Goal: Transaction & Acquisition: Register for event/course

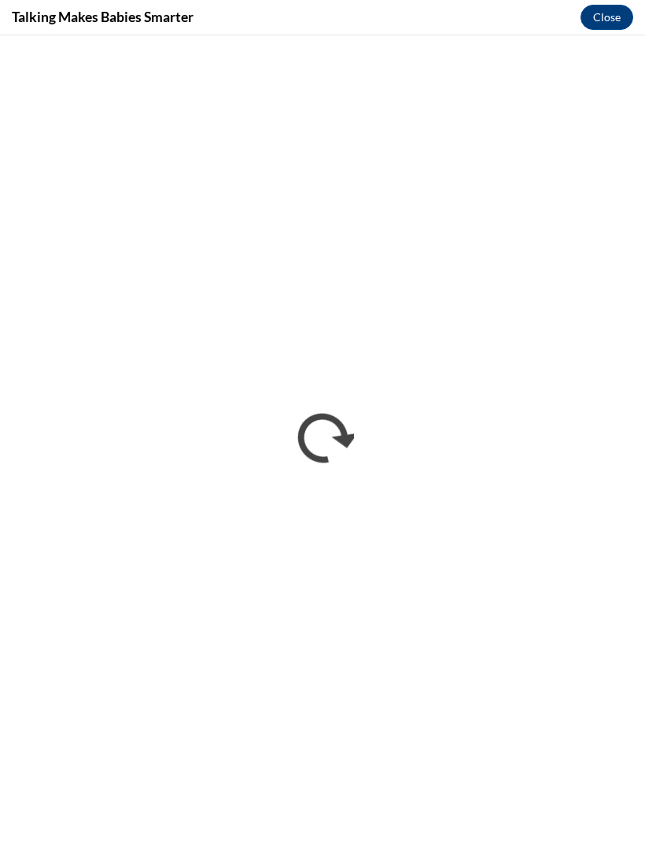
scroll to position [923, 0]
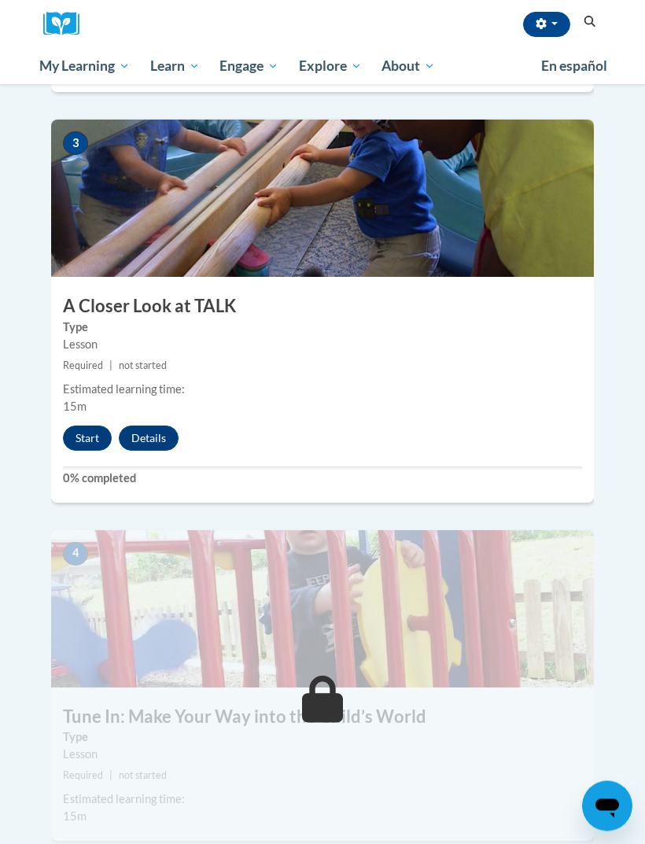
click at [94, 427] on button "Start" at bounding box center [87, 439] width 49 height 25
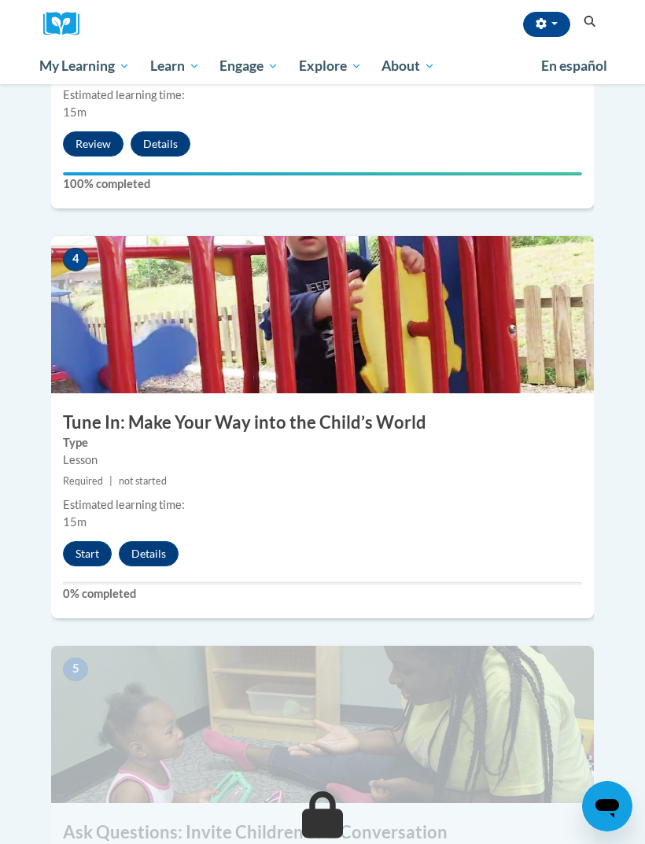
scroll to position [1440, 0]
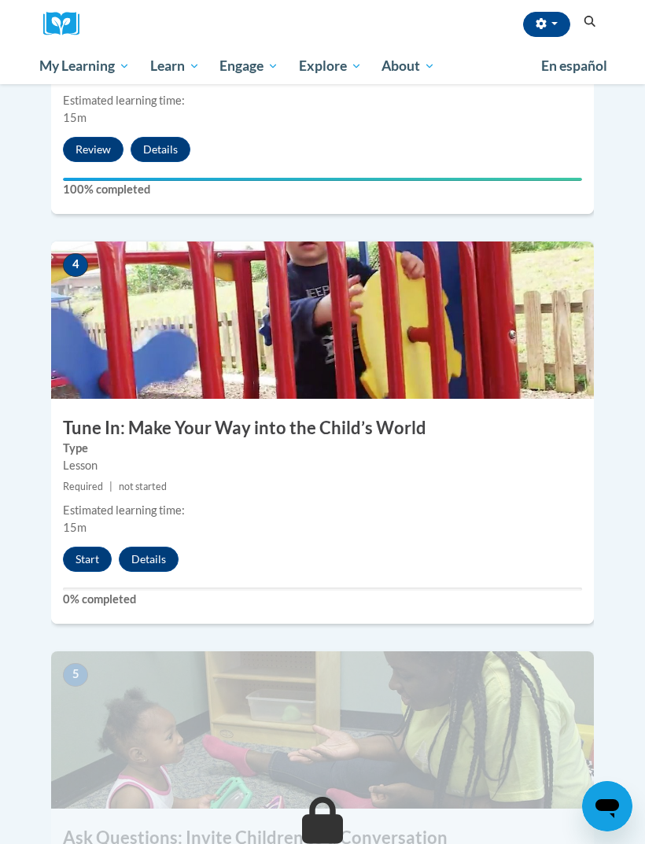
click at [72, 547] on button "Start" at bounding box center [87, 559] width 49 height 25
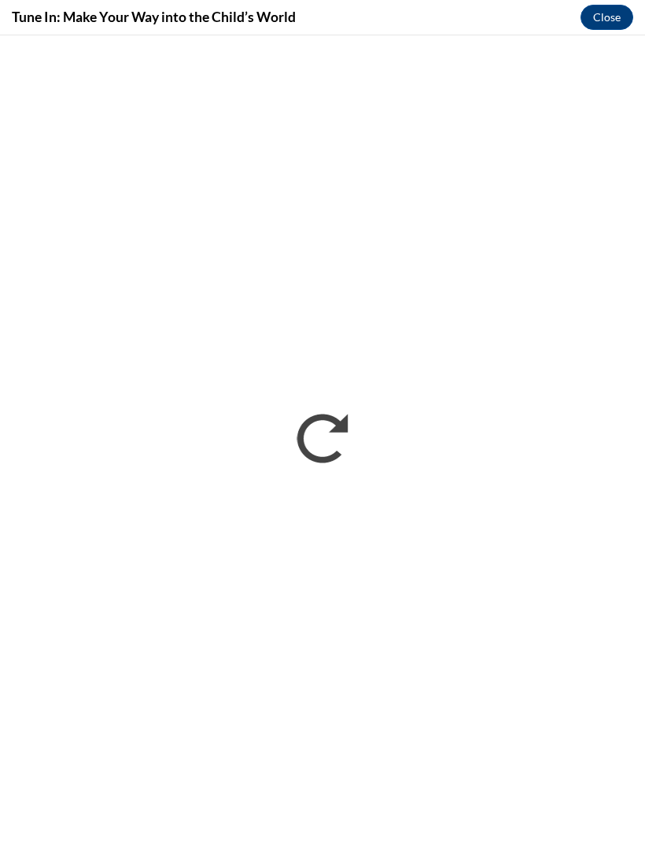
scroll to position [0, 0]
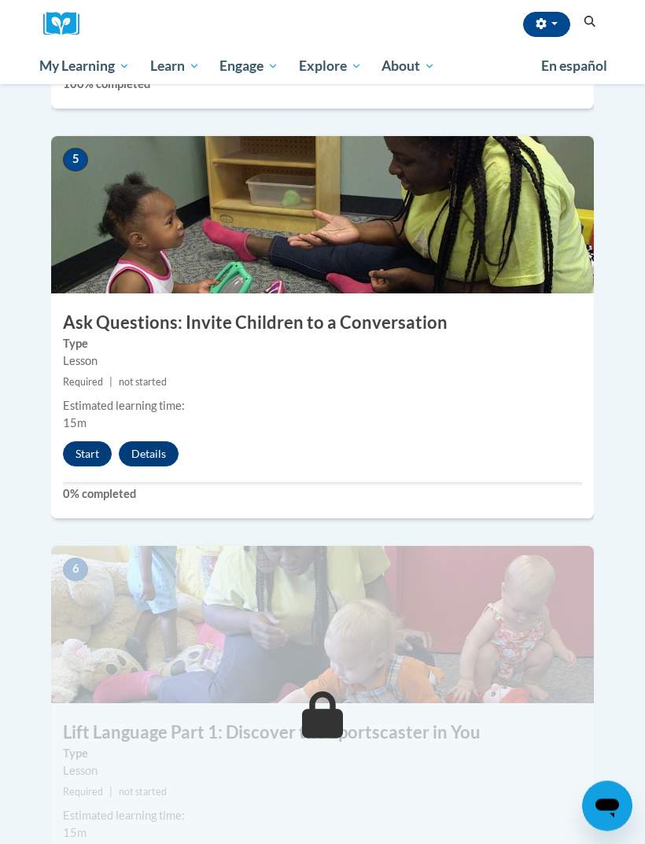
scroll to position [1953, 0]
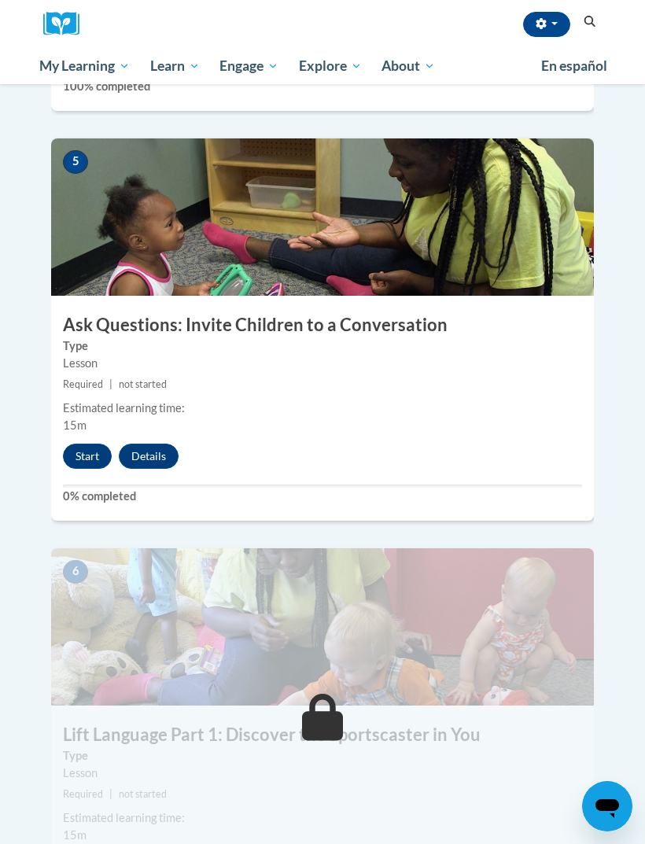
click at [95, 444] on button "Start" at bounding box center [87, 456] width 49 height 25
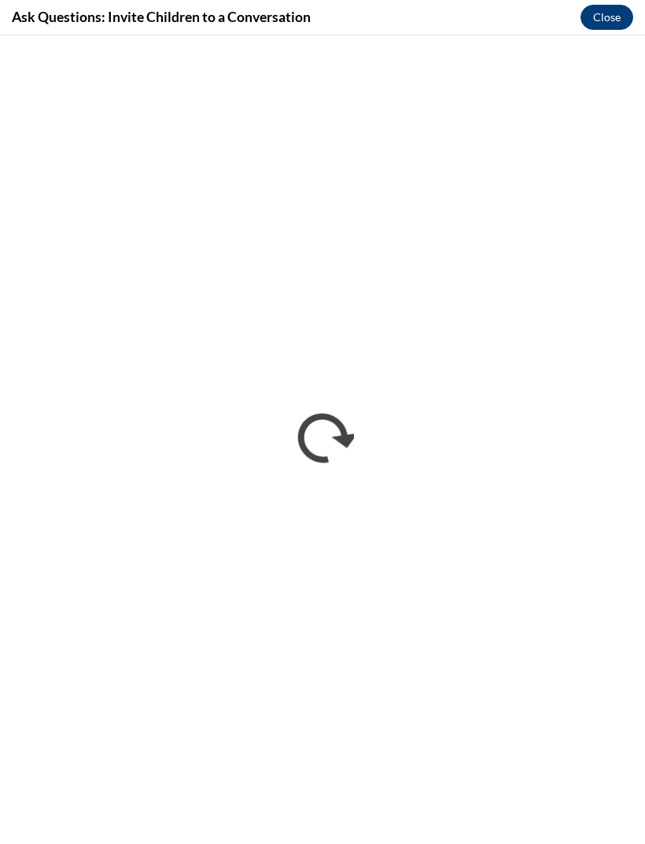
scroll to position [0, 0]
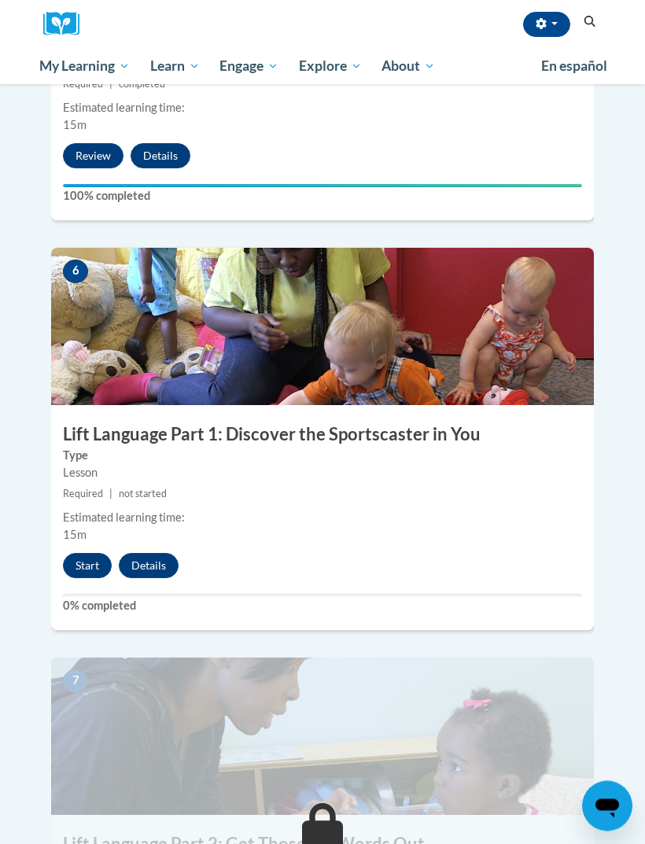
click at [90, 554] on button "Start" at bounding box center [87, 566] width 49 height 25
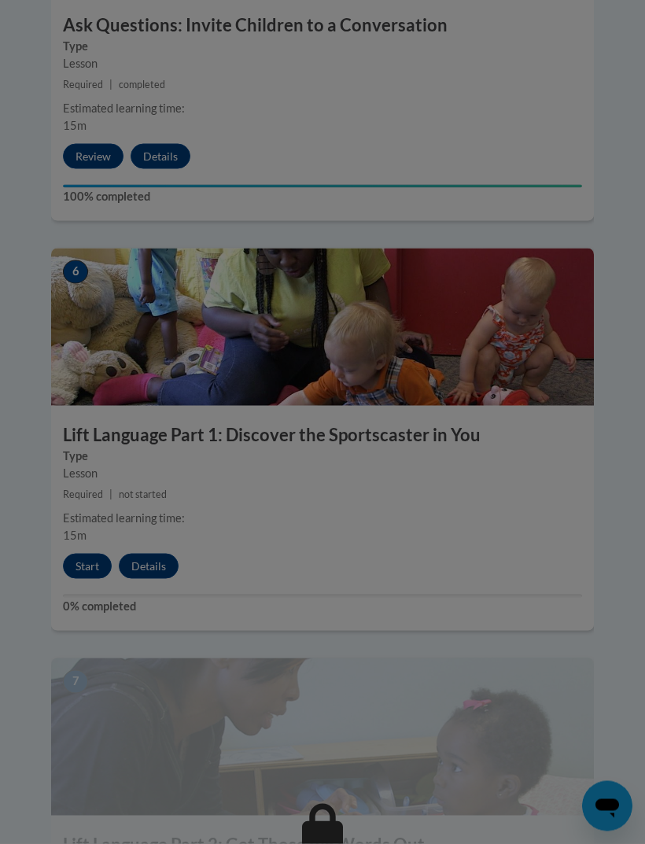
scroll to position [2254, 0]
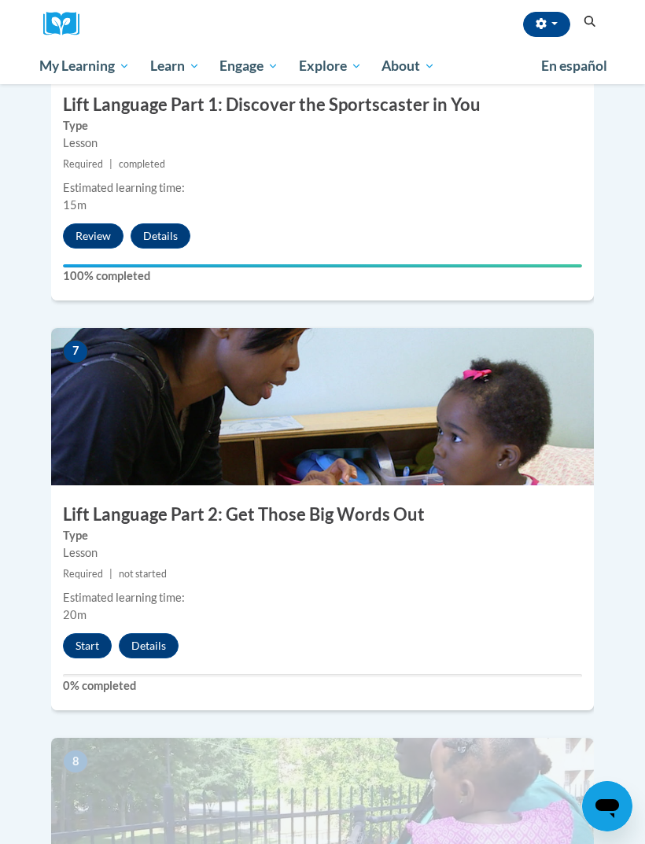
scroll to position [2593, 0]
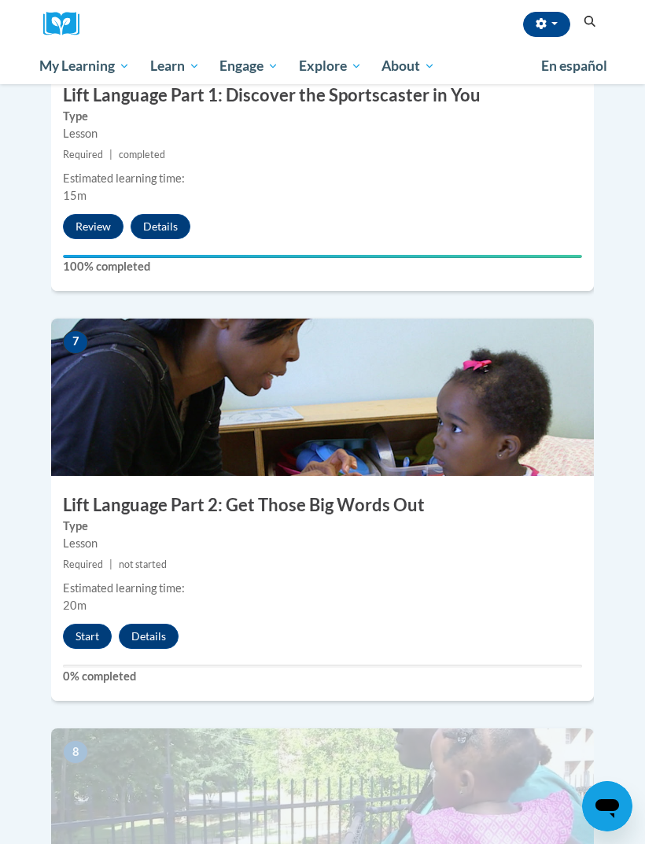
click at [95, 624] on button "Start" at bounding box center [87, 636] width 49 height 25
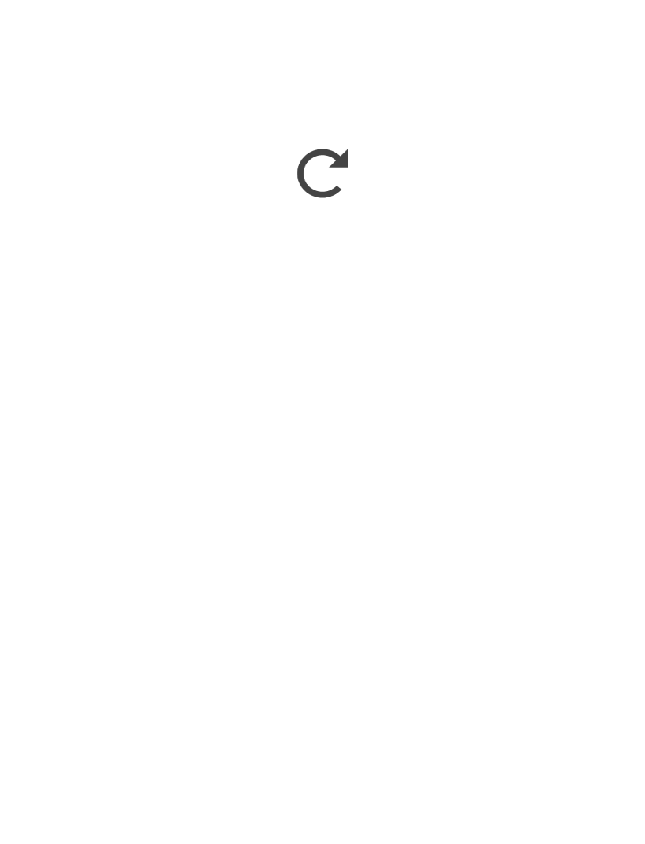
scroll to position [2941, 0]
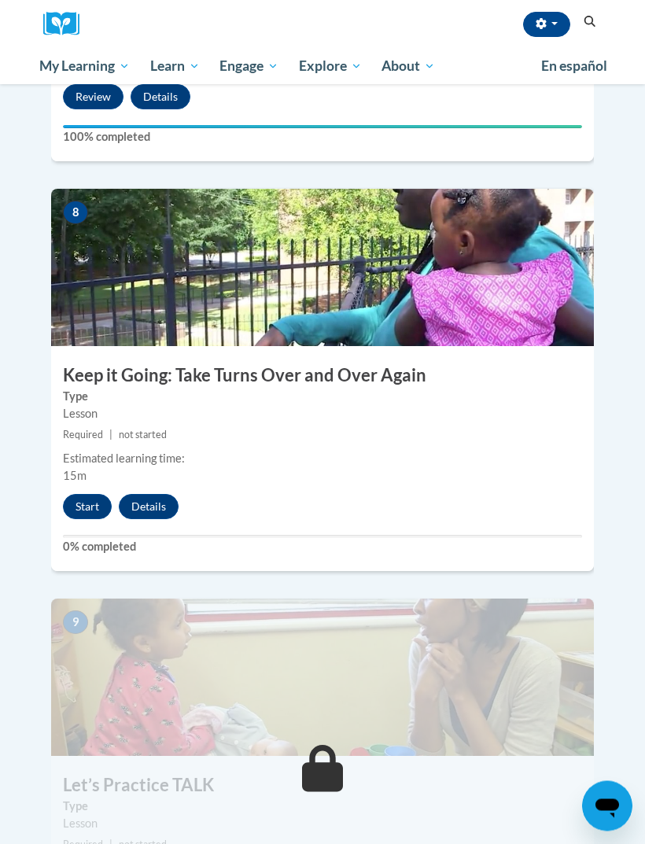
scroll to position [3151, 0]
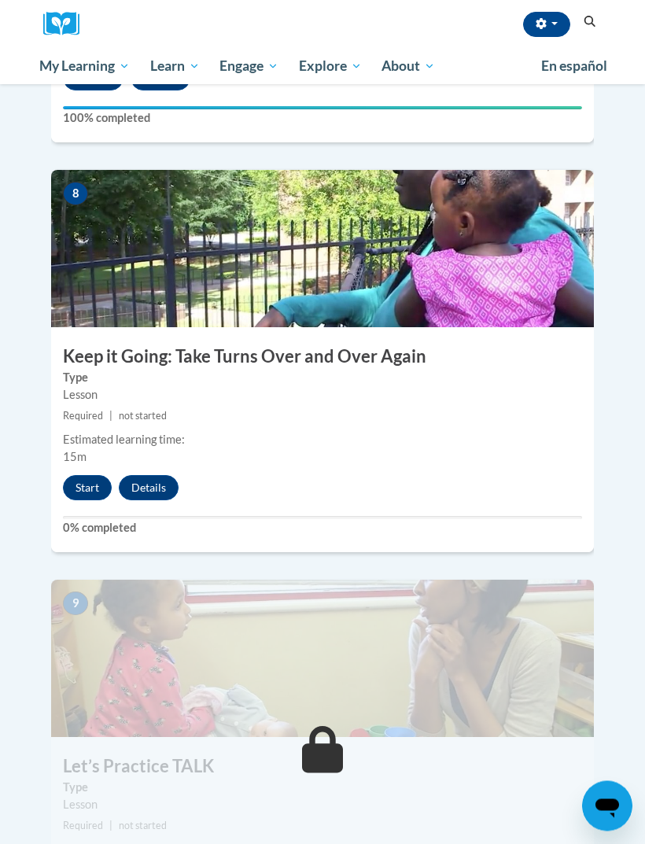
click at [71, 476] on button "Start" at bounding box center [87, 488] width 49 height 25
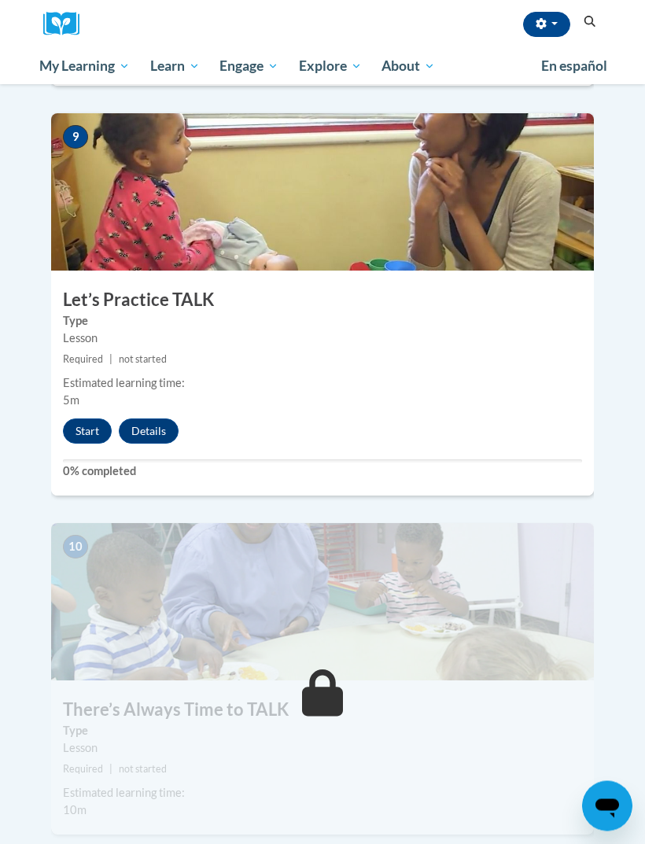
scroll to position [3619, 0]
click at [91, 419] on button "Start" at bounding box center [87, 431] width 49 height 25
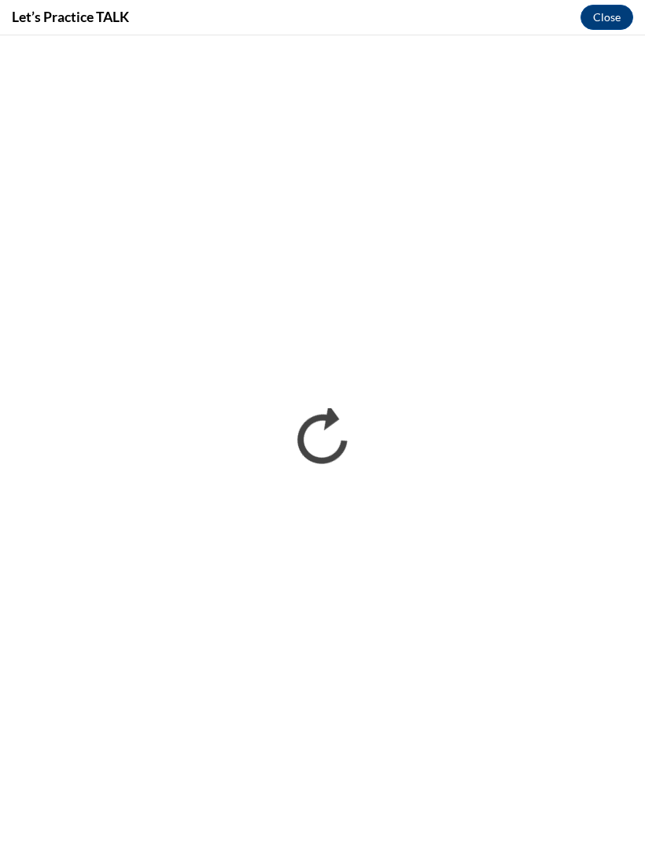
scroll to position [0, 0]
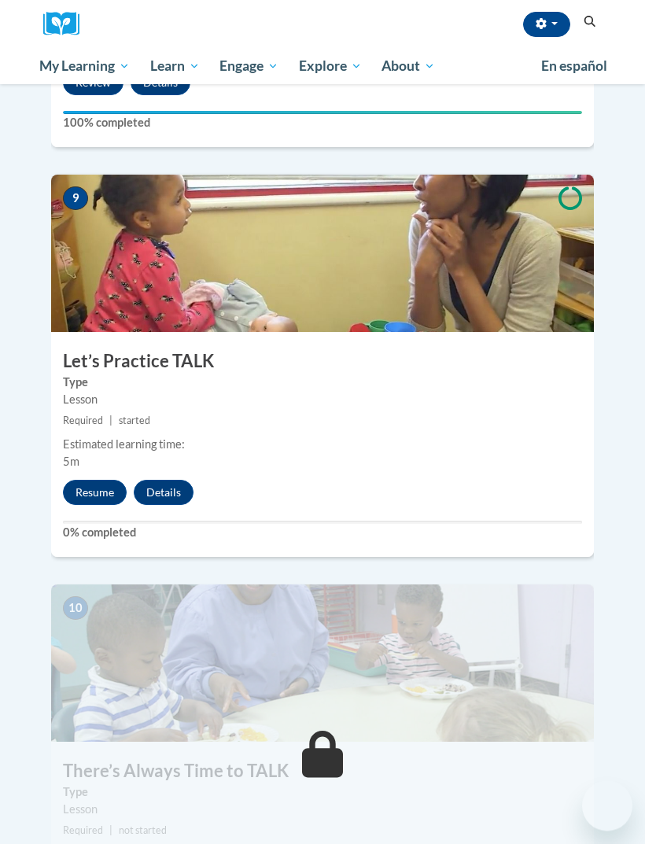
scroll to position [3557, 0]
click at [102, 480] on button "Resume" at bounding box center [95, 492] width 64 height 25
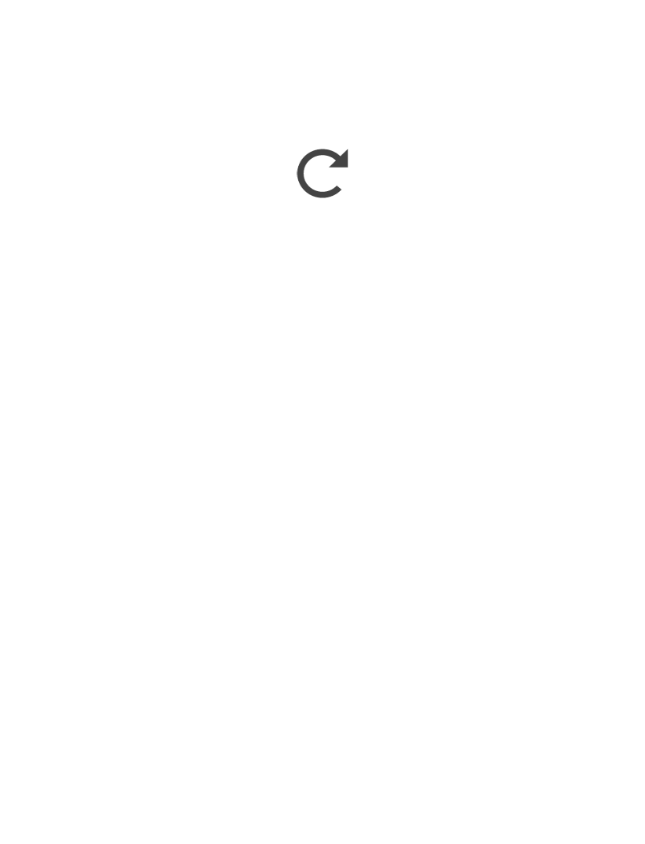
scroll to position [3960, 0]
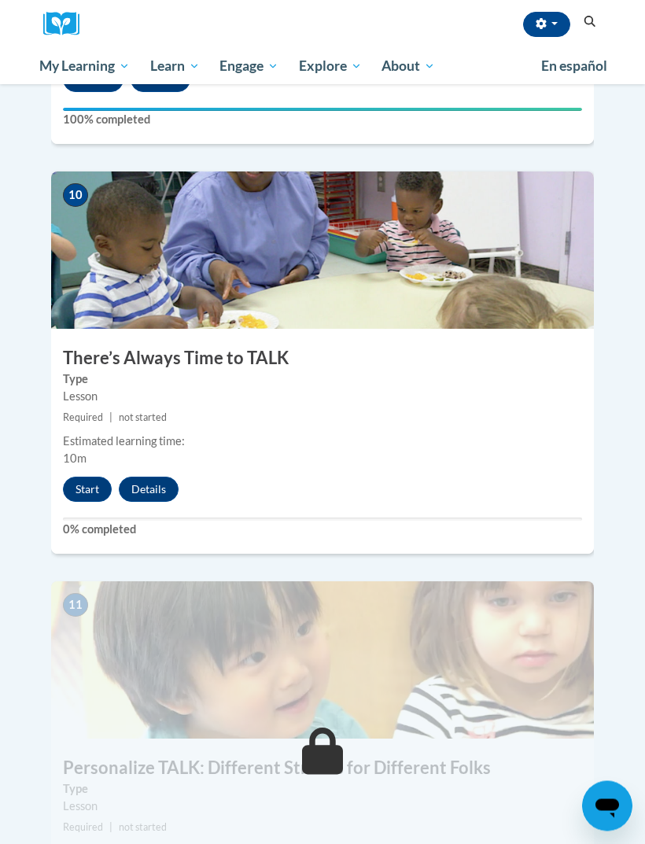
scroll to position [3971, 0]
click at [97, 477] on button "Start" at bounding box center [87, 489] width 49 height 25
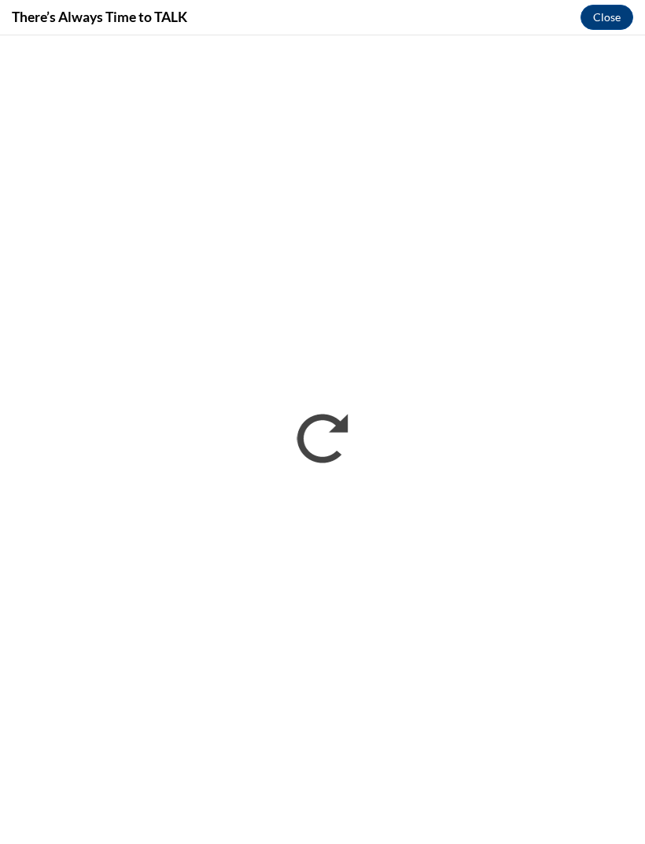
scroll to position [3970, 0]
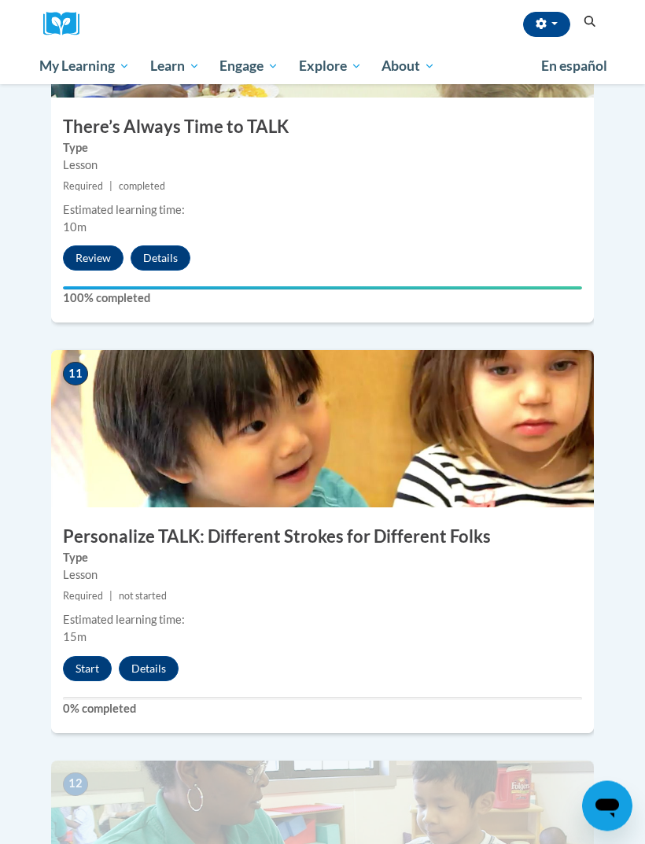
scroll to position [4202, 0]
click at [87, 656] on button "Start" at bounding box center [87, 668] width 49 height 25
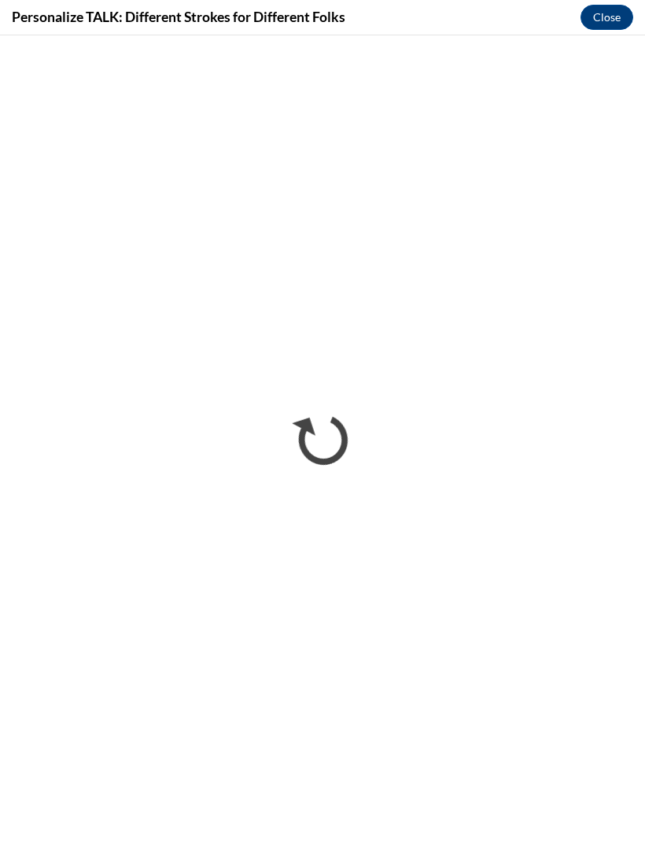
scroll to position [0, 0]
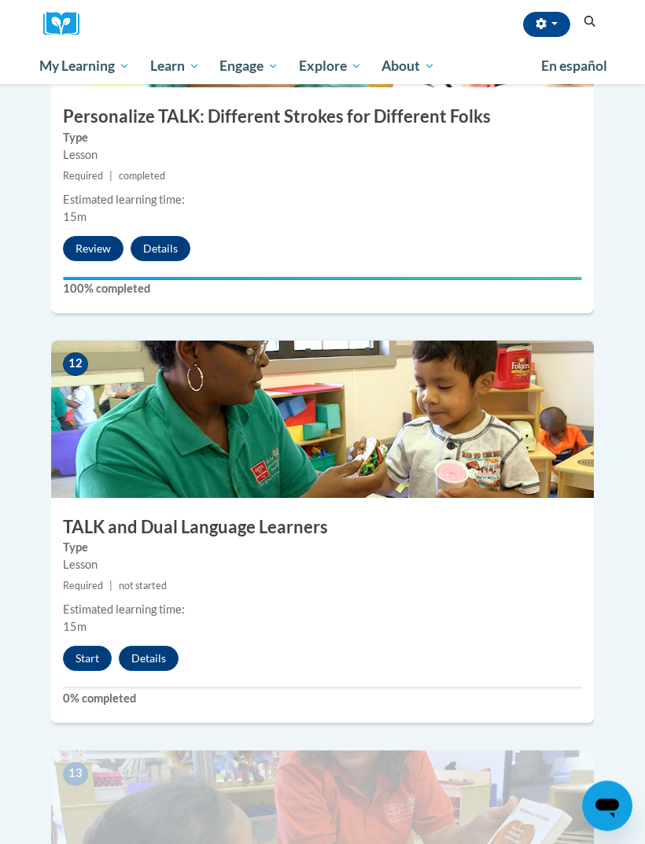
scroll to position [4625, 0]
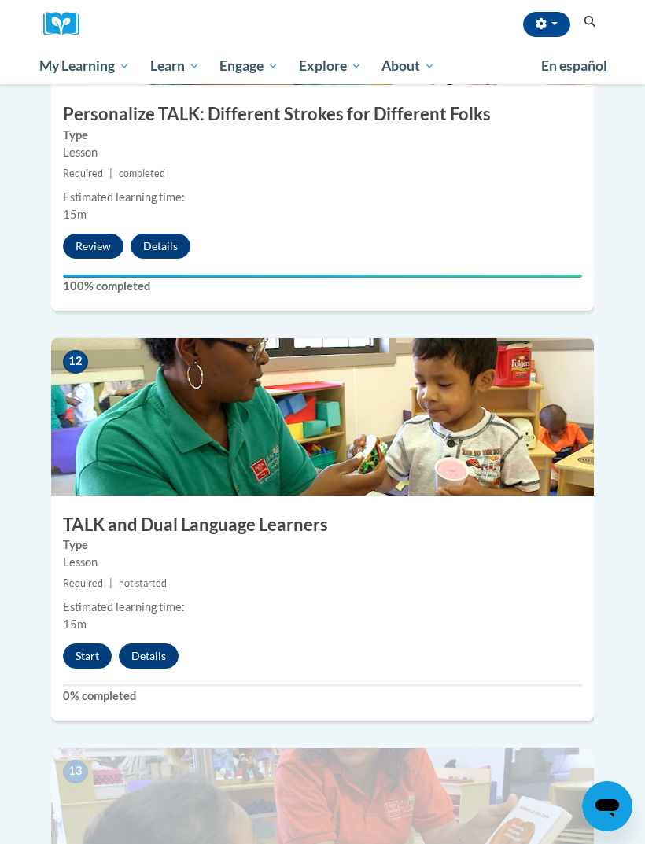
click at [77, 644] on button "Start" at bounding box center [87, 656] width 49 height 25
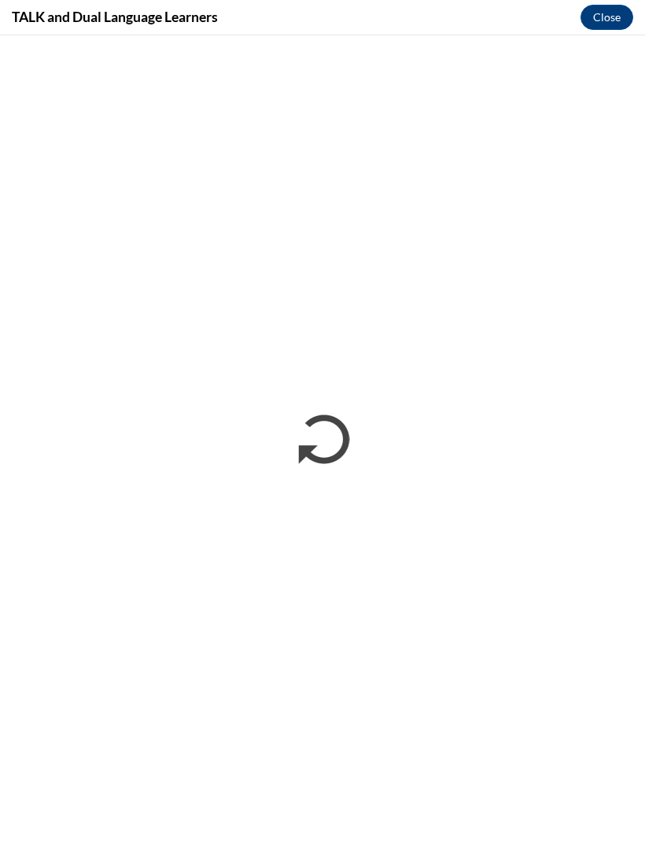
scroll to position [0, 0]
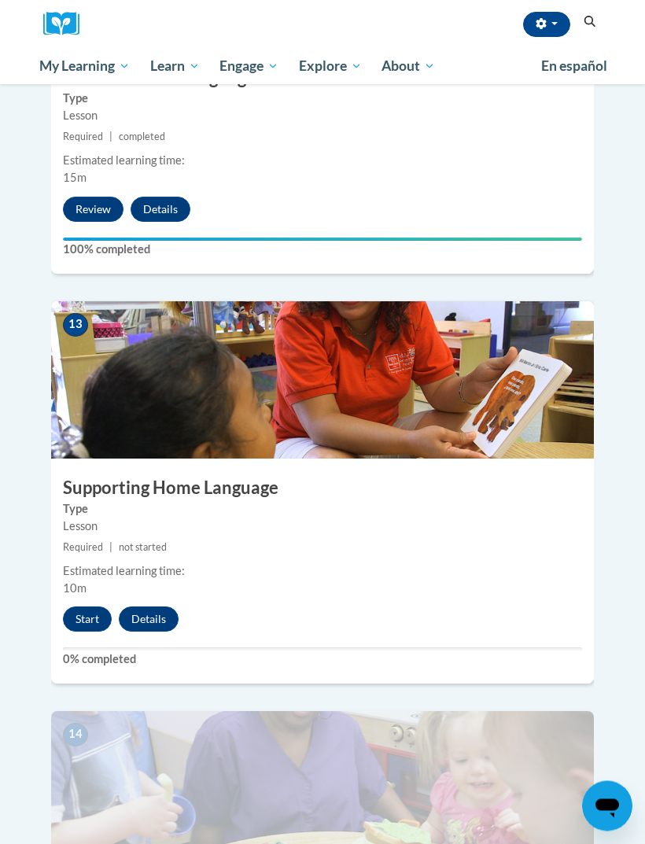
click at [107, 608] on button "Start" at bounding box center [87, 620] width 49 height 25
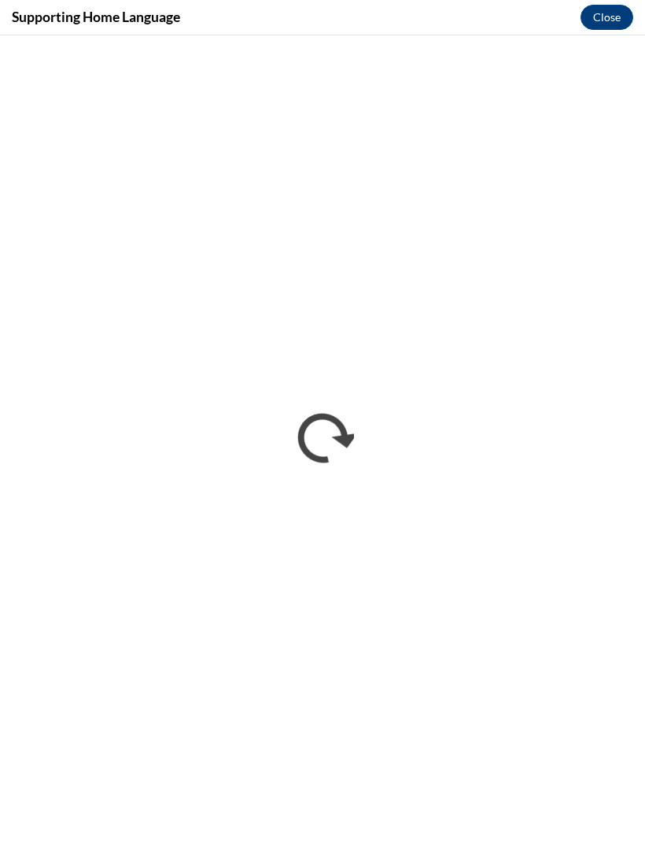
scroll to position [5071, 0]
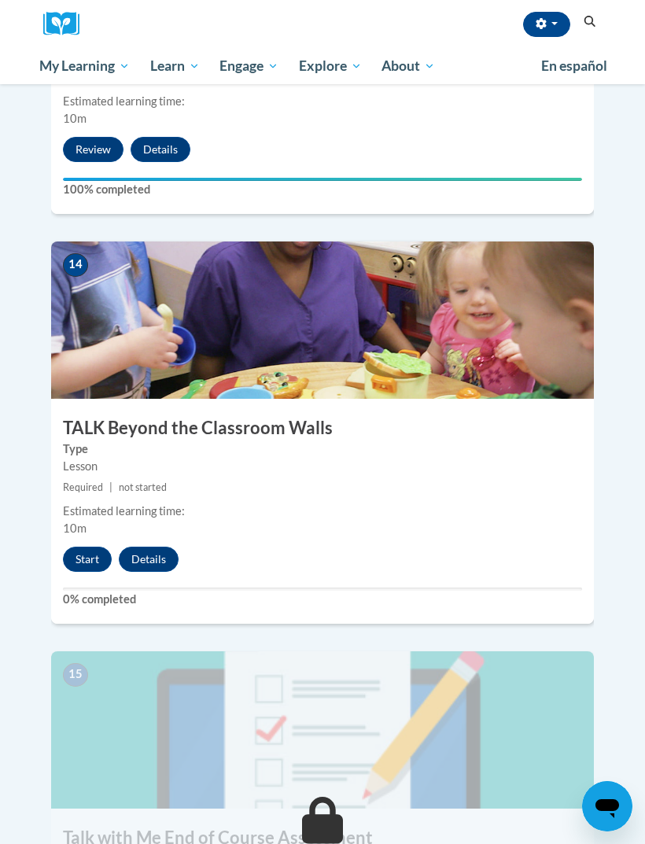
scroll to position [5541, 0]
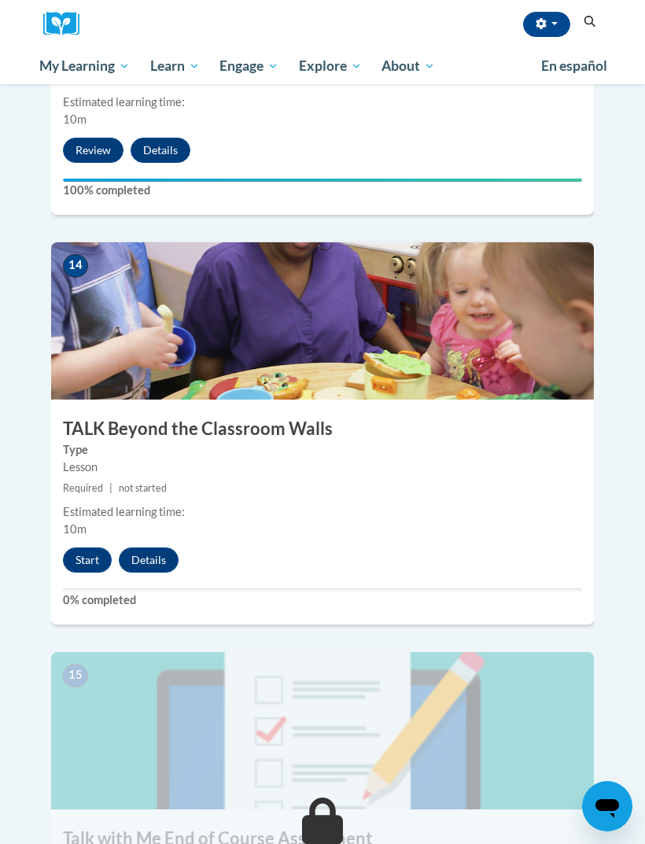
click at [91, 548] on button "Start" at bounding box center [87, 560] width 49 height 25
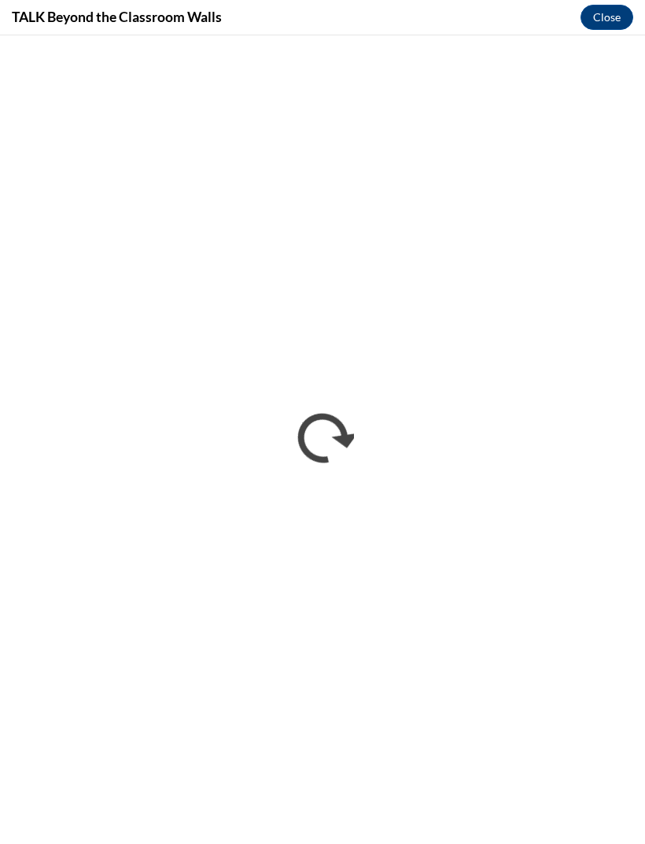
scroll to position [0, 0]
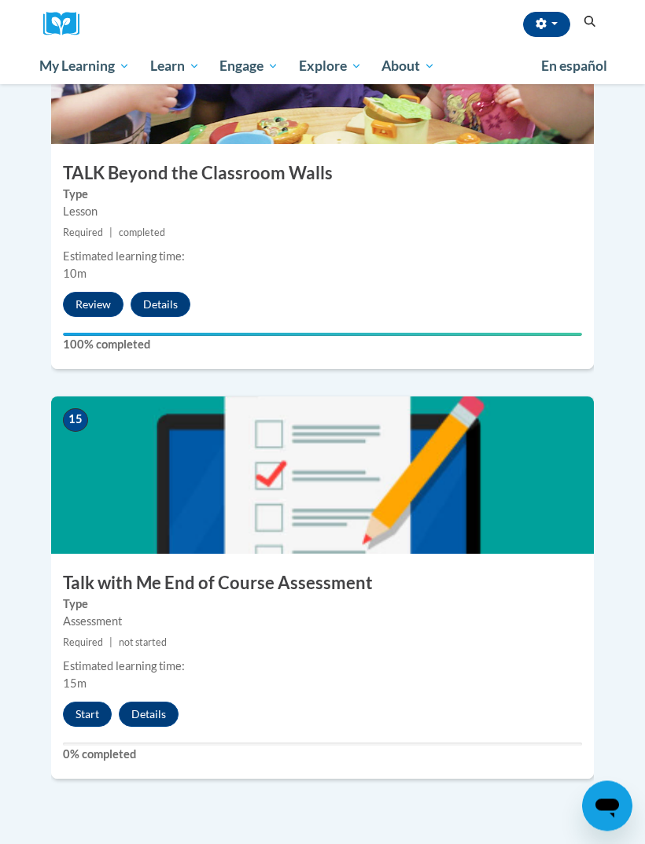
click at [89, 703] on button "Start" at bounding box center [87, 715] width 49 height 25
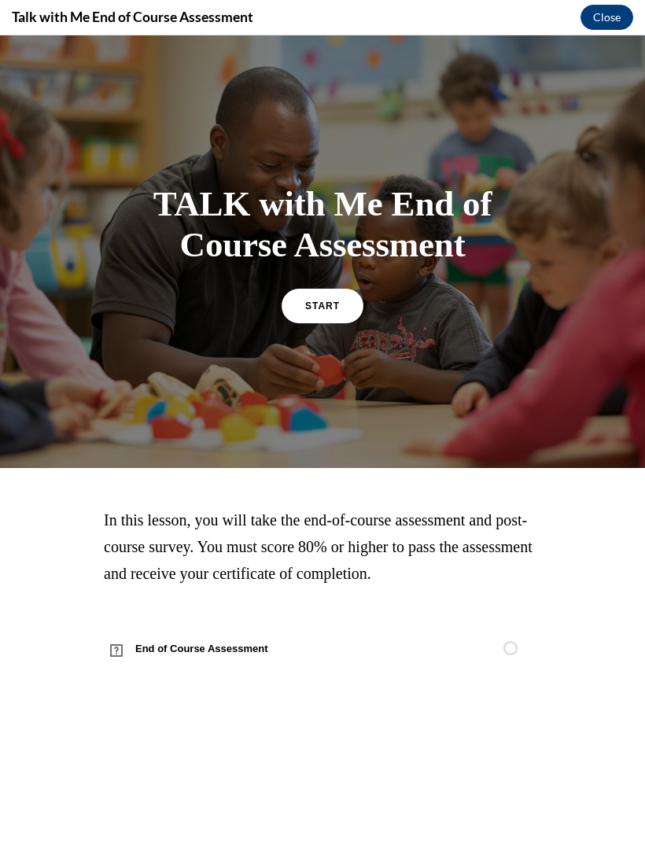
click at [340, 309] on span "START" at bounding box center [322, 306] width 35 height 11
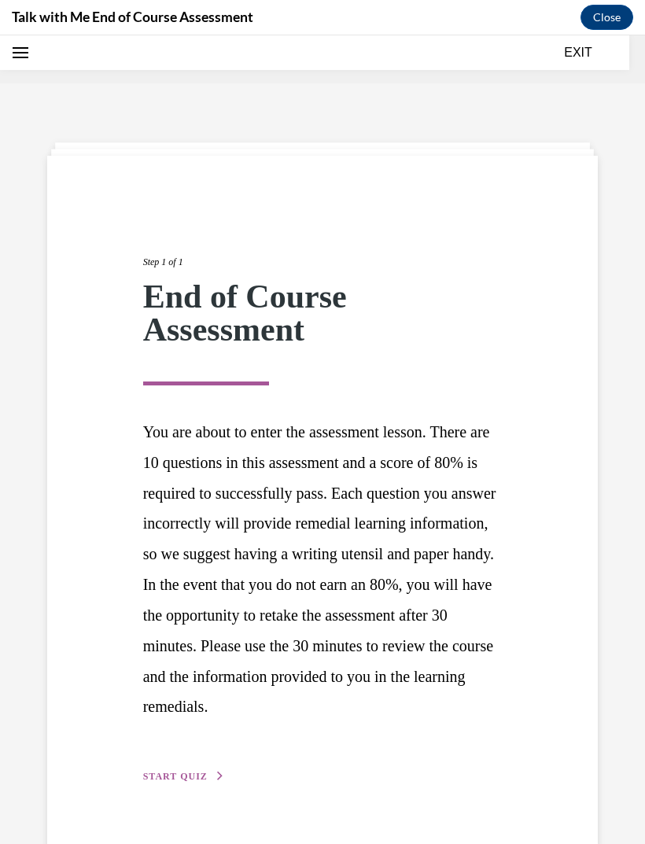
scroll to position [49, 0]
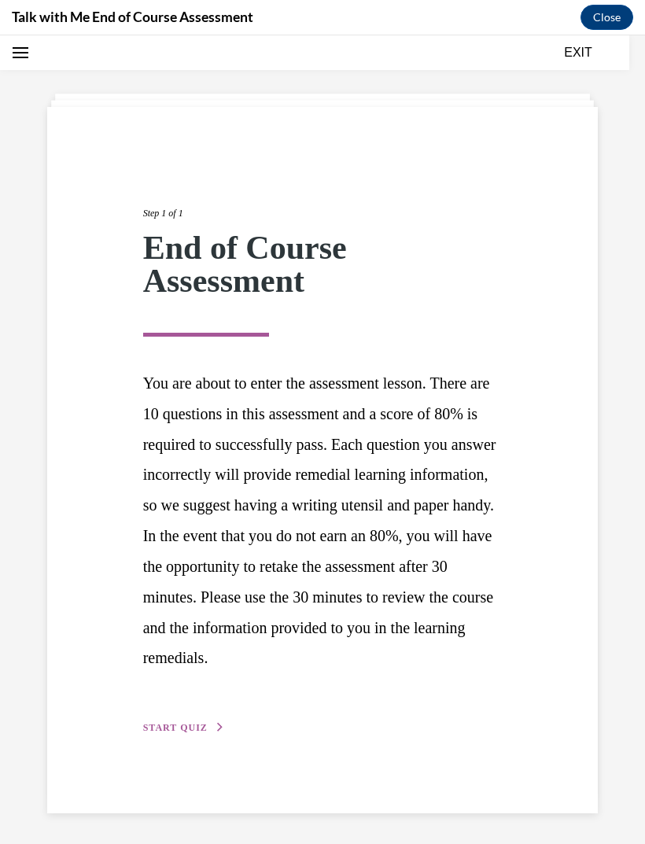
click at [208, 737] on div "Step 1 of 1 End of Course Assessment You are about to enter the assessment less…" at bounding box center [322, 453] width 383 height 567
click at [194, 734] on span "START QUIZ" at bounding box center [175, 727] width 65 height 11
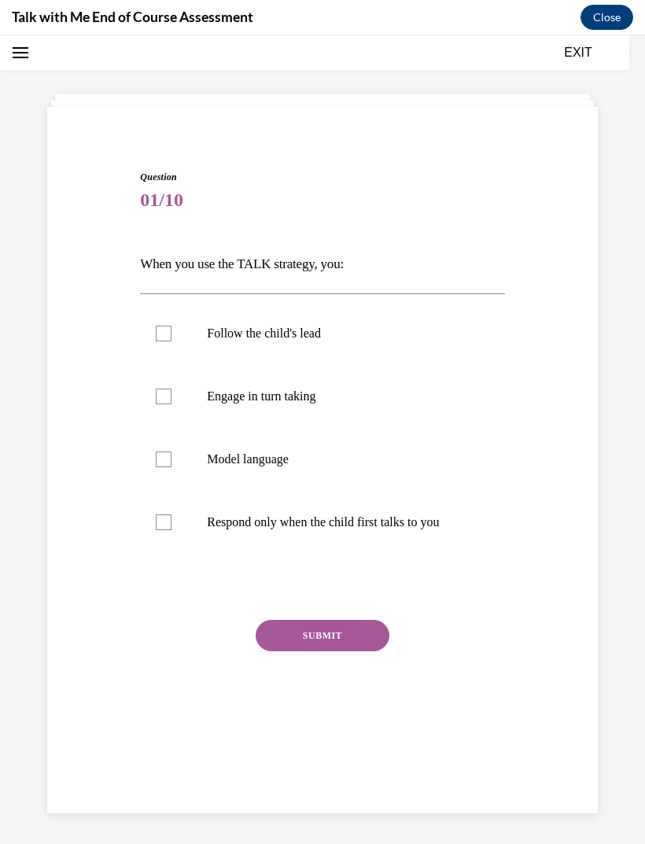
click at [316, 401] on p "Engage in turn taking" at bounding box center [336, 397] width 258 height 16
click at [172, 401] on input "Engage in turn taking" at bounding box center [164, 397] width 16 height 16
checkbox input "true"
click at [254, 454] on p "Model language" at bounding box center [336, 460] width 258 height 16
click at [172, 454] on input "Model language" at bounding box center [164, 460] width 16 height 16
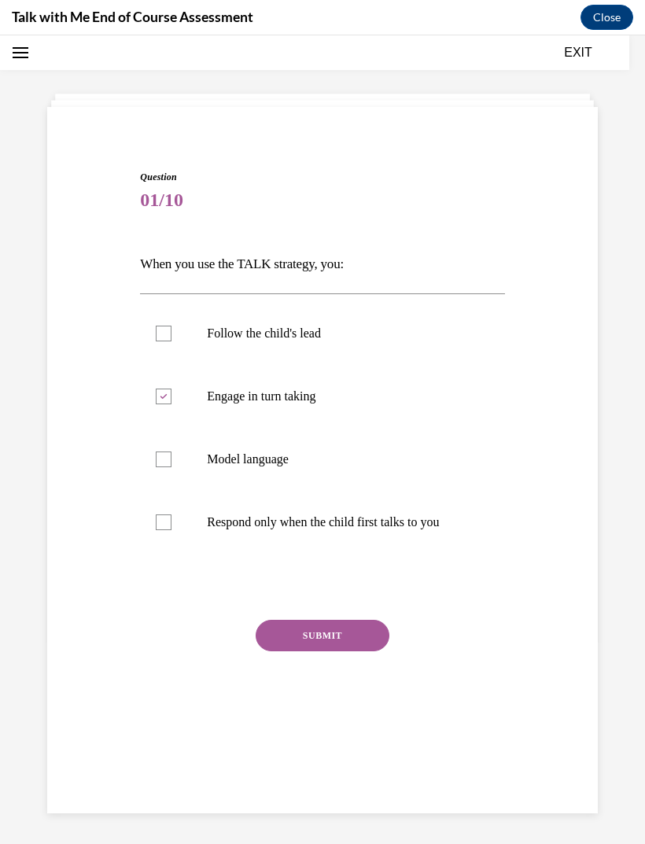
checkbox input "true"
click at [290, 330] on p "Follow the child's lead" at bounding box center [336, 334] width 258 height 16
click at [172, 330] on input "Follow the child's lead" at bounding box center [164, 334] width 16 height 16
checkbox input "true"
click at [368, 635] on button "SUBMIT" at bounding box center [323, 635] width 134 height 31
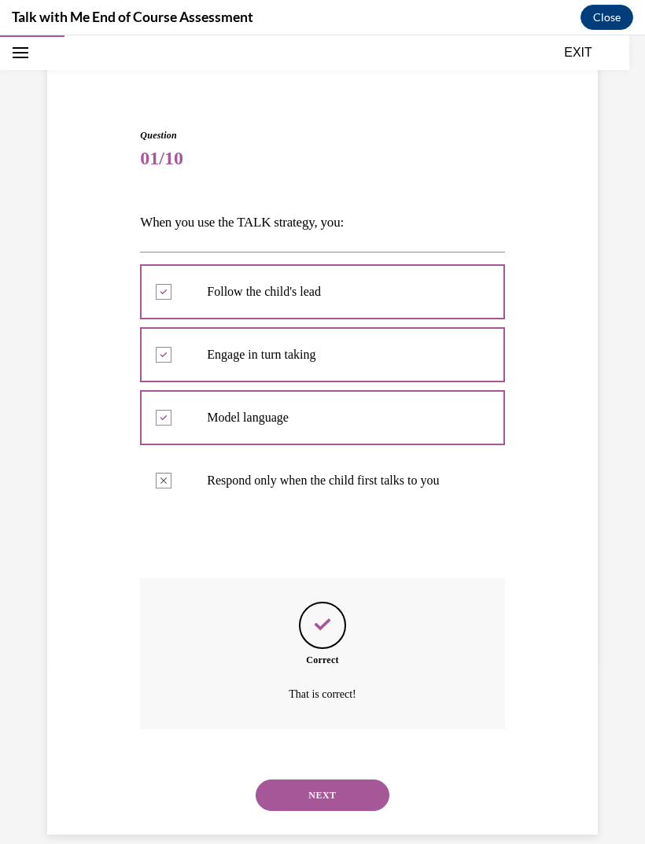
scroll to position [93, 0]
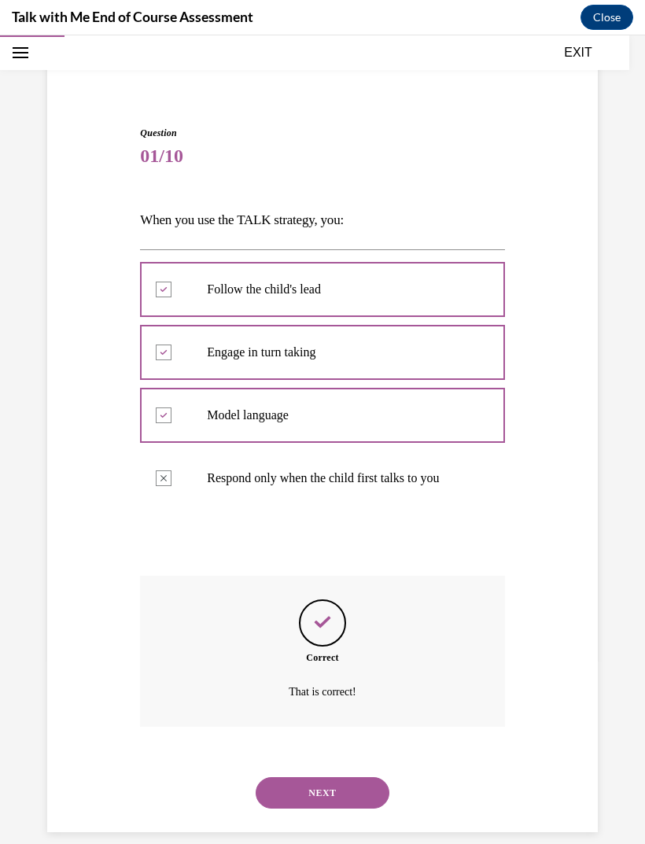
click at [354, 778] on button "NEXT" at bounding box center [323, 793] width 134 height 31
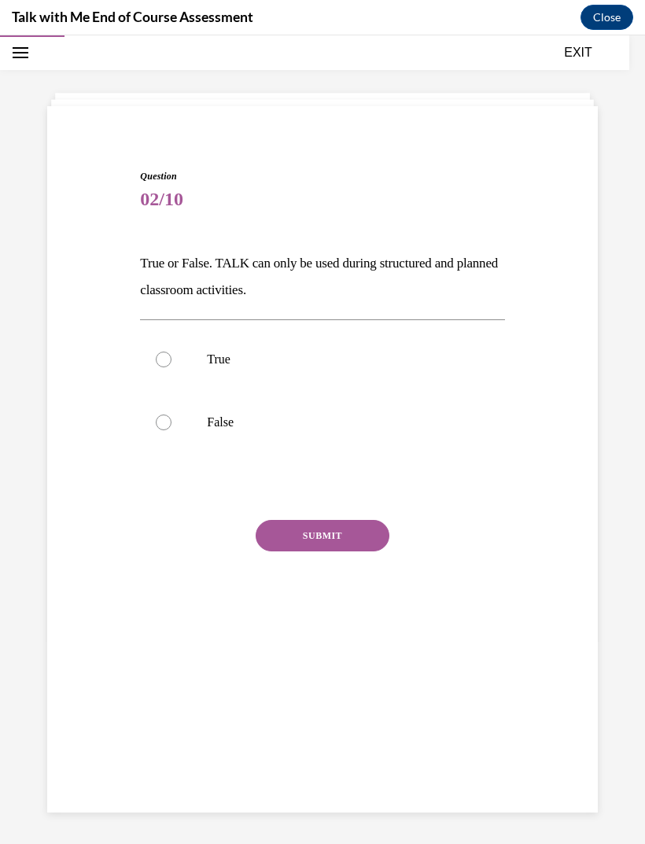
scroll to position [50, 0]
click at [188, 419] on label "False" at bounding box center [322, 422] width 364 height 63
click at [172, 419] on input "False" at bounding box center [164, 423] width 16 height 16
radio input "true"
click at [358, 539] on button "SUBMIT" at bounding box center [323, 535] width 134 height 31
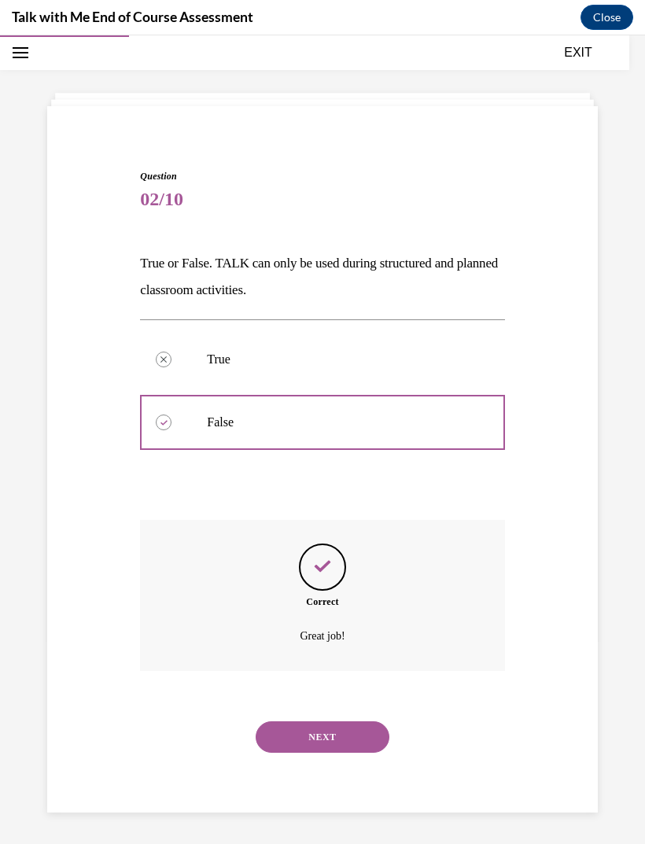
click at [342, 722] on button "NEXT" at bounding box center [323, 737] width 134 height 31
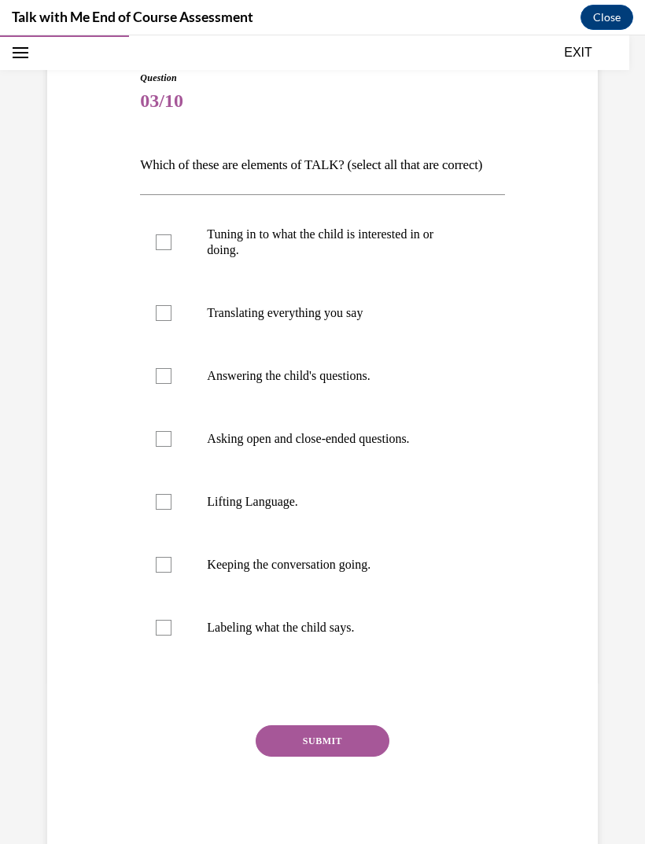
scroll to position [150, 0]
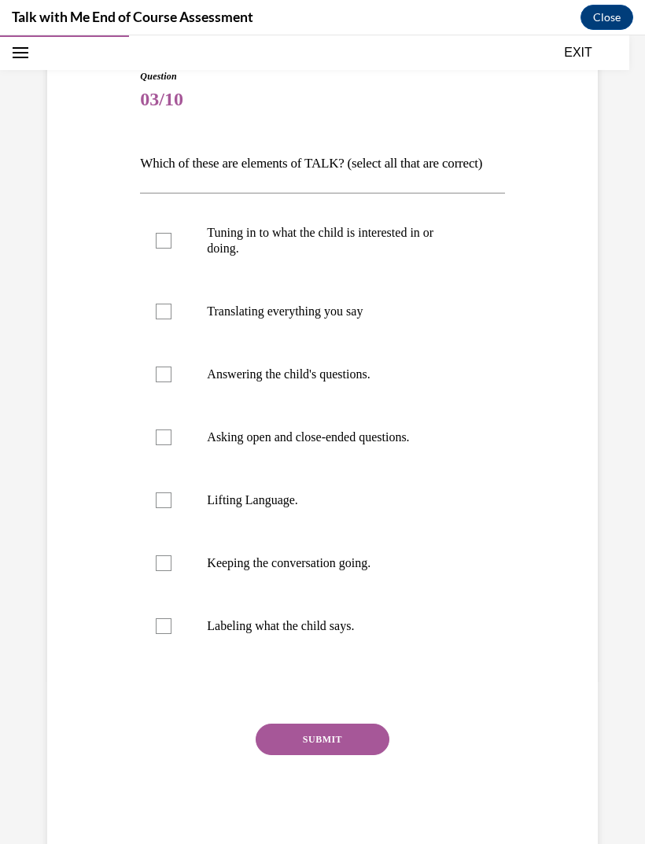
click at [431, 257] on p "Tuning in to what the child is interested in or doing." at bounding box center [336, 240] width 258 height 31
click at [172, 249] on input "Tuning in to what the child is interested in or doing." at bounding box center [164, 241] width 16 height 16
checkbox input "true"
click at [396, 445] on p "Asking open and close-ended questions." at bounding box center [336, 438] width 258 height 16
click at [172, 445] on input "Asking open and close-ended questions." at bounding box center [164, 438] width 16 height 16
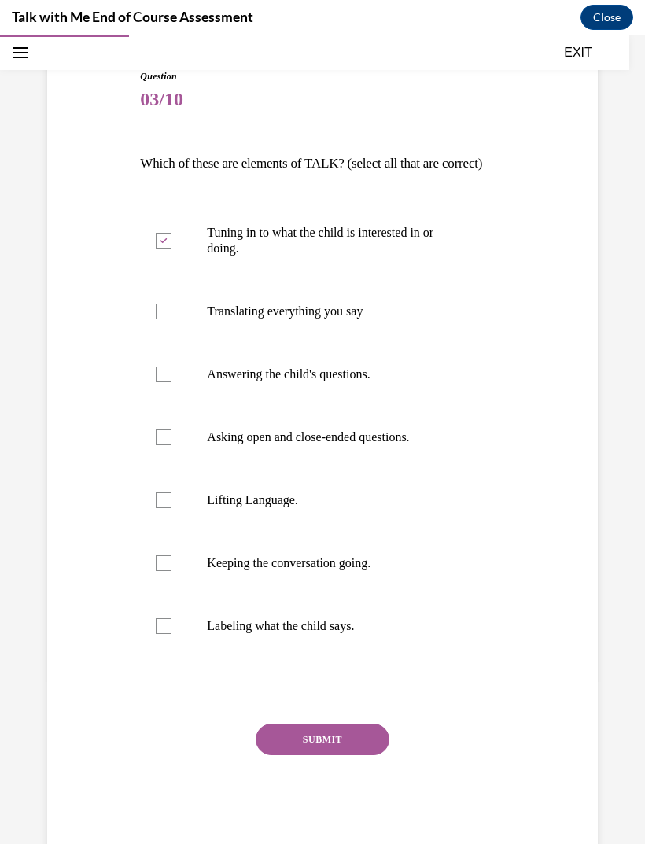
checkbox input "true"
click at [282, 532] on label "Lifting Language." at bounding box center [322, 500] width 364 height 63
click at [172, 508] on input "Lifting Language." at bounding box center [164, 501] width 16 height 16
checkbox input "true"
click at [371, 571] on p "Keeping the conversation going." at bounding box center [336, 564] width 258 height 16
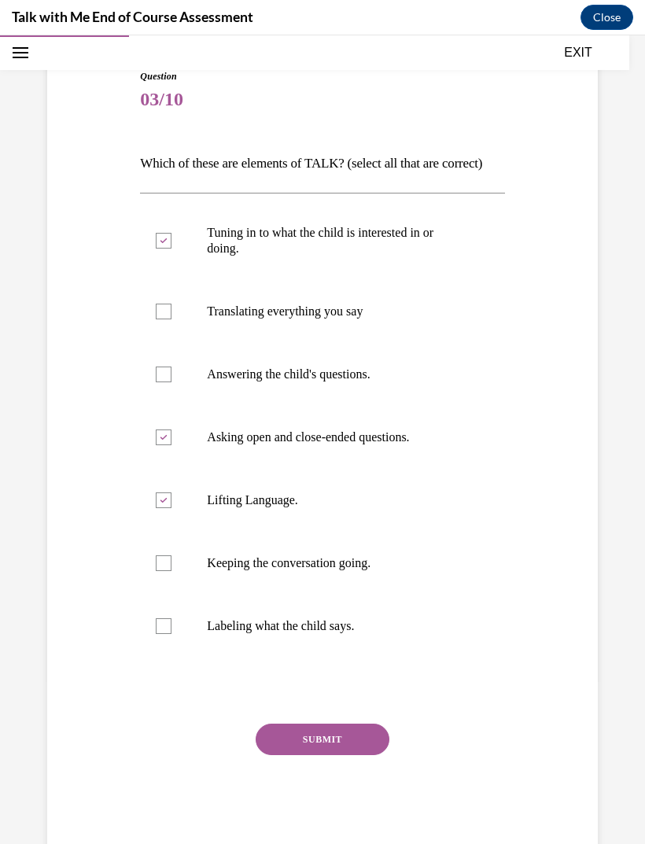
click at [172, 571] on input "Keeping the conversation going." at bounding box center [164, 564] width 16 height 16
checkbox input "true"
click at [357, 756] on button "SUBMIT" at bounding box center [323, 739] width 134 height 31
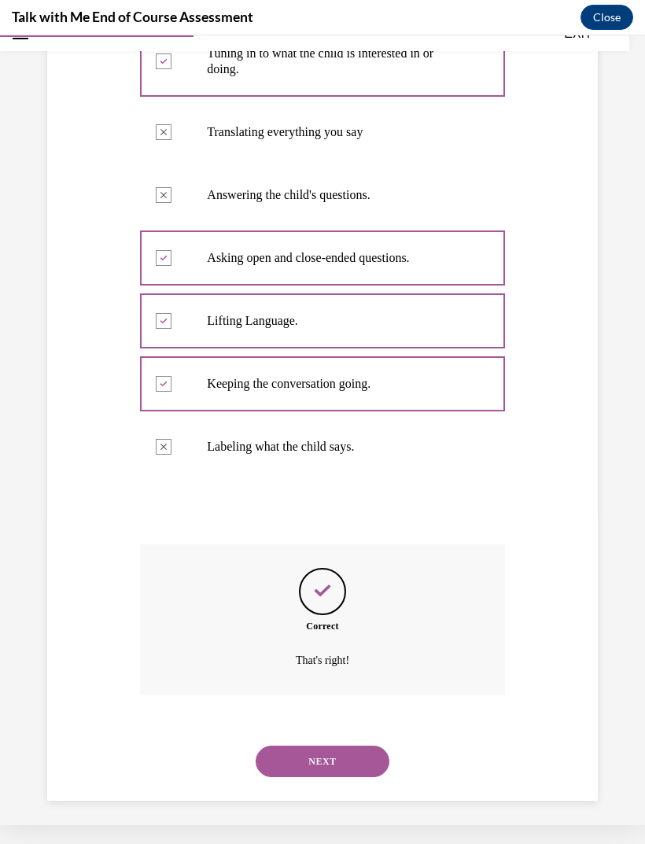
scroll to position [324, 0]
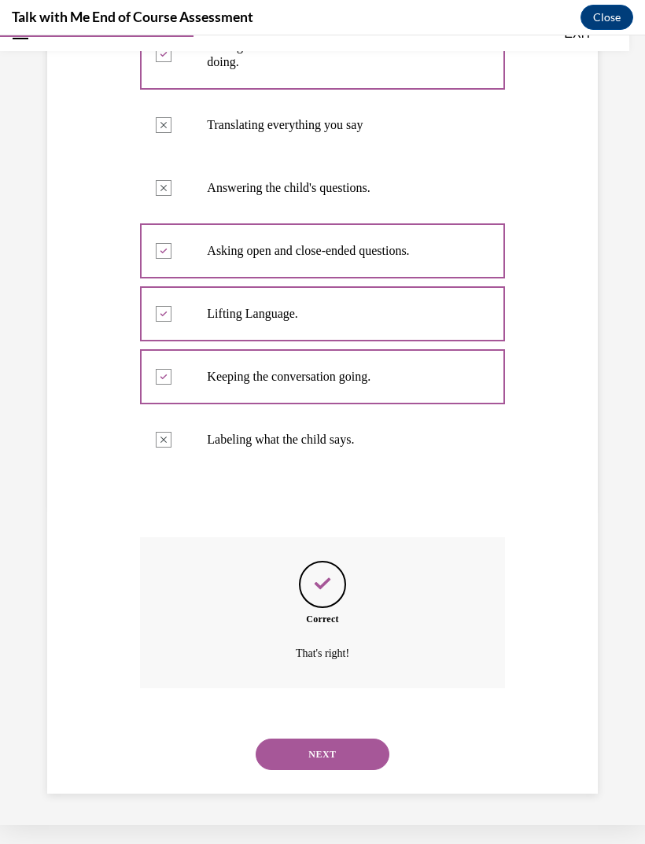
click at [374, 756] on button "NEXT" at bounding box center [323, 754] width 134 height 31
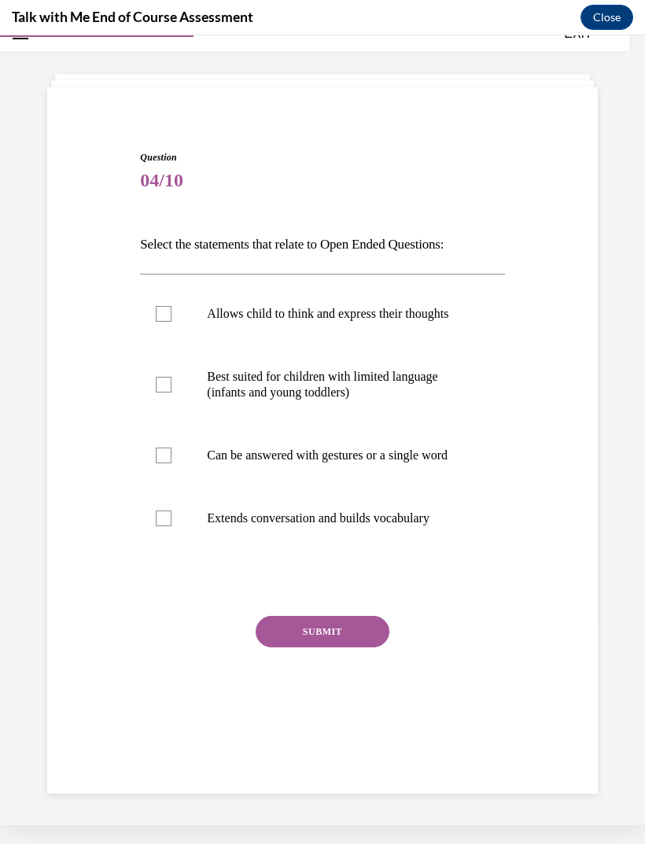
scroll to position [50, 0]
click at [361, 322] on p "Allows child to think and express their thoughts" at bounding box center [336, 314] width 258 height 16
click at [172, 322] on input "Allows child to think and express their thoughts" at bounding box center [164, 314] width 16 height 16
checkbox input "true"
click at [405, 527] on p "Extends conversation and builds vocabulary" at bounding box center [336, 519] width 258 height 16
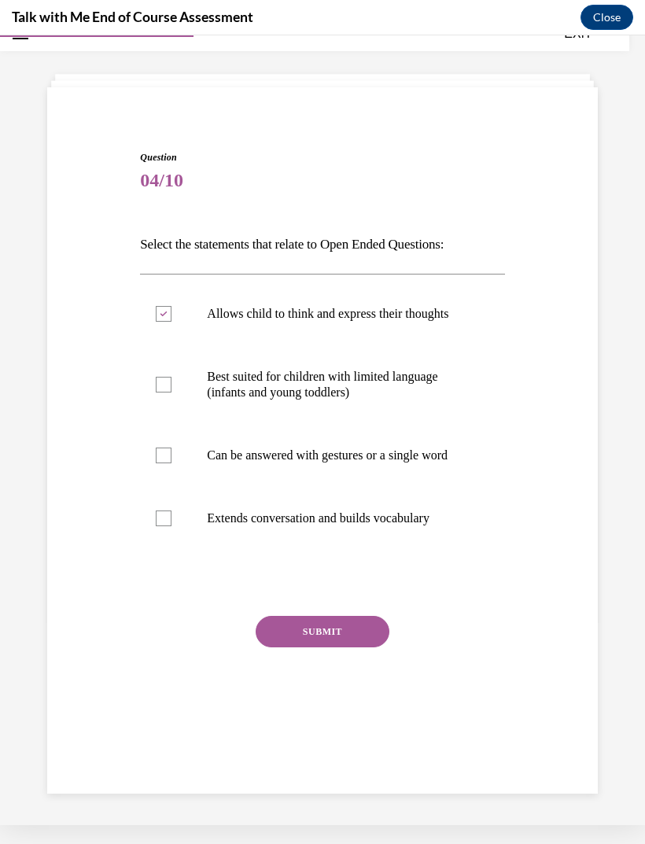
click at [172, 527] on input "Extends conversation and builds vocabulary" at bounding box center [164, 519] width 16 height 16
checkbox input "true"
click at [354, 648] on button "SUBMIT" at bounding box center [323, 631] width 134 height 31
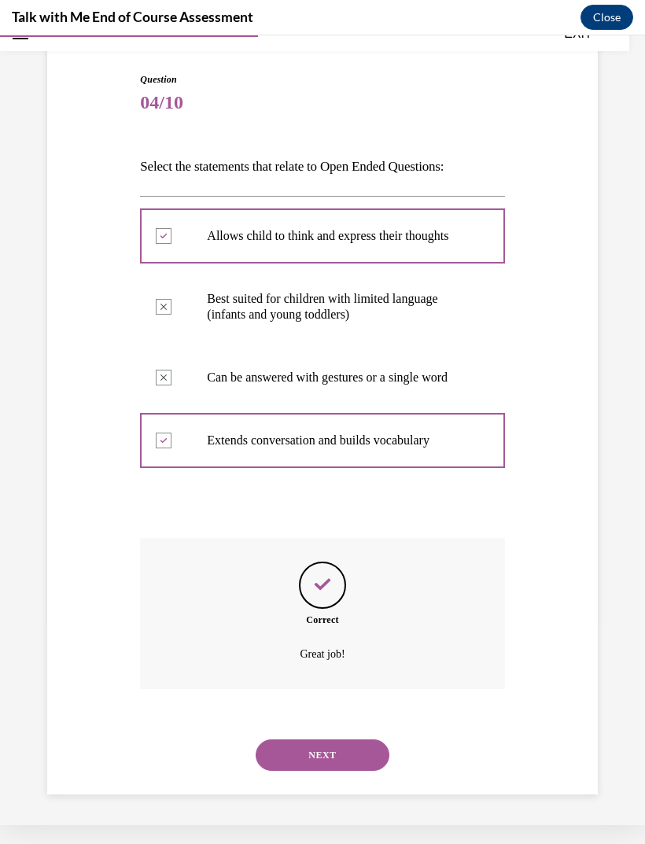
scroll to position [140, 0]
click at [356, 756] on button "NEXT" at bounding box center [323, 754] width 134 height 31
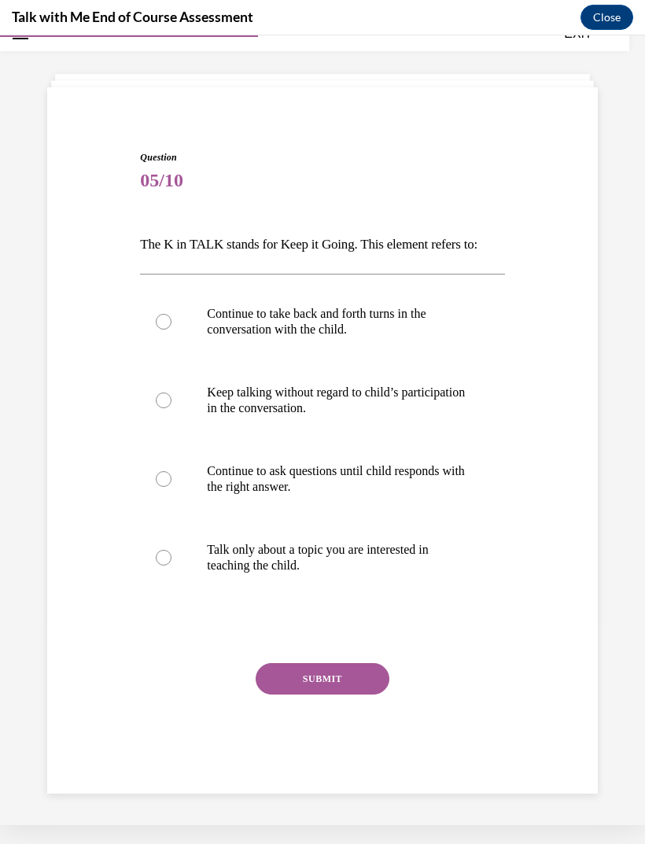
scroll to position [50, 0]
click at [421, 322] on p "Continue to take back and forth turns in the conversation with the child." at bounding box center [336, 321] width 258 height 31
click at [172, 322] on input "Continue to take back and forth turns in the conversation with the child." at bounding box center [164, 322] width 16 height 16
radio input "true"
click at [353, 684] on button "SUBMIT" at bounding box center [323, 678] width 134 height 31
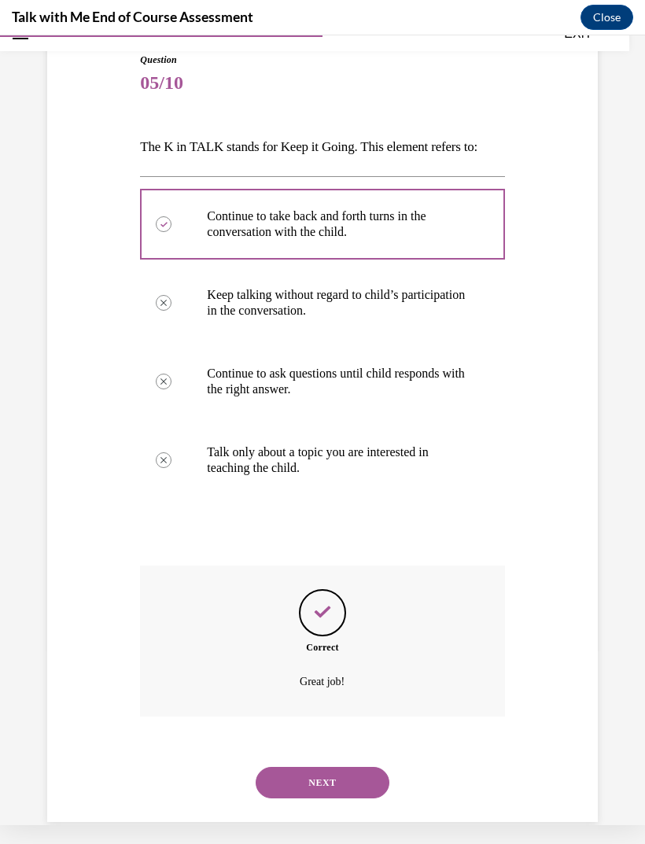
scroll to position [156, 0]
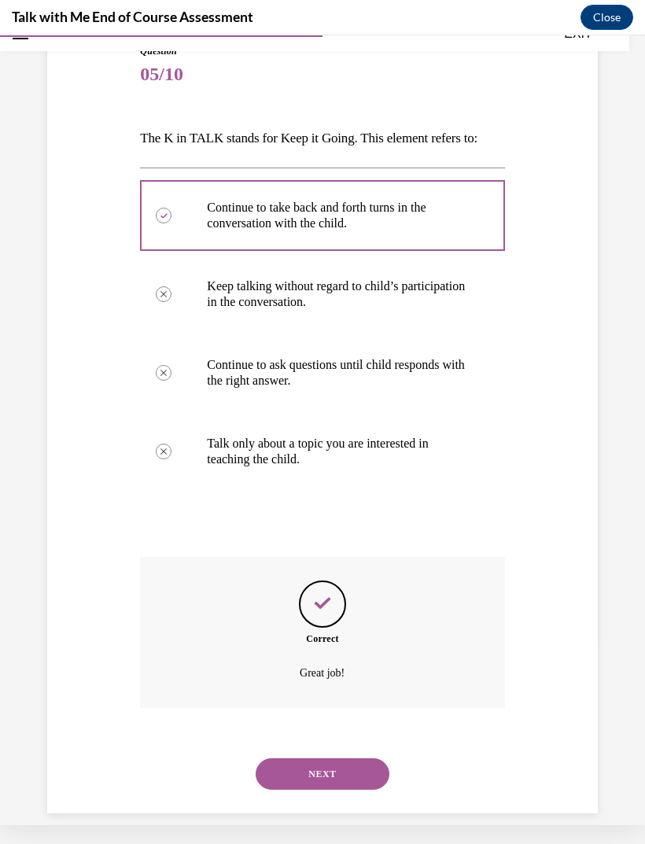
click at [358, 759] on button "NEXT" at bounding box center [323, 774] width 134 height 31
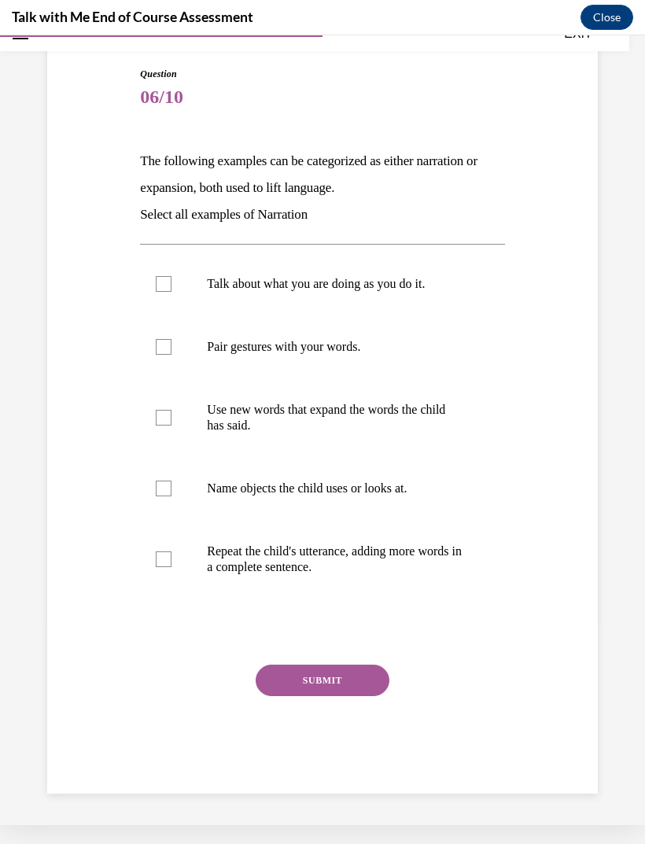
scroll to position [114, 0]
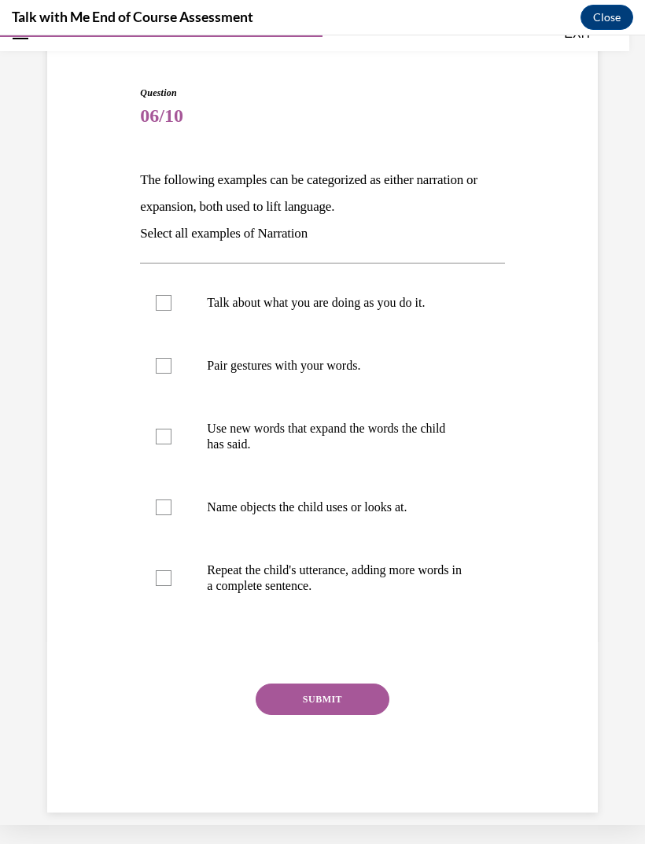
click at [409, 313] on label "Talk about what you are doing as you do it." at bounding box center [322, 303] width 364 height 63
click at [172, 311] on input "Talk about what you are doing as you do it." at bounding box center [164, 303] width 16 height 16
click at [402, 293] on label "Talk about what you are doing as you do it." at bounding box center [322, 303] width 364 height 63
click at [172, 295] on input "Talk about what you are doing as you do it." at bounding box center [164, 303] width 16 height 16
click at [170, 299] on div at bounding box center [164, 303] width 16 height 16
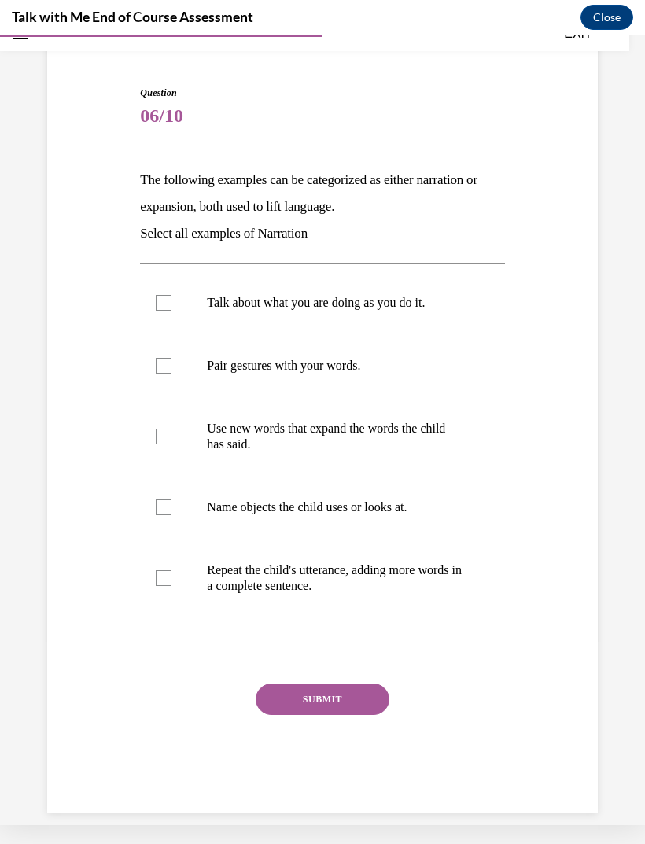
click at [170, 299] on input "Talk about what you are doing as you do it." at bounding box center [164, 303] width 16 height 16
checkbox input "true"
click at [372, 371] on p "Pair gestures with your words." at bounding box center [336, 366] width 258 height 16
click at [172, 371] on input "Pair gestures with your words." at bounding box center [164, 366] width 16 height 16
checkbox input "true"
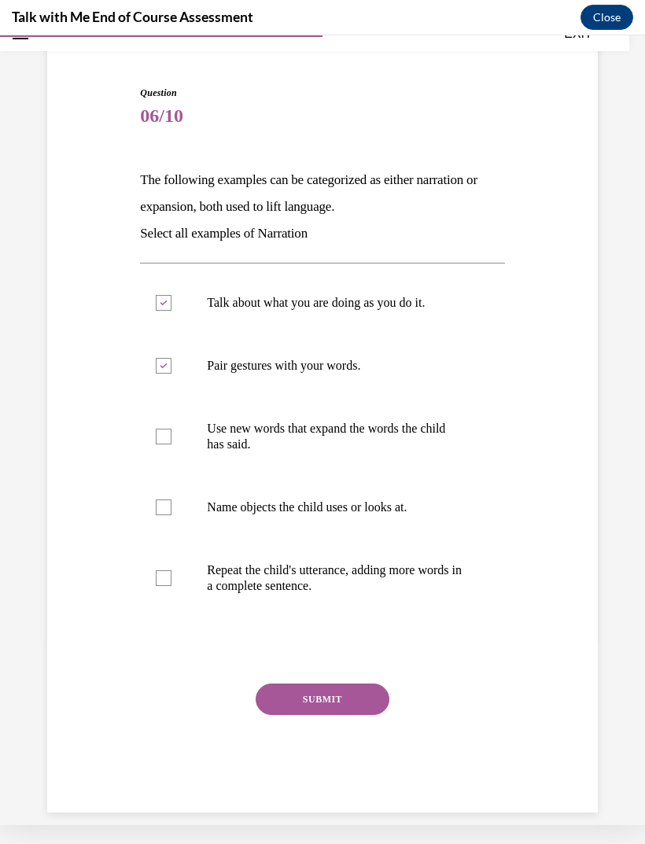
click at [346, 704] on button "SUBMIT" at bounding box center [323, 699] width 134 height 31
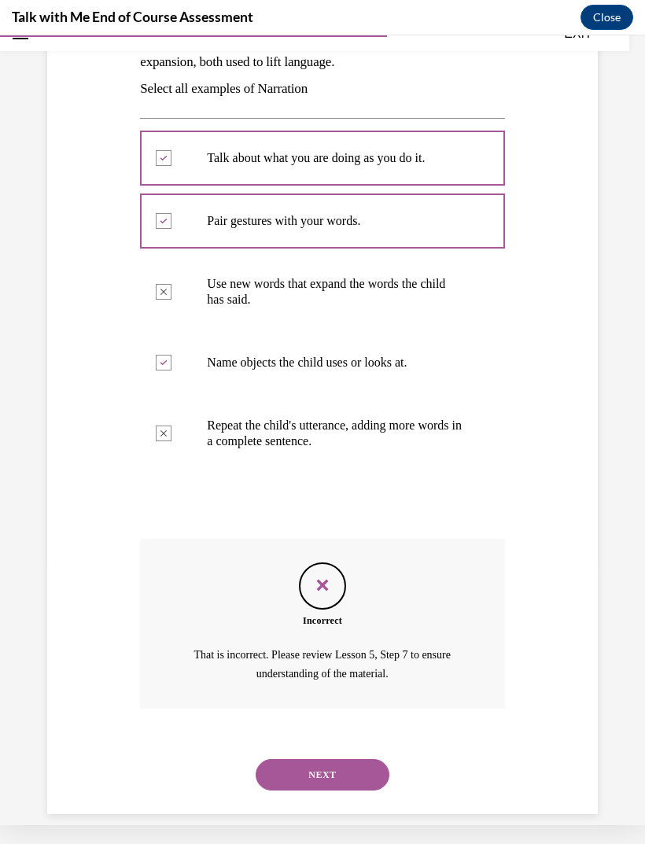
click at [359, 759] on button "NEXT" at bounding box center [323, 774] width 134 height 31
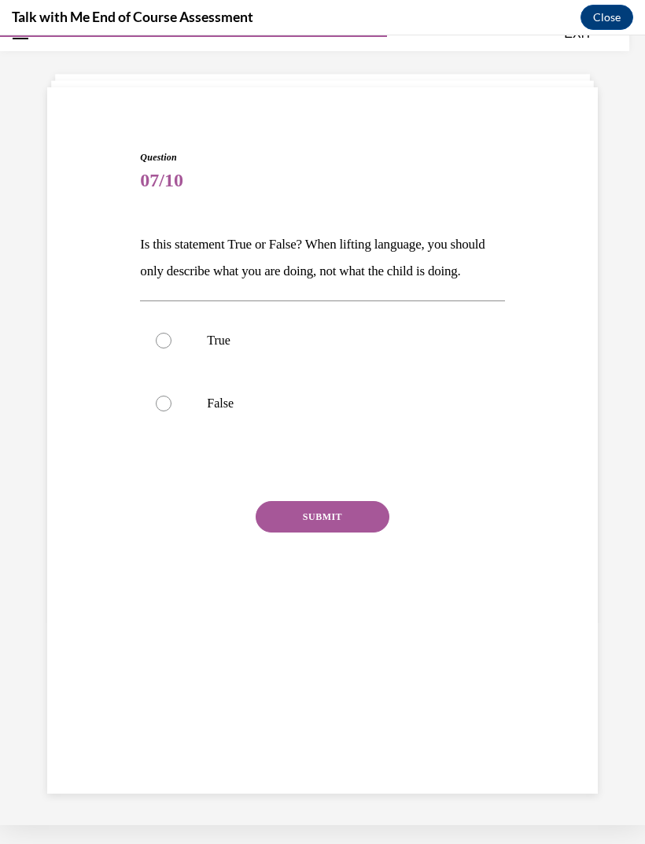
scroll to position [50, 0]
click at [176, 435] on label "False" at bounding box center [322, 403] width 364 height 63
click at [172, 412] on input "False" at bounding box center [164, 404] width 16 height 16
radio input "true"
click at [364, 533] on button "SUBMIT" at bounding box center [323, 516] width 134 height 31
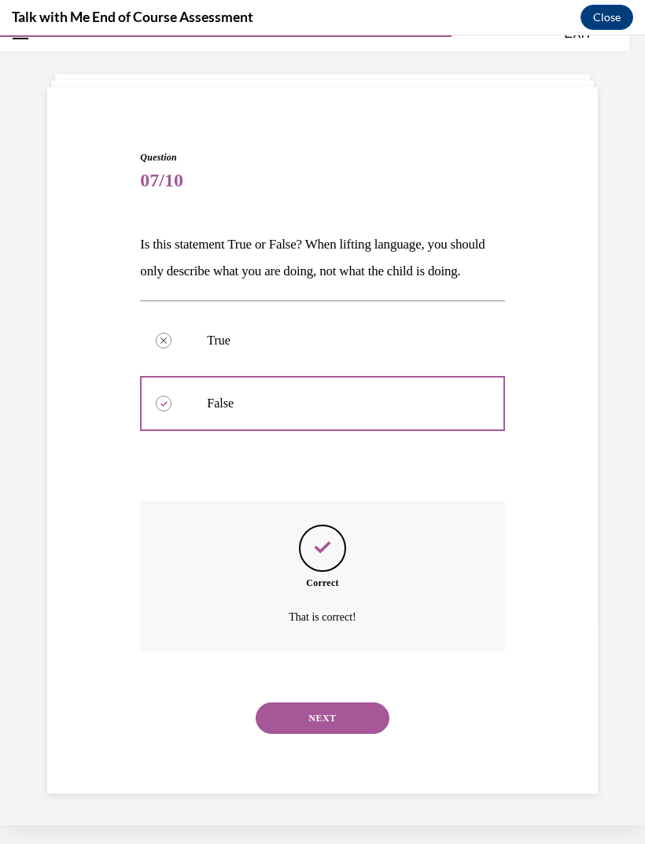
click at [358, 728] on button "NEXT" at bounding box center [323, 718] width 134 height 31
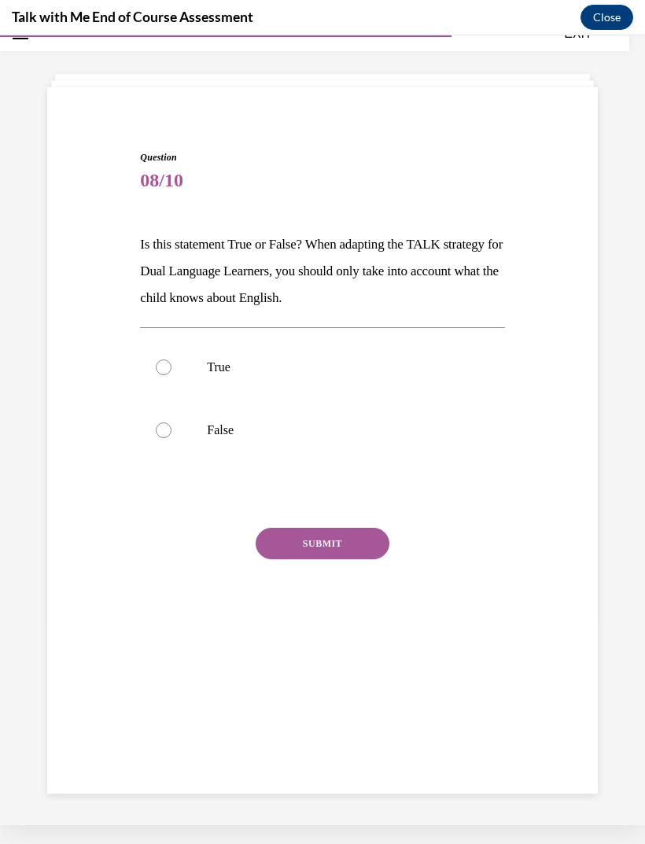
click at [219, 439] on label "False" at bounding box center [322, 430] width 364 height 63
click at [172, 438] on input "False" at bounding box center [164, 431] width 16 height 16
radio input "true"
click at [374, 545] on button "SUBMIT" at bounding box center [323, 543] width 134 height 31
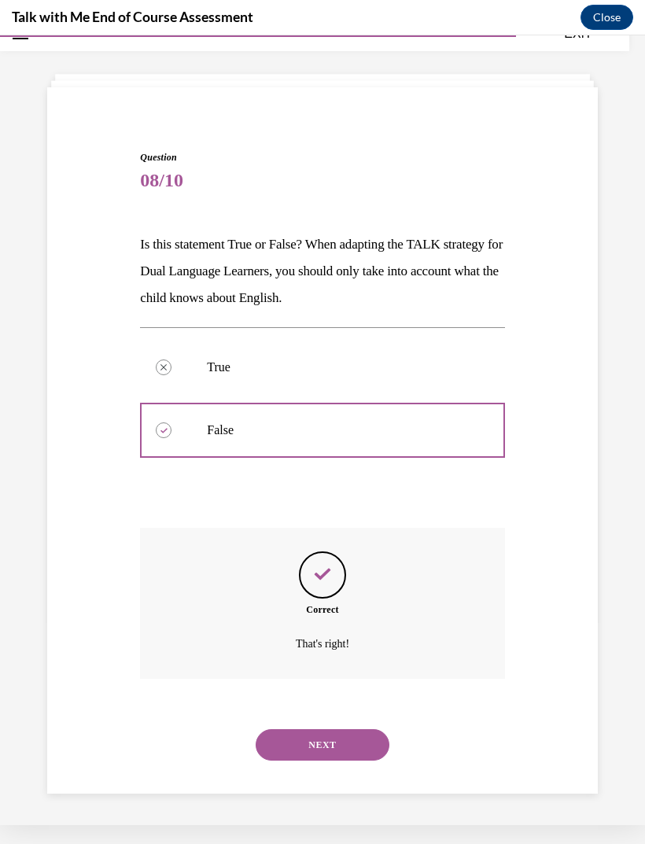
click at [346, 730] on button "NEXT" at bounding box center [323, 745] width 134 height 31
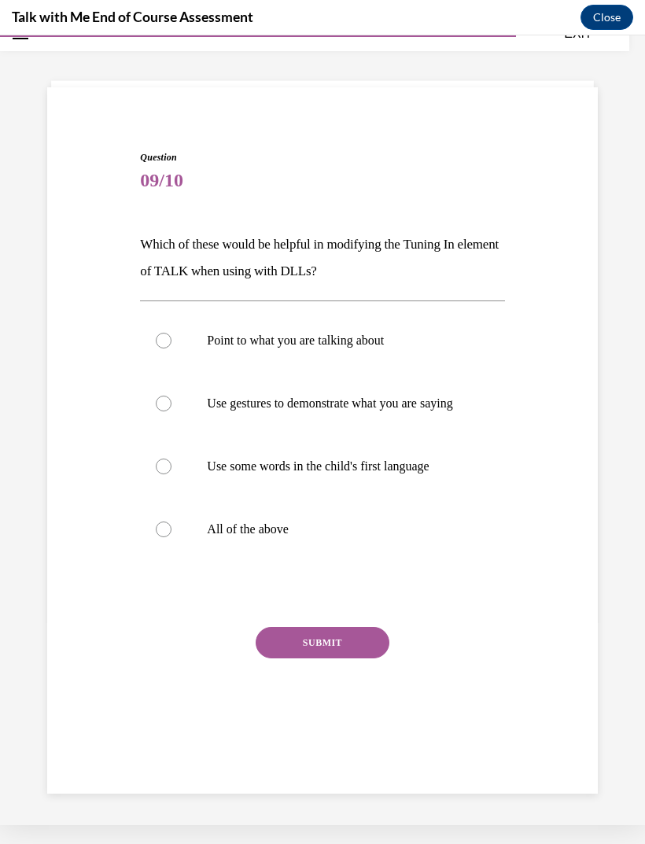
click at [346, 397] on p "Use gestures to demonstrate what you are saying" at bounding box center [336, 404] width 258 height 16
click at [172, 397] on input "Use gestures to demonstrate what you are saying" at bounding box center [164, 404] width 16 height 16
radio input "true"
click at [422, 342] on p "Point to what you are talking about" at bounding box center [336, 341] width 258 height 16
click at [172, 342] on input "Point to what you are talking about" at bounding box center [164, 341] width 16 height 16
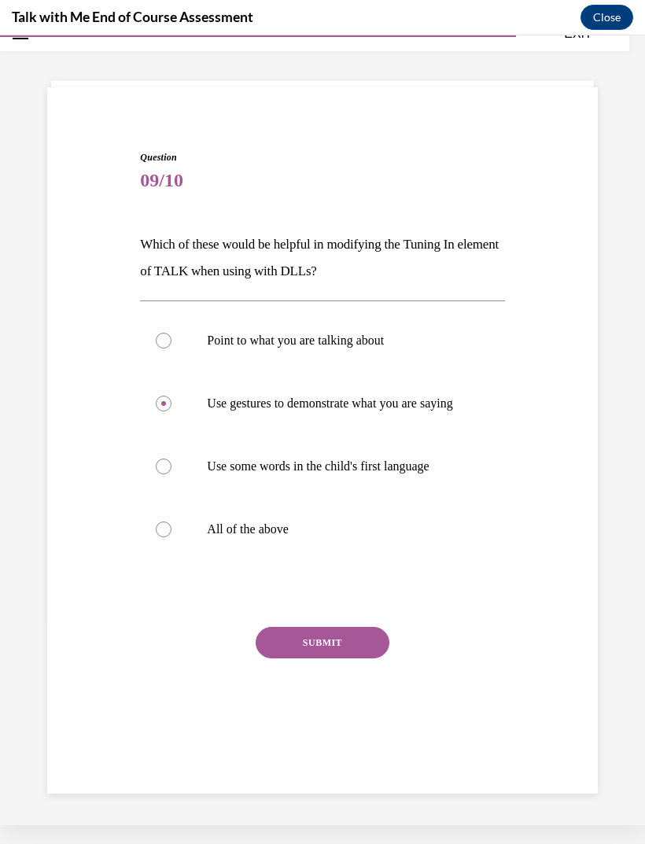
radio input "true"
click at [272, 538] on p "All of the above" at bounding box center [336, 530] width 258 height 16
click at [172, 538] on input "All of the above" at bounding box center [164, 530] width 16 height 16
radio input "true"
click at [358, 654] on button "SUBMIT" at bounding box center [323, 642] width 134 height 31
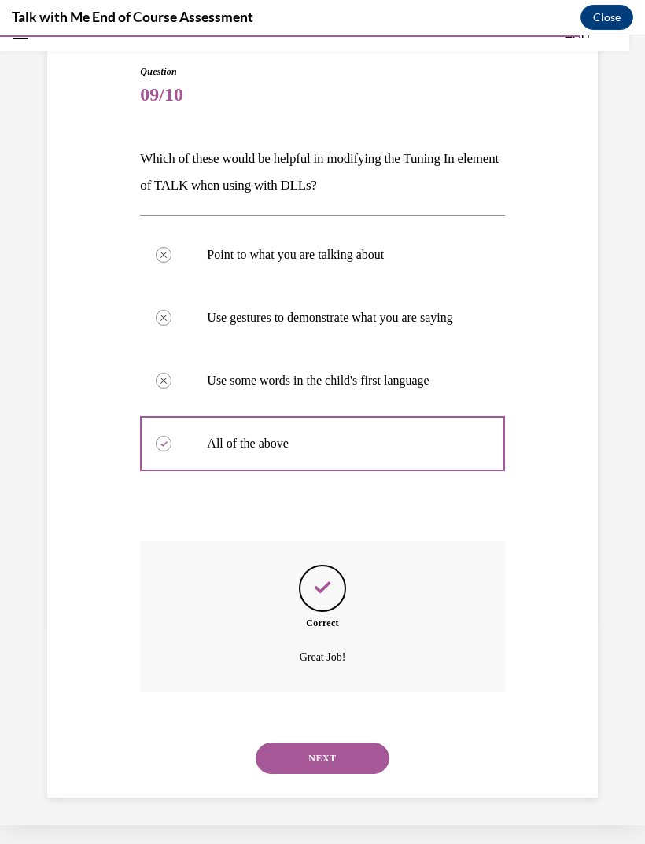
click at [349, 756] on button "NEXT" at bounding box center [323, 758] width 134 height 31
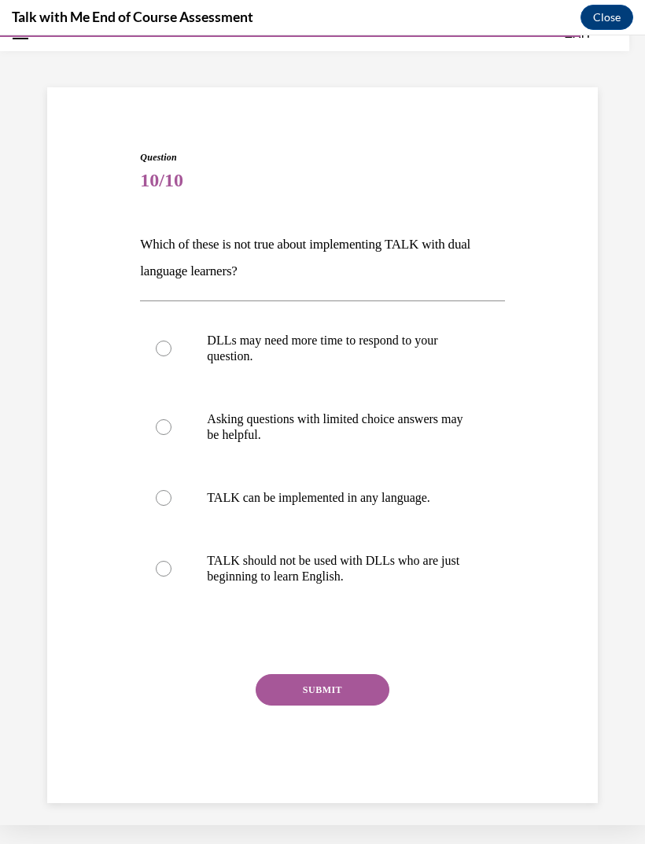
click at [366, 576] on p "TALK should not be used with DLLs who are just beginning to learn English." at bounding box center [336, 568] width 258 height 31
click at [172, 576] on input "TALK should not be used with DLLs who are just beginning to learn English." at bounding box center [164, 569] width 16 height 16
radio input "true"
click at [354, 695] on button "SUBMIT" at bounding box center [323, 689] width 134 height 31
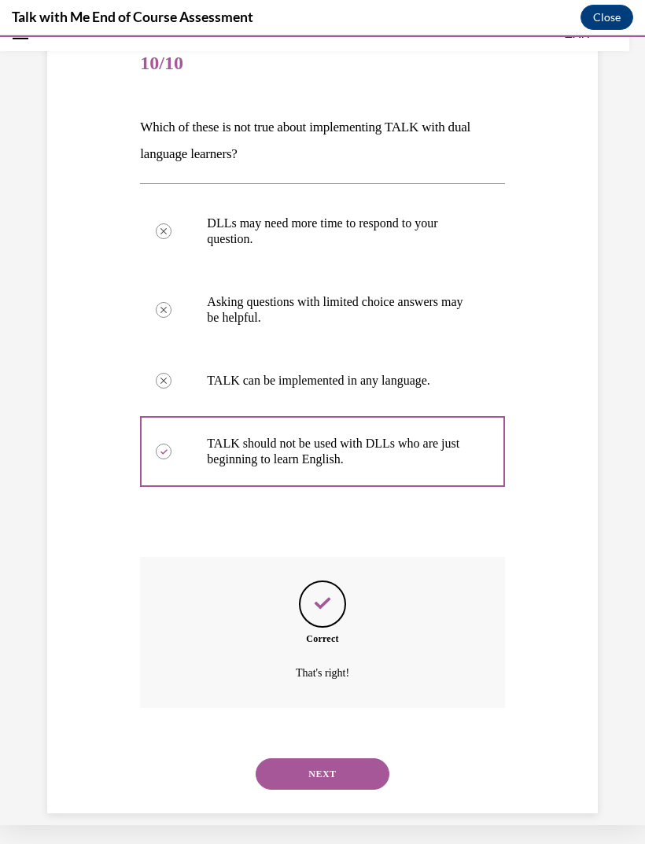
click at [364, 759] on button "NEXT" at bounding box center [323, 774] width 134 height 31
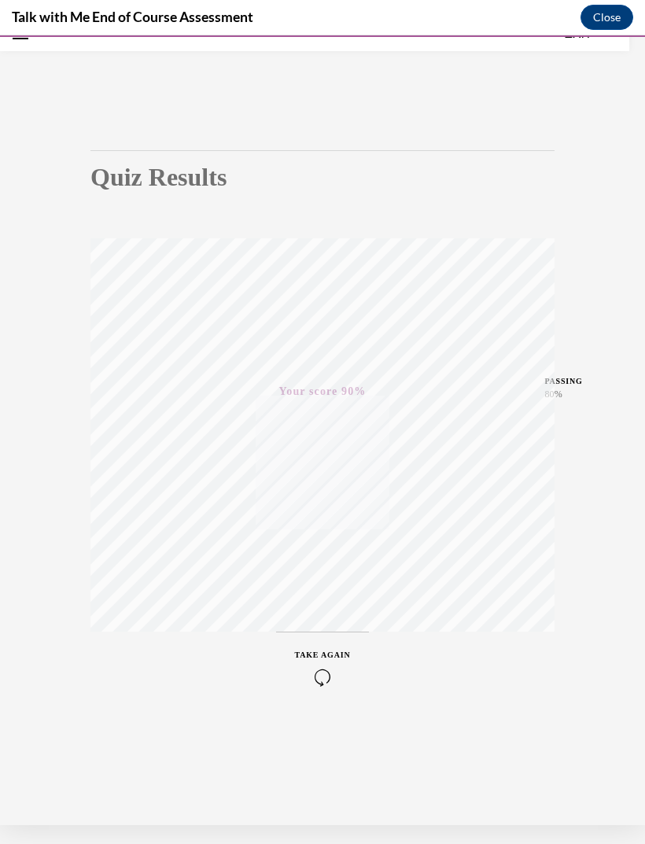
scroll to position [14, 0]
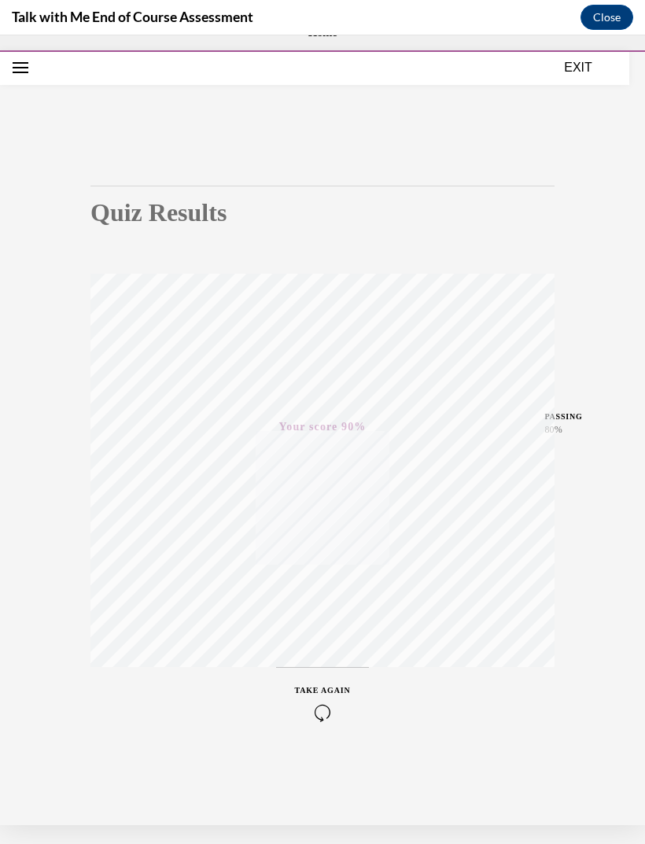
click at [585, 66] on button "EXIT" at bounding box center [578, 67] width 94 height 19
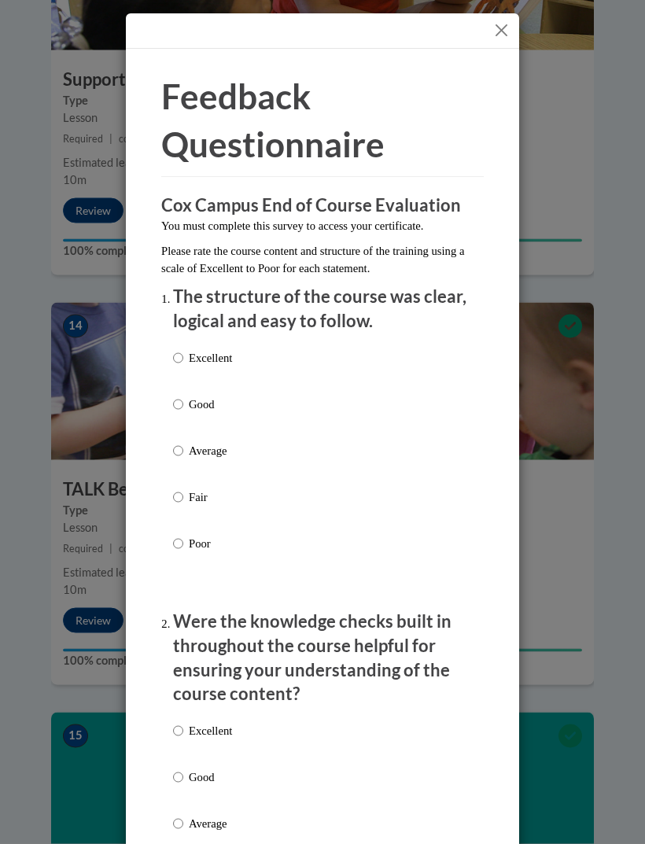
scroll to position [5481, 0]
click at [183, 357] on input "Excellent" at bounding box center [178, 358] width 10 height 17
radio input "true"
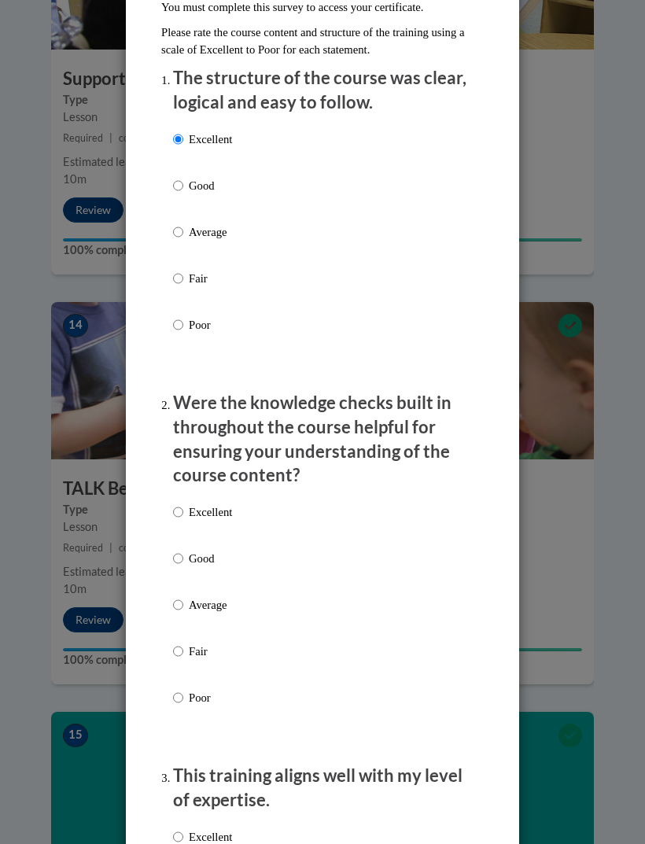
scroll to position [246, 0]
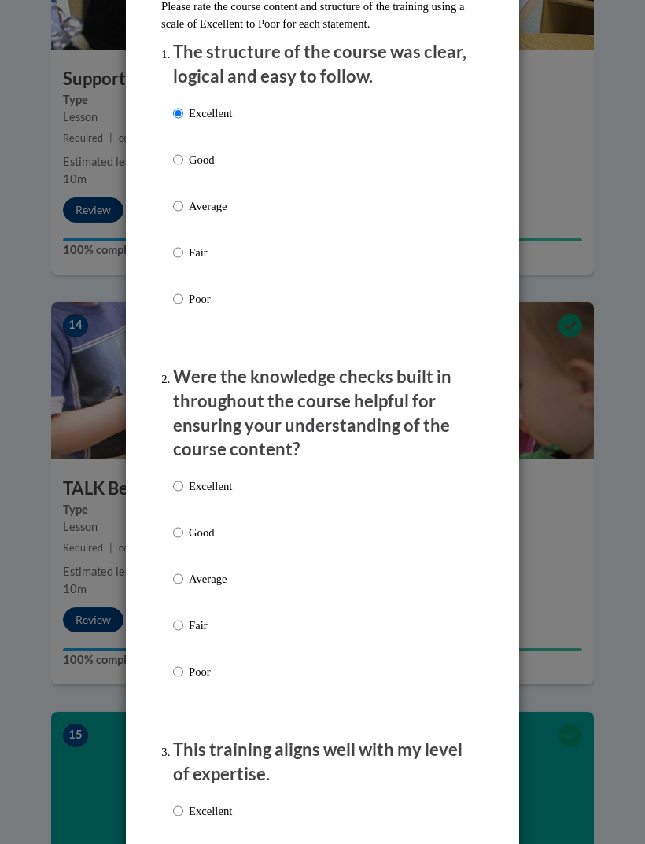
click at [181, 498] on label "Excellent" at bounding box center [202, 499] width 59 height 42
click at [181, 495] on input "Excellent" at bounding box center [178, 486] width 10 height 17
radio input "true"
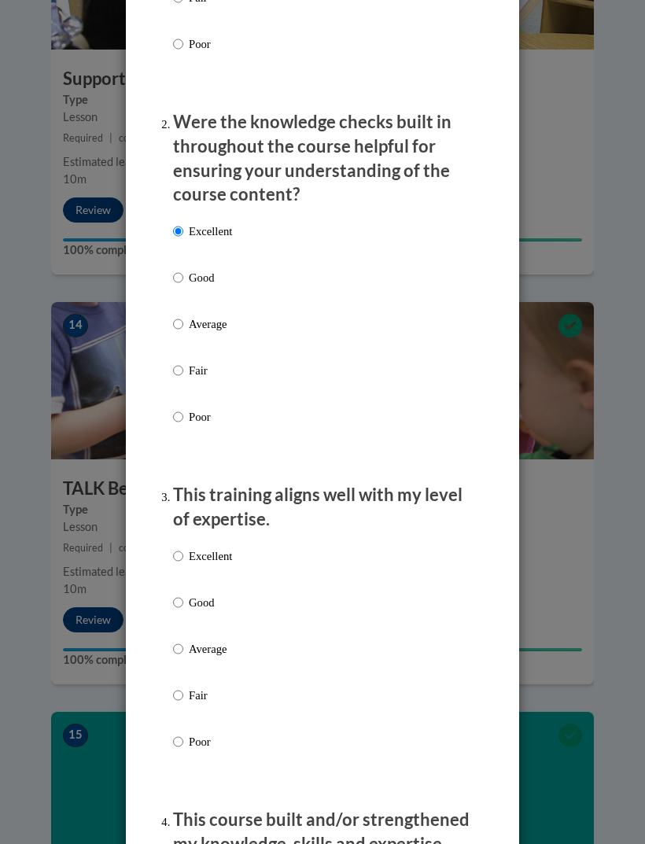
scroll to position [521, 0]
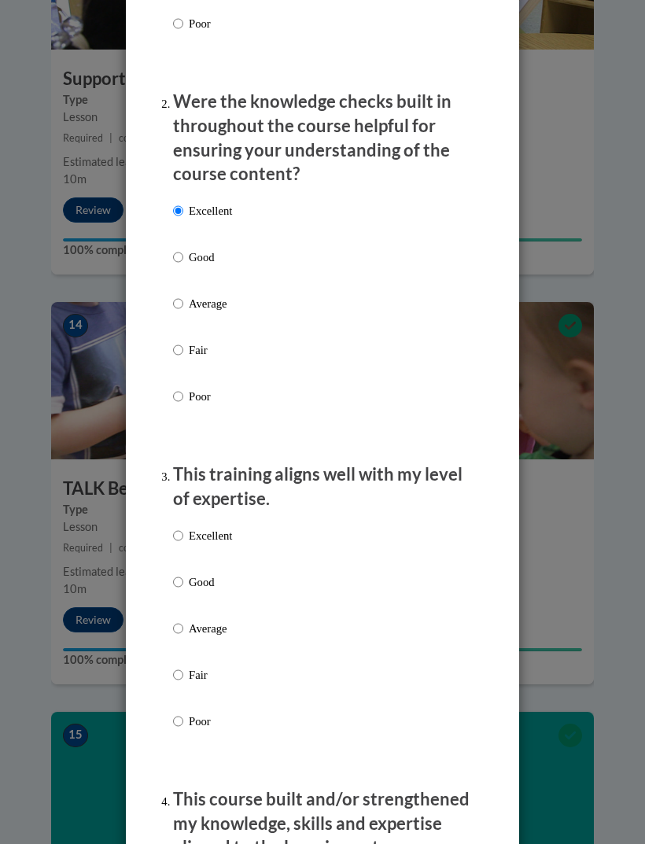
click at [194, 527] on p "Excellent" at bounding box center [210, 535] width 43 height 17
click at [183, 527] on input "Excellent" at bounding box center [178, 535] width 10 height 17
radio input "true"
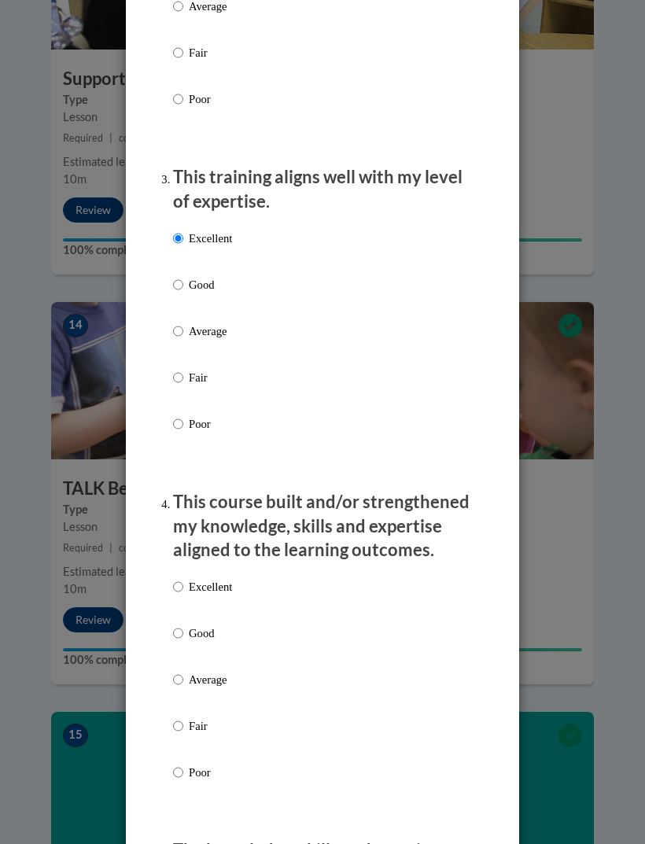
scroll to position [819, 0]
click at [193, 584] on p "Excellent" at bounding box center [210, 586] width 43 height 17
click at [183, 584] on input "Excellent" at bounding box center [178, 586] width 10 height 17
radio input "true"
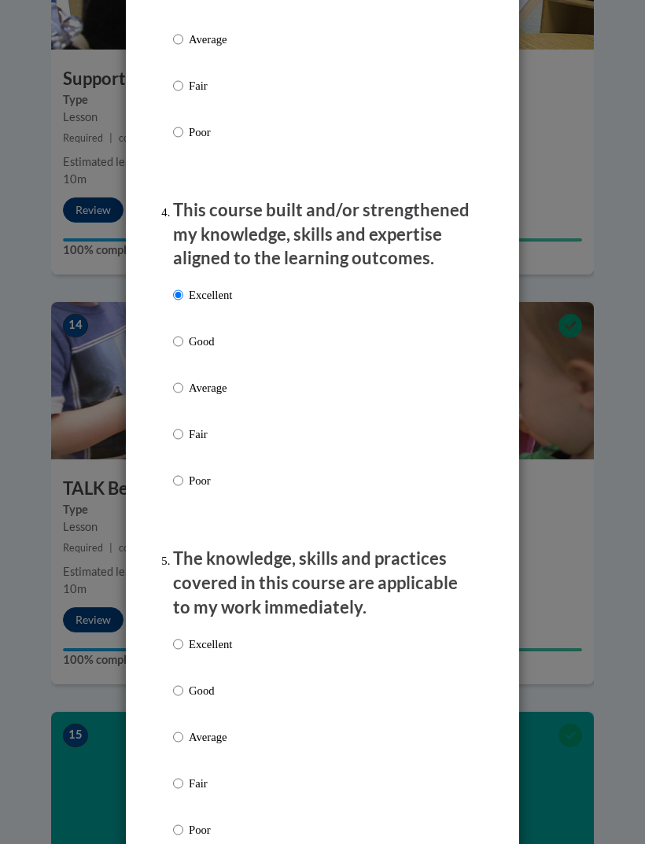
scroll to position [1118, 0]
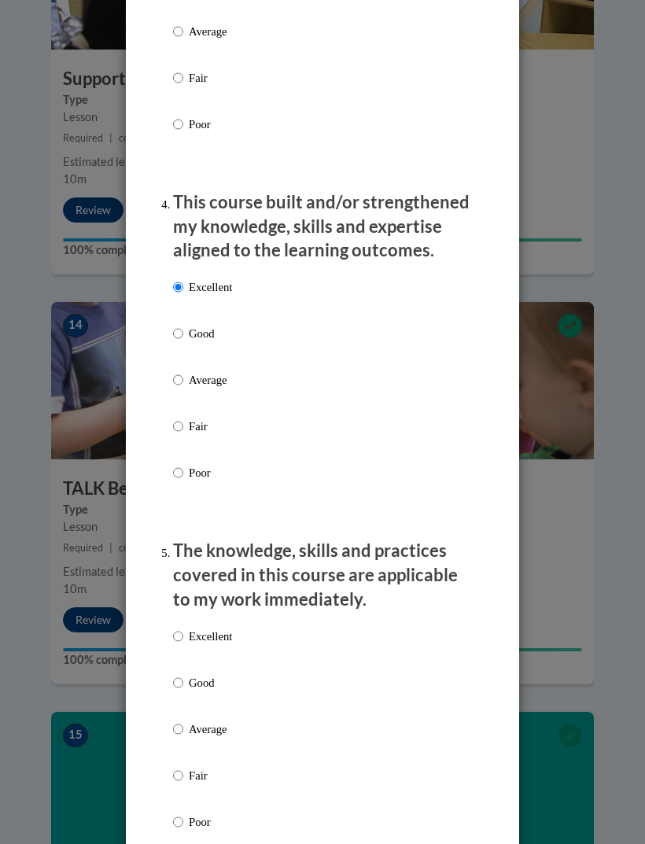
click at [199, 628] on p "Excellent" at bounding box center [210, 636] width 43 height 17
click at [183, 628] on input "Excellent" at bounding box center [178, 636] width 10 height 17
radio input "true"
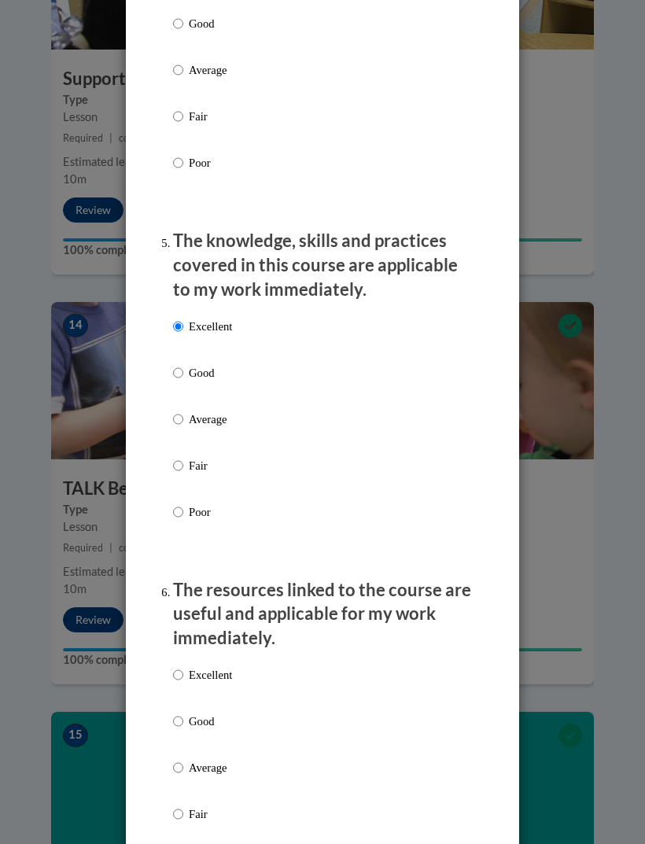
scroll to position [1432, 0]
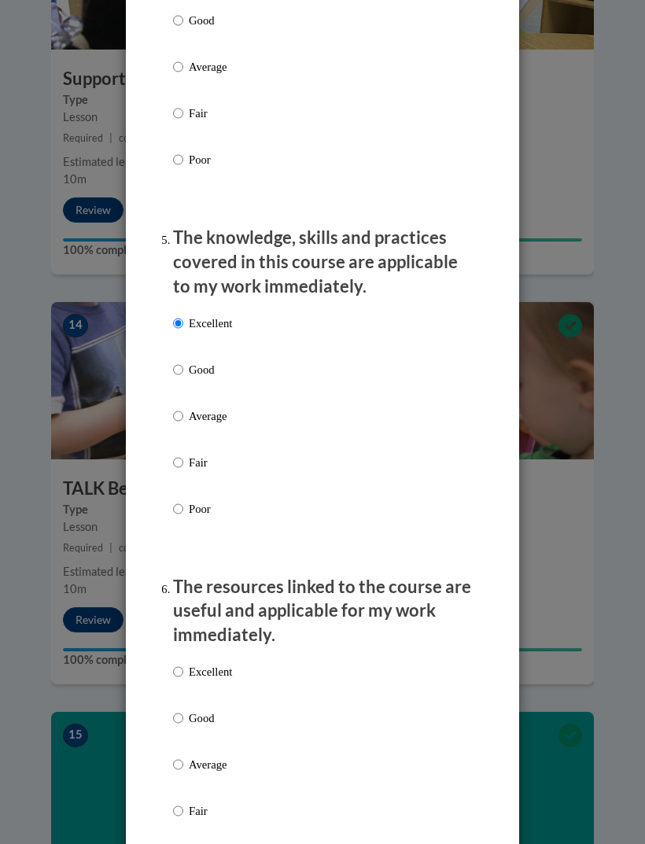
click at [193, 663] on p "Excellent" at bounding box center [210, 671] width 43 height 17
click at [183, 663] on input "Excellent" at bounding box center [178, 671] width 10 height 17
radio input "true"
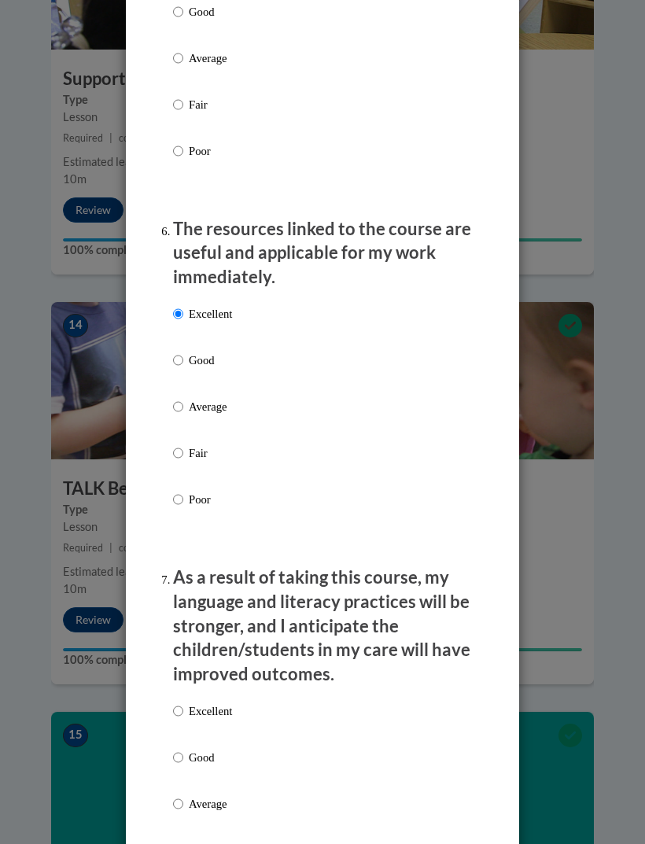
scroll to position [1790, 0]
click at [196, 702] on p "Excellent" at bounding box center [210, 710] width 43 height 17
click at [183, 702] on input "Excellent" at bounding box center [178, 710] width 10 height 17
radio input "true"
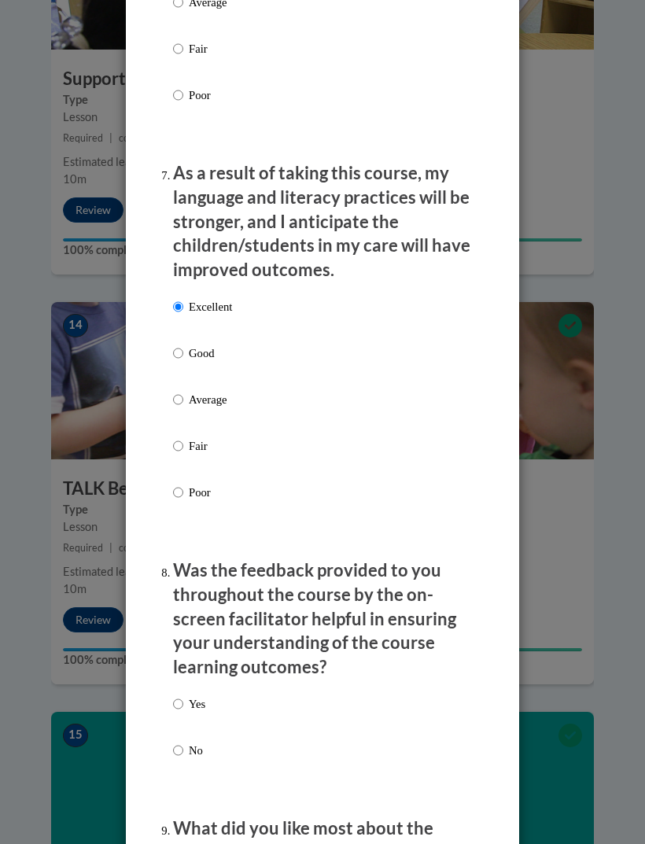
scroll to position [2196, 0]
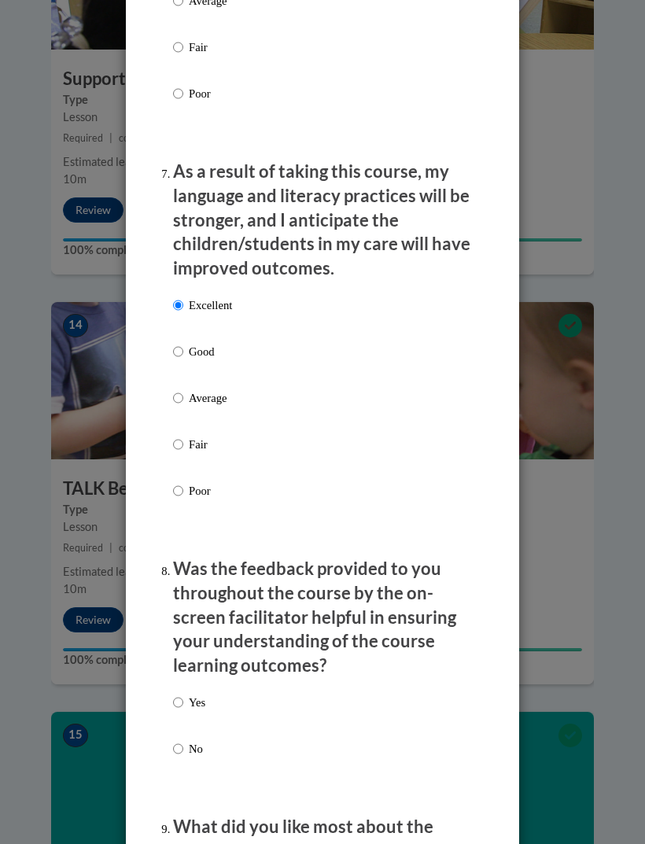
click at [199, 694] on p "Yes" at bounding box center [197, 702] width 17 height 17
click at [183, 694] on input "Yes" at bounding box center [178, 702] width 10 height 17
radio input "true"
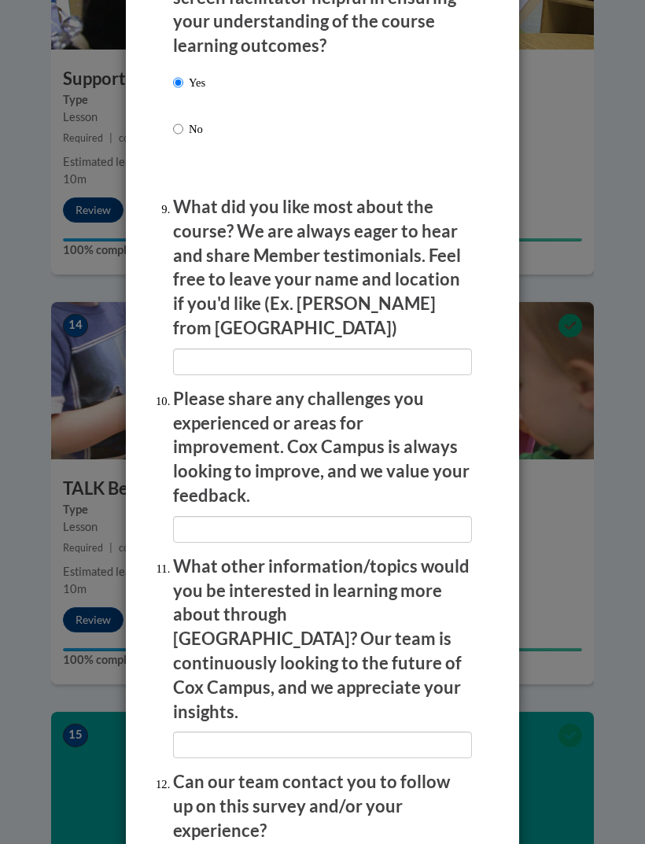
scroll to position [2815, 0]
radio input "true"
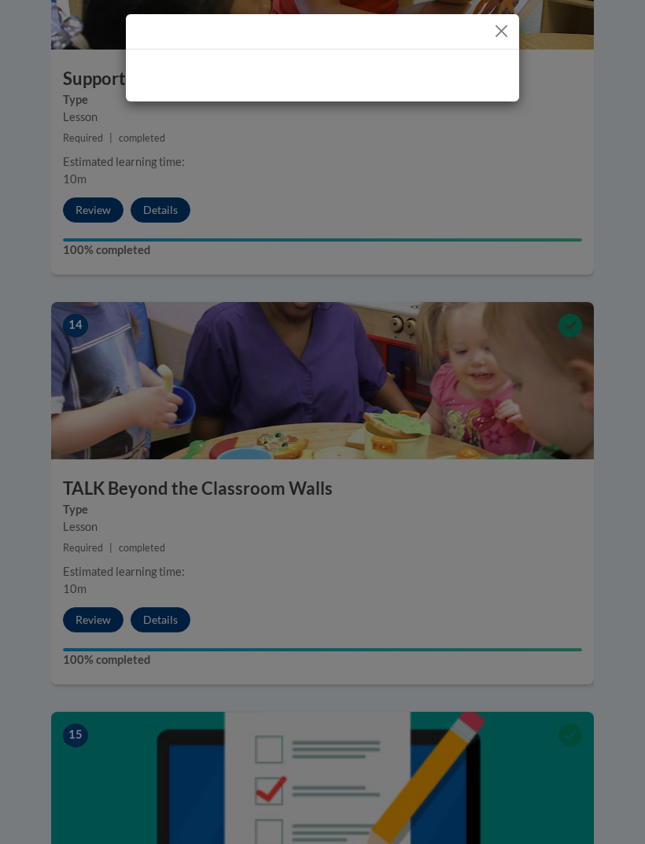
scroll to position [0, 0]
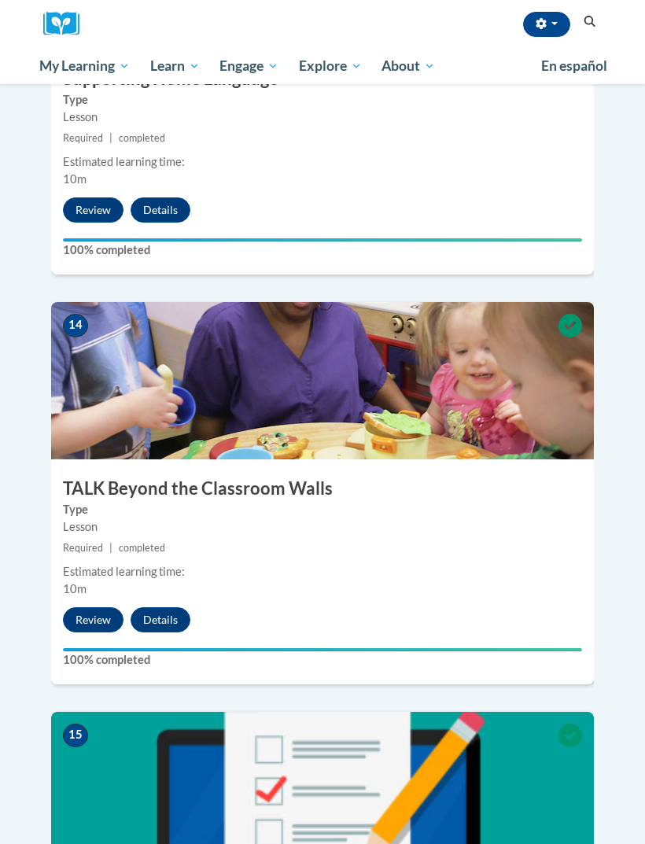
click at [0, 0] on link "Certificates" at bounding box center [0, 0] width 0 height 0
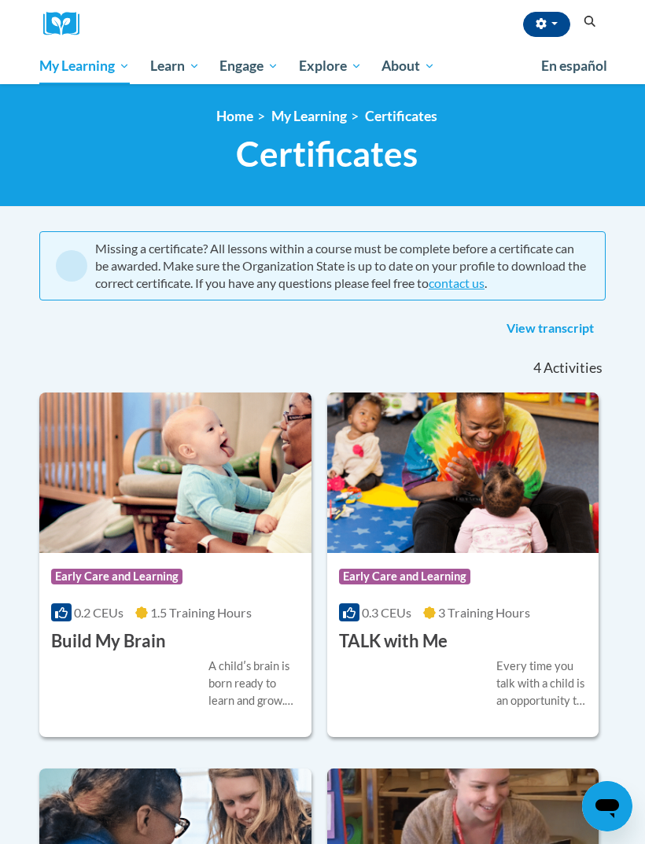
click at [0, 0] on span "Early Care and Learning" at bounding box center [0, 0] width 0 height 0
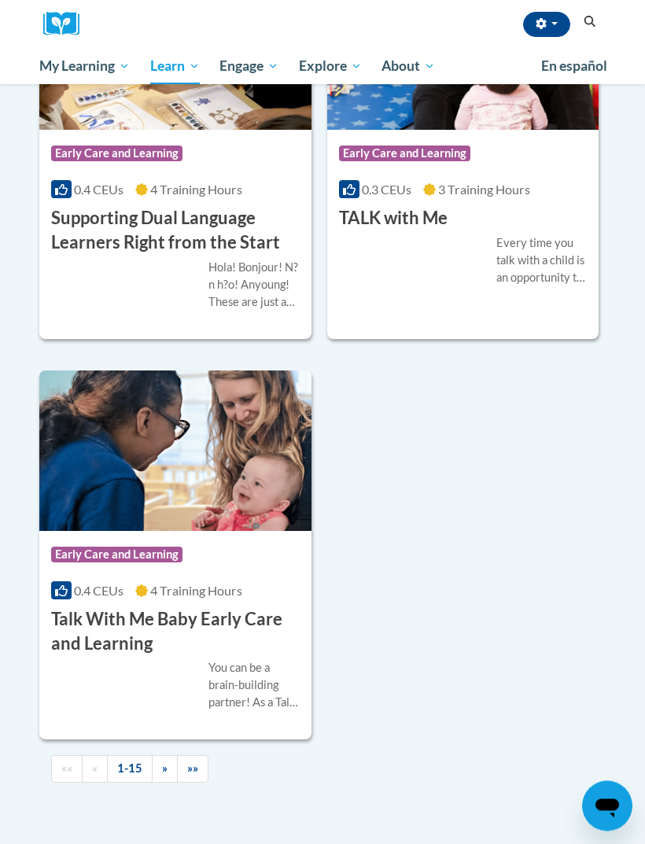
scroll to position [3412, 0]
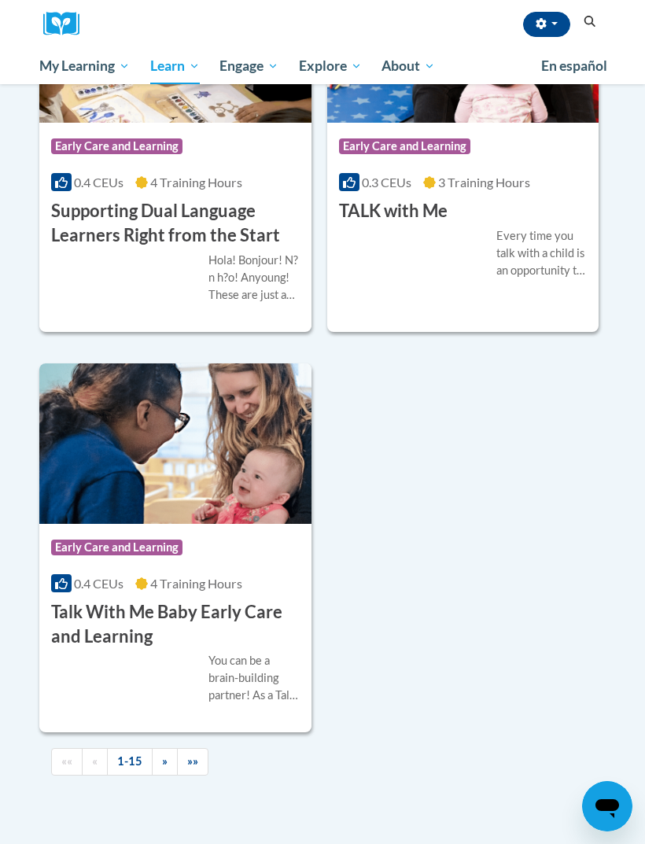
click at [163, 768] on span "»" at bounding box center [165, 761] width 6 height 13
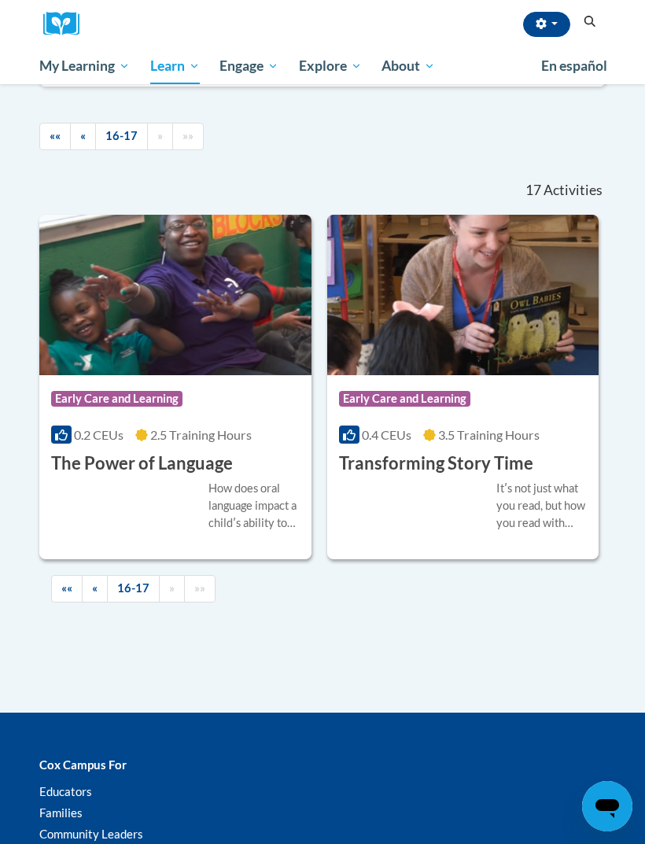
scroll to position [750, 0]
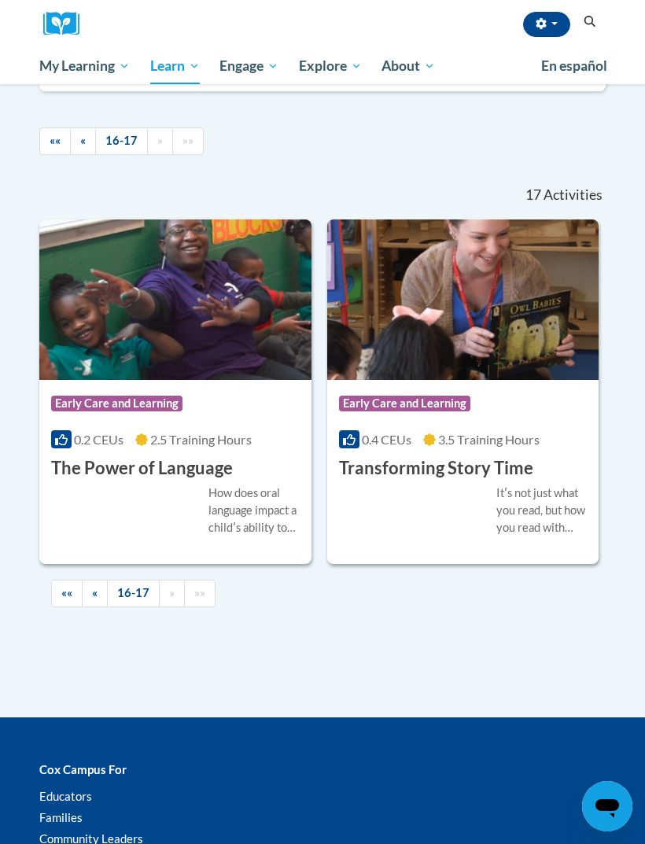
click at [120, 608] on link "16-17" at bounding box center [133, 594] width 53 height 28
click at [103, 608] on link "«" at bounding box center [95, 594] width 26 height 28
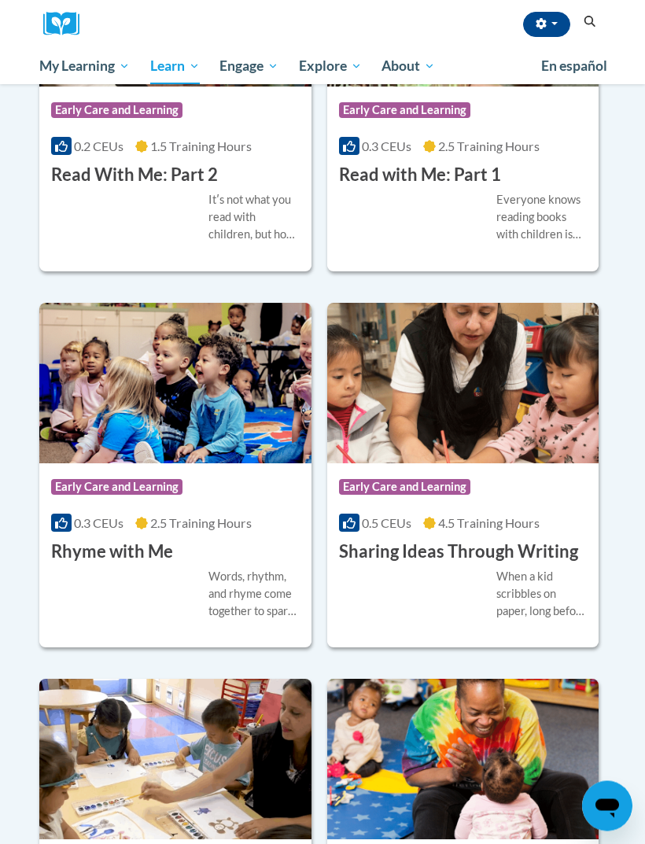
scroll to position [2696, 0]
click at [0, 0] on link "Certificates" at bounding box center [0, 0] width 0 height 0
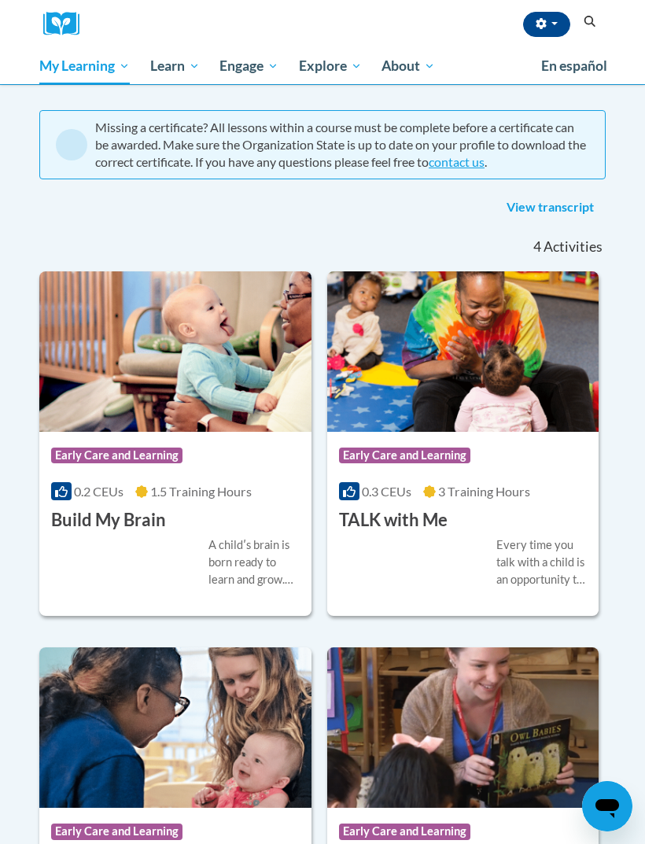
scroll to position [120, 0]
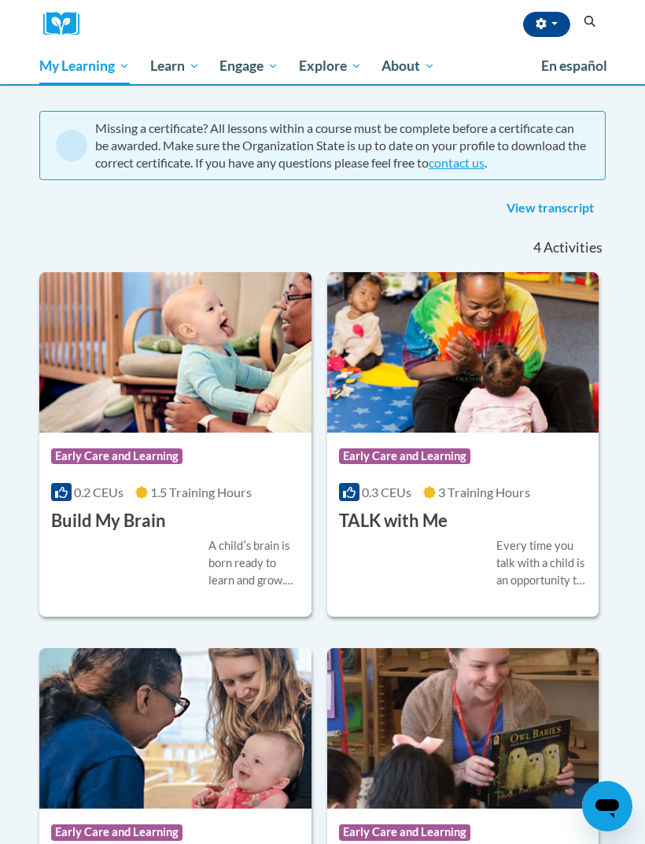
click at [0, 0] on span "Early Care and Learning" at bounding box center [0, 0] width 0 height 0
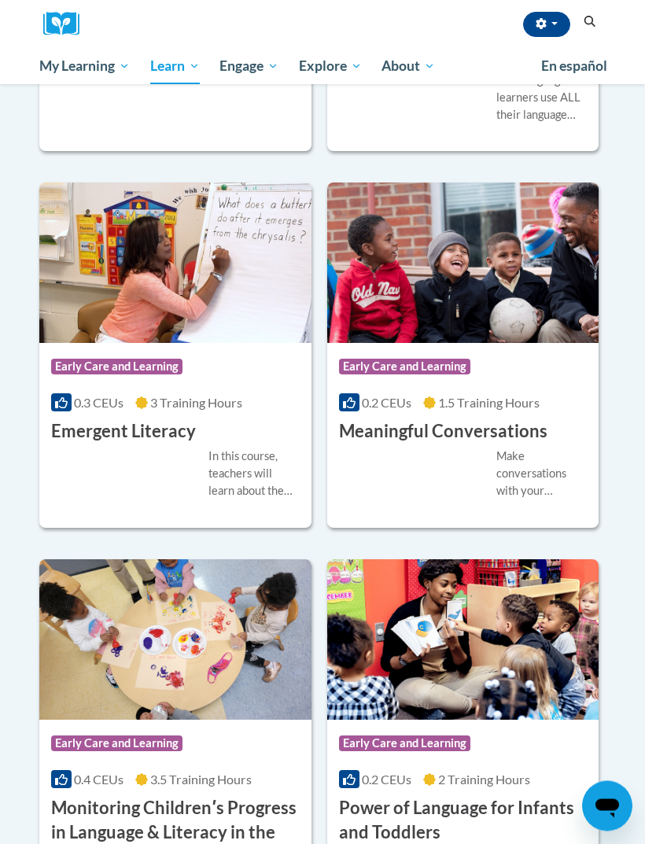
scroll to position [1641, 0]
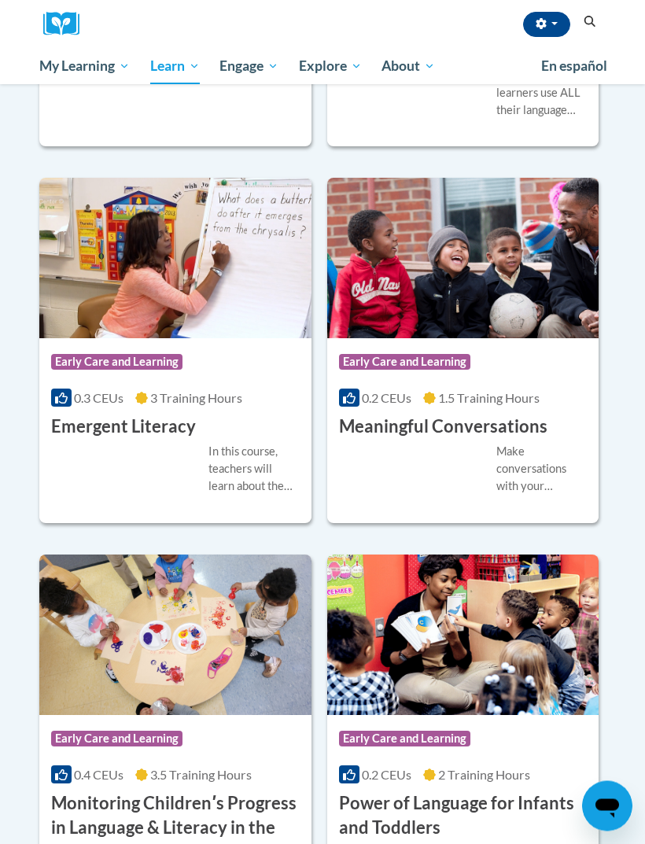
click at [480, 339] on img at bounding box center [463, 259] width 272 height 161
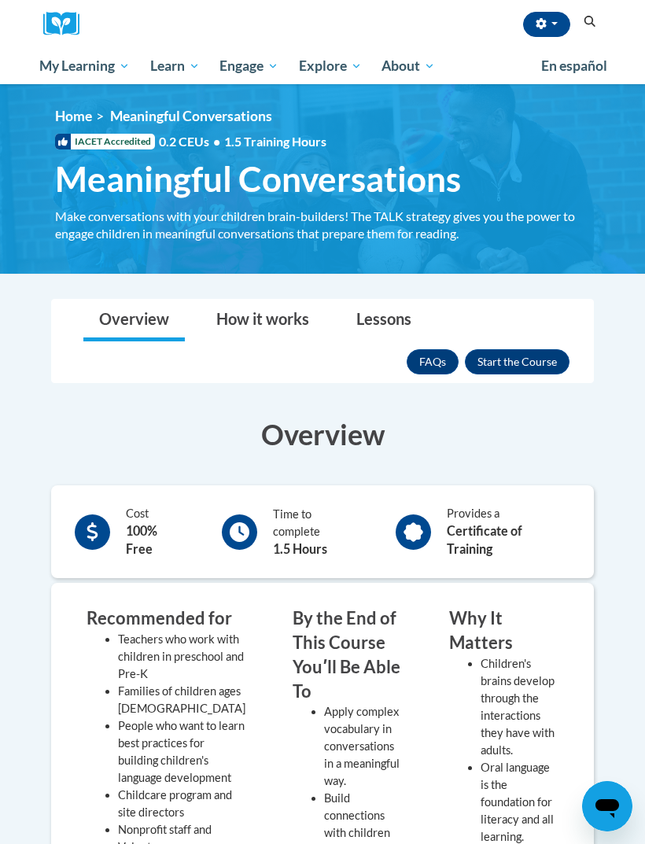
click at [540, 340] on div "Overview How it works Lessons Resources FAQs Enroll" at bounding box center [323, 341] width 518 height 83
click at [538, 364] on button "Enroll" at bounding box center [517, 361] width 105 height 25
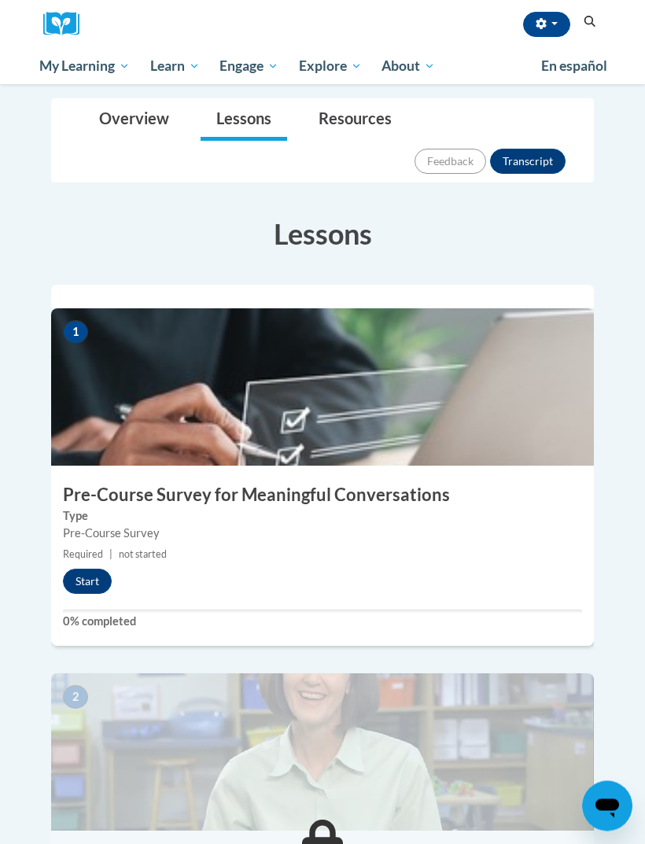
click at [98, 570] on button "Start" at bounding box center [87, 582] width 49 height 25
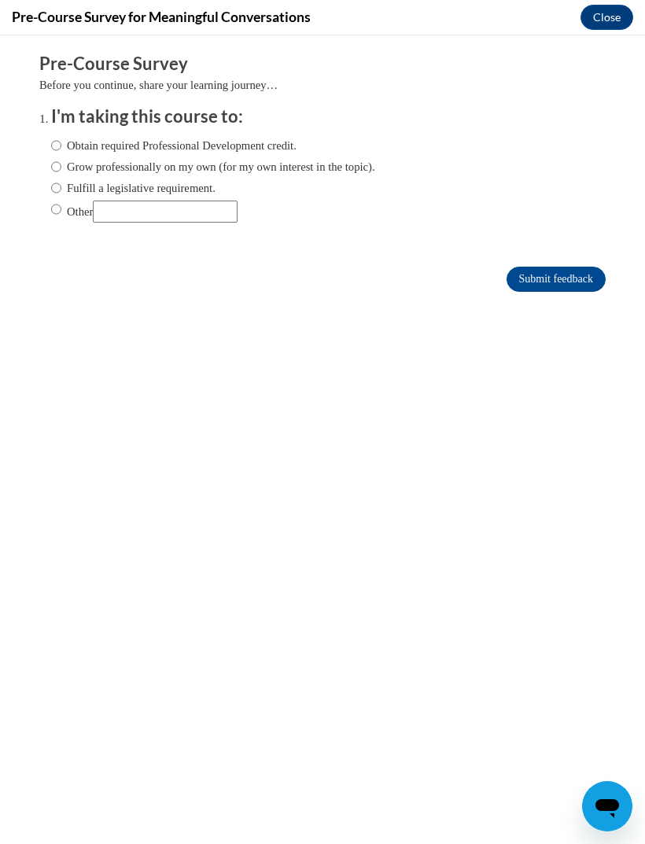
click at [150, 144] on label "Obtain required Professional Development credit." at bounding box center [174, 145] width 246 height 17
click at [61, 144] on input "Obtain required Professional Development credit." at bounding box center [56, 145] width 10 height 17
radio input "true"
click at [563, 268] on input "Submit feedback" at bounding box center [556, 279] width 99 height 25
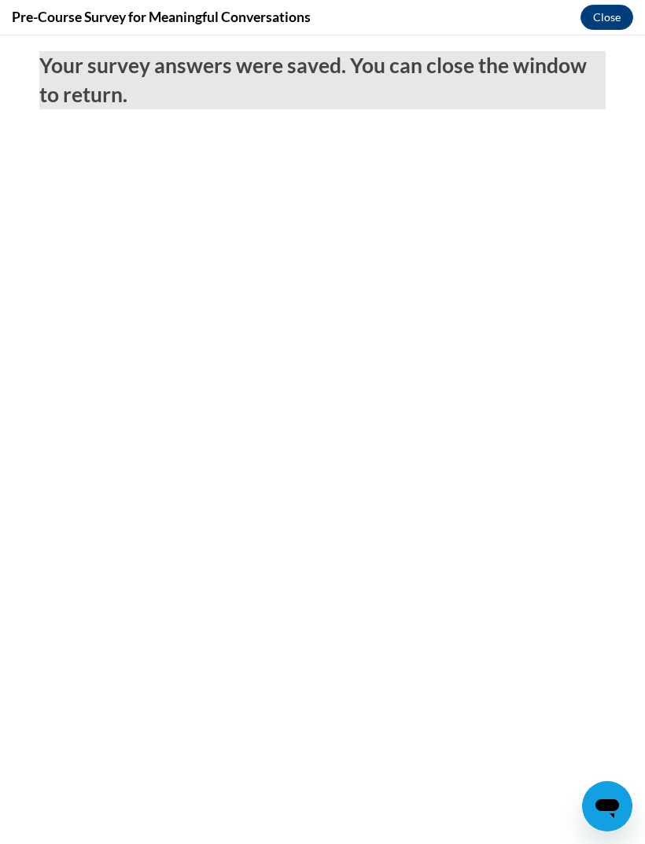
click at [600, 20] on button "Close" at bounding box center [607, 17] width 53 height 25
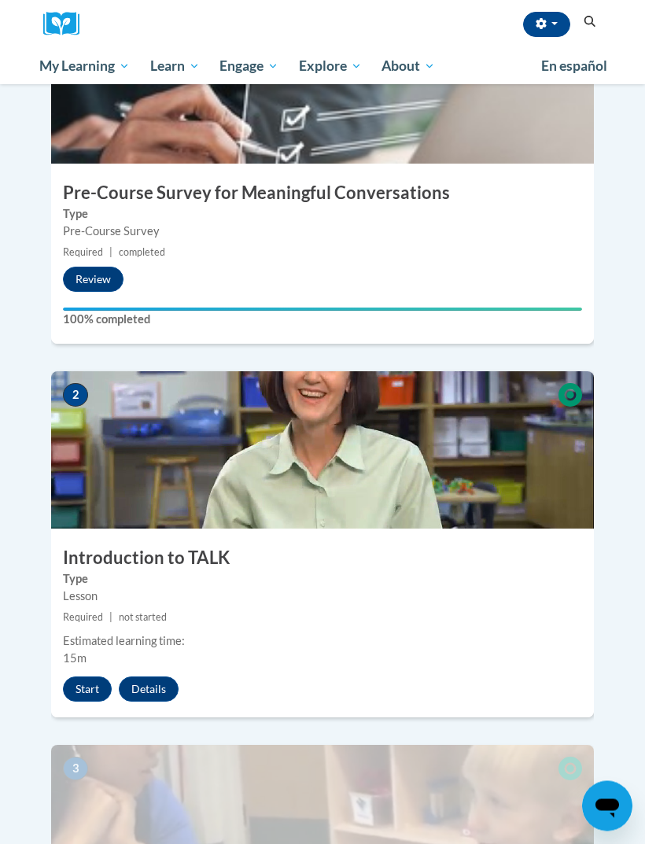
scroll to position [530, 0]
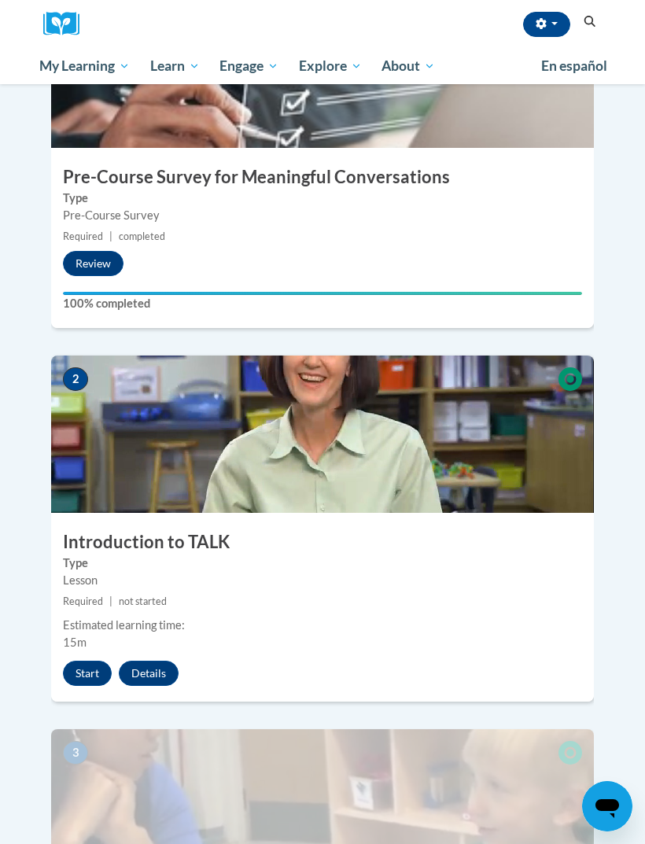
click at [92, 661] on button "Start" at bounding box center [87, 673] width 49 height 25
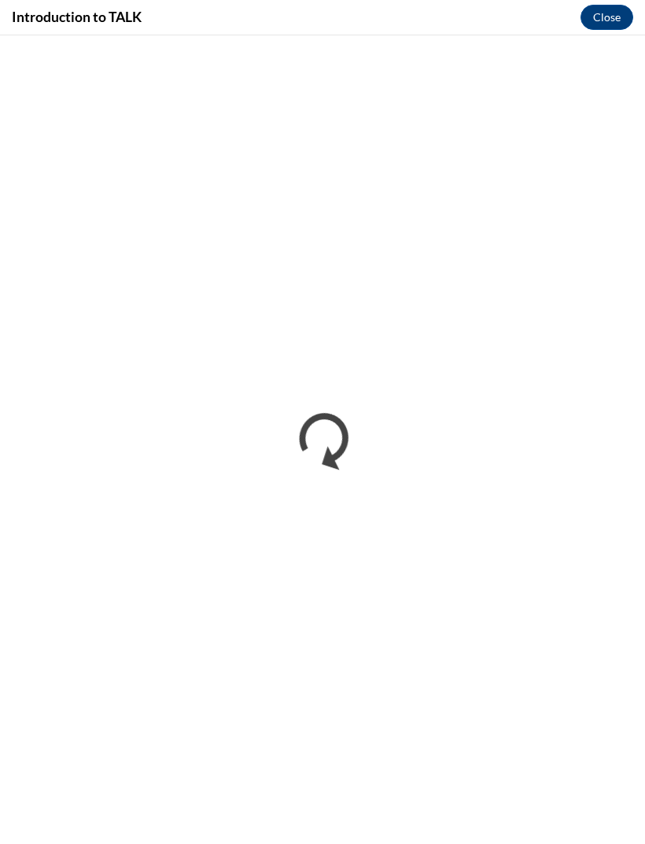
scroll to position [0, 0]
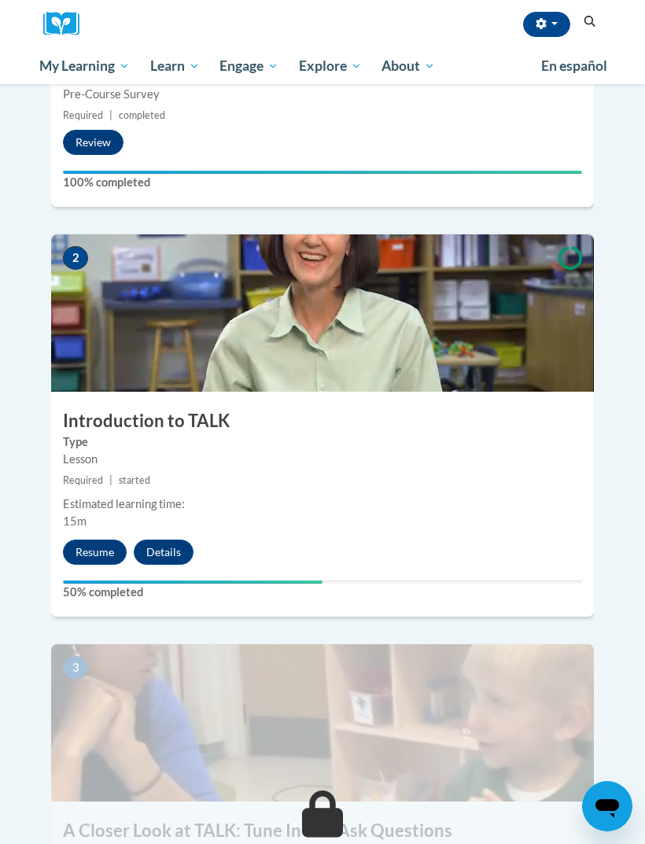
scroll to position [650, 0]
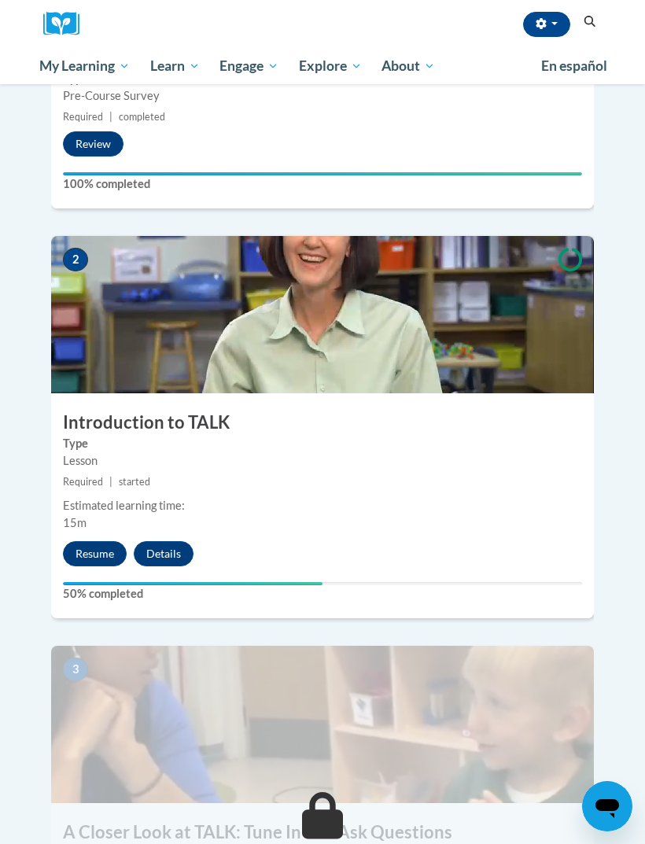
click at [94, 541] on button "Resume" at bounding box center [95, 553] width 64 height 25
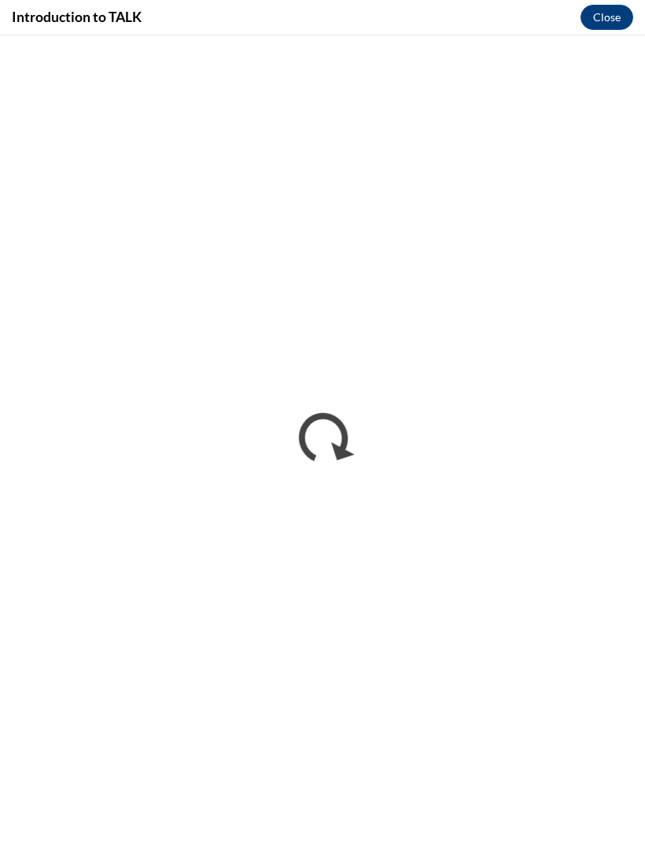
scroll to position [0, 0]
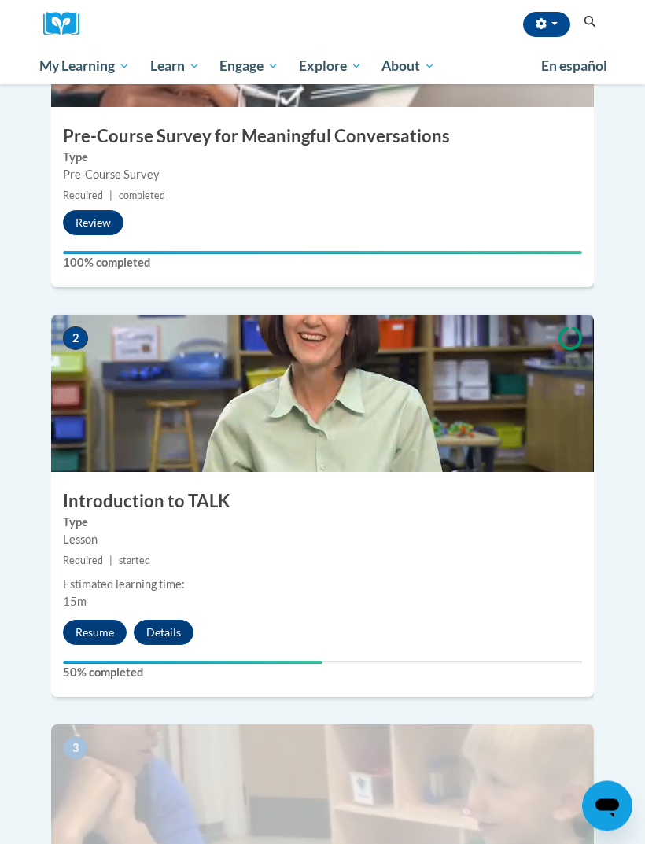
click at [95, 621] on button "Resume" at bounding box center [95, 633] width 64 height 25
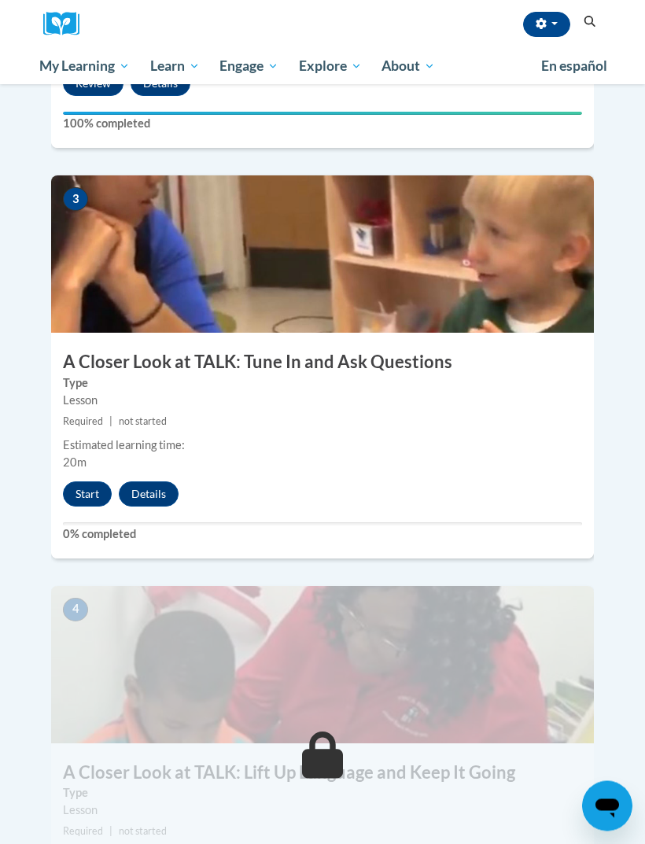
click at [79, 482] on button "Start" at bounding box center [87, 494] width 49 height 25
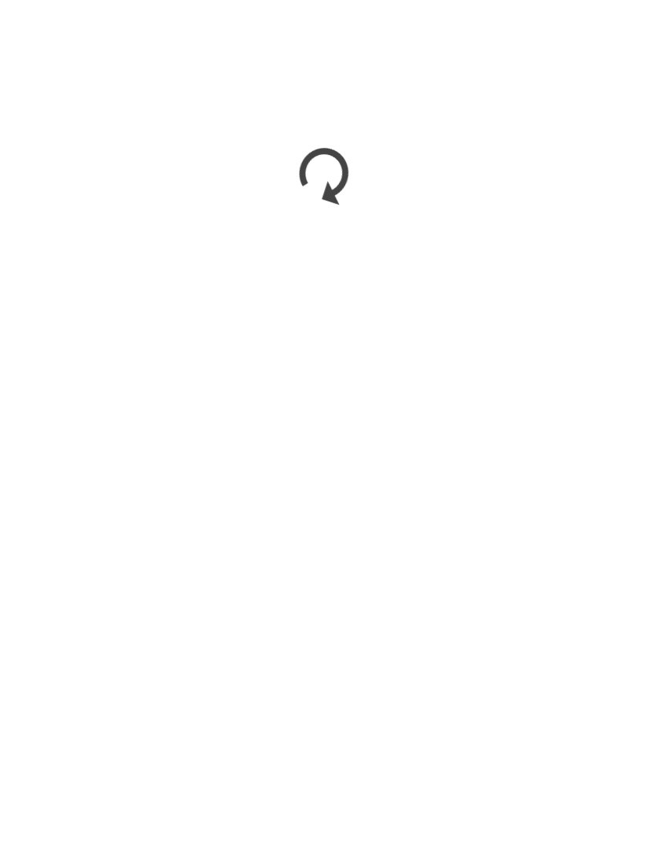
scroll to position [1613, 0]
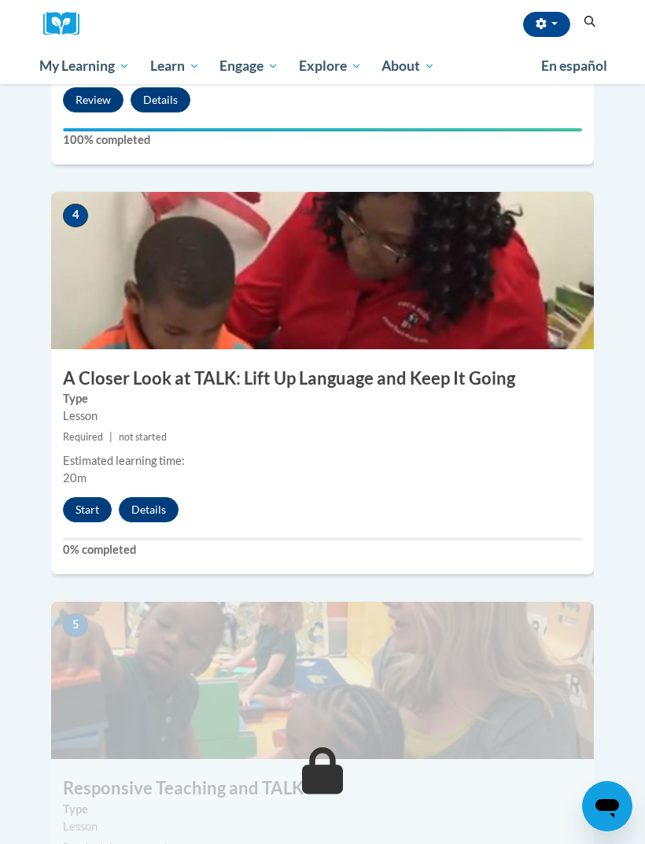
scroll to position [1514, 0]
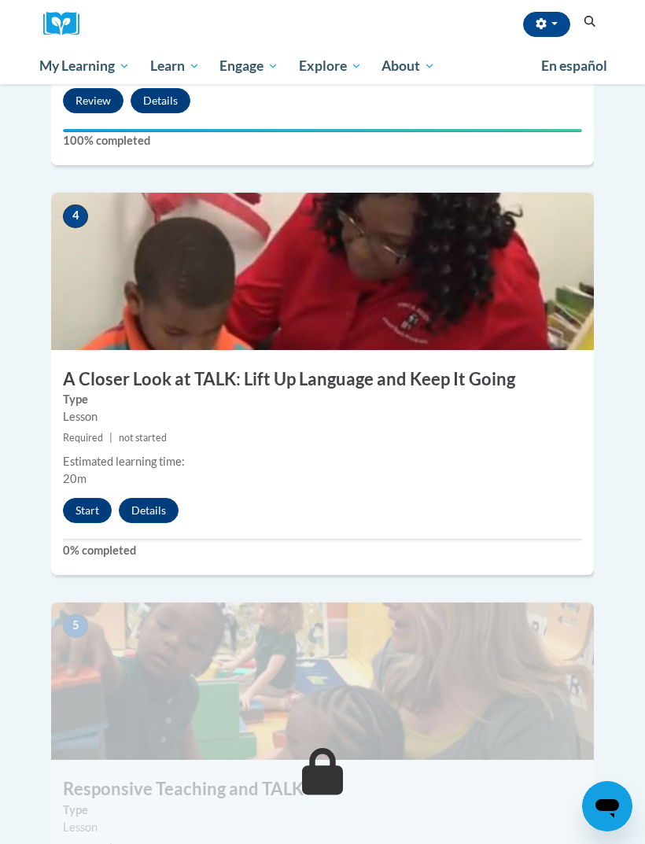
click at [86, 498] on button "Start" at bounding box center [87, 510] width 49 height 25
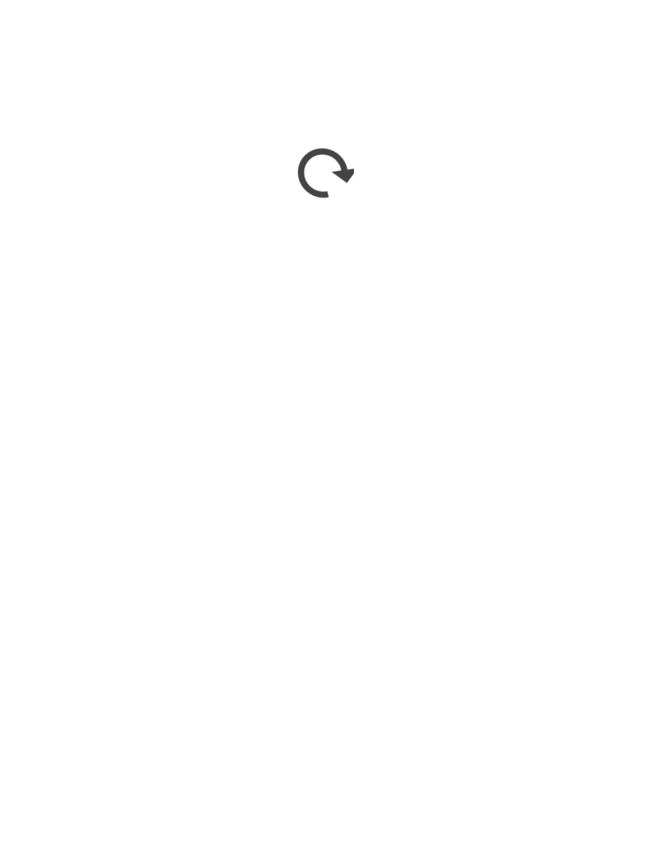
scroll to position [2240, 0]
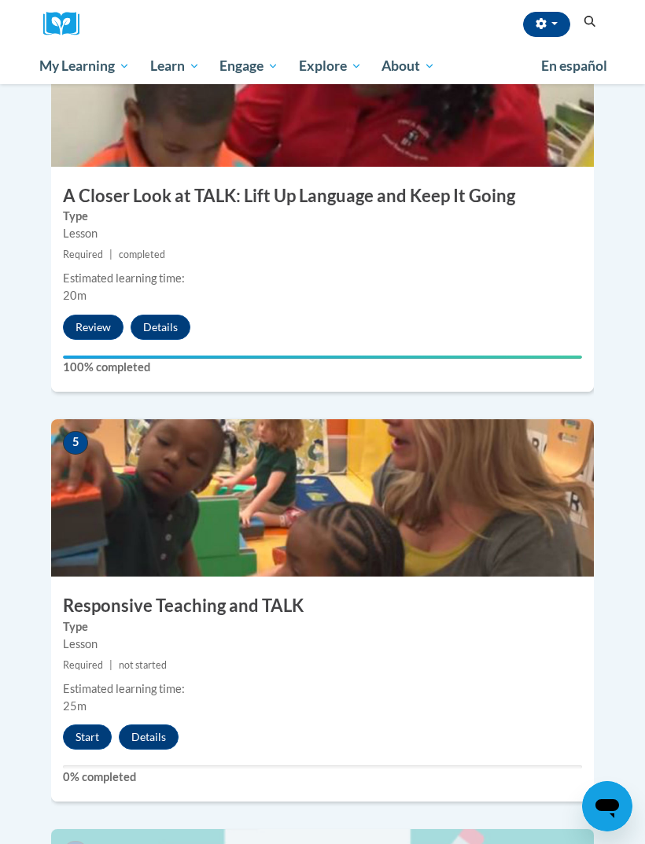
scroll to position [1699, 0]
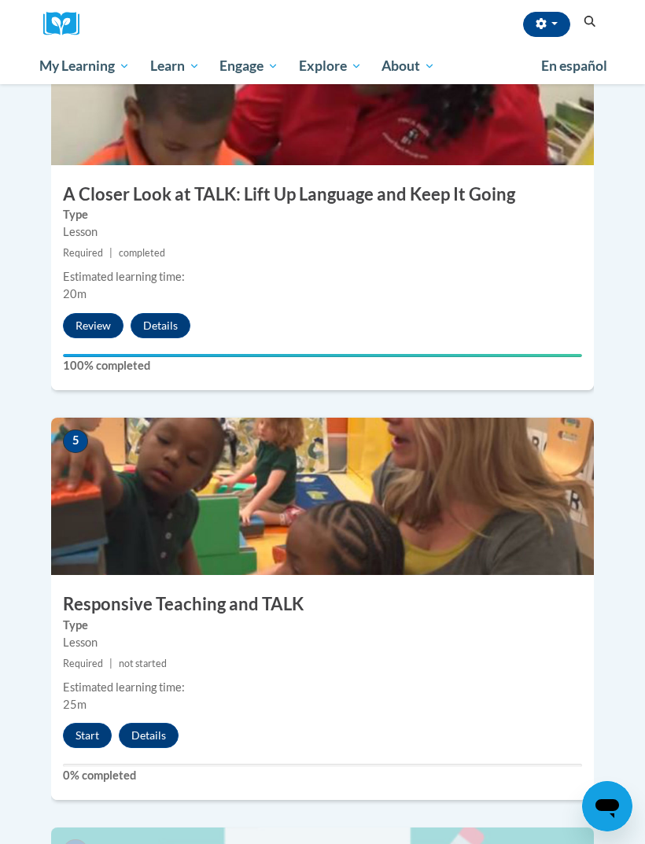
click at [94, 723] on button "Start" at bounding box center [87, 735] width 49 height 25
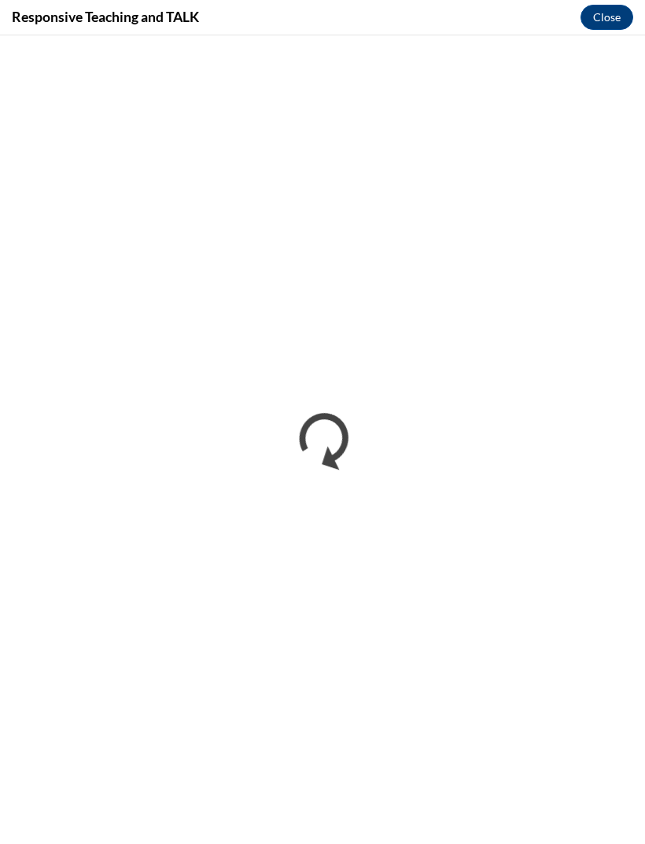
scroll to position [0, 0]
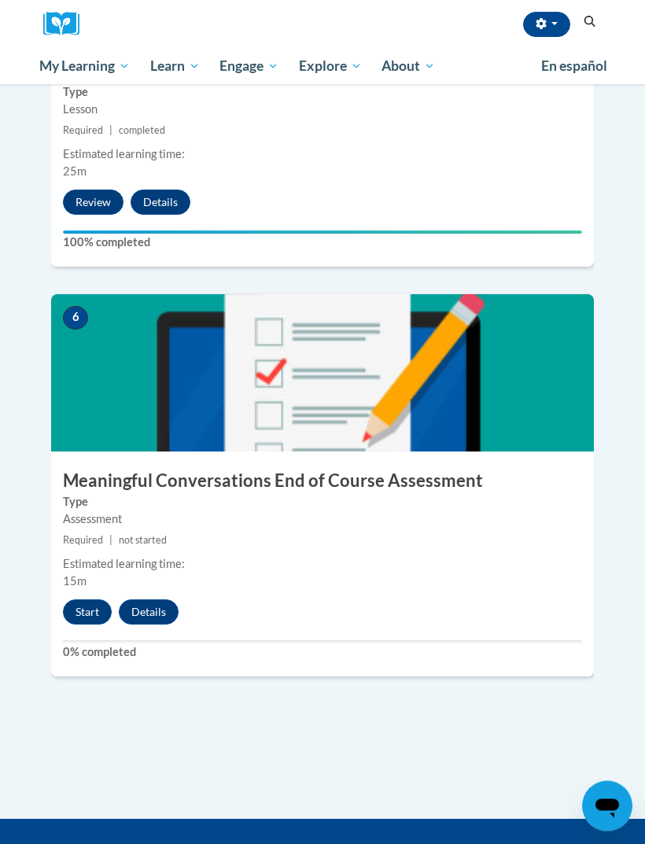
click at [94, 601] on button "Start" at bounding box center [87, 613] width 49 height 25
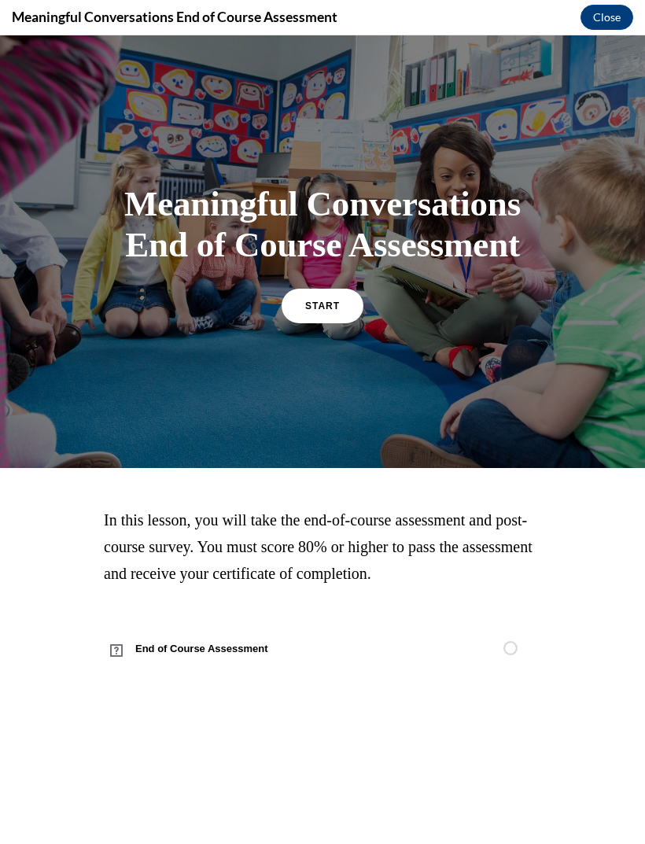
click at [323, 312] on span "START" at bounding box center [322, 306] width 35 height 11
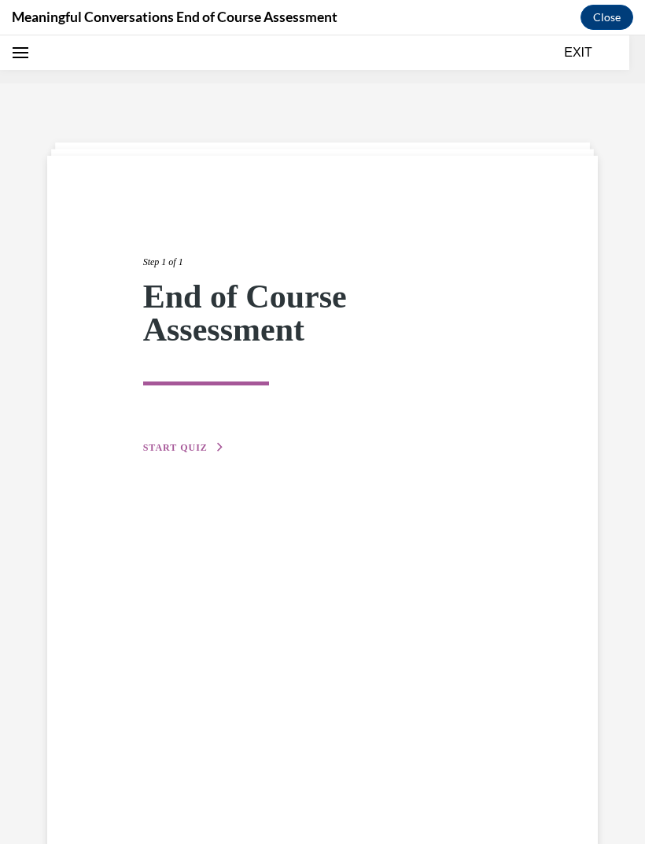
scroll to position [49, 0]
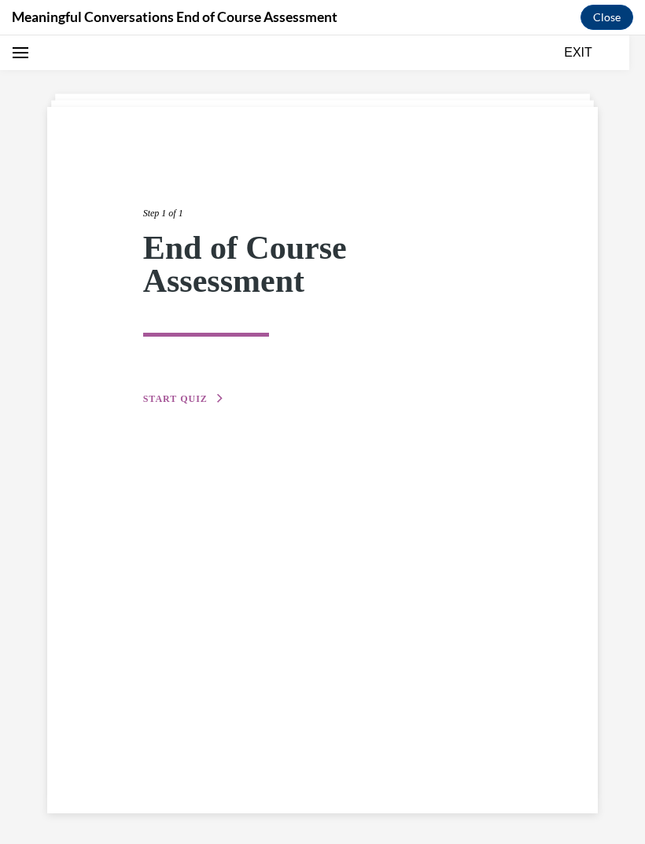
click at [184, 404] on span "START QUIZ" at bounding box center [175, 399] width 65 height 11
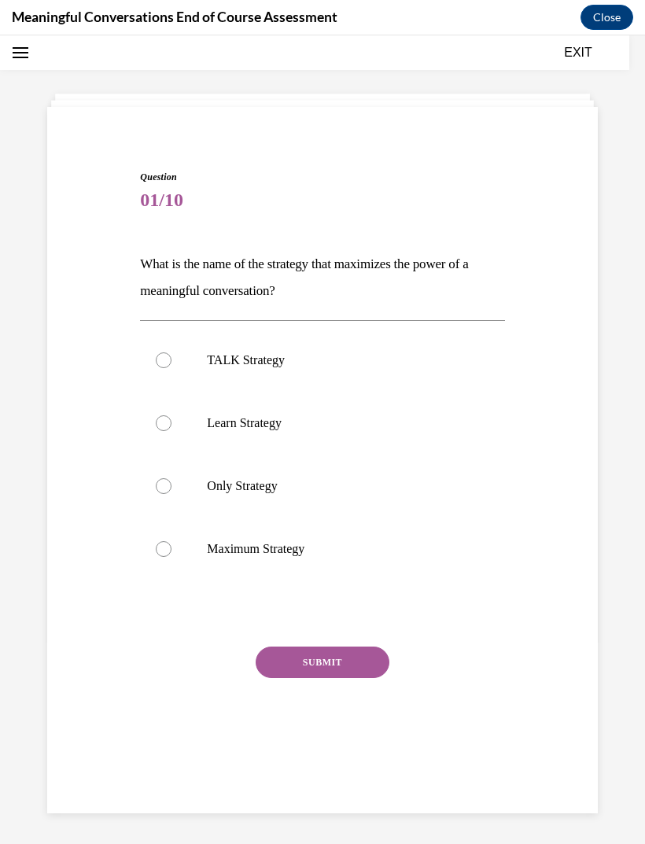
click at [279, 367] on p "TALK Strategy" at bounding box center [336, 361] width 258 height 16
click at [172, 367] on input "TALK Strategy" at bounding box center [164, 361] width 16 height 16
radio input "true"
click at [322, 664] on button "SUBMIT" at bounding box center [323, 662] width 134 height 31
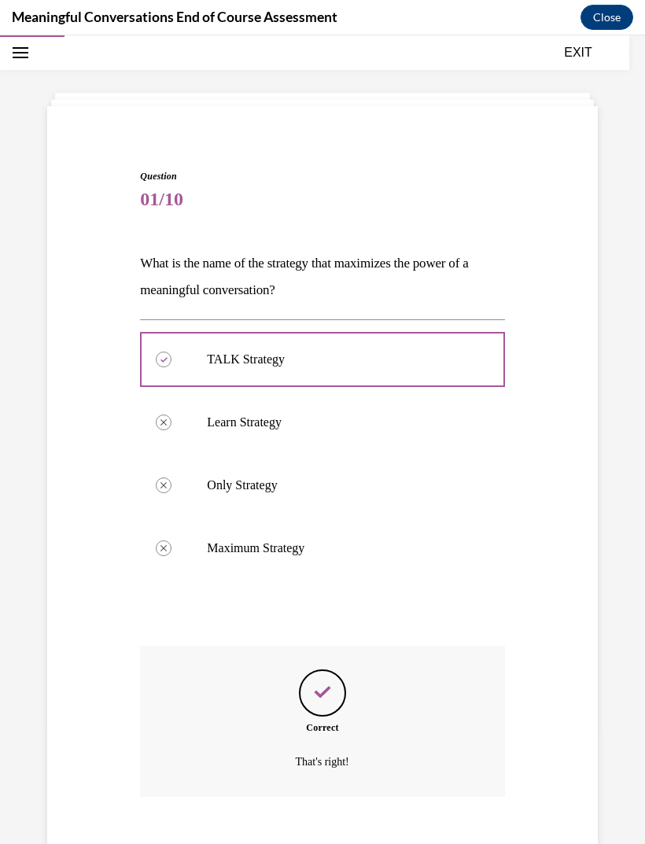
scroll to position [69, 0]
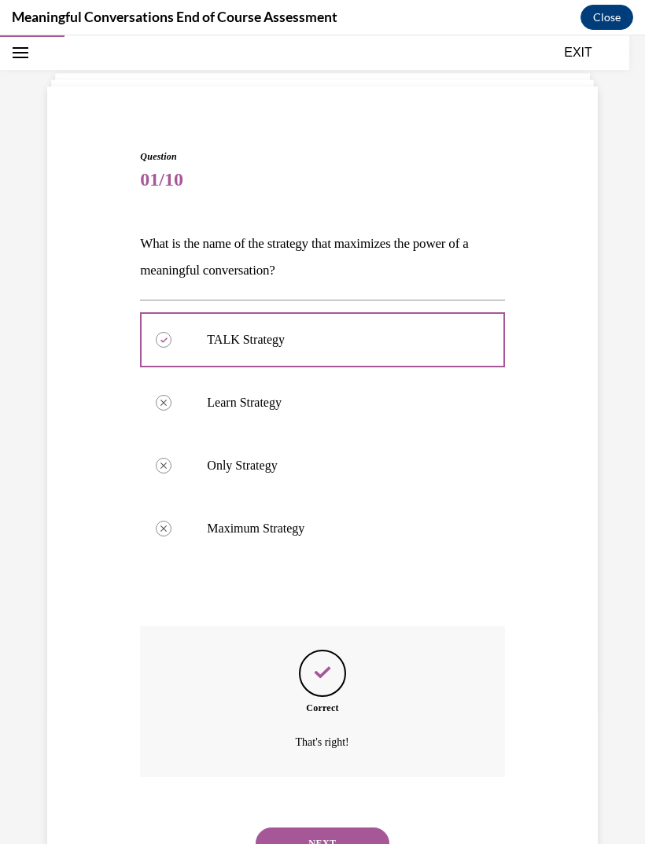
click at [326, 828] on button "NEXT" at bounding box center [323, 843] width 134 height 31
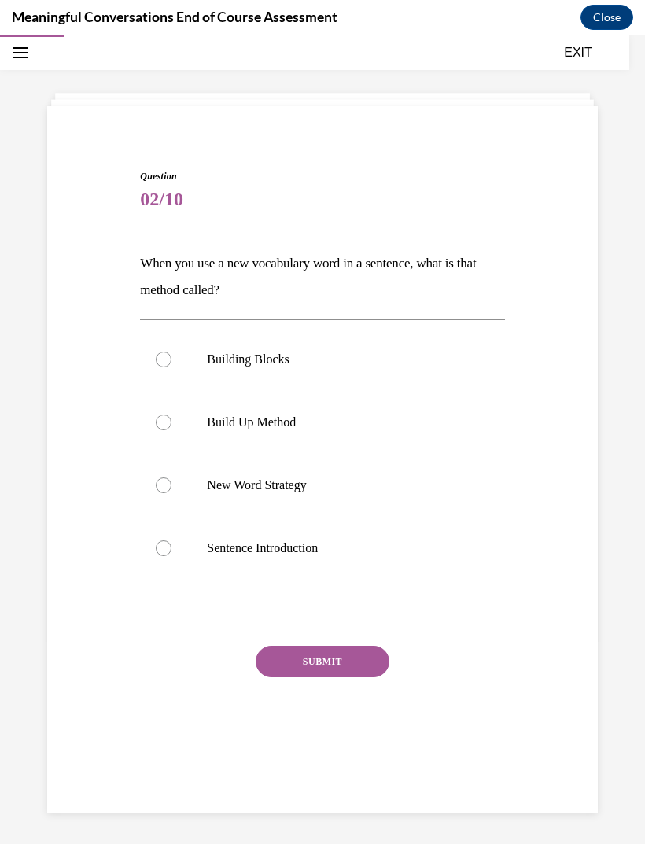
scroll to position [50, 0]
click at [284, 429] on p "Build Up Method" at bounding box center [336, 423] width 258 height 16
click at [172, 429] on input "Build Up Method" at bounding box center [164, 423] width 16 height 16
radio input "true"
click at [328, 641] on div "Question 02/10 When you use a new vocabulary word in a sentence, what is that m…" at bounding box center [322, 472] width 364 height 606
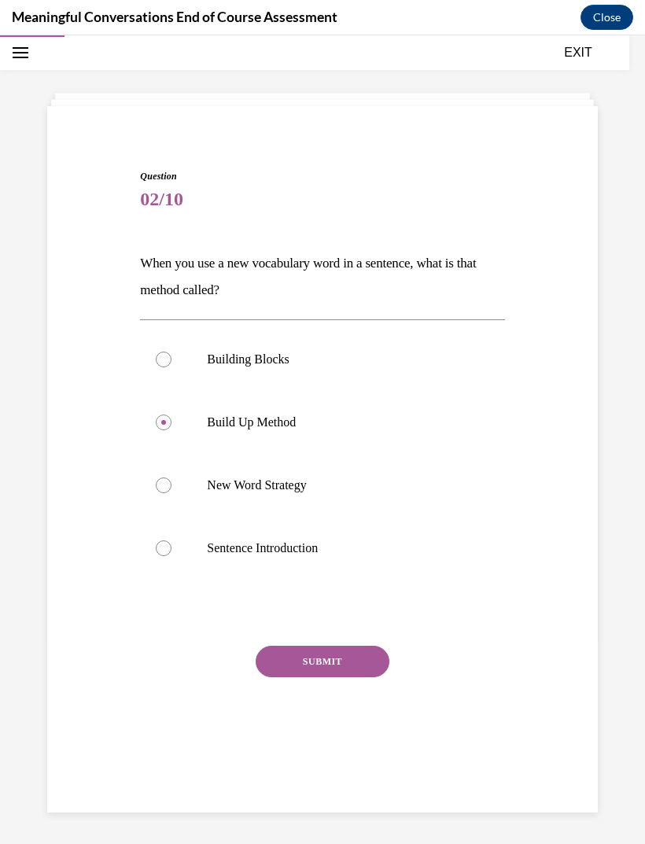
click at [333, 666] on button "SUBMIT" at bounding box center [323, 661] width 134 height 31
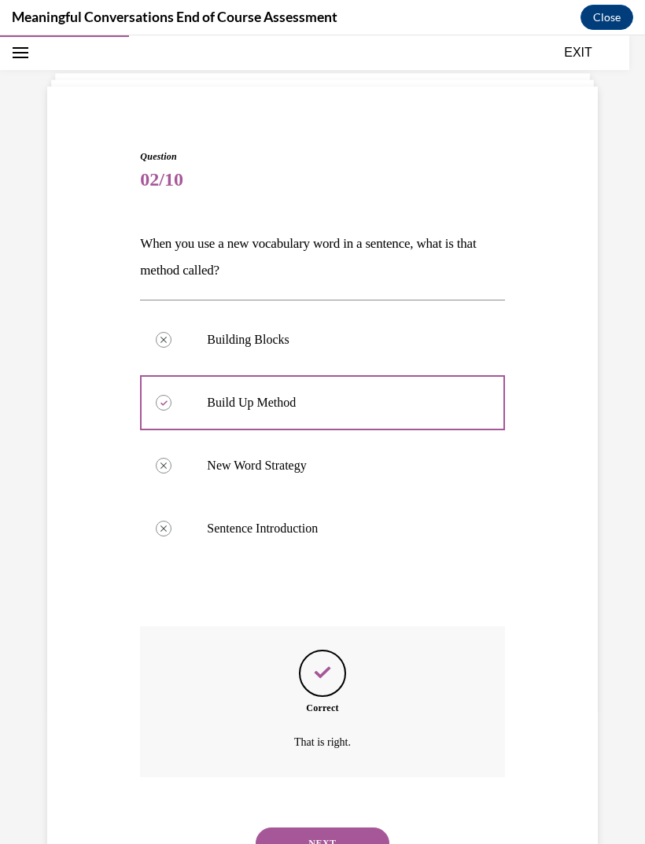
click at [313, 828] on button "NEXT" at bounding box center [323, 843] width 134 height 31
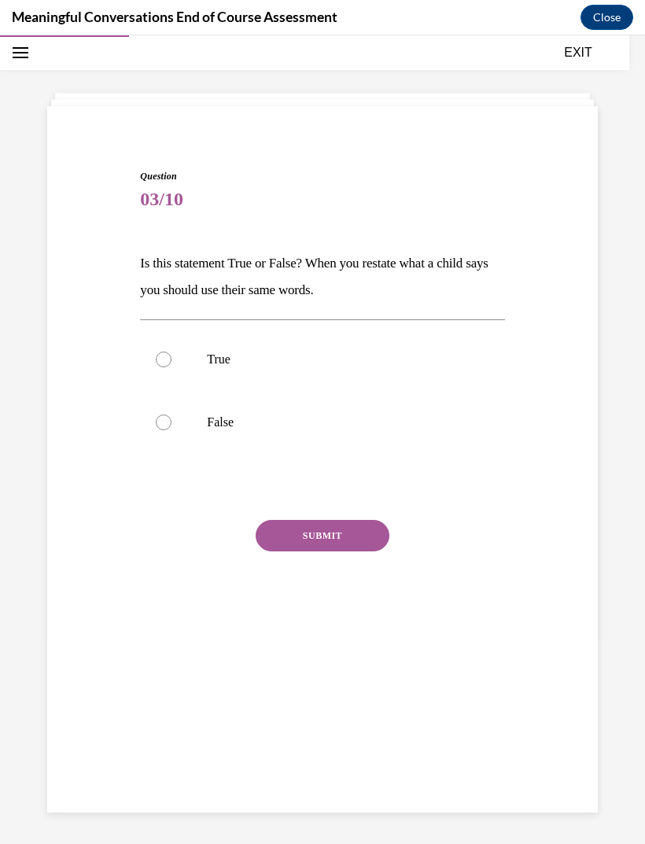
click at [221, 362] on p "True" at bounding box center [336, 360] width 258 height 16
click at [172, 362] on input "True" at bounding box center [164, 360] width 16 height 16
radio input "true"
click at [352, 541] on button "SUBMIT" at bounding box center [323, 535] width 134 height 31
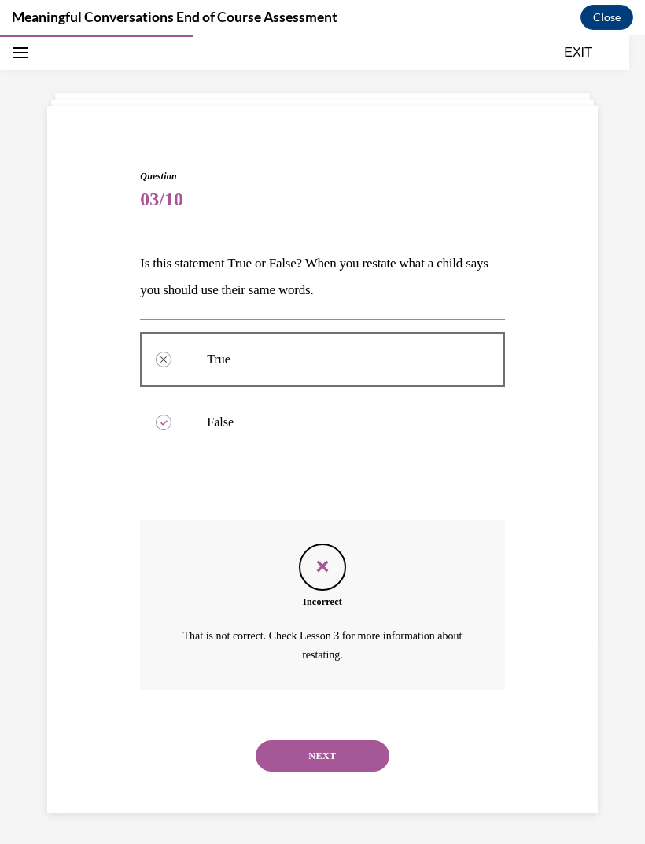
click at [320, 744] on button "NEXT" at bounding box center [323, 756] width 134 height 31
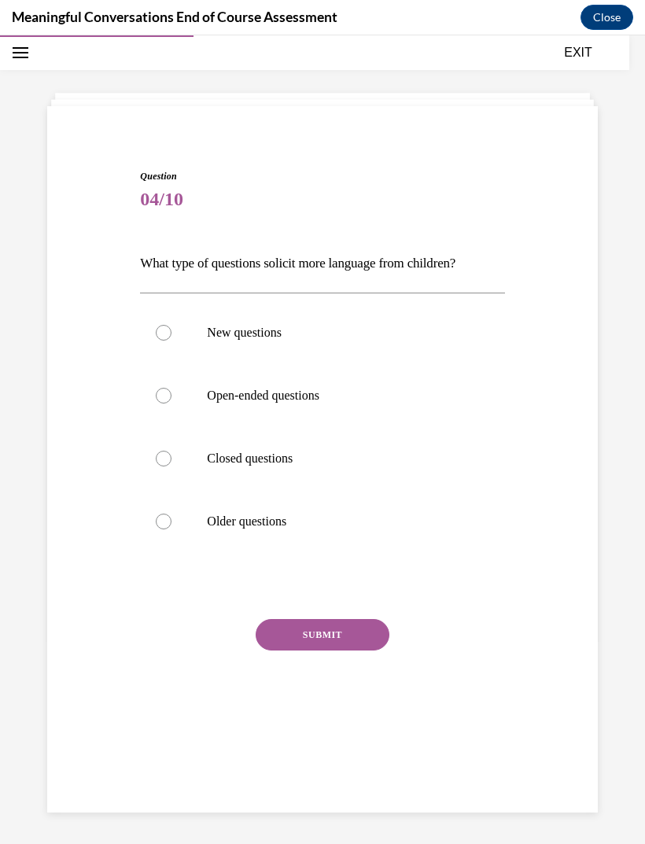
click at [309, 393] on p "Open-ended questions" at bounding box center [336, 396] width 258 height 16
click at [172, 393] on input "Open-ended questions" at bounding box center [164, 396] width 16 height 16
radio input "true"
click at [337, 638] on button "SUBMIT" at bounding box center [323, 634] width 134 height 31
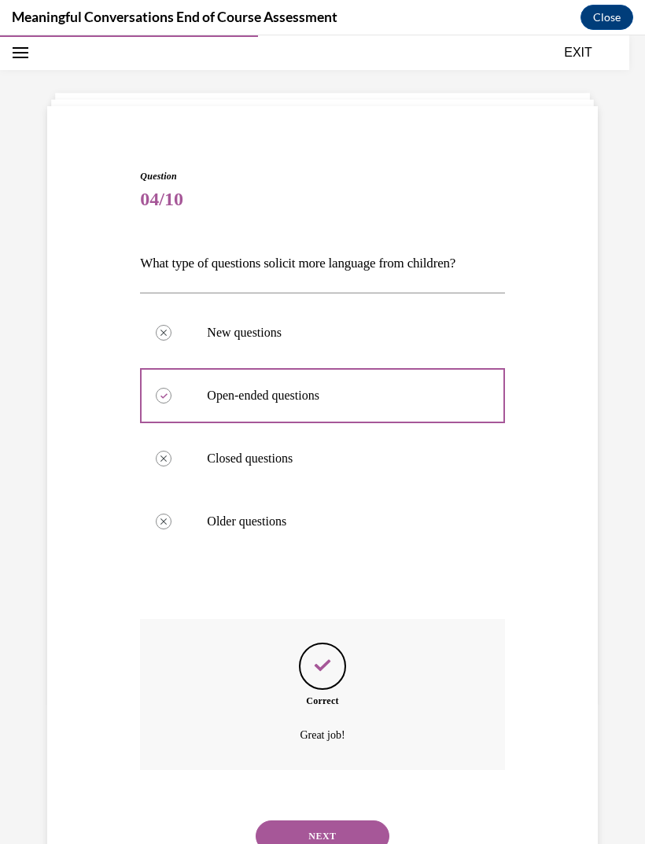
click at [308, 826] on button "NEXT" at bounding box center [323, 836] width 134 height 31
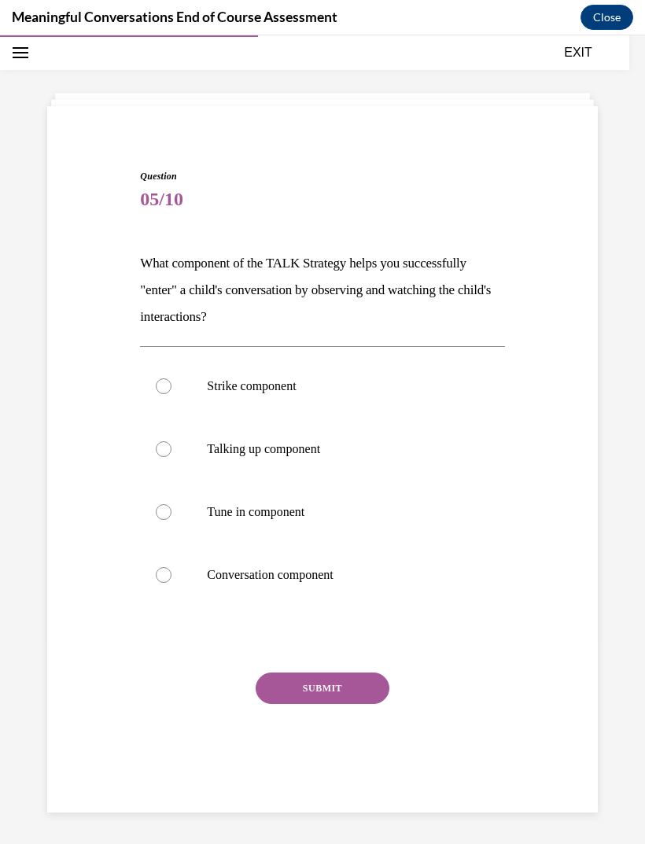
click at [292, 513] on p "Tune in component" at bounding box center [336, 512] width 258 height 16
click at [172, 513] on input "Tune in component" at bounding box center [164, 512] width 16 height 16
radio input "true"
click at [327, 689] on button "SUBMIT" at bounding box center [323, 688] width 134 height 31
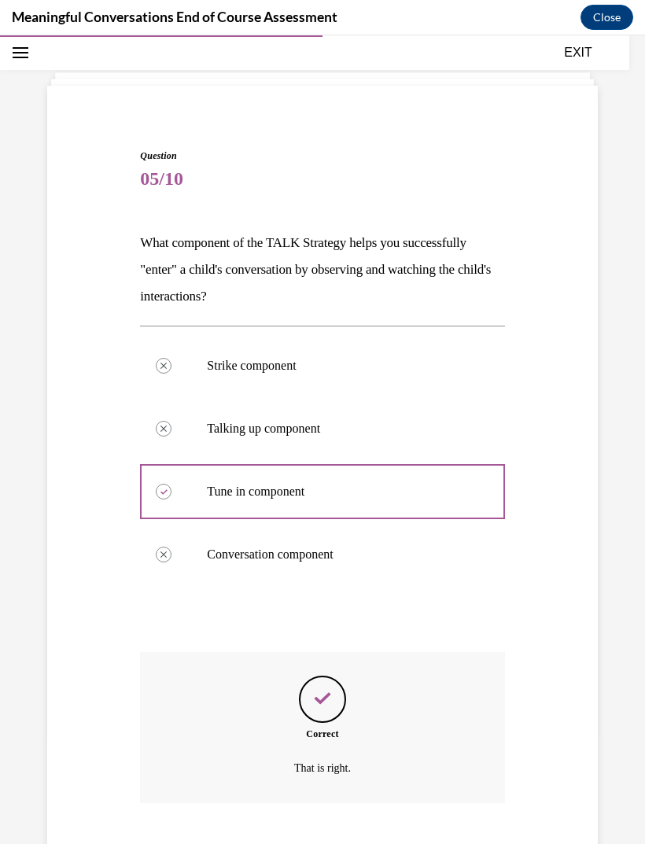
scroll to position [96, 0]
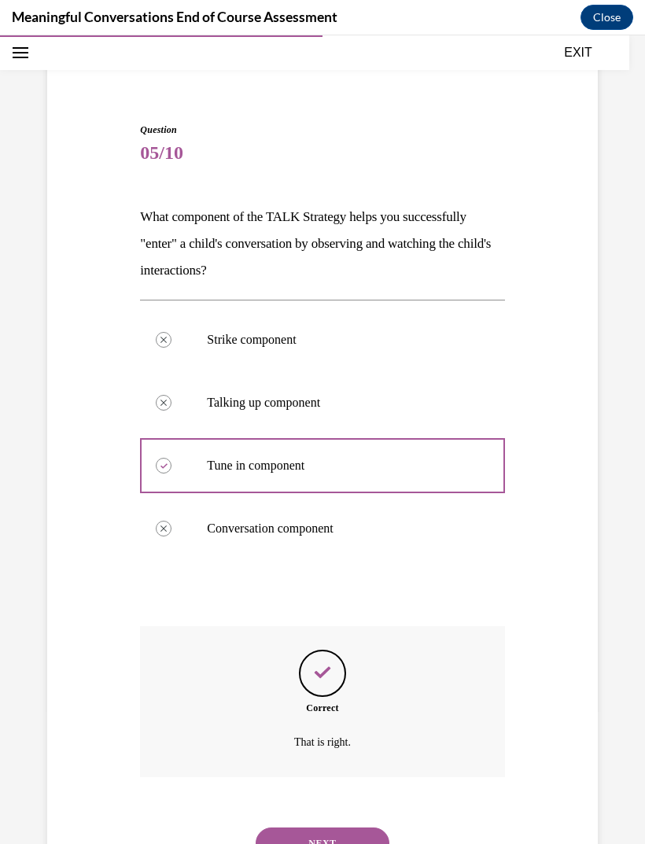
click at [305, 837] on button "NEXT" at bounding box center [323, 843] width 134 height 31
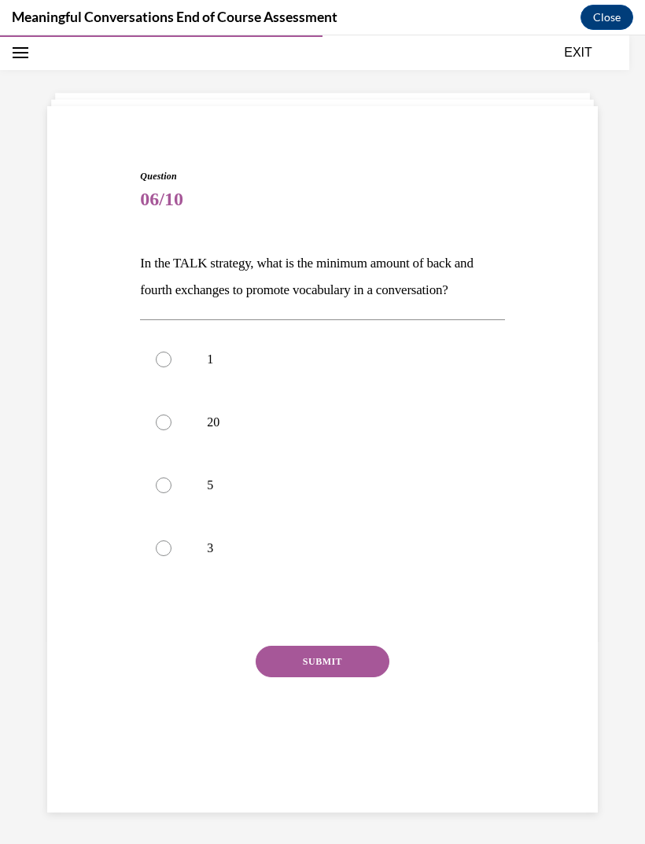
scroll to position [50, 0]
click at [192, 493] on label "5" at bounding box center [322, 485] width 364 height 63
click at [172, 493] on input "5" at bounding box center [164, 486] width 16 height 16
radio input "true"
click at [343, 661] on button "SUBMIT" at bounding box center [323, 661] width 134 height 31
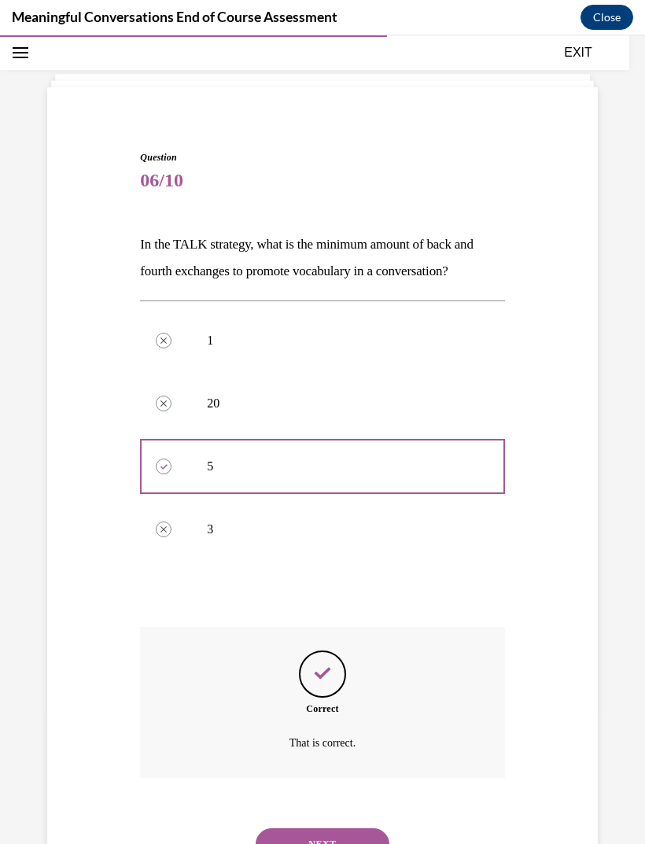
scroll to position [69, 0]
click at [291, 828] on button "NEXT" at bounding box center [323, 843] width 134 height 31
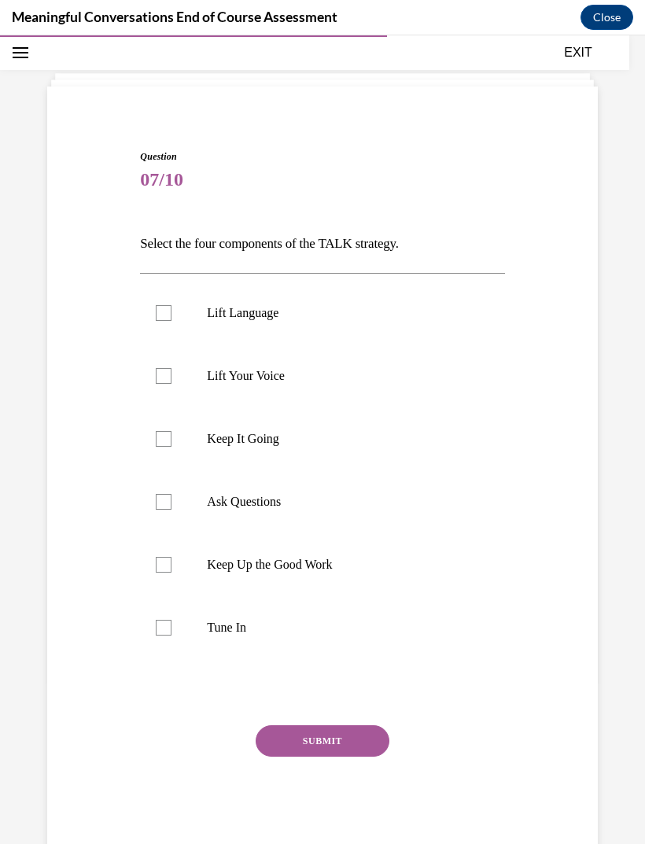
scroll to position [50, 0]
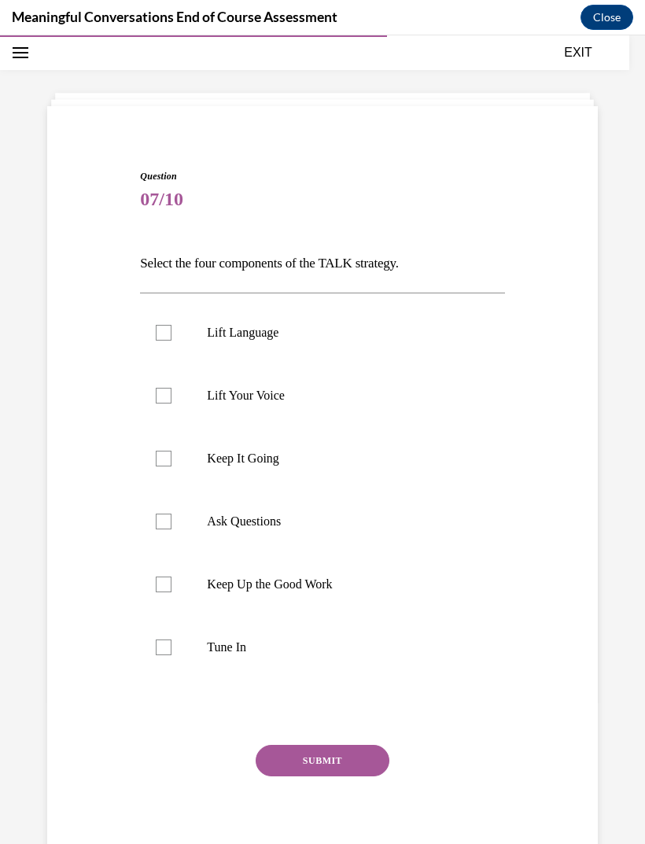
click at [168, 666] on label "Tune In" at bounding box center [322, 647] width 364 height 63
click at [168, 656] on input "Tune In" at bounding box center [164, 648] width 16 height 16
checkbox input "true"
click at [238, 538] on label "Ask Questions" at bounding box center [322, 521] width 364 height 63
click at [172, 530] on input "Ask Questions" at bounding box center [164, 522] width 16 height 16
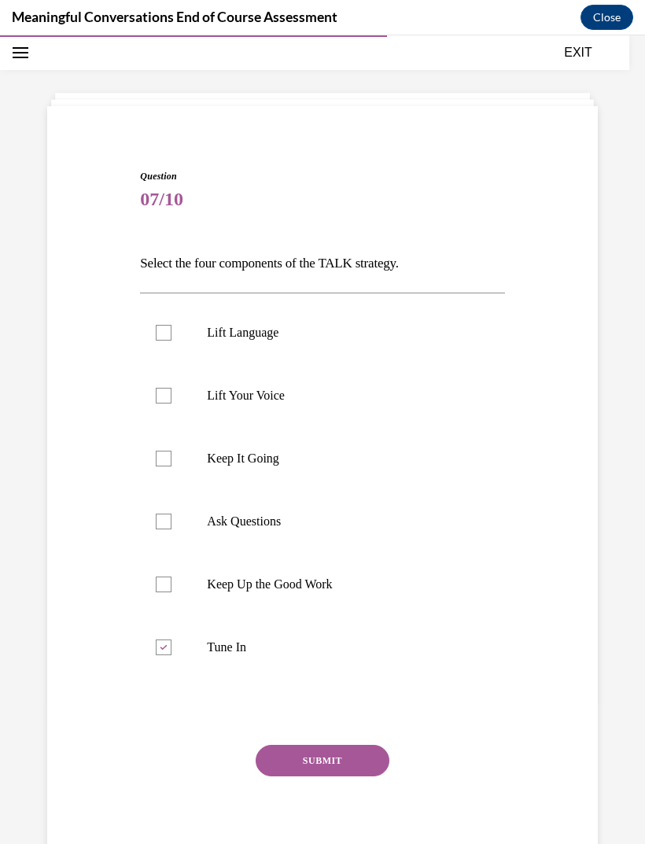
checkbox input "true"
click at [268, 334] on p "Lift Language" at bounding box center [336, 333] width 258 height 16
click at [172, 334] on input "Lift Language" at bounding box center [164, 333] width 16 height 16
checkbox input "true"
click at [227, 458] on p "Keep It Going" at bounding box center [336, 459] width 258 height 16
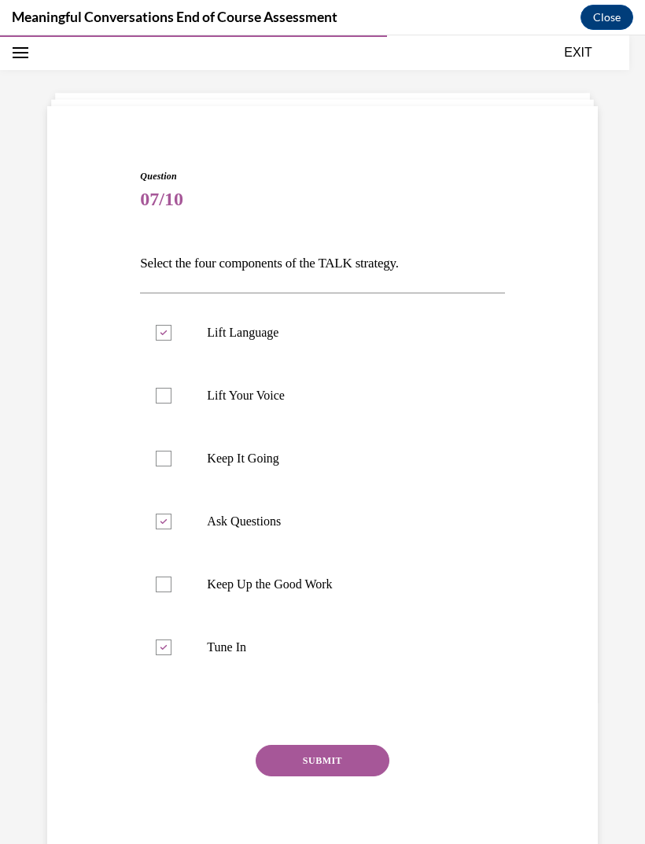
click at [172, 458] on input "Keep It Going" at bounding box center [164, 459] width 16 height 16
checkbox input "true"
click at [325, 762] on button "SUBMIT" at bounding box center [323, 760] width 134 height 31
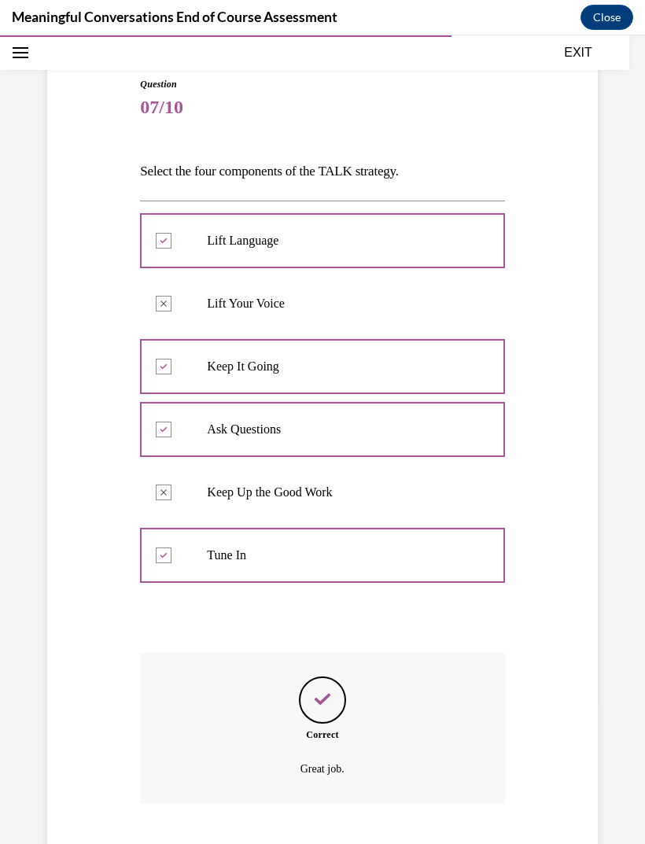
scroll to position [168, 0]
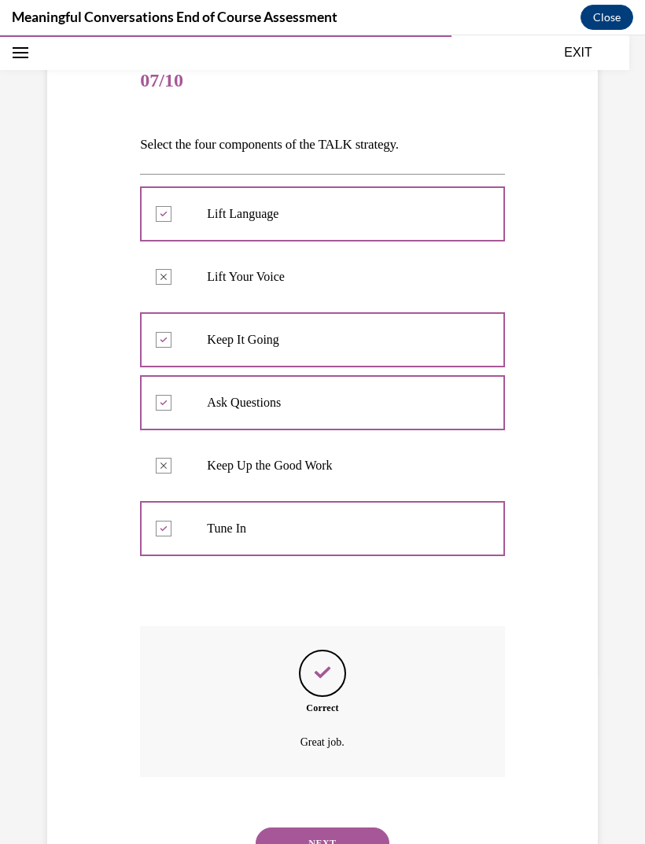
click at [305, 828] on button "NEXT" at bounding box center [323, 843] width 134 height 31
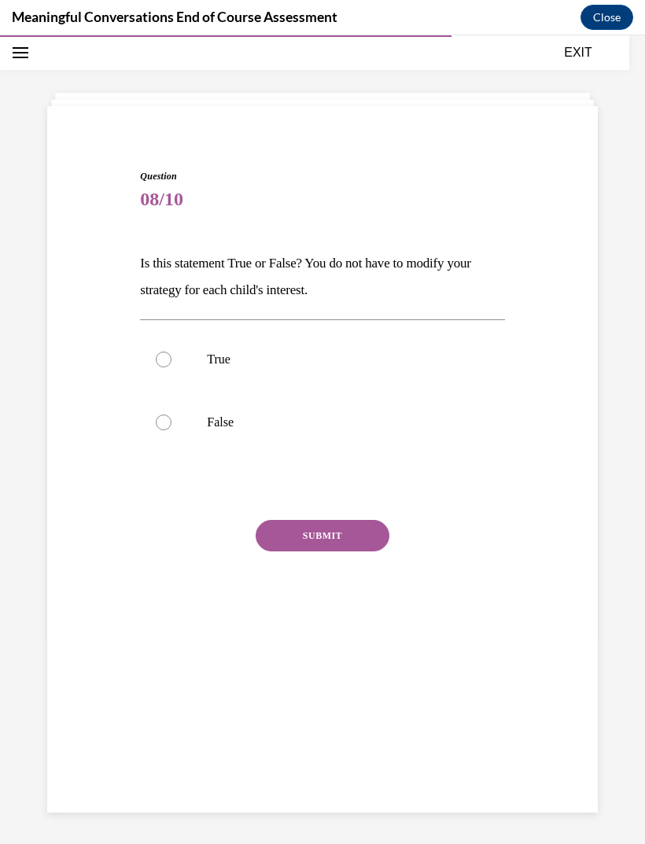
scroll to position [50, 0]
click at [229, 427] on p "False" at bounding box center [336, 423] width 258 height 16
click at [172, 427] on input "False" at bounding box center [164, 423] width 16 height 16
radio input "true"
click at [367, 542] on button "SUBMIT" at bounding box center [323, 535] width 134 height 31
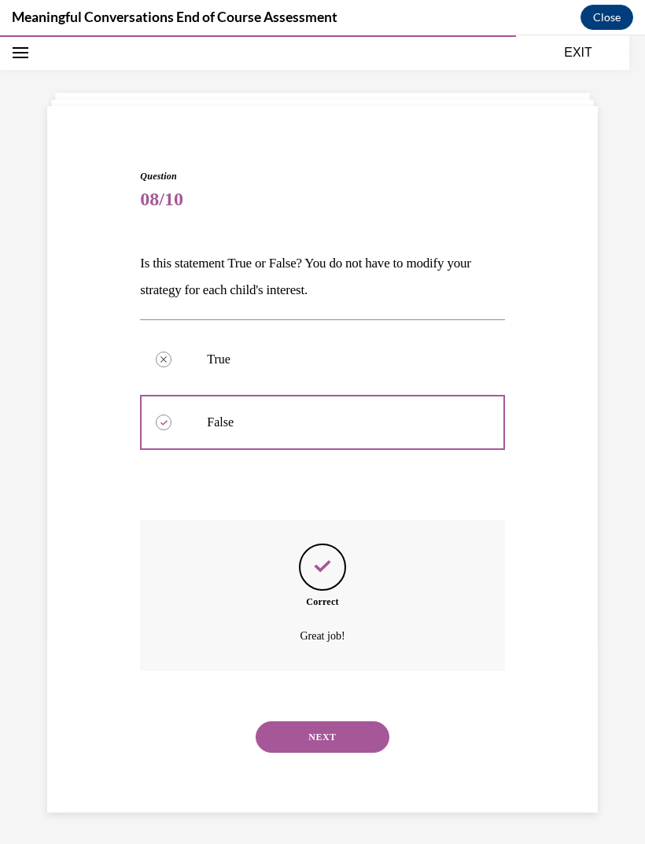
click at [328, 722] on button "NEXT" at bounding box center [323, 737] width 134 height 31
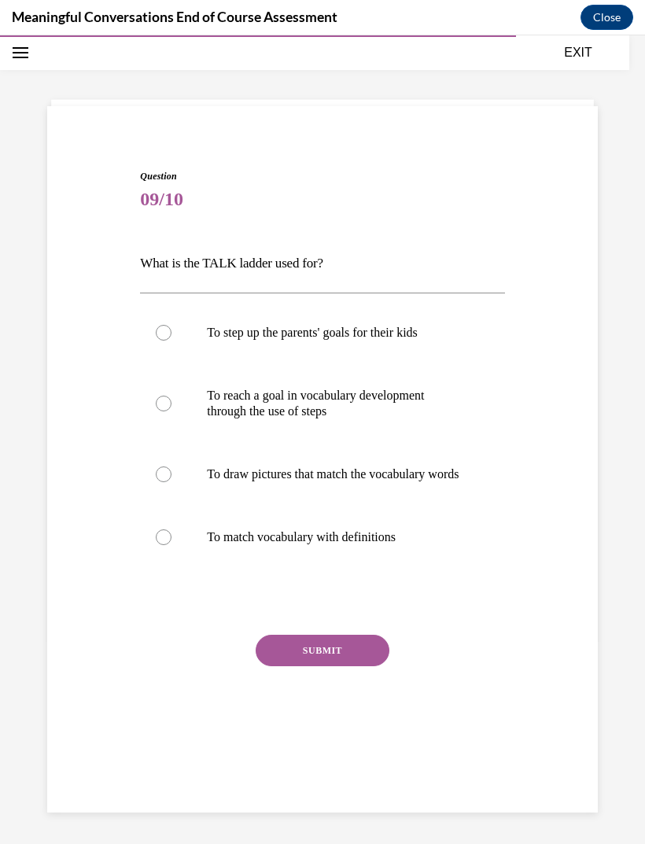
click at [326, 398] on p "To reach a goal in vocabulary development through the use of steps" at bounding box center [336, 403] width 258 height 31
click at [172, 398] on input "To reach a goal in vocabulary development through the use of steps" at bounding box center [164, 404] width 16 height 16
radio input "true"
click at [335, 667] on button "SUBMIT" at bounding box center [323, 650] width 134 height 31
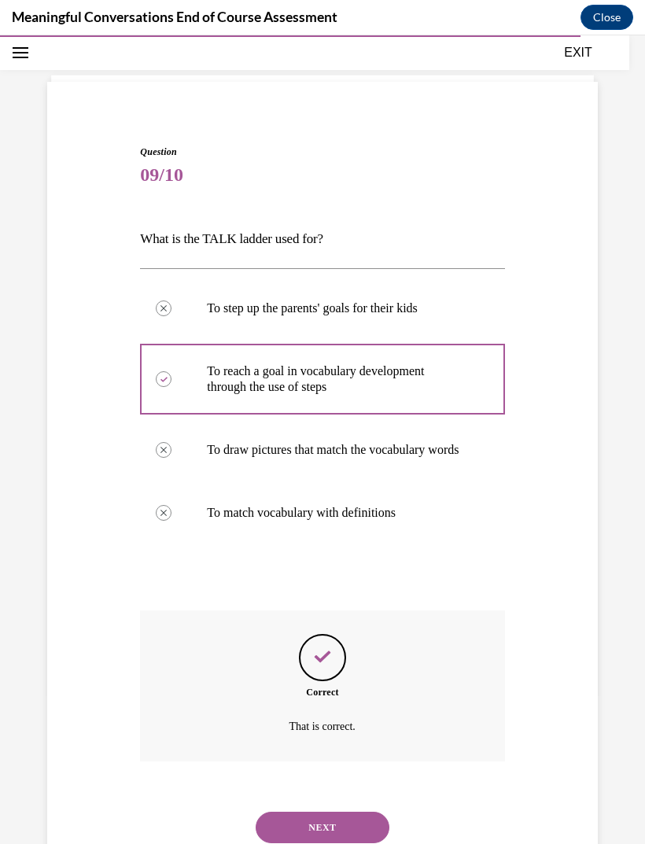
click at [309, 822] on button "NEXT" at bounding box center [323, 827] width 134 height 31
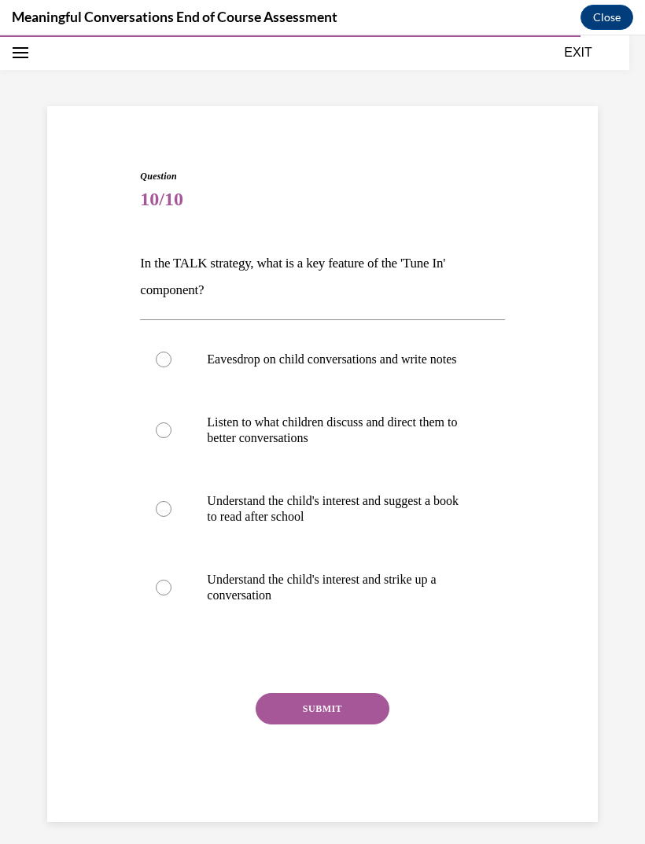
click at [198, 608] on label "Understand the child's interest and strike up a conversation" at bounding box center [322, 588] width 364 height 79
click at [172, 596] on input "Understand the child's interest and strike up a conversation" at bounding box center [164, 588] width 16 height 16
radio input "true"
click at [322, 725] on button "SUBMIT" at bounding box center [323, 708] width 134 height 31
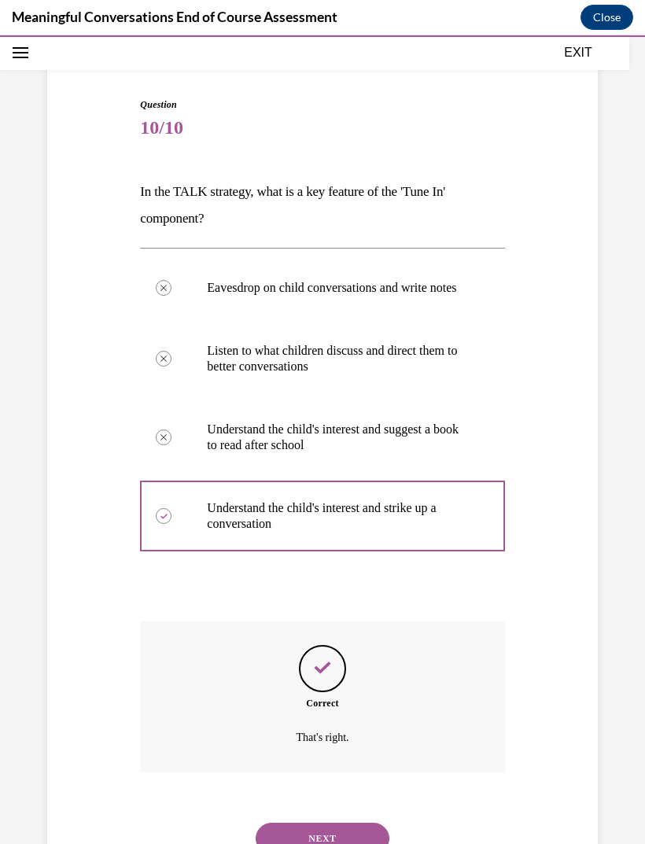
scroll to position [132, 0]
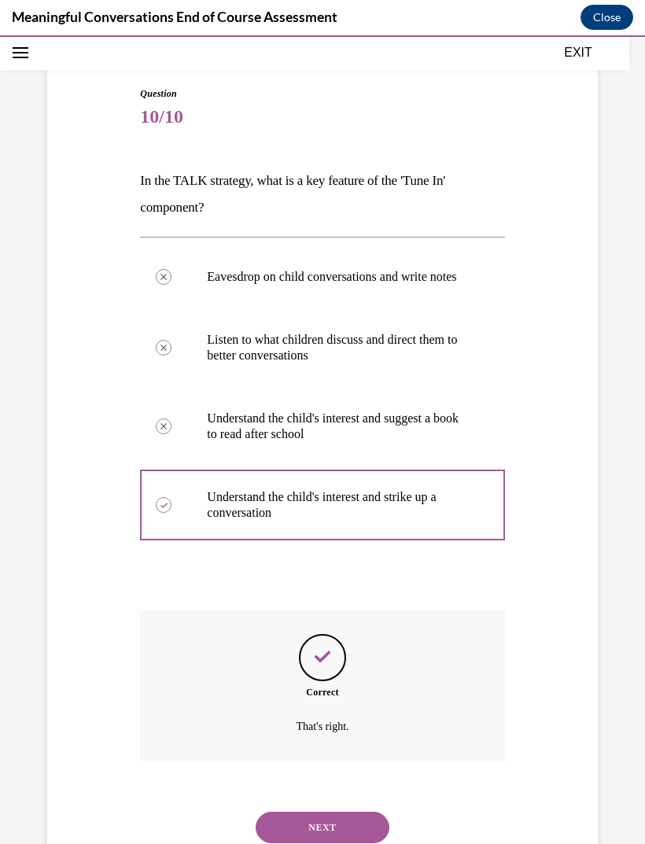
click at [291, 831] on button "NEXT" at bounding box center [323, 827] width 134 height 31
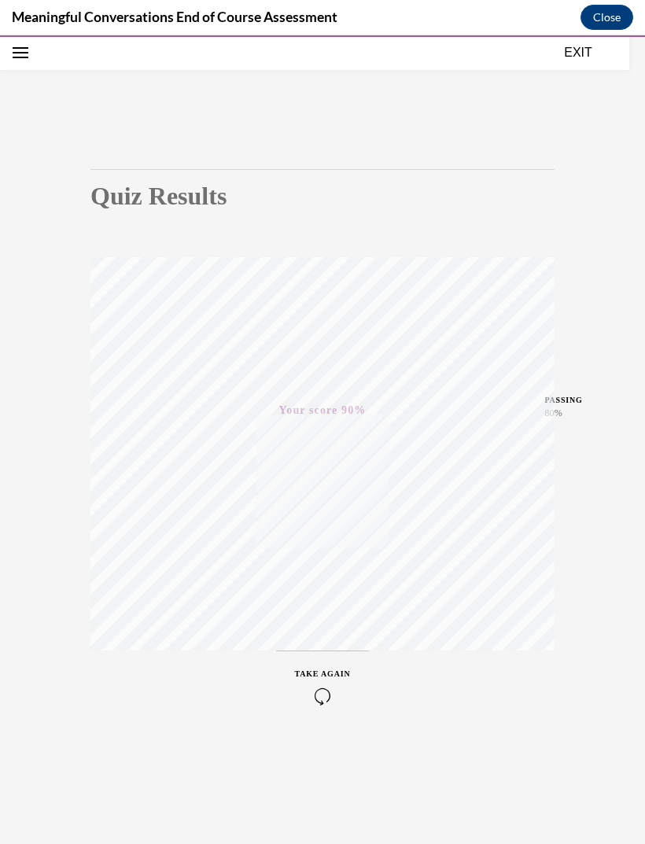
scroll to position [50, 0]
click at [578, 56] on button "EXIT" at bounding box center [578, 52] width 94 height 19
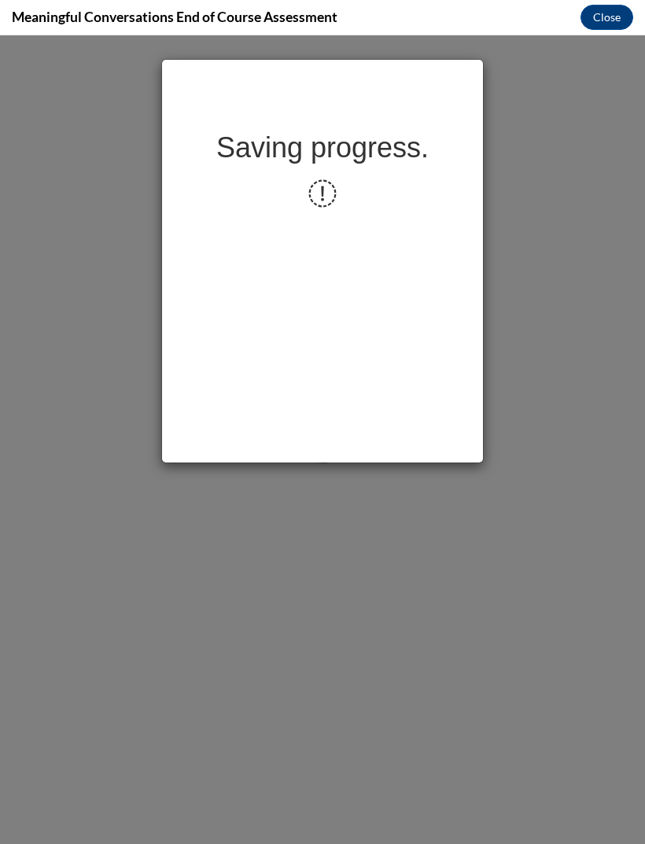
scroll to position [0, 0]
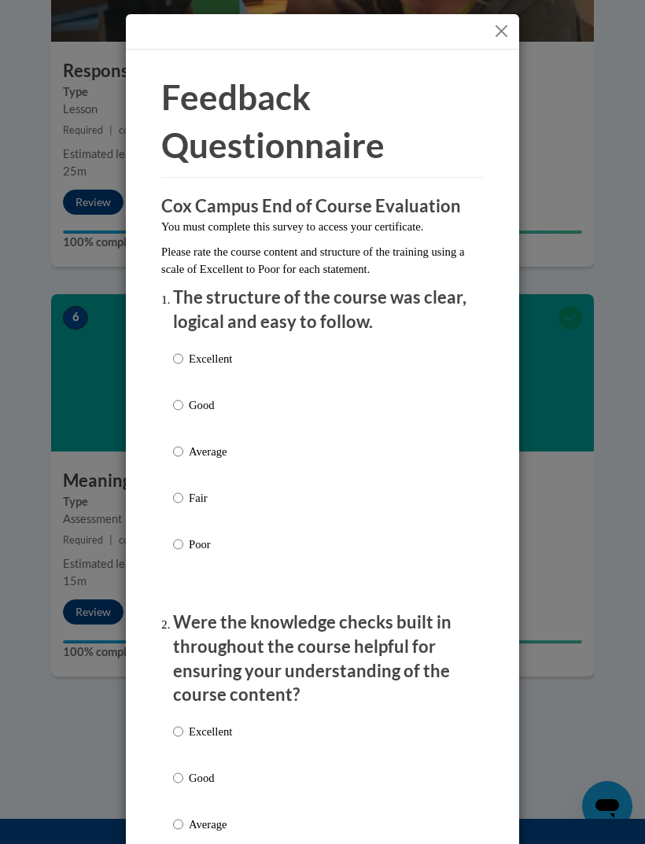
click at [215, 350] on p "Excellent" at bounding box center [210, 358] width 43 height 17
click at [183, 350] on input "Excellent" at bounding box center [178, 358] width 10 height 17
radio input "true"
click at [230, 725] on p "Excellent" at bounding box center [210, 731] width 43 height 17
click at [183, 725] on input "Excellent" at bounding box center [178, 731] width 10 height 17
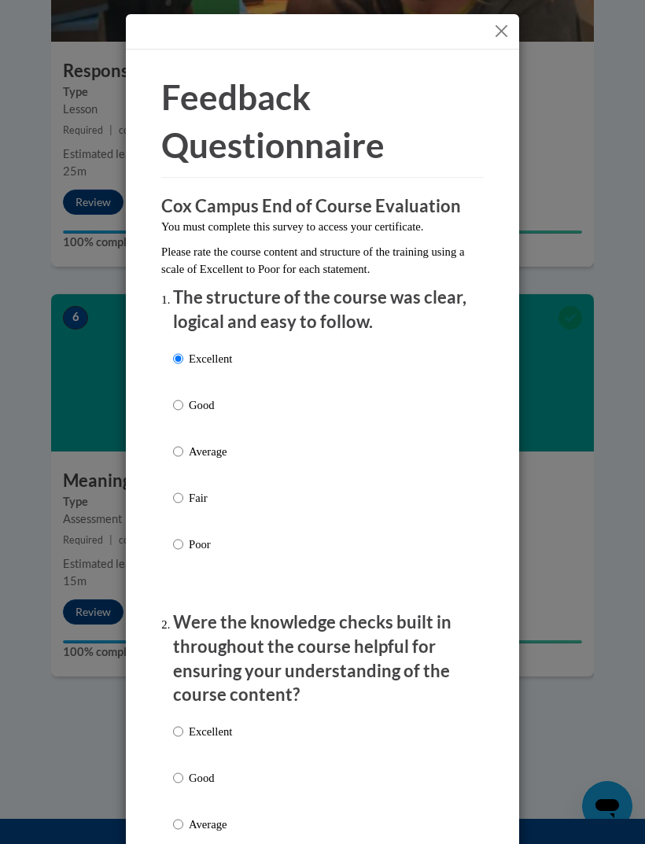
radio input "true"
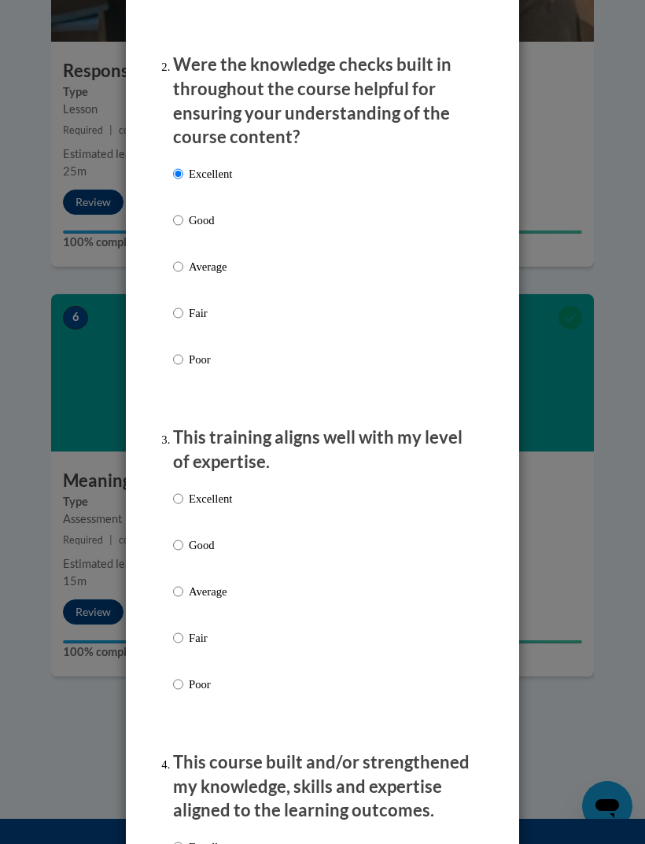
scroll to position [532, 0]
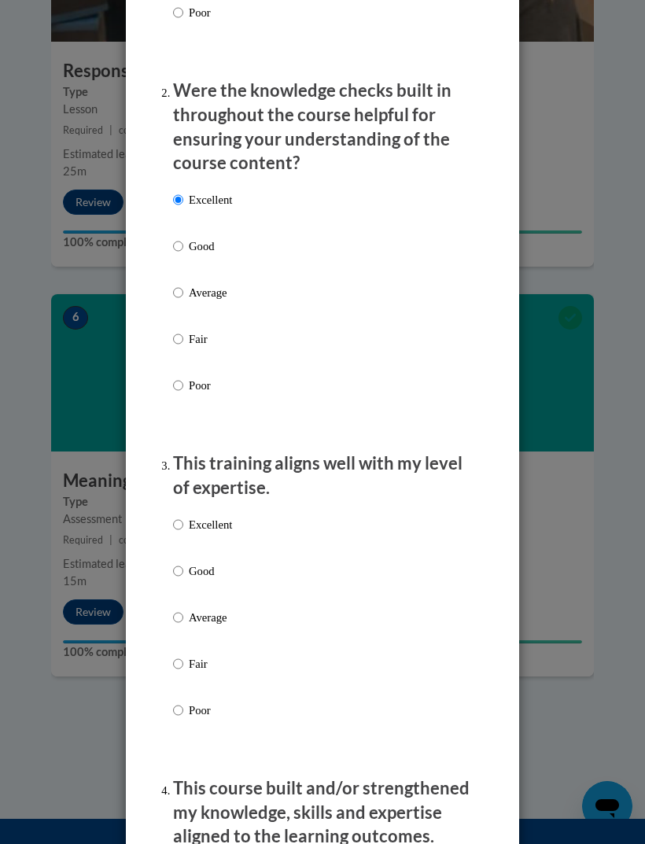
click at [331, 518] on div "Excellent Good Average Fair Poor" at bounding box center [322, 636] width 299 height 257
click at [227, 523] on p "Excellent" at bounding box center [210, 524] width 43 height 17
click at [183, 523] on input "Excellent" at bounding box center [178, 524] width 10 height 17
radio input "true"
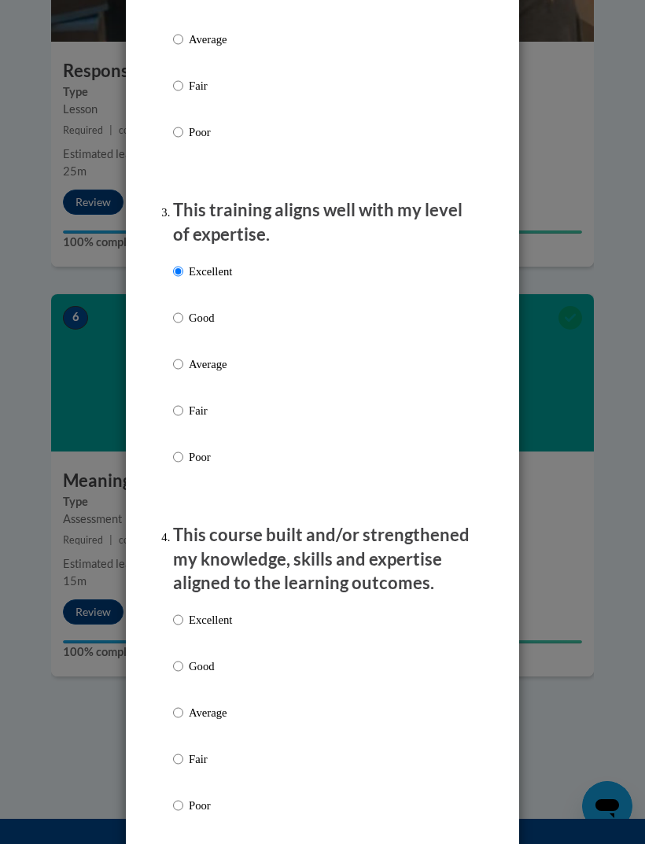
scroll to position [797, 0]
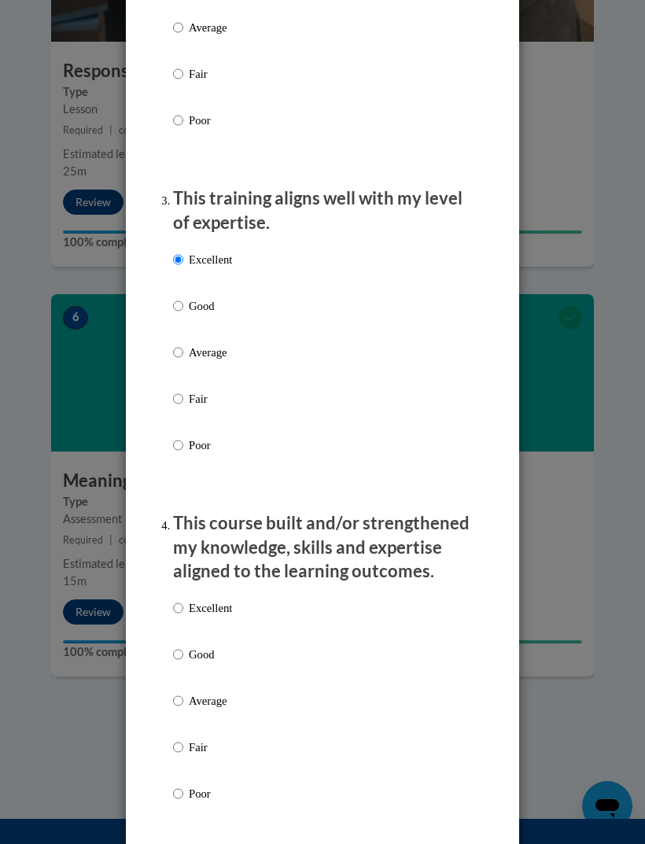
click at [215, 609] on label "Excellent" at bounding box center [202, 621] width 59 height 42
click at [183, 609] on input "Excellent" at bounding box center [178, 608] width 10 height 17
radio input "true"
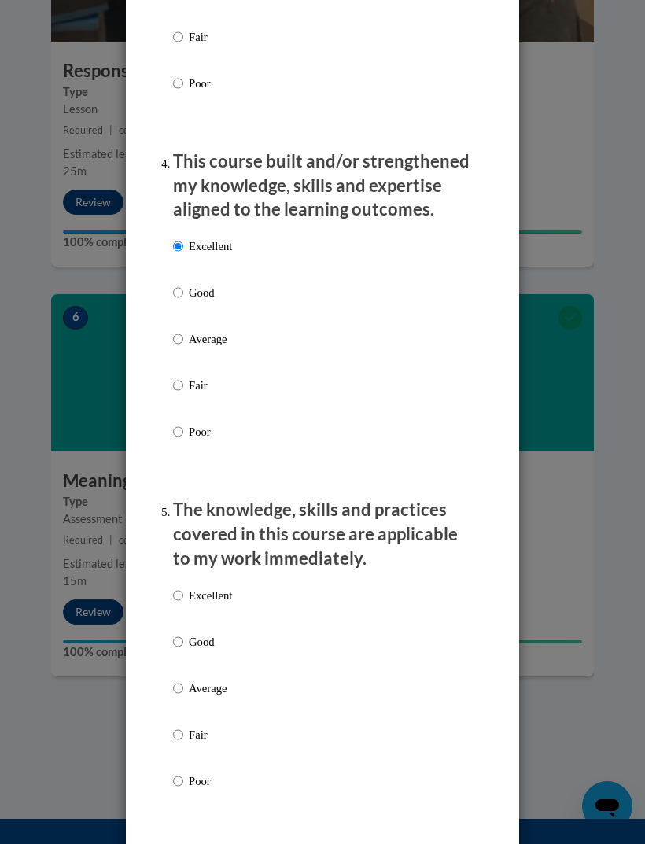
scroll to position [1155, 0]
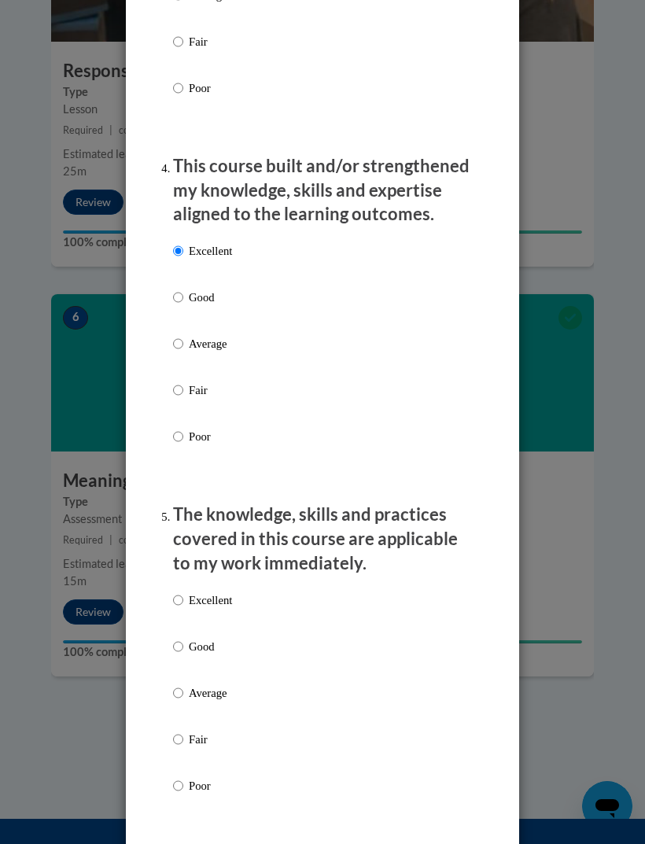
click at [231, 603] on label "Excellent" at bounding box center [202, 613] width 59 height 42
click at [183, 603] on input "Excellent" at bounding box center [178, 600] width 10 height 17
radio input "true"
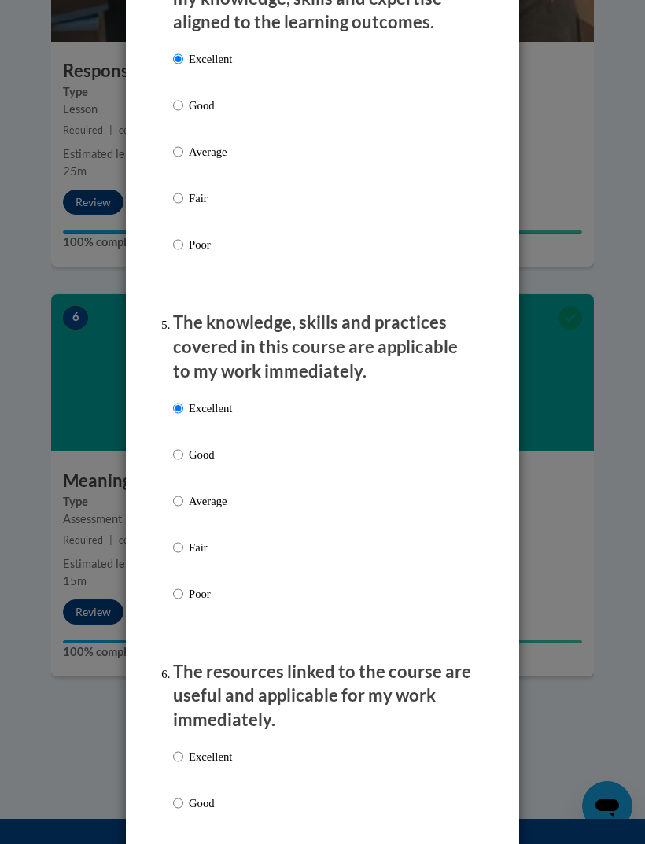
scroll to position [1436, 0]
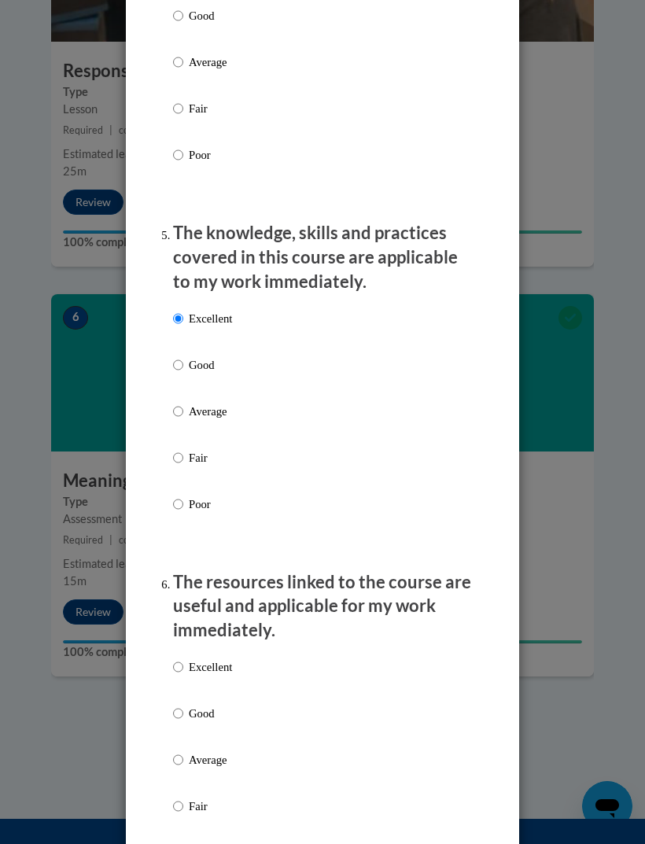
click at [226, 659] on p "Excellent" at bounding box center [210, 667] width 43 height 17
click at [183, 659] on input "Excellent" at bounding box center [178, 667] width 10 height 17
radio input "true"
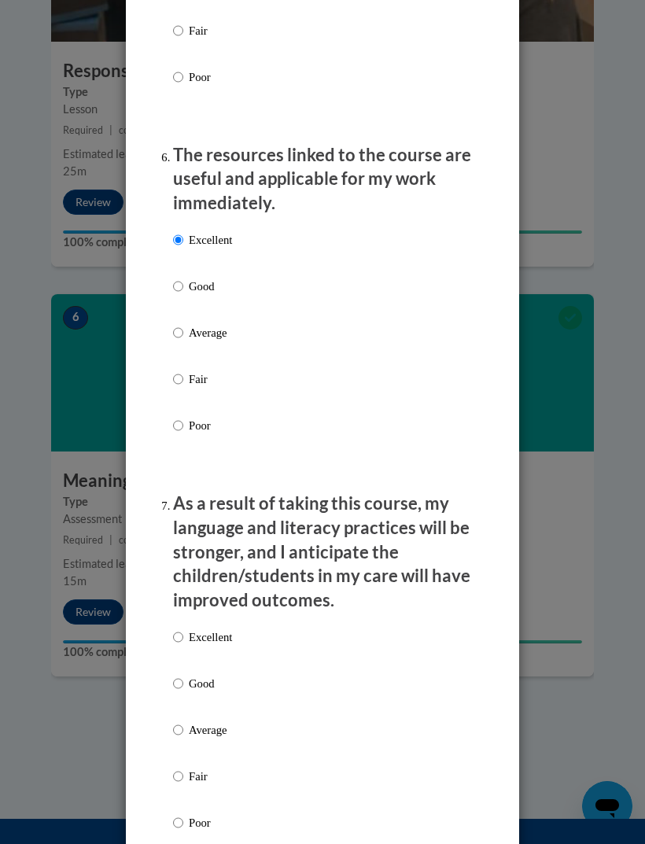
click at [224, 629] on p "Excellent" at bounding box center [210, 637] width 43 height 17
click at [183, 629] on input "Excellent" at bounding box center [178, 637] width 10 height 17
radio input "true"
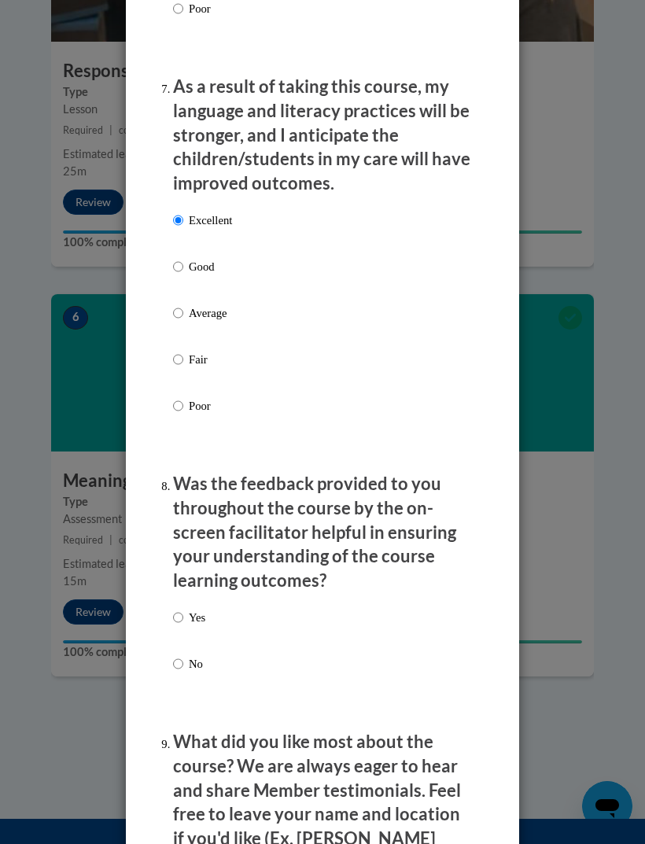
scroll to position [2279, 0]
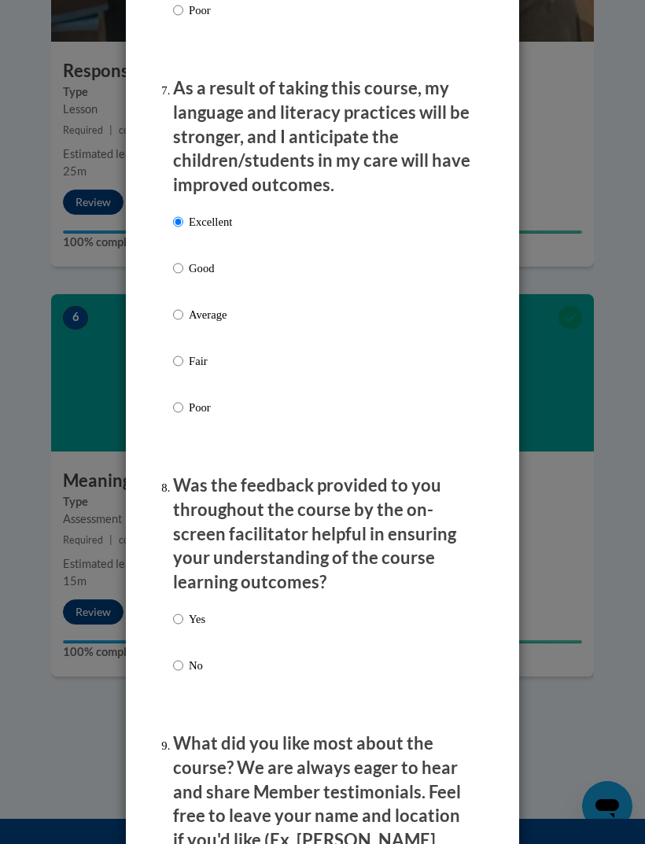
click at [232, 618] on div "Yes No" at bounding box center [322, 661] width 299 height 117
click at [253, 748] on p "What did you like most about the course? We are always eager to hear and share …" at bounding box center [322, 805] width 299 height 146
click at [193, 611] on p "Yes" at bounding box center [197, 619] width 17 height 17
click at [183, 611] on input "Yes" at bounding box center [178, 619] width 10 height 17
radio input "true"
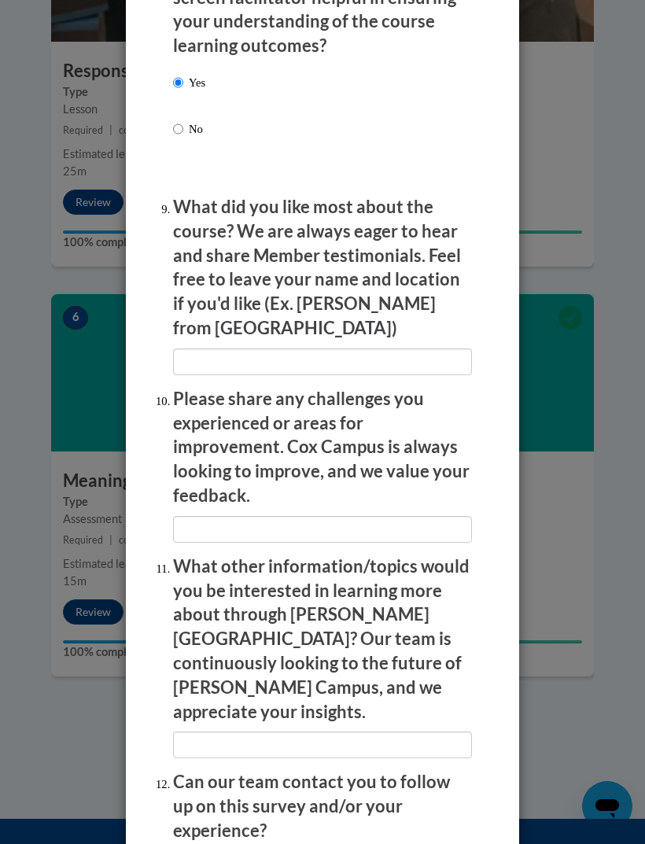
scroll to position [2815, 0]
radio input "true"
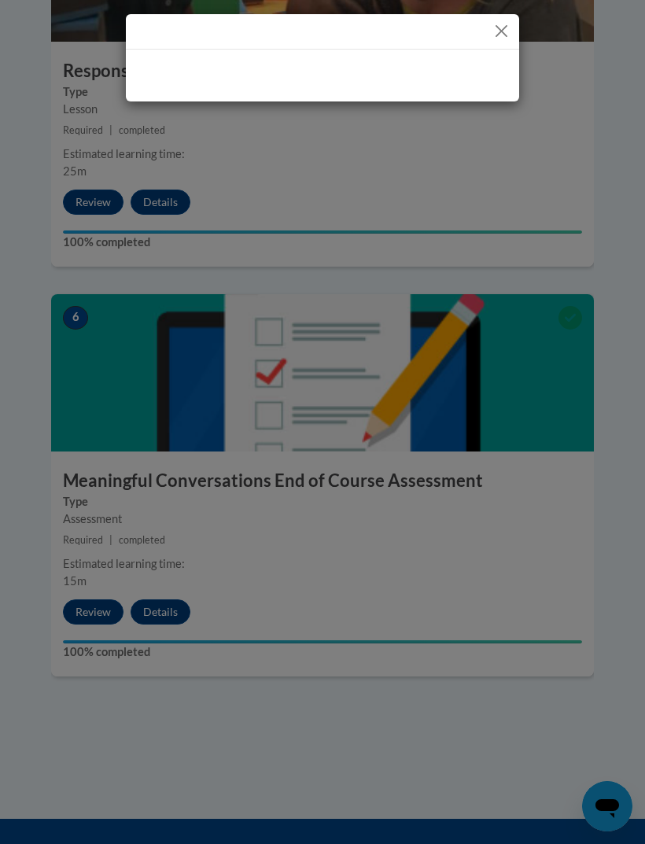
scroll to position [0, 0]
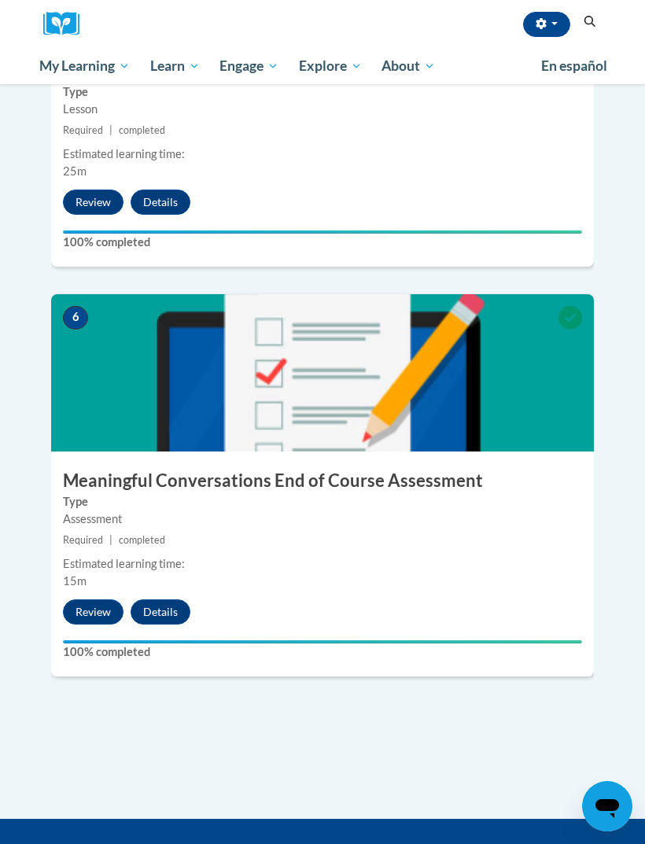
click at [0, 0] on link "Certificates" at bounding box center [0, 0] width 0 height 0
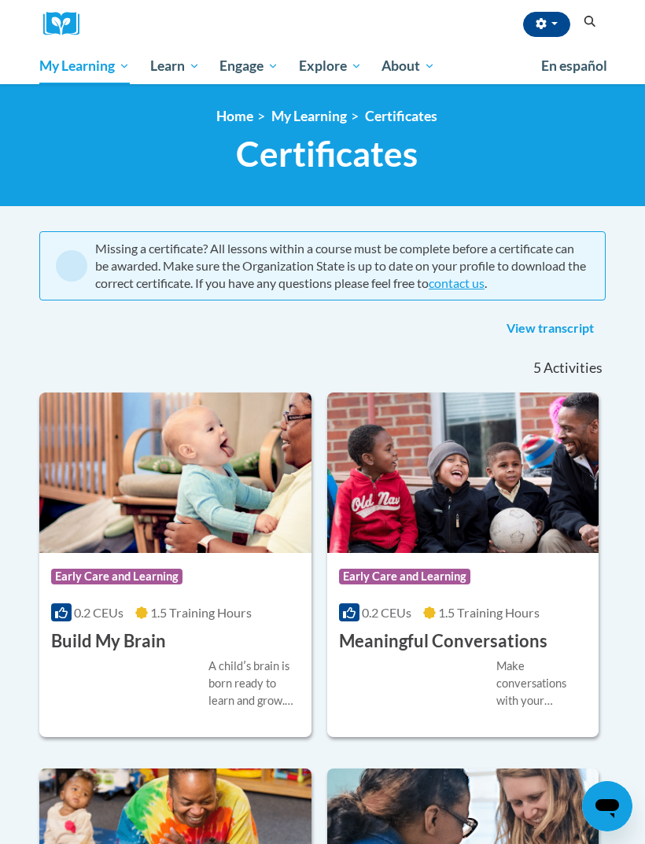
click at [0, 0] on span "Early Care and Learning" at bounding box center [0, 0] width 0 height 0
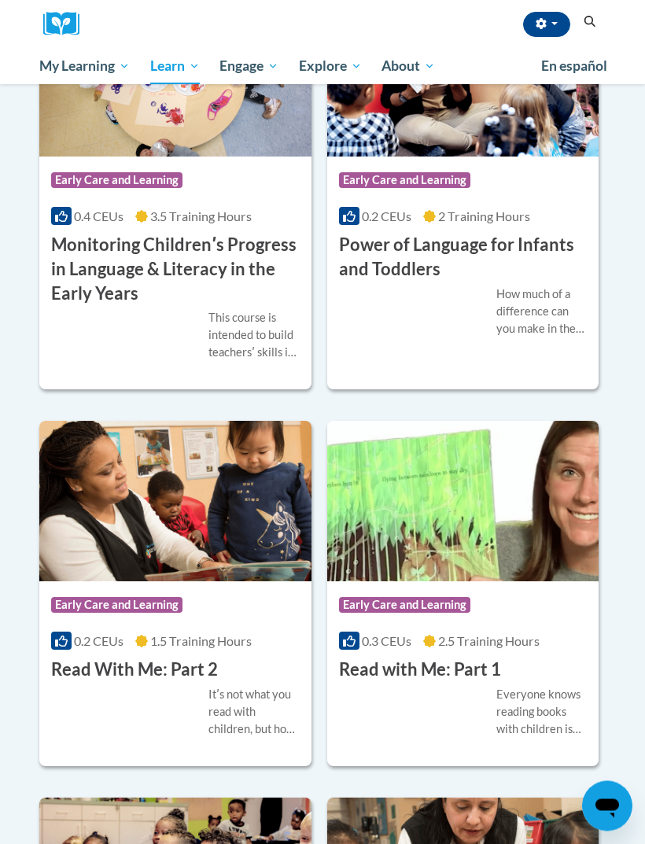
scroll to position [2195, 0]
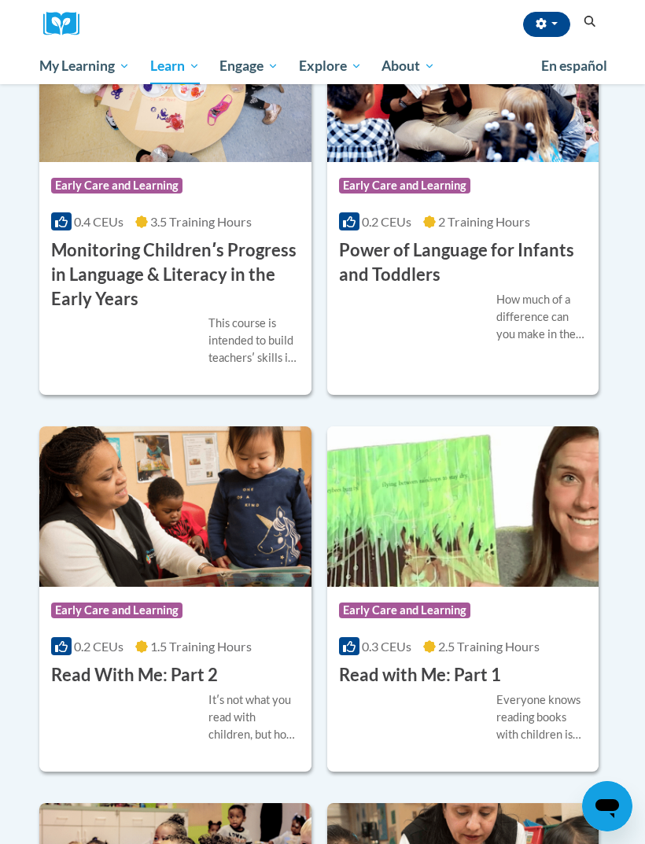
click at [0, 0] on span "Certificates" at bounding box center [0, 0] width 0 height 0
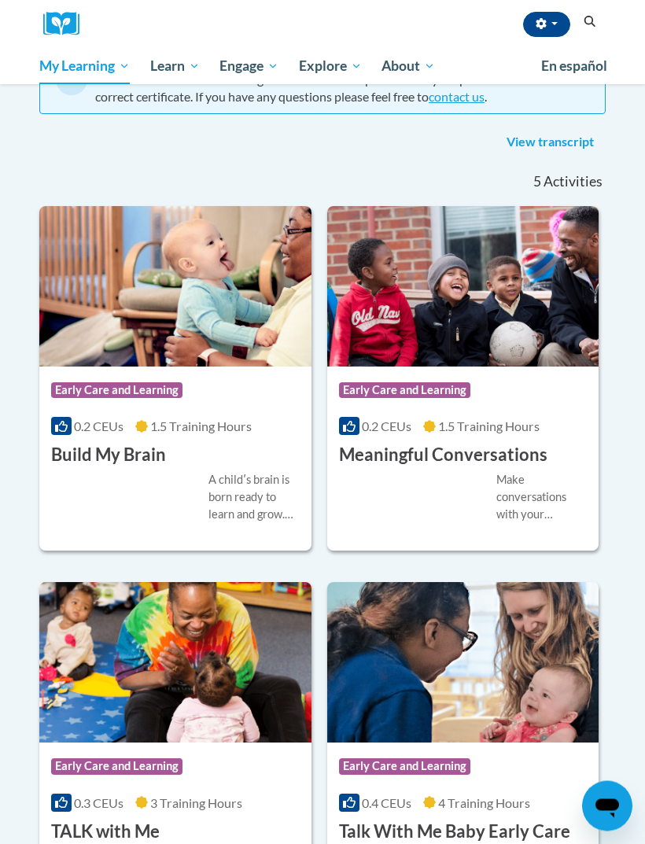
scroll to position [181, 0]
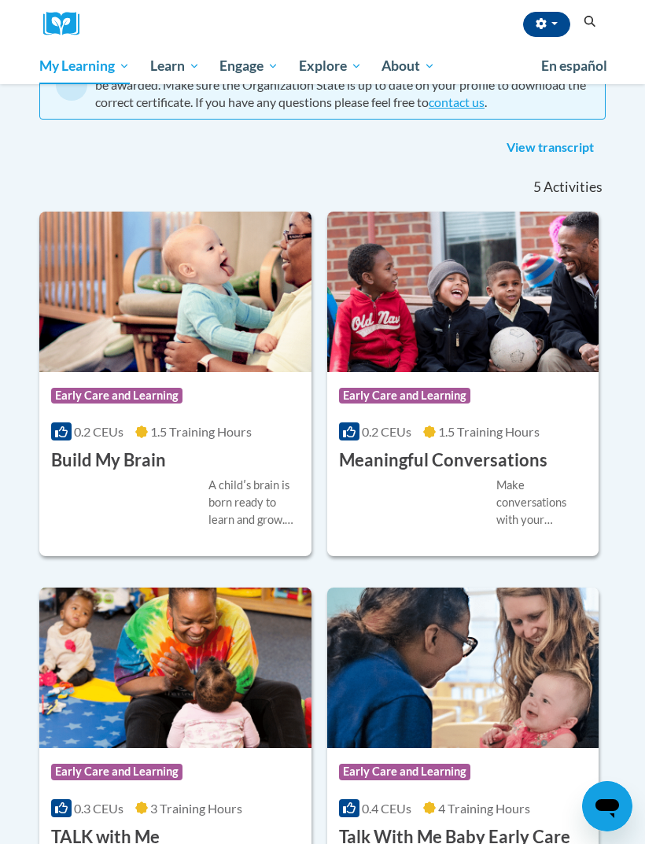
click at [556, 26] on button "button" at bounding box center [546, 24] width 47 height 25
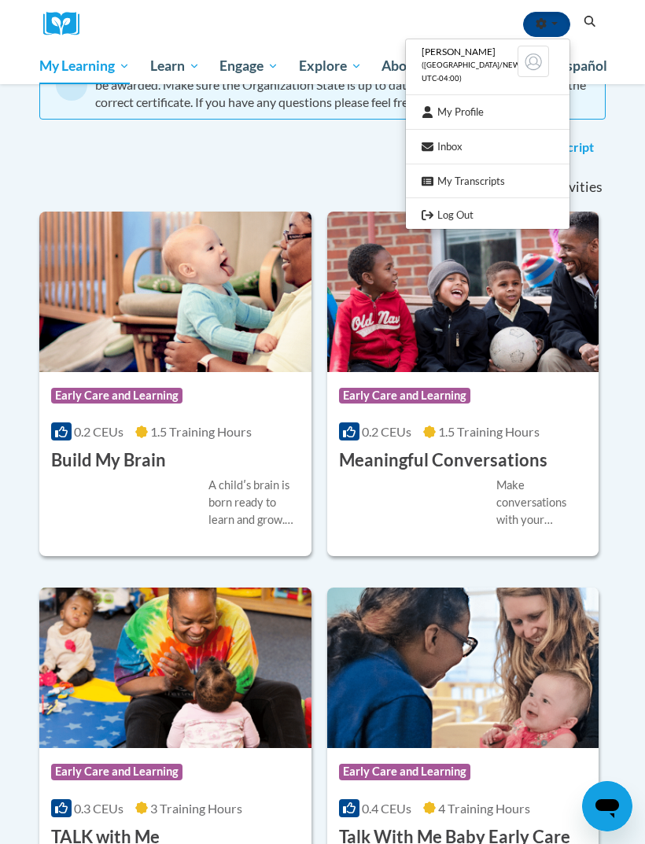
click at [507, 109] on link "My Profile" at bounding box center [488, 112] width 164 height 20
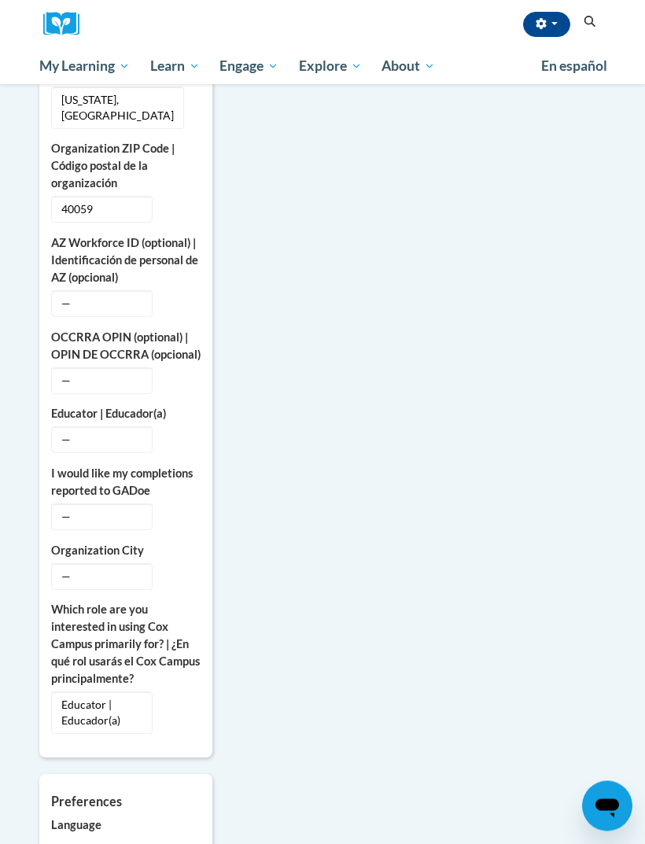
scroll to position [900, 0]
click at [194, 521] on button "Edit" at bounding box center [182, 517] width 36 height 25
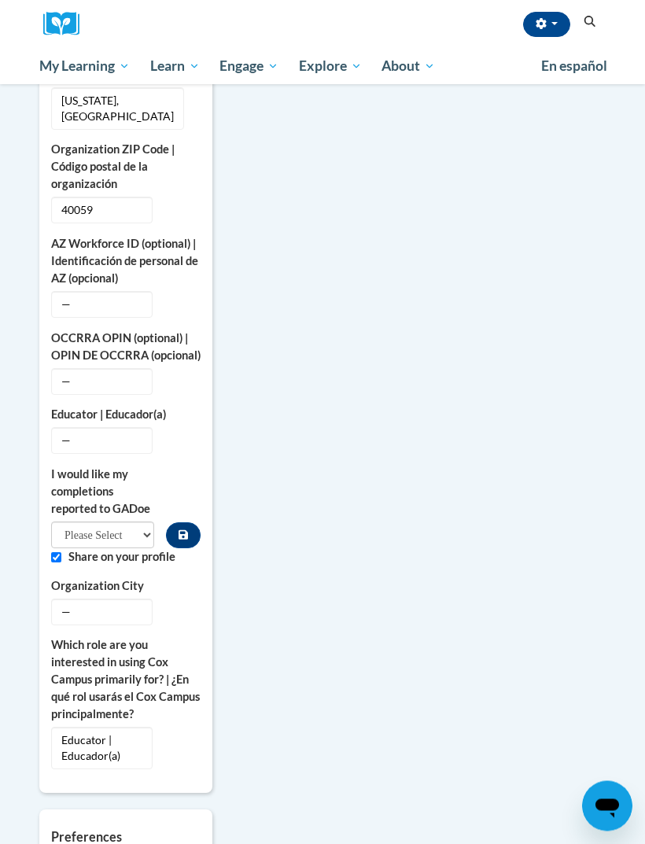
scroll to position [901, 0]
click at [142, 538] on select "Please Select Yes No" at bounding box center [102, 535] width 103 height 27
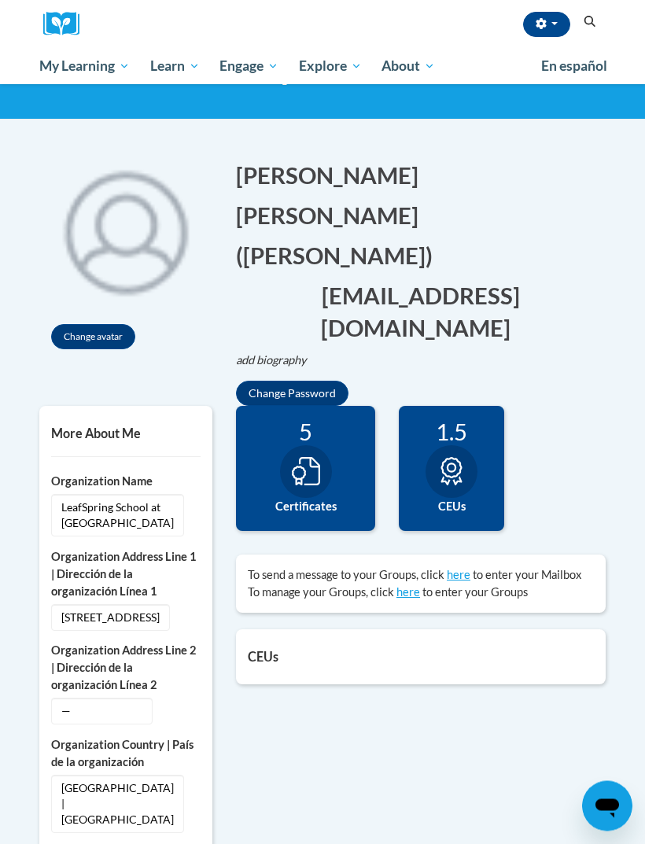
scroll to position [87, 0]
click at [0, 0] on link "Certificates" at bounding box center [0, 0] width 0 height 0
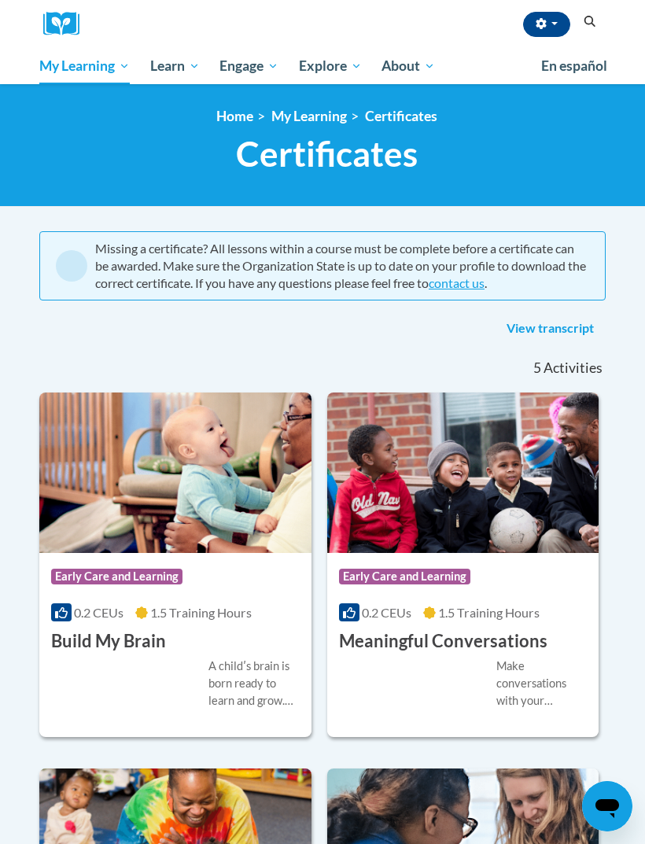
click at [0, 0] on span "Early Care and Learning" at bounding box center [0, 0] width 0 height 0
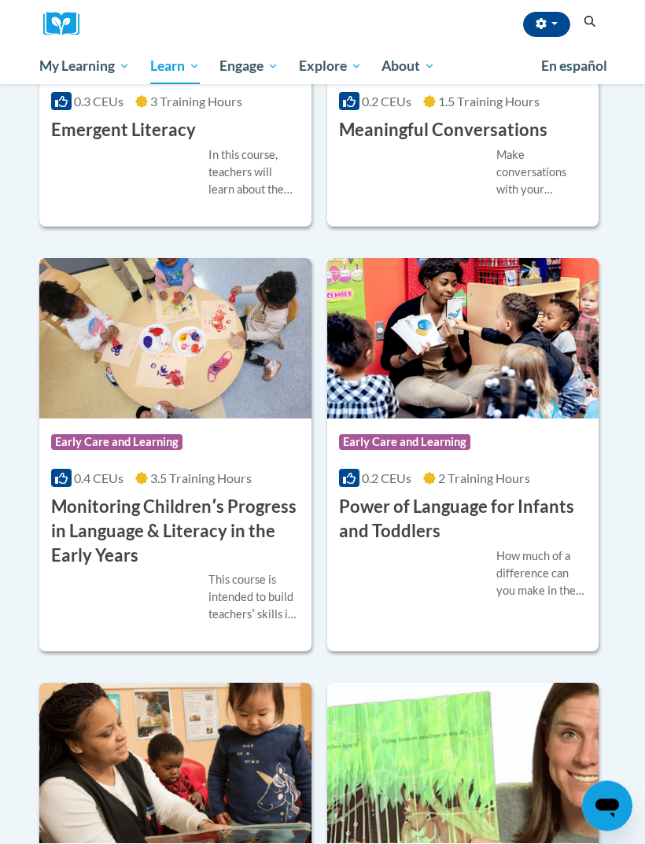
scroll to position [1930, 0]
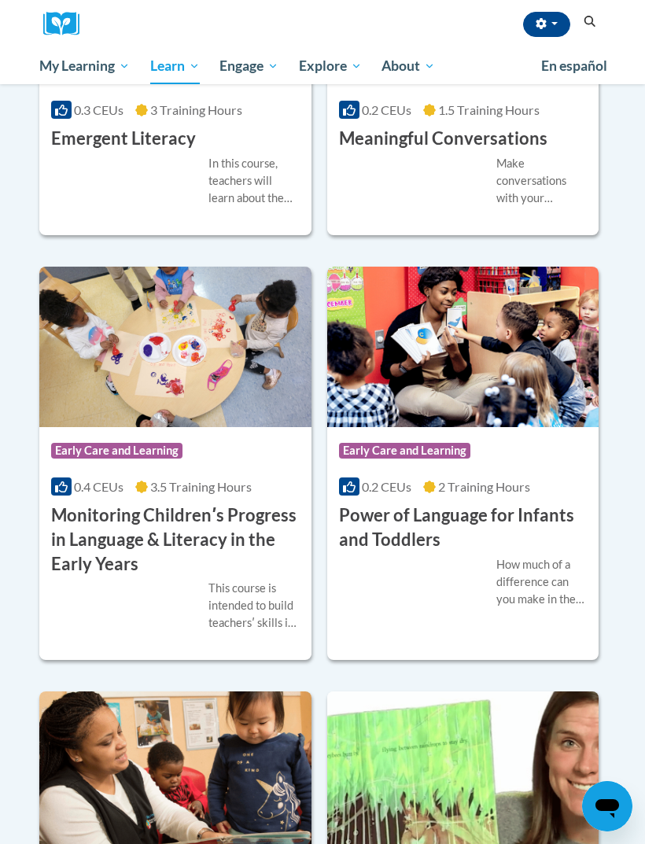
click at [0, 0] on link "Certificates" at bounding box center [0, 0] width 0 height 0
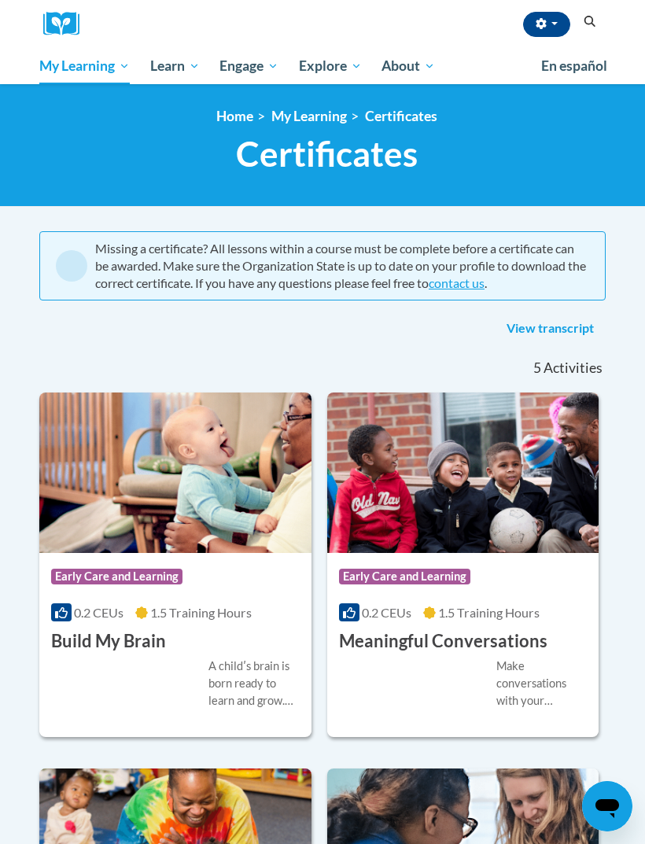
click at [0, 0] on span "My Course Progress" at bounding box center [0, 0] width 0 height 0
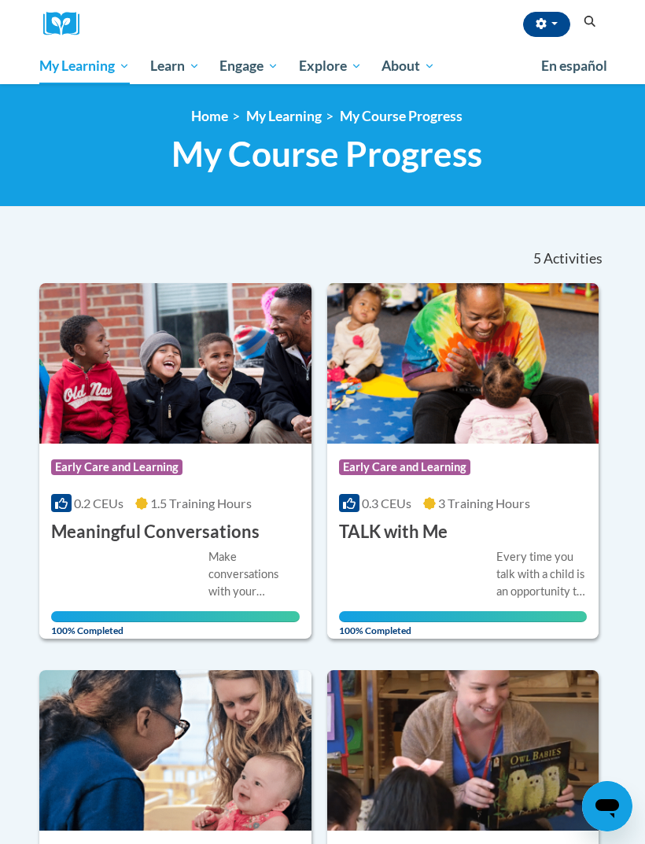
click at [0, 0] on link "Certificates" at bounding box center [0, 0] width 0 height 0
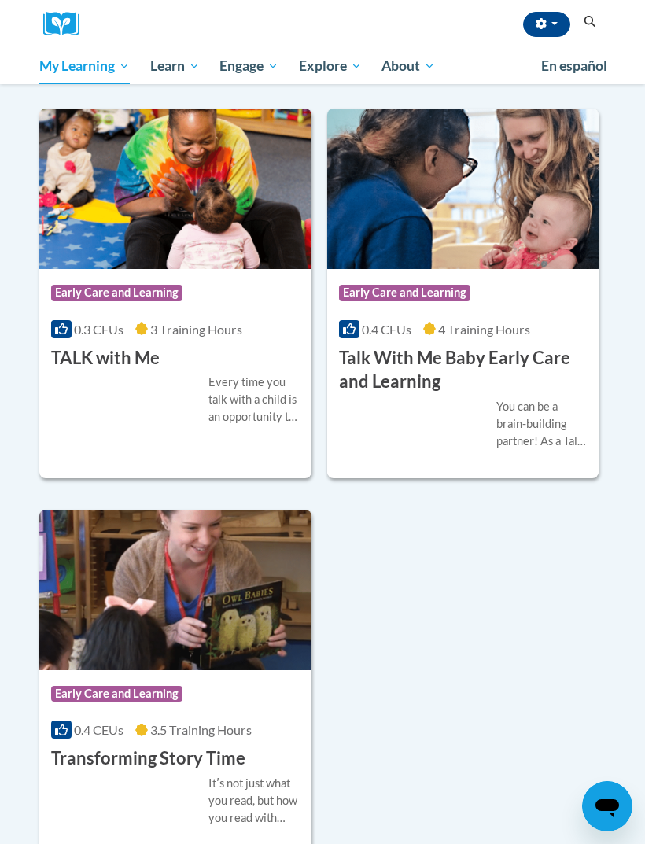
scroll to position [570, 0]
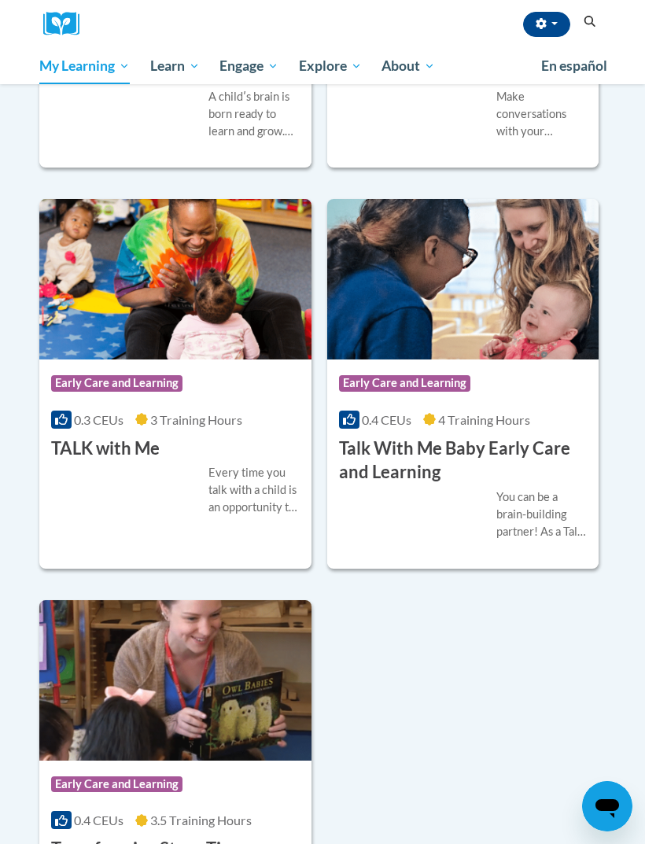
click at [0, 0] on span "Early Care and Learning" at bounding box center [0, 0] width 0 height 0
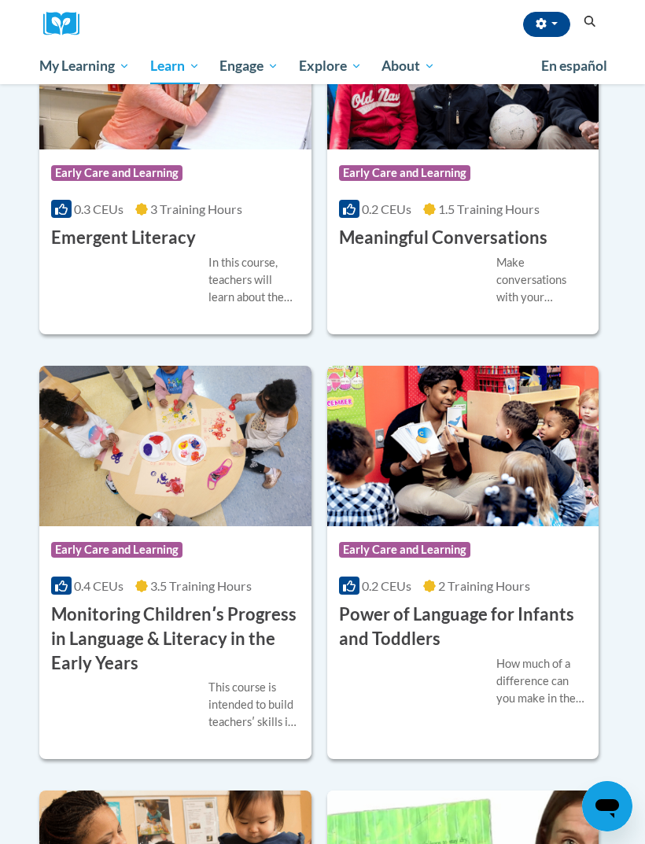
scroll to position [1912, 0]
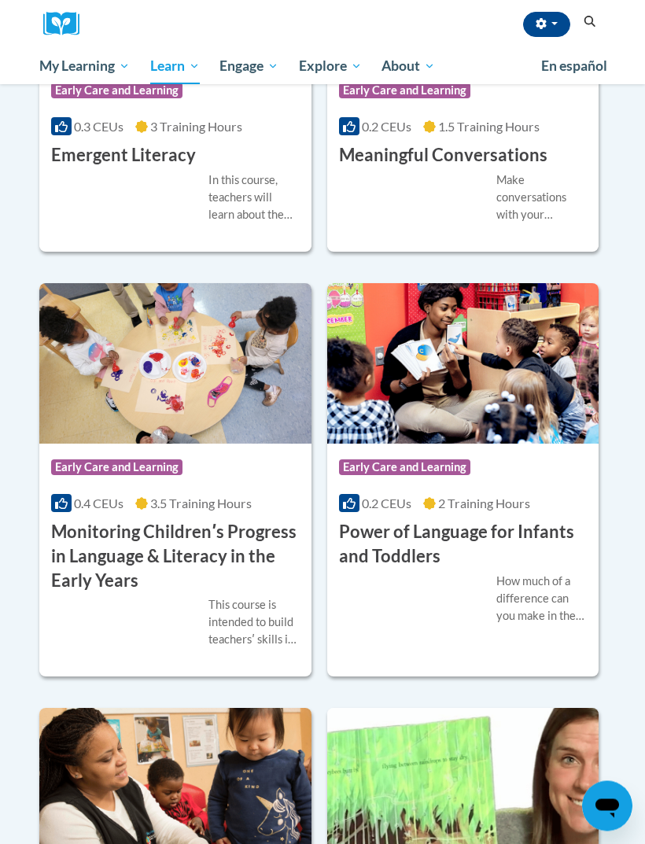
click at [454, 626] on div "How much of a difference can you make in the life of a child just by talking? A…" at bounding box center [463, 600] width 249 height 52
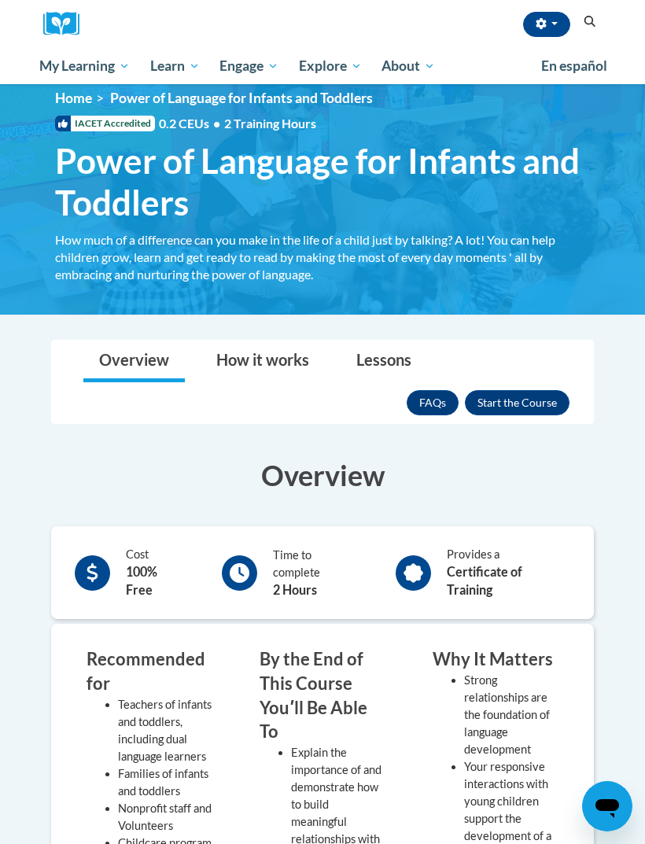
scroll to position [19, 0]
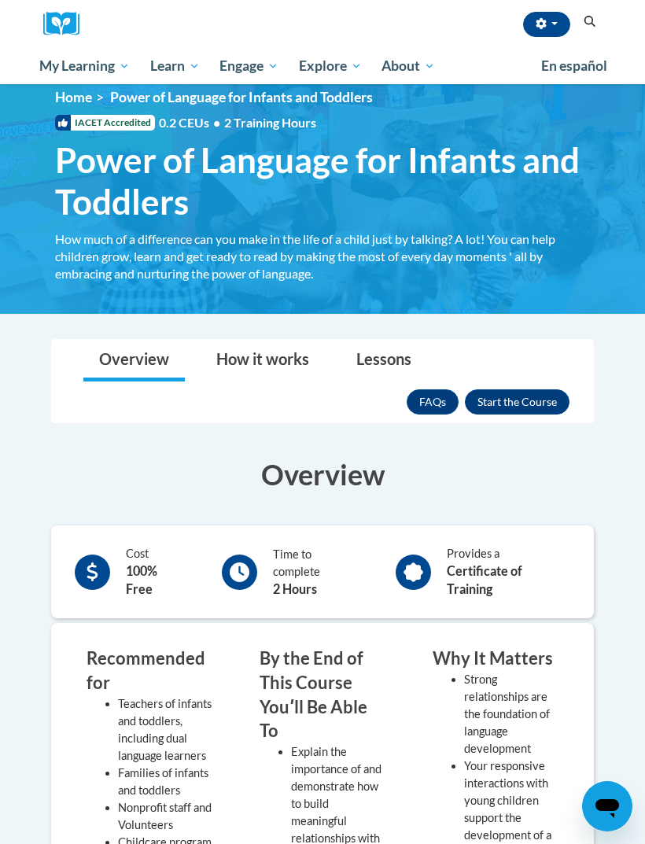
click at [530, 398] on button "Enroll" at bounding box center [517, 402] width 105 height 25
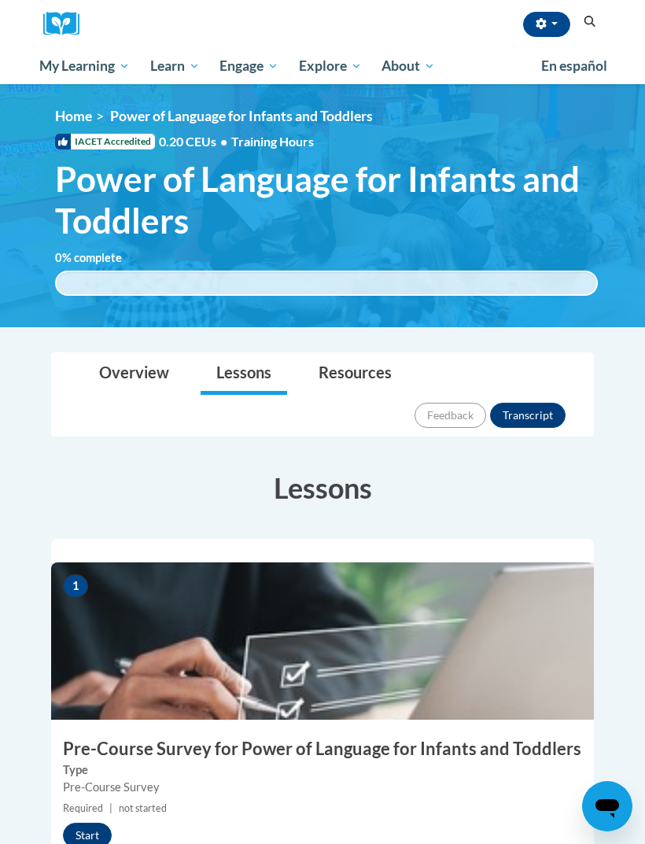
click at [84, 823] on button "Start" at bounding box center [87, 835] width 49 height 25
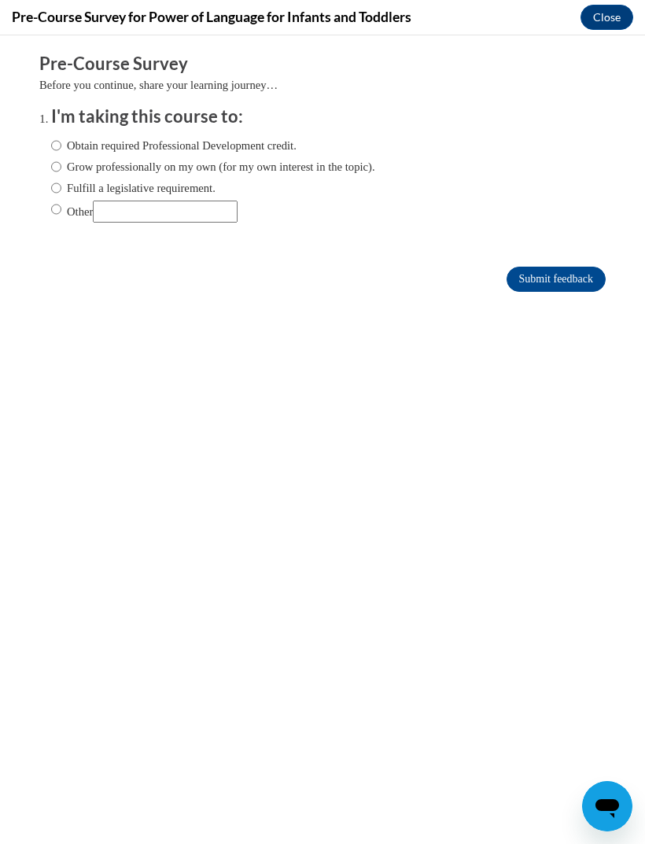
click at [55, 151] on input "Obtain required Professional Development credit." at bounding box center [56, 145] width 10 height 17
radio input "true"
click at [554, 286] on input "Submit feedback" at bounding box center [556, 279] width 99 height 25
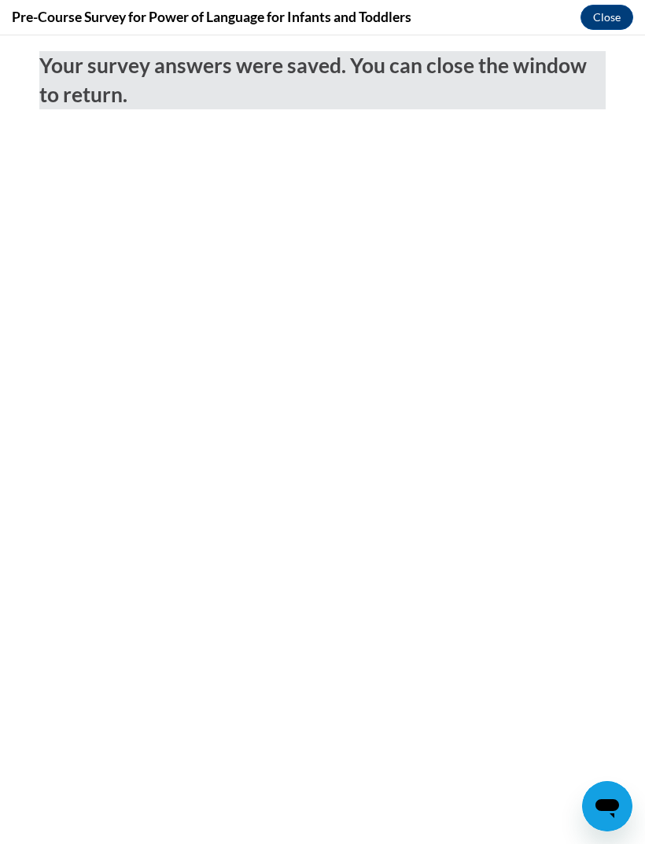
click at [604, 22] on button "Close" at bounding box center [607, 17] width 53 height 25
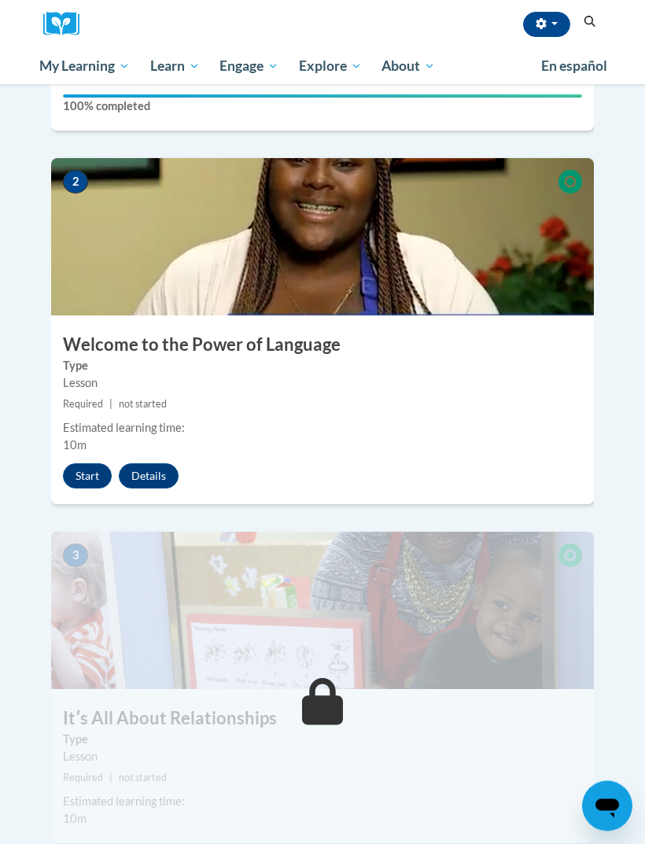
scroll to position [770, 0]
click at [97, 464] on button "Start" at bounding box center [87, 476] width 49 height 25
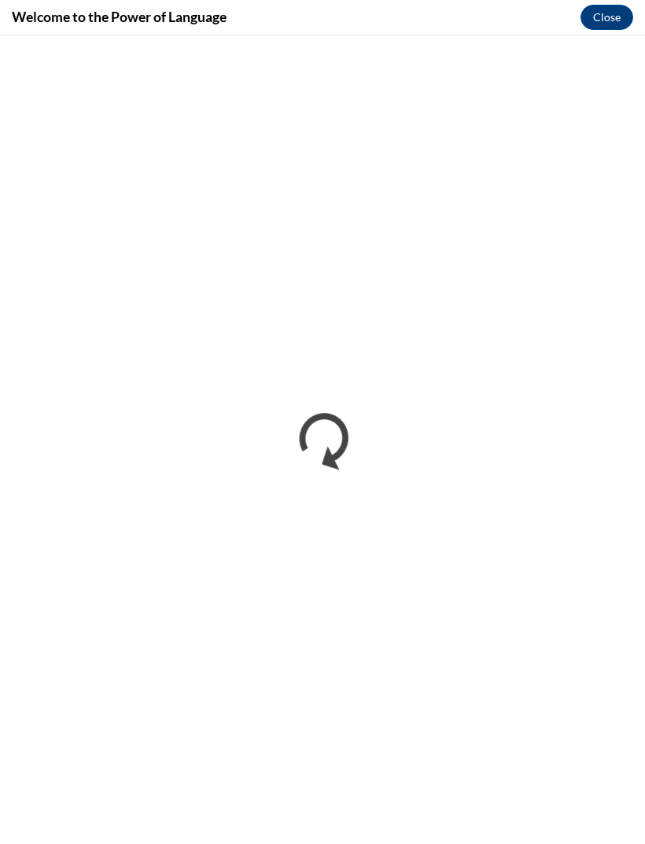
scroll to position [0, 0]
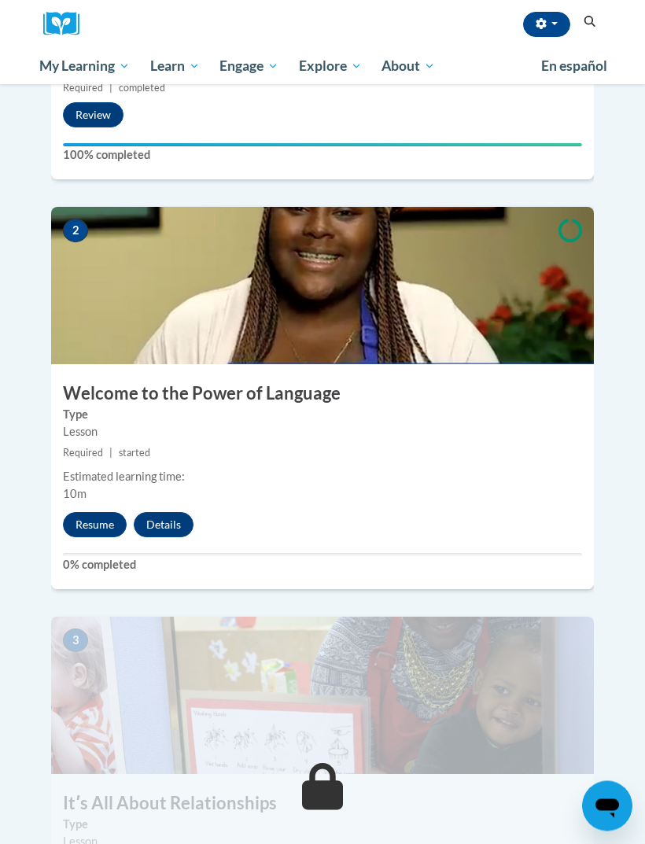
scroll to position [719, 0]
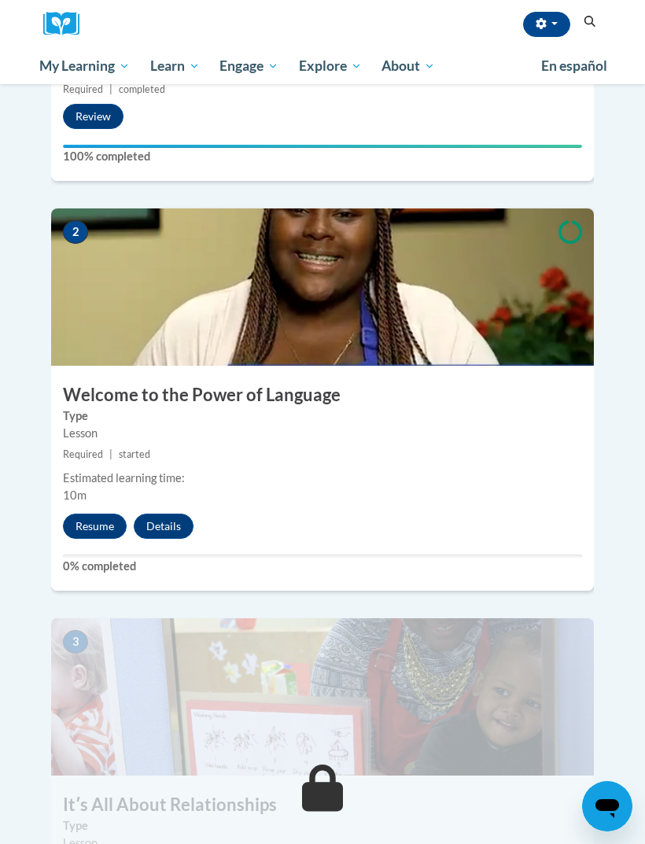
click at [102, 505] on div "2 Welcome to the Power of Language Type Lesson Required | started Estimated lea…" at bounding box center [322, 400] width 543 height 382
click at [111, 514] on button "Resume" at bounding box center [95, 526] width 64 height 25
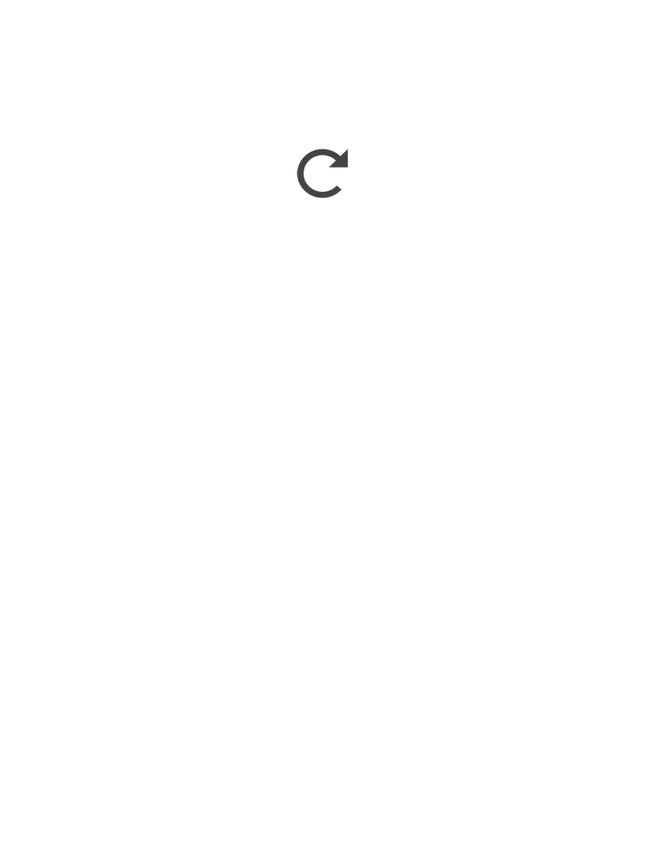
scroll to position [1195, 0]
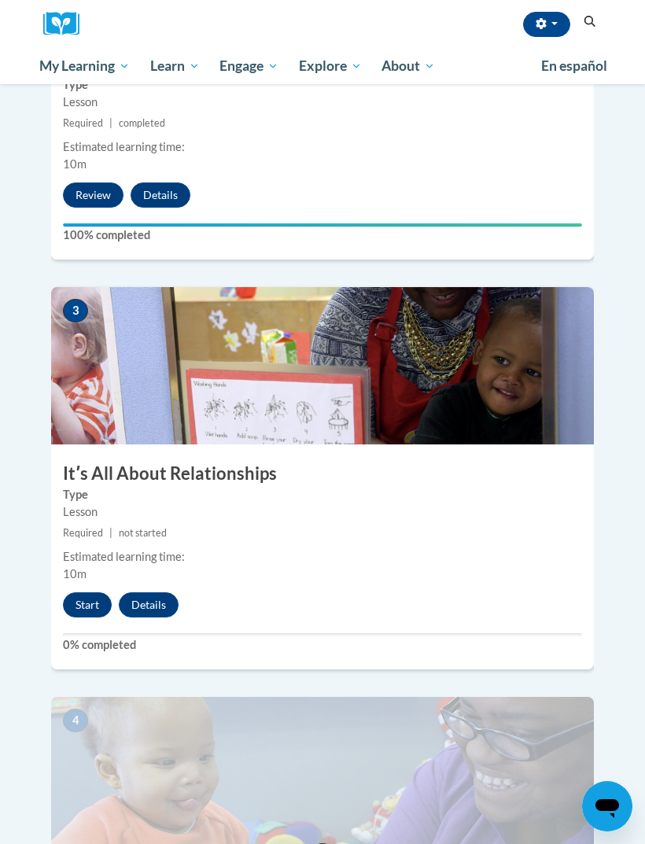
scroll to position [1050, 0]
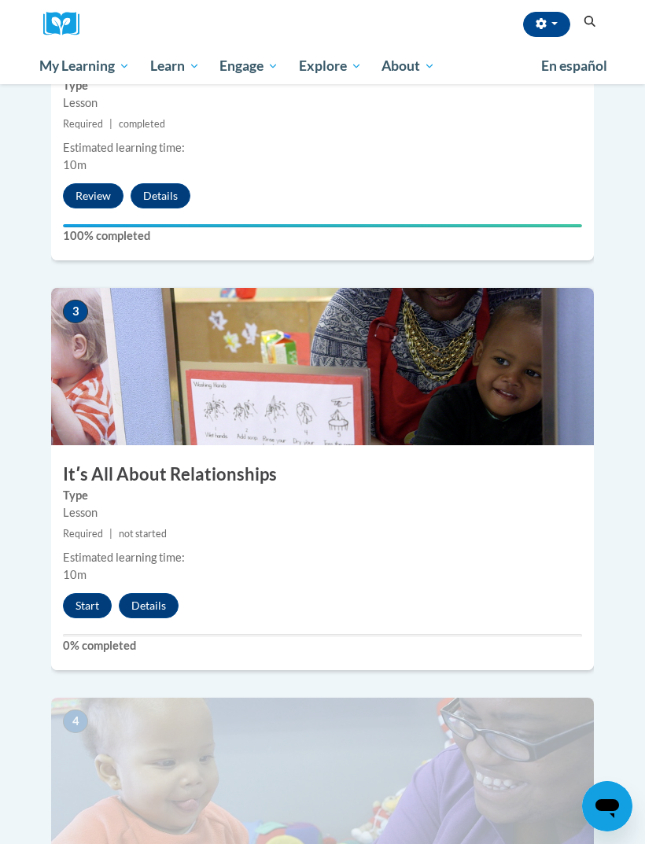
click at [83, 593] on button "Start" at bounding box center [87, 605] width 49 height 25
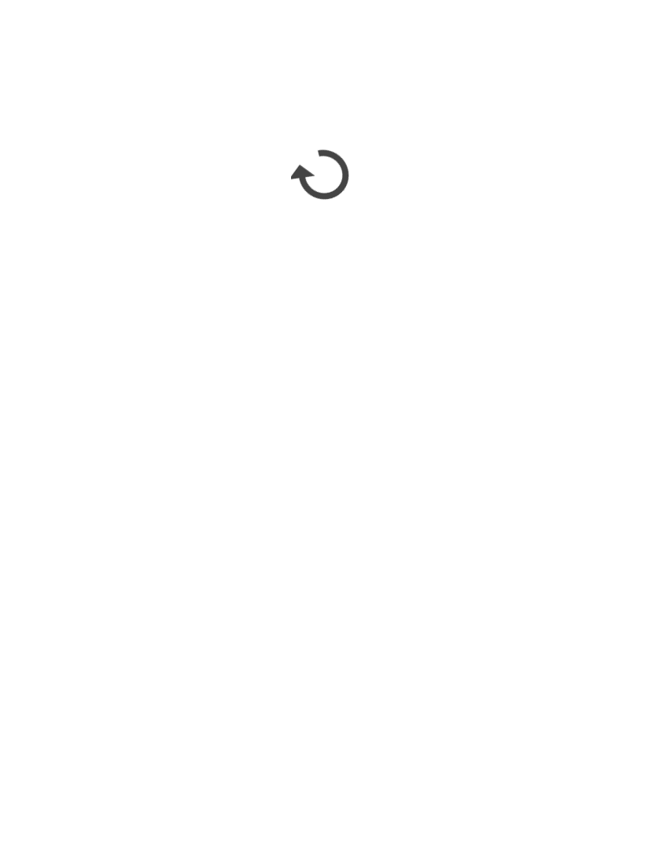
scroll to position [1761, 0]
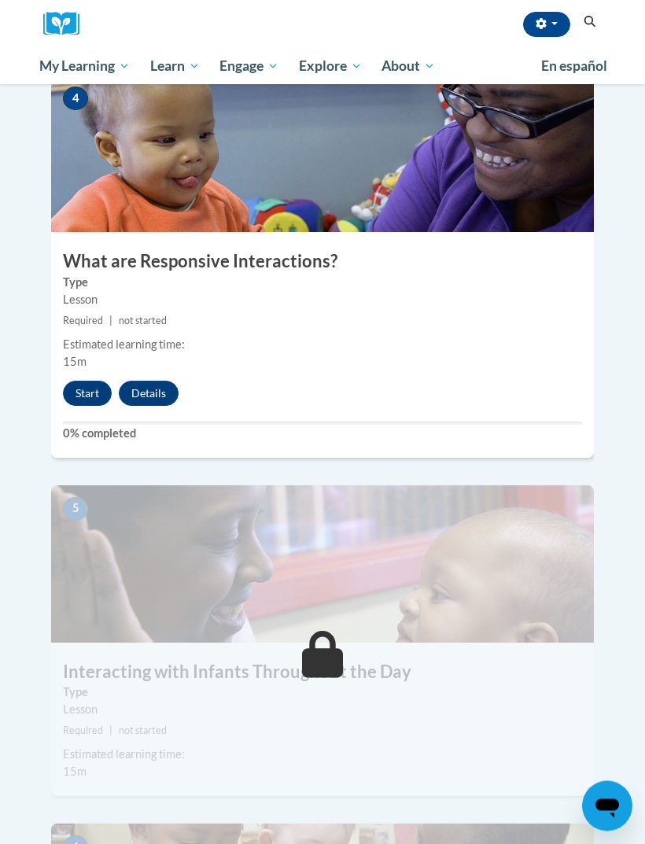
scroll to position [1650, 0]
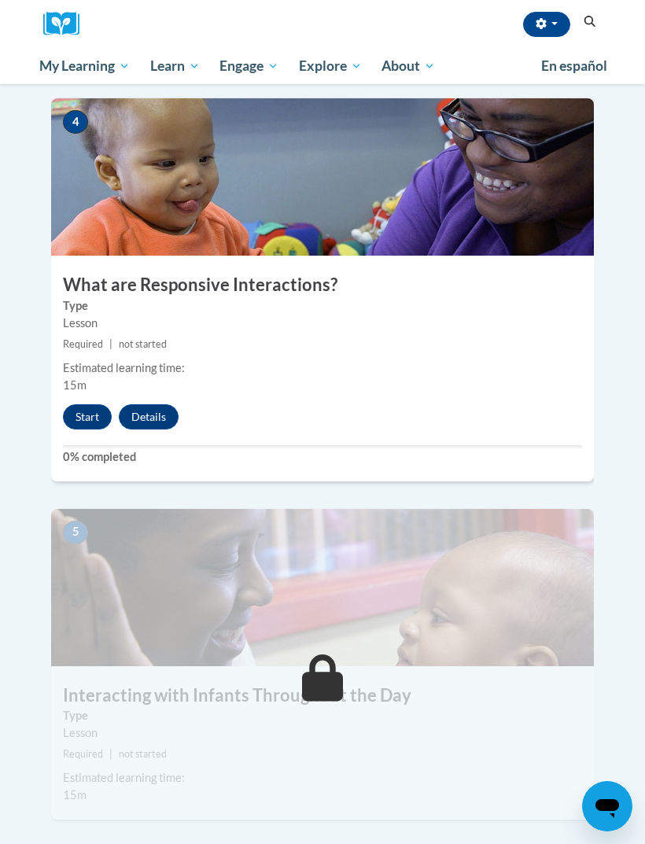
click at [82, 405] on button "Start" at bounding box center [87, 417] width 49 height 25
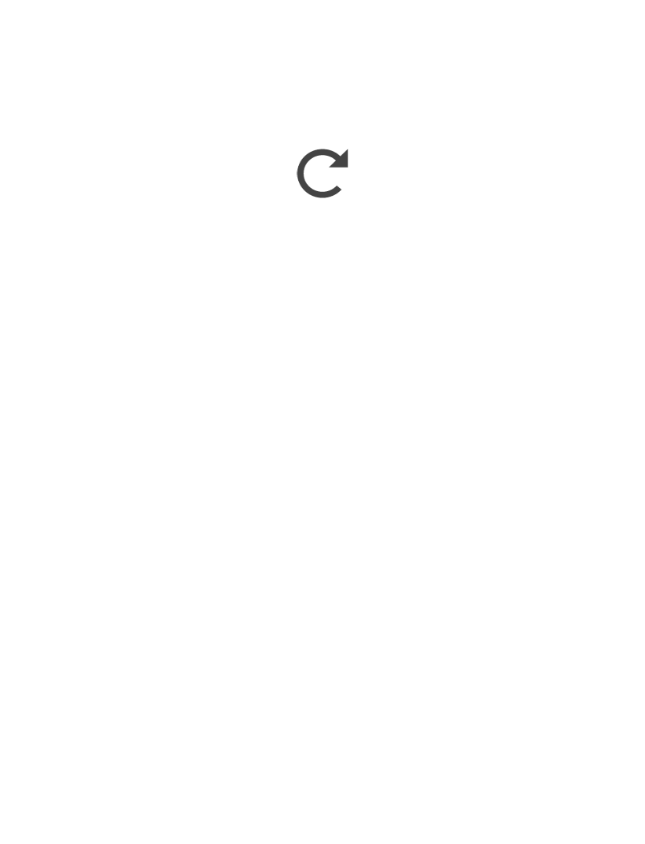
scroll to position [2685, 0]
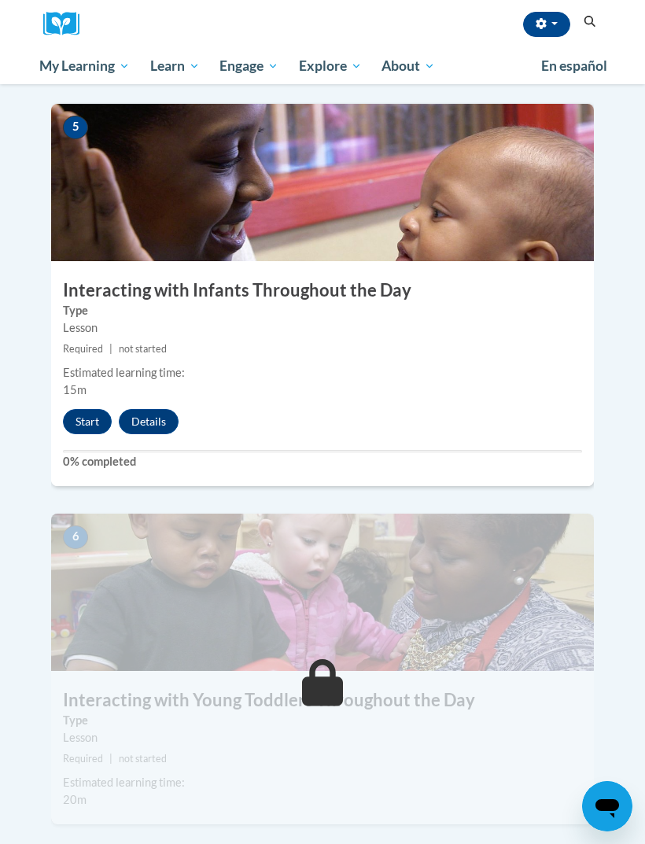
scroll to position [2056, 0]
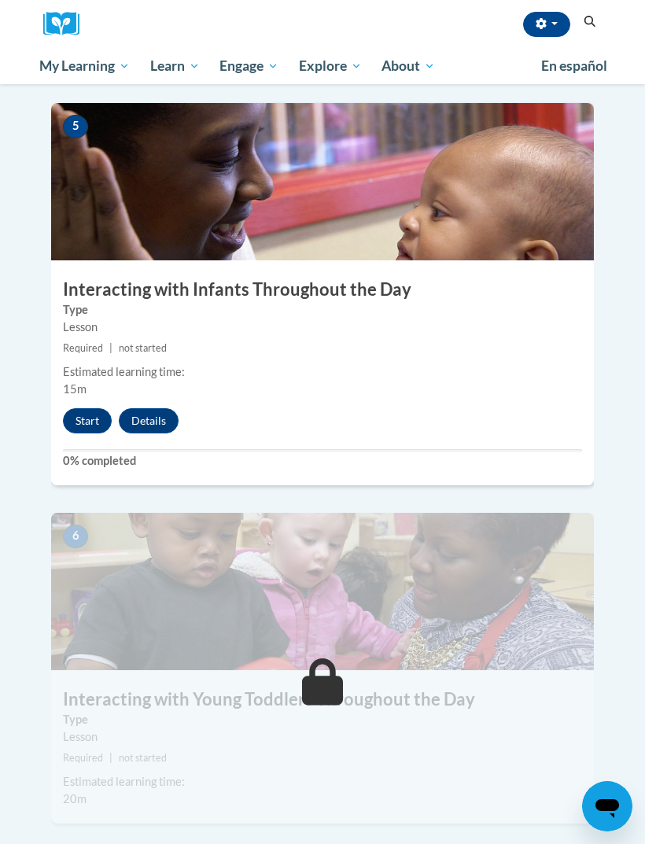
click at [87, 408] on button "Start" at bounding box center [87, 420] width 49 height 25
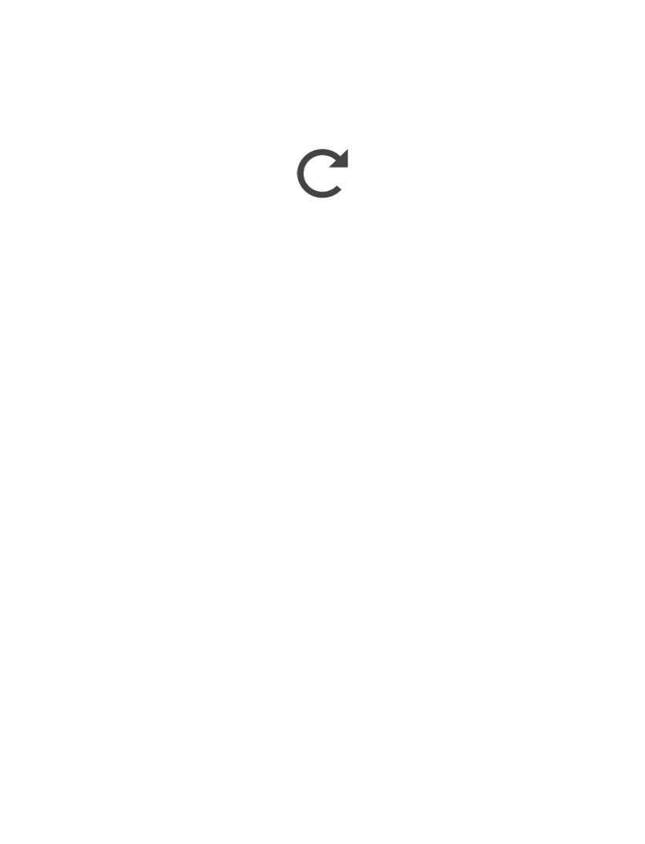
scroll to position [2858, 0]
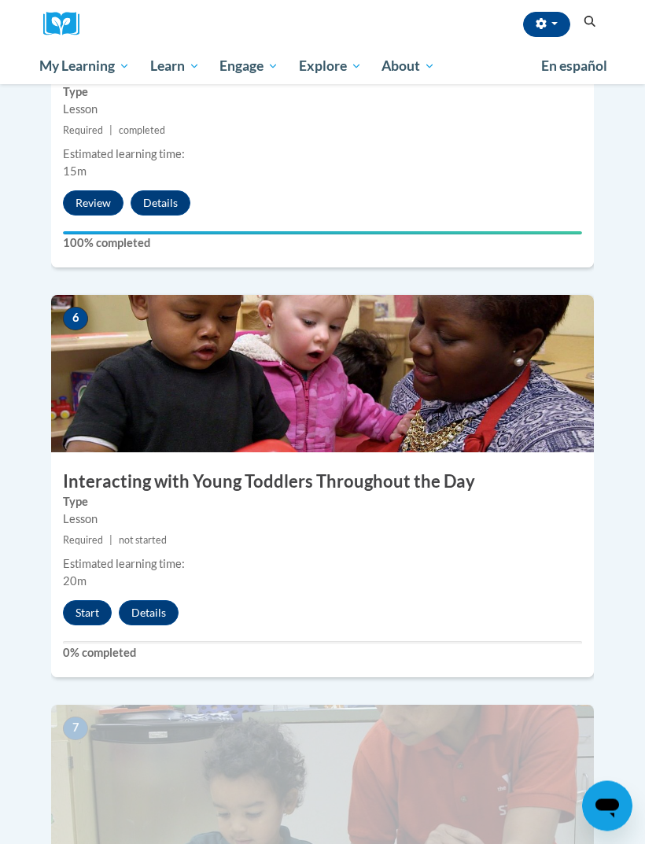
scroll to position [2274, 0]
click at [85, 601] on button "Start" at bounding box center [87, 613] width 49 height 25
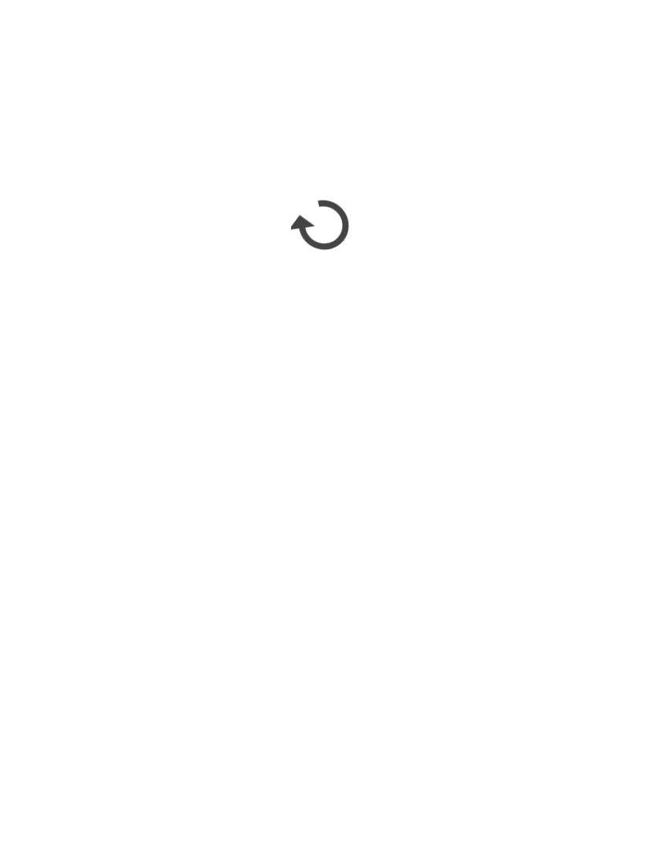
scroll to position [4073, 0]
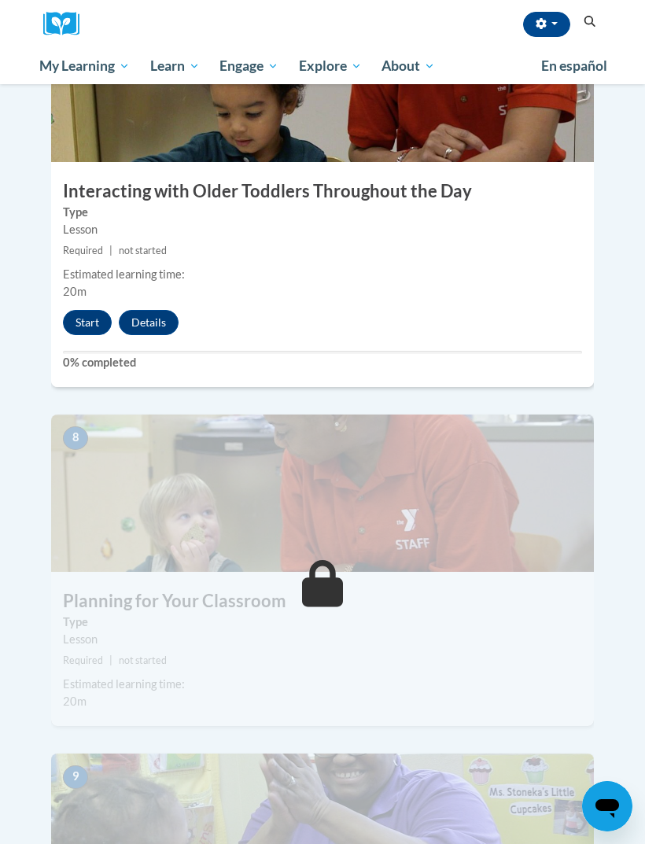
scroll to position [2973, 0]
click at [72, 311] on button "Start" at bounding box center [87, 323] width 49 height 25
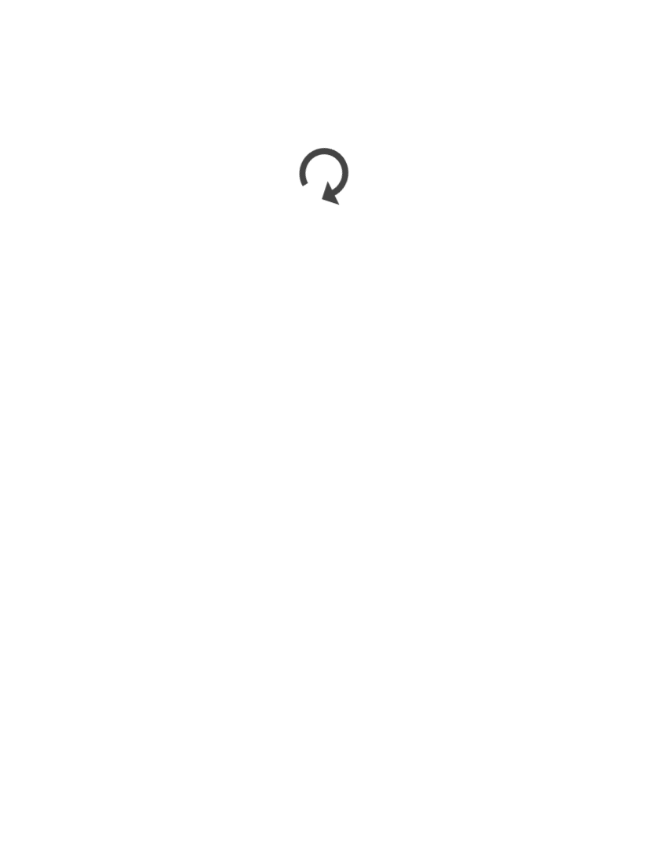
scroll to position [3694, 0]
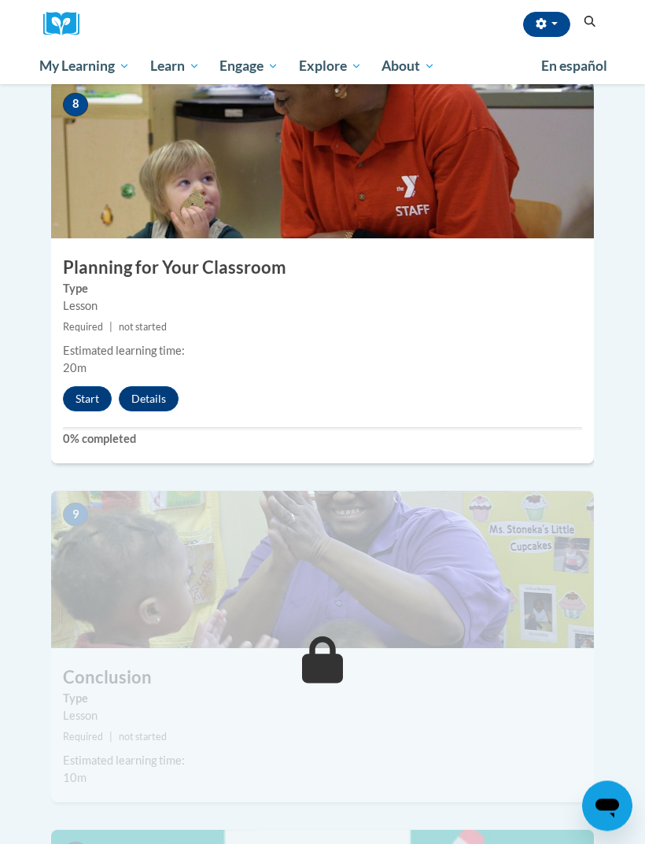
scroll to position [3309, 0]
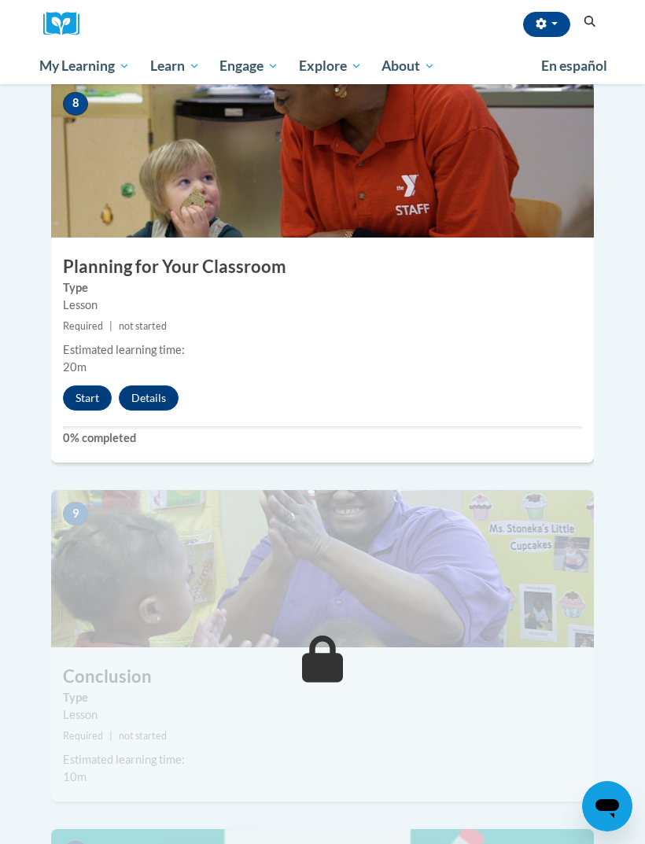
click at [77, 371] on div "8 Planning for Your Classroom Type Lesson Required | not started Estimated lear…" at bounding box center [322, 271] width 543 height 382
click at [82, 386] on button "Start" at bounding box center [87, 398] width 49 height 25
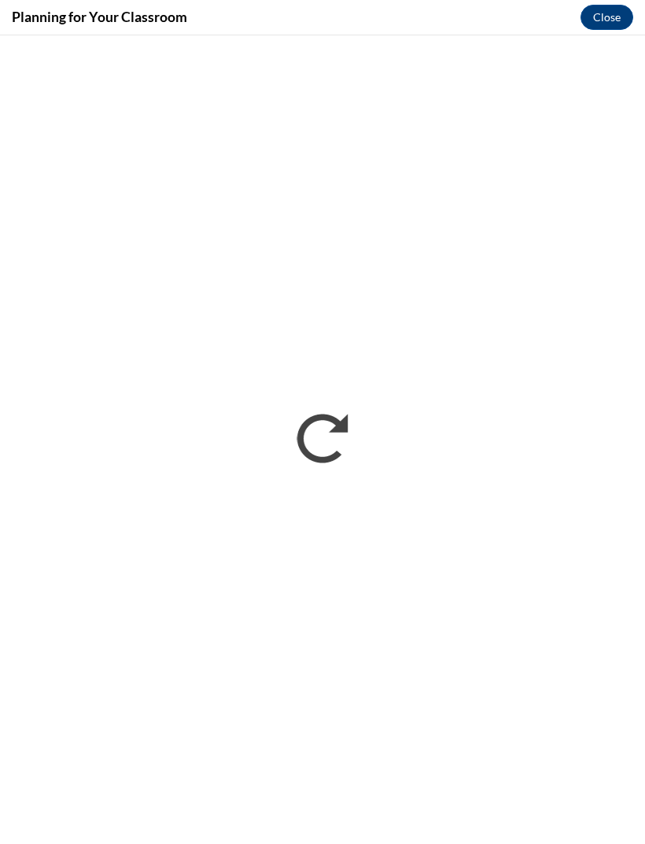
scroll to position [3359, 0]
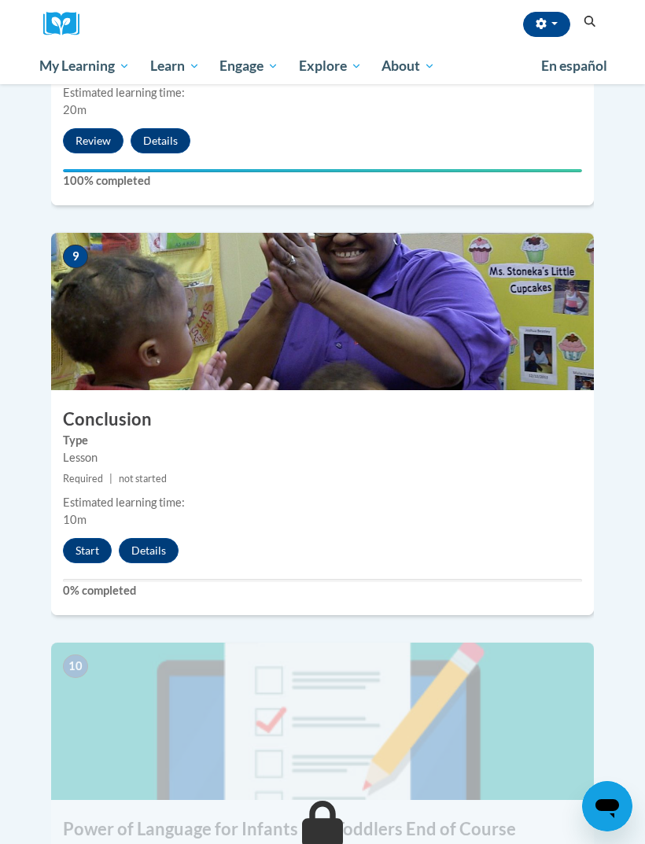
scroll to position [3583, 0]
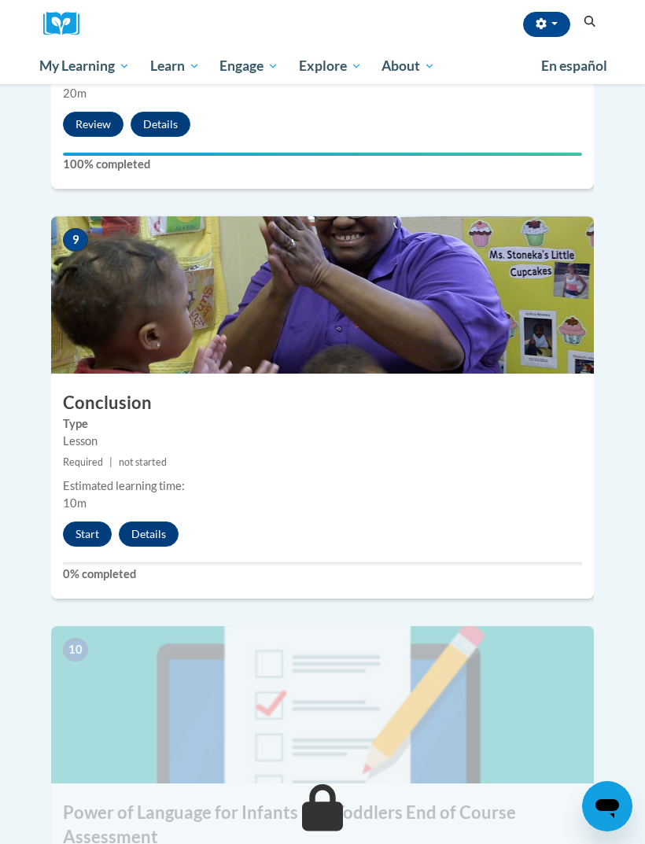
click at [79, 522] on button "Start" at bounding box center [87, 534] width 49 height 25
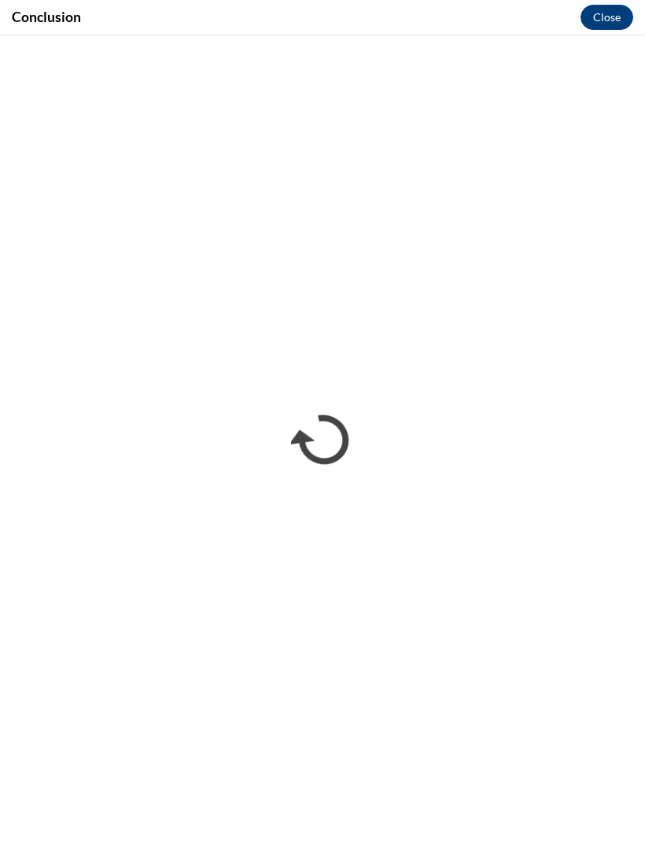
scroll to position [0, 0]
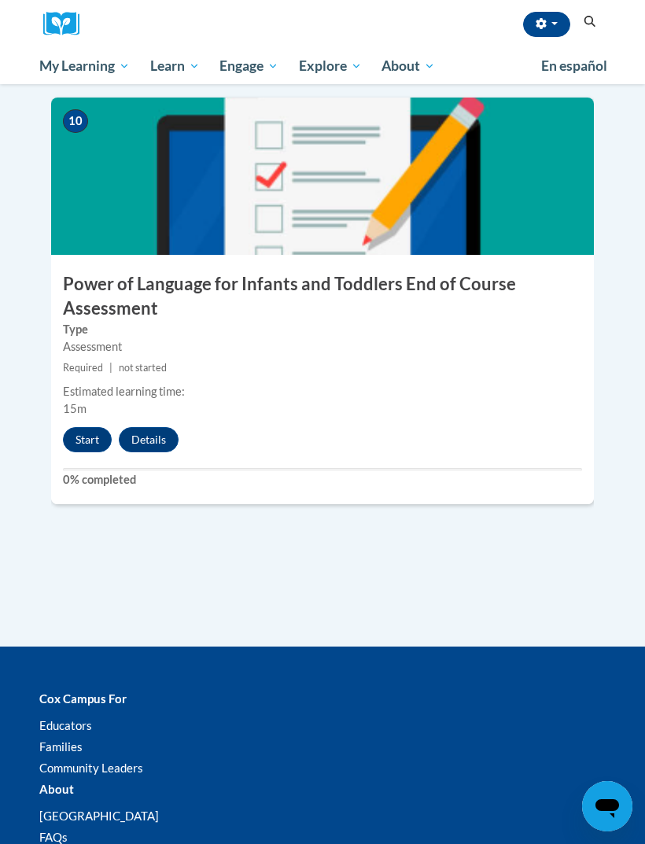
scroll to position [4096, 0]
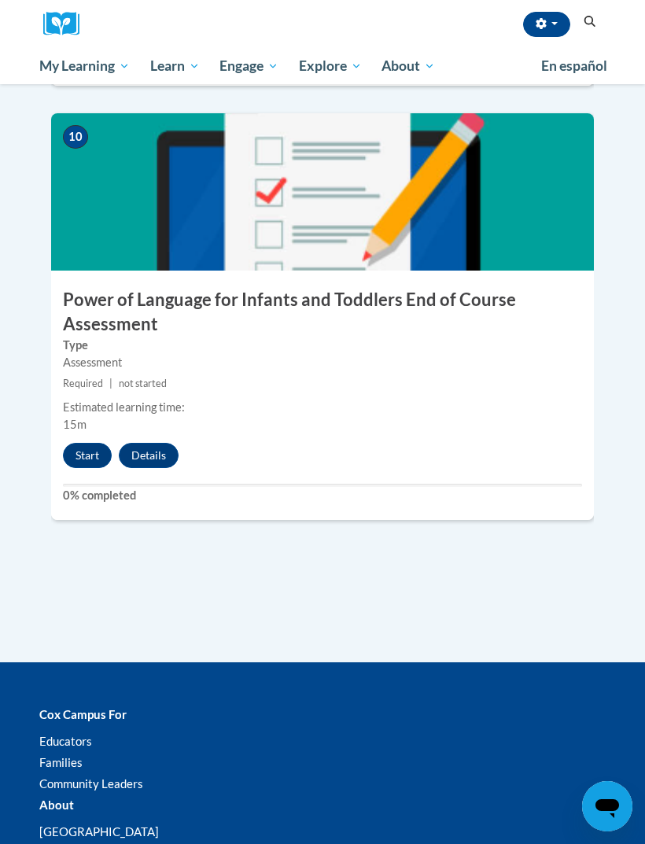
click at [83, 443] on button "Start" at bounding box center [87, 455] width 49 height 25
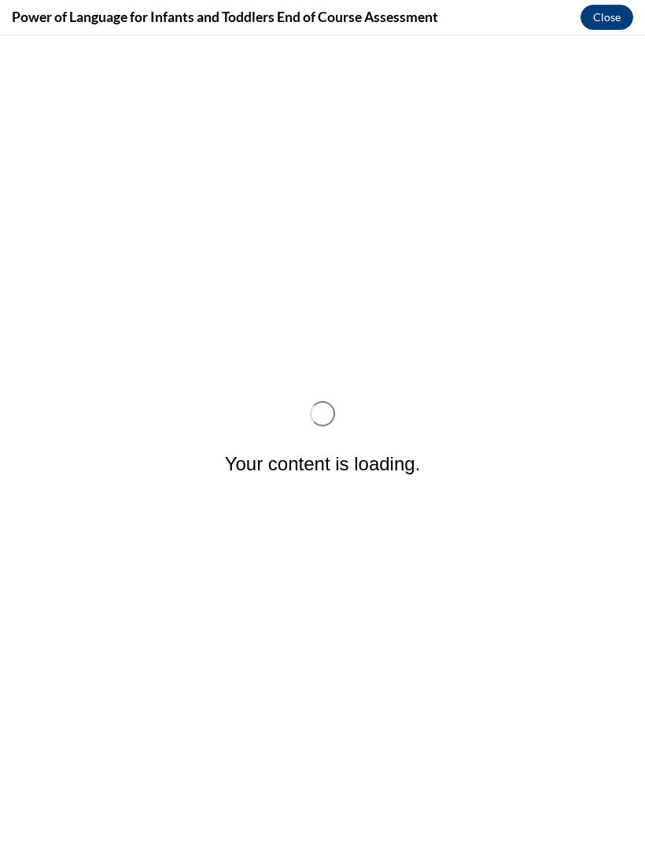
scroll to position [0, 0]
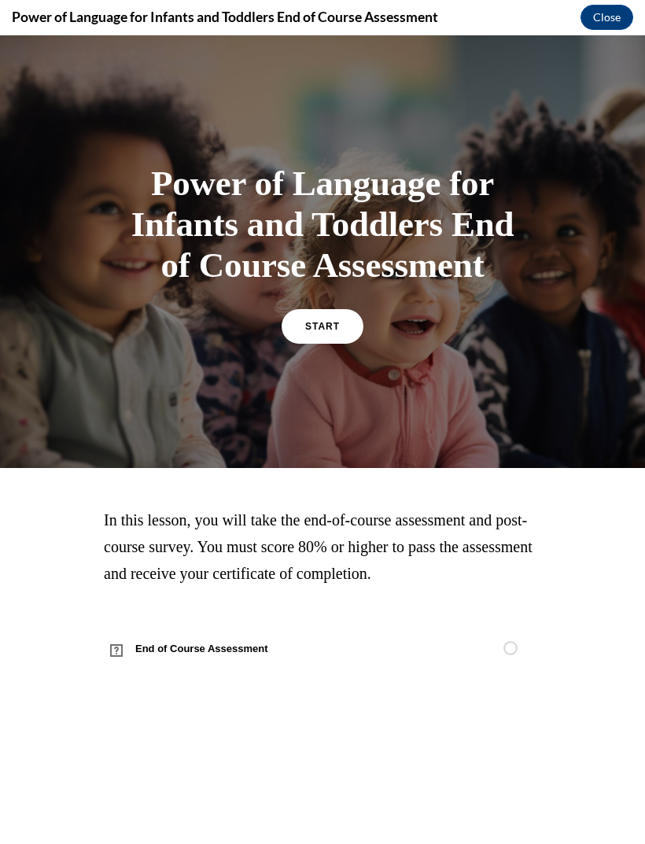
click at [338, 328] on span "START" at bounding box center [322, 326] width 35 height 11
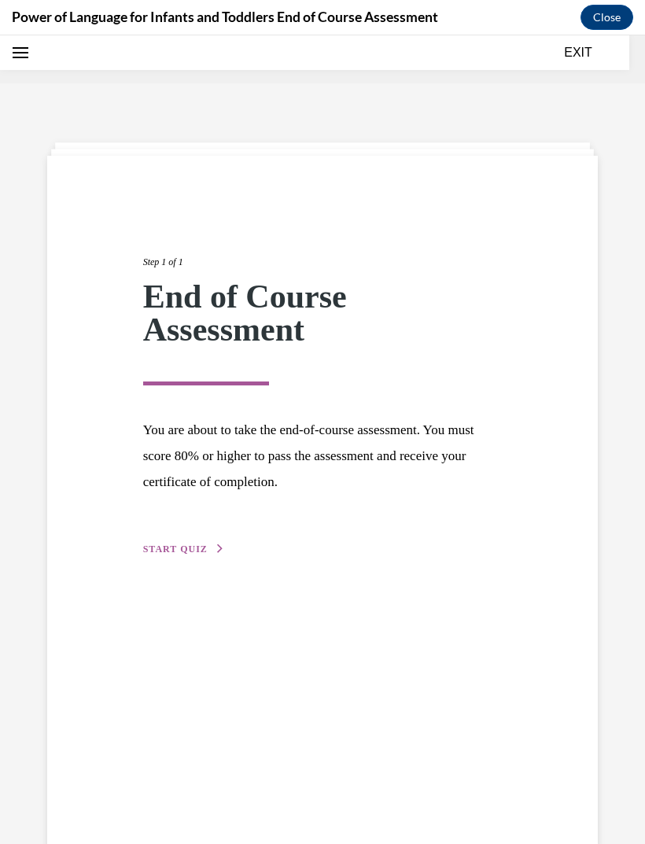
scroll to position [49, 0]
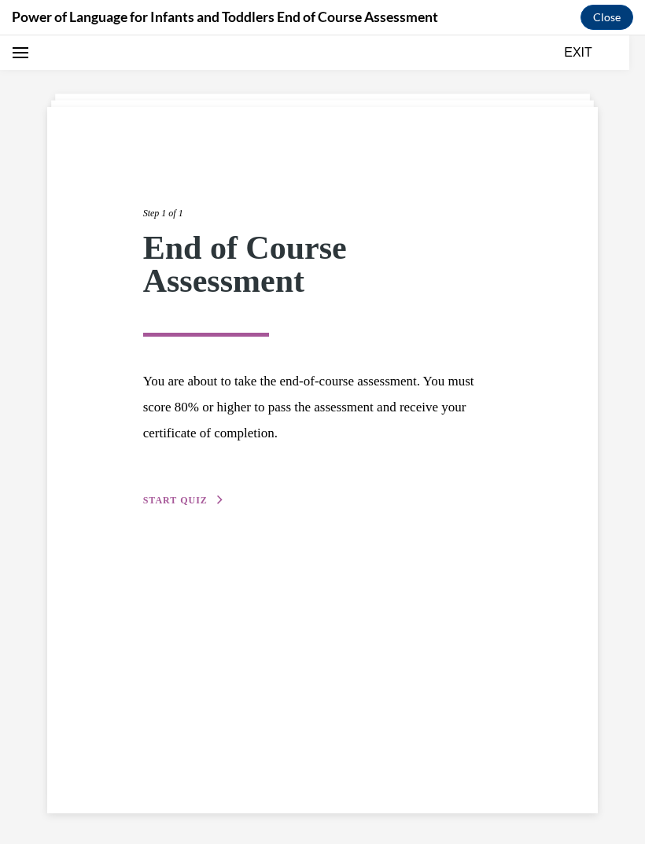
click at [205, 494] on button "START QUIZ" at bounding box center [184, 500] width 82 height 14
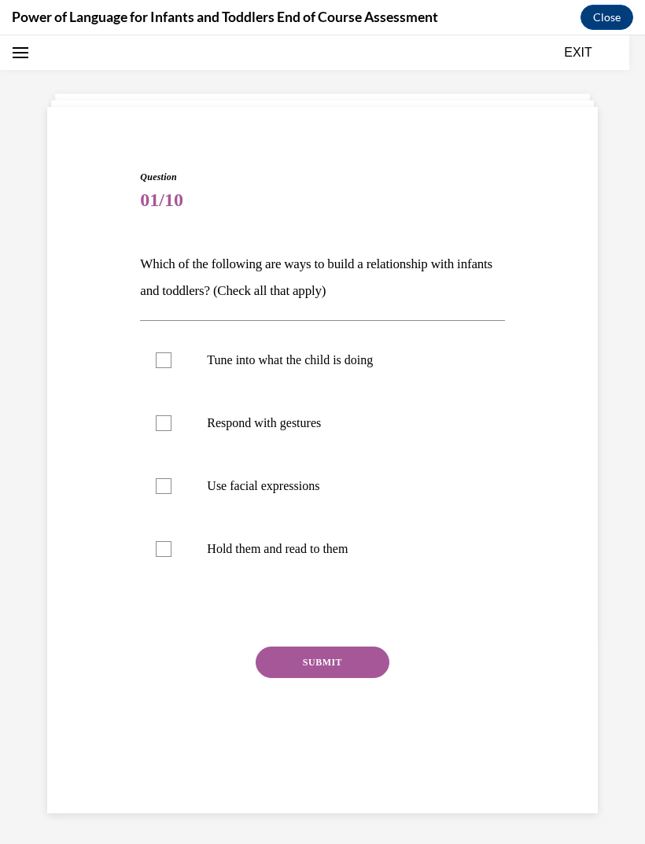
click at [359, 360] on p "Tune into what the child is doing" at bounding box center [336, 361] width 258 height 16
click at [172, 360] on input "Tune into what the child is doing" at bounding box center [164, 361] width 16 height 16
checkbox input "true"
click at [295, 426] on p "Respond with gestures" at bounding box center [336, 424] width 258 height 16
click at [172, 426] on input "Respond with gestures" at bounding box center [164, 424] width 16 height 16
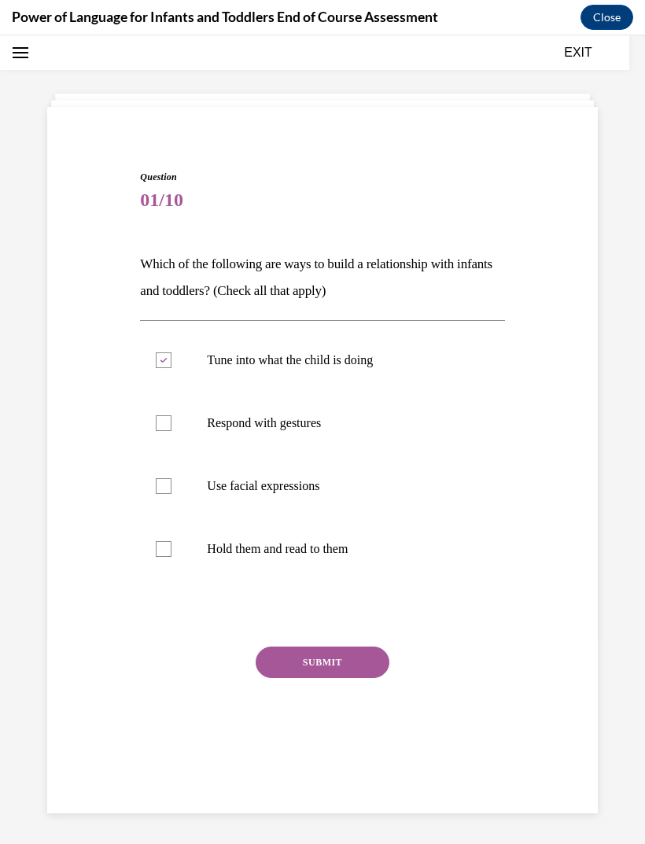
checkbox input "true"
click at [292, 478] on label "Use facial expressions" at bounding box center [322, 486] width 364 height 63
click at [172, 479] on input "Use facial expressions" at bounding box center [164, 487] width 16 height 16
checkbox input "true"
click at [327, 549] on p "Hold them and read to them" at bounding box center [336, 549] width 258 height 16
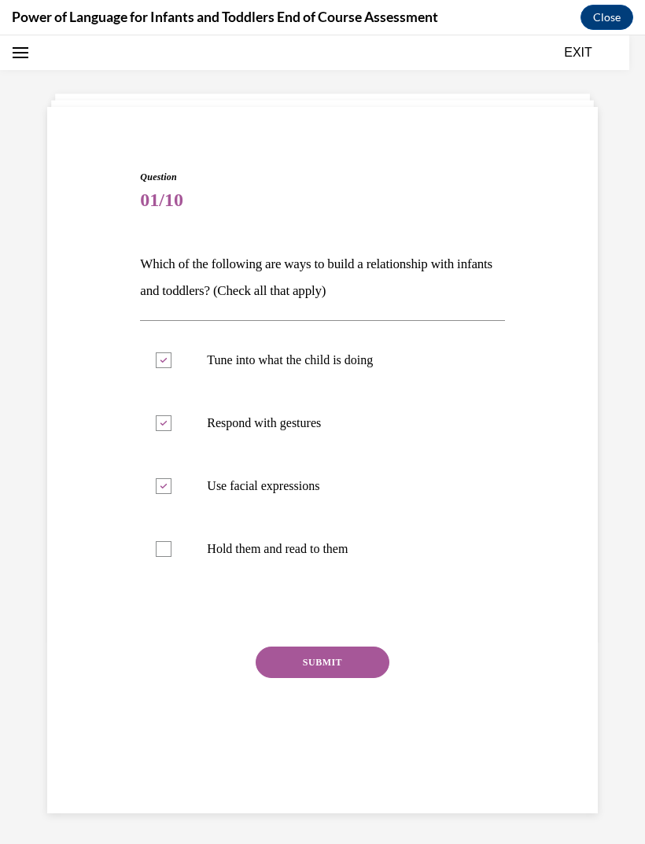
click at [172, 549] on input "Hold them and read to them" at bounding box center [164, 549] width 16 height 16
checkbox input "true"
click at [337, 667] on button "SUBMIT" at bounding box center [323, 662] width 134 height 31
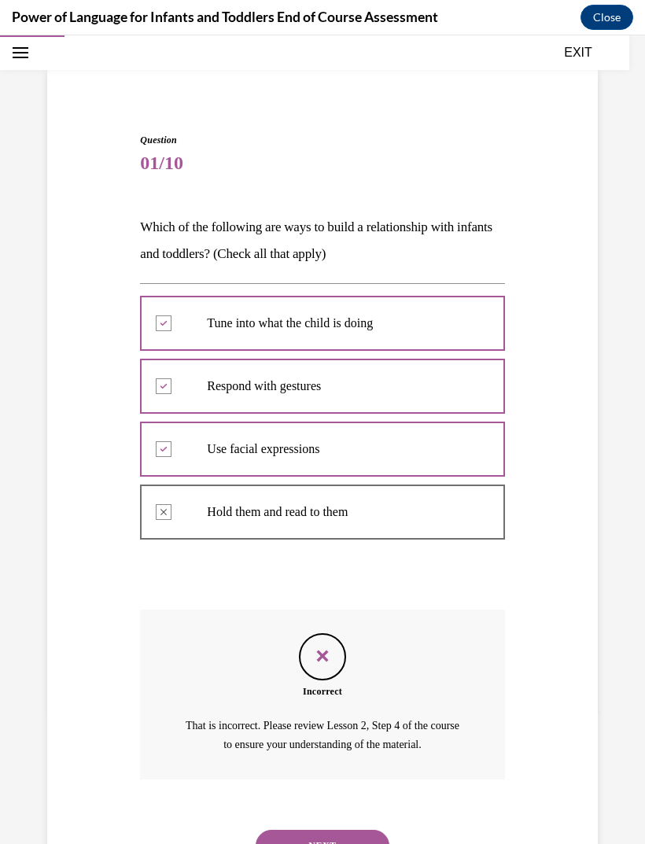
scroll to position [87, 0]
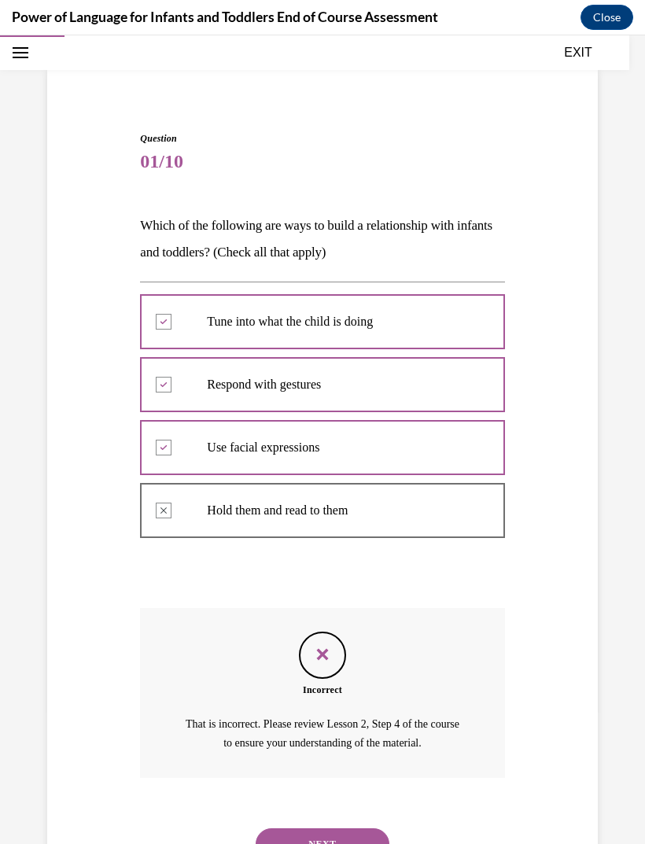
click at [367, 829] on button "NEXT" at bounding box center [323, 844] width 134 height 31
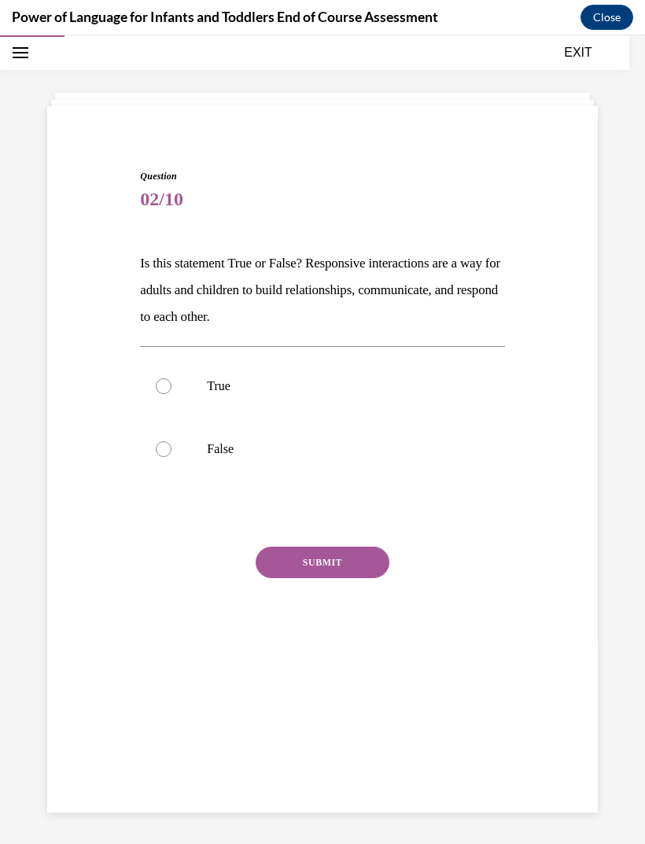
scroll to position [50, 0]
click at [169, 386] on div at bounding box center [164, 387] width 16 height 16
click at [169, 386] on input "True" at bounding box center [164, 387] width 16 height 16
radio input "true"
click at [334, 559] on button "SUBMIT" at bounding box center [323, 562] width 134 height 31
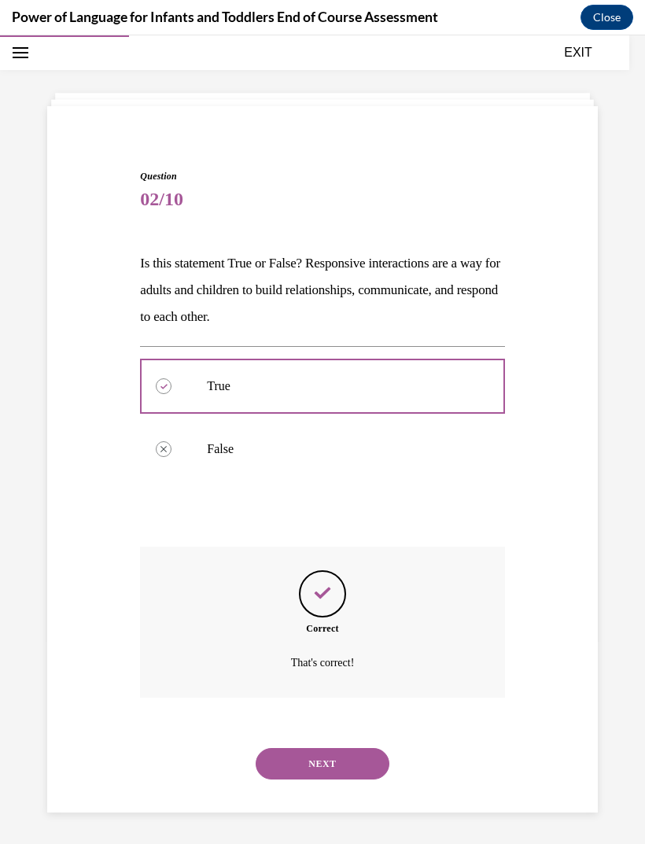
click at [358, 748] on button "NEXT" at bounding box center [323, 763] width 134 height 31
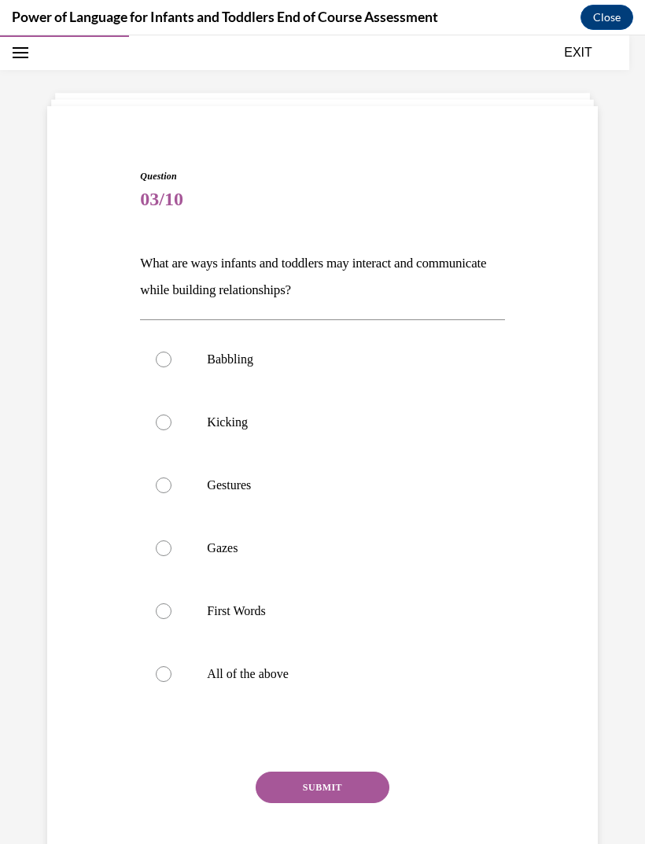
click at [237, 676] on p "All of the above" at bounding box center [336, 675] width 258 height 16
click at [172, 676] on input "All of the above" at bounding box center [164, 675] width 16 height 16
radio input "true"
click at [350, 785] on button "SUBMIT" at bounding box center [323, 787] width 134 height 31
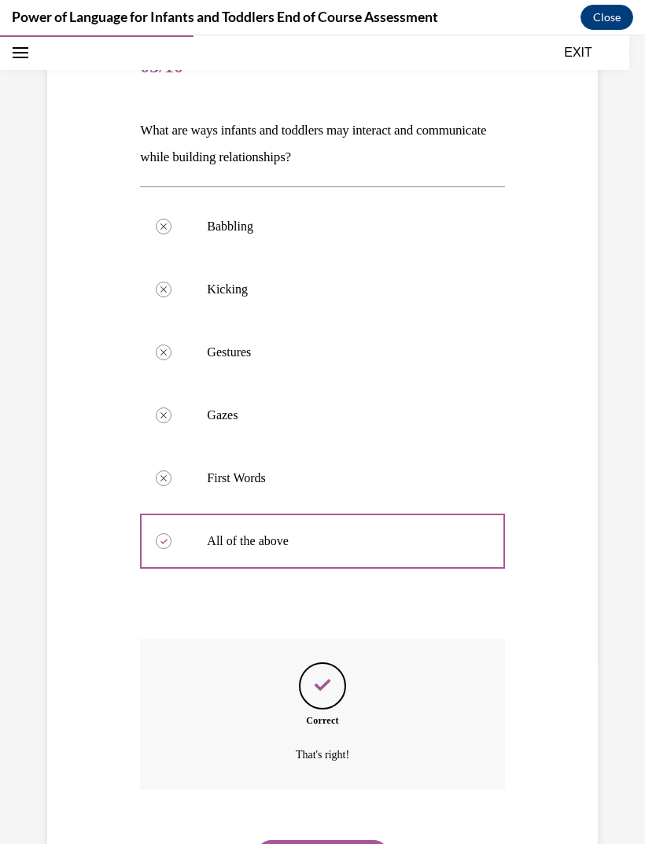
scroll to position [195, 0]
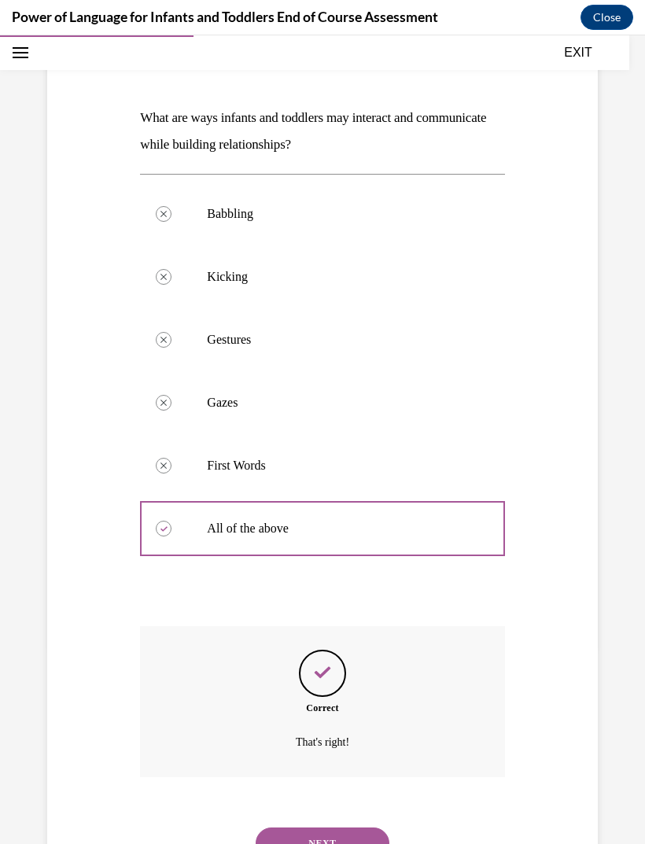
click at [347, 828] on button "NEXT" at bounding box center [323, 843] width 134 height 31
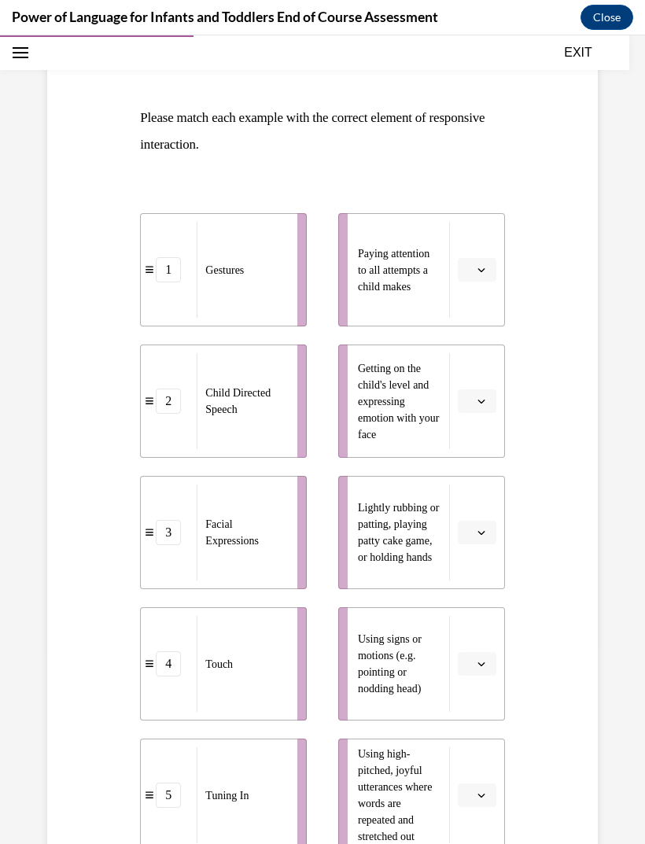
scroll to position [178, 0]
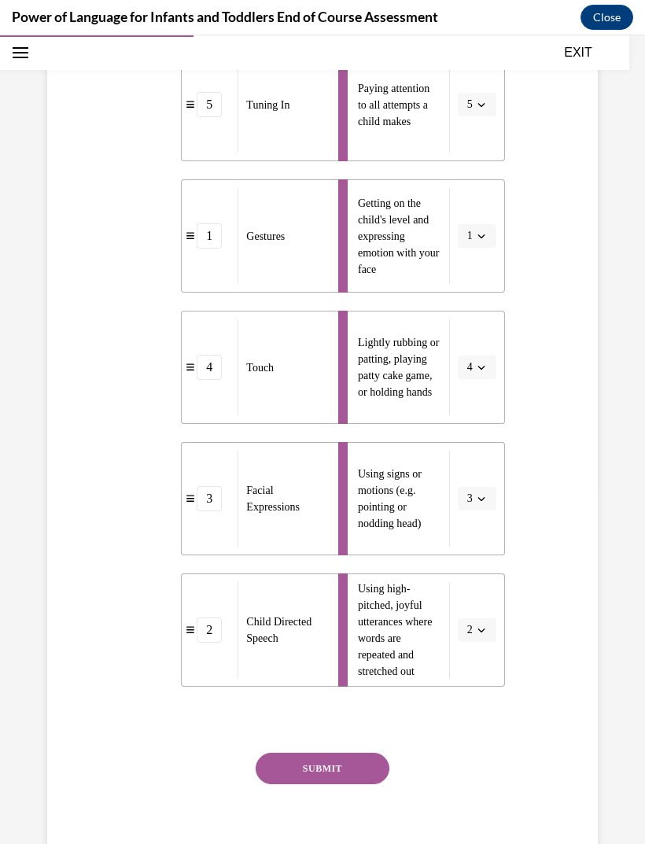
click at [368, 763] on button "SUBMIT" at bounding box center [323, 768] width 134 height 31
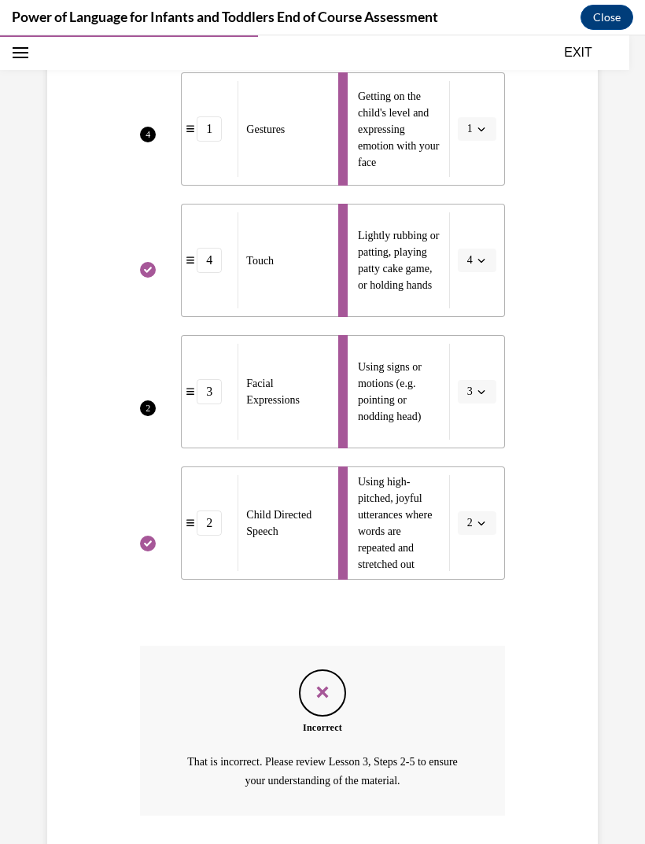
scroll to position [505, 0]
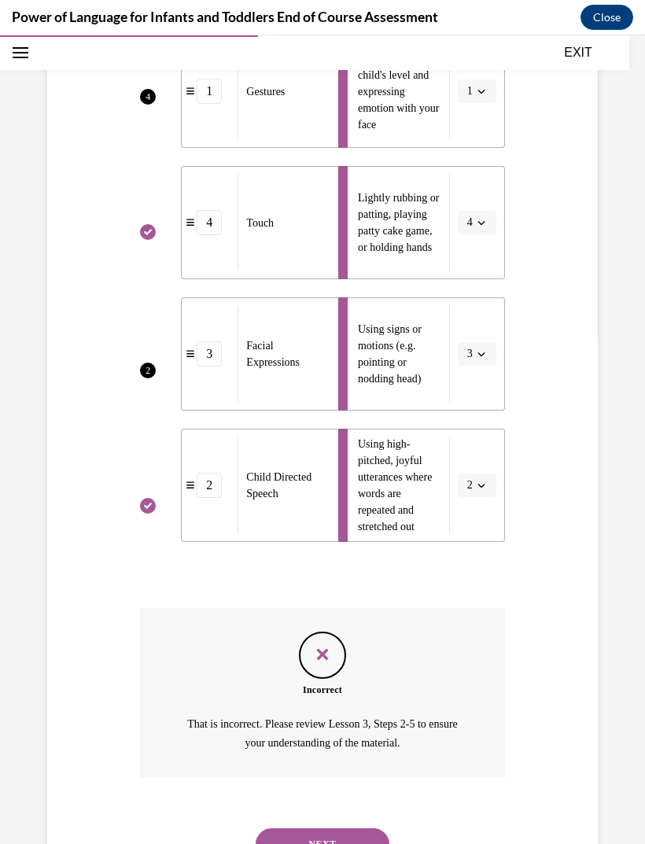
click at [363, 829] on button "NEXT" at bounding box center [323, 844] width 134 height 31
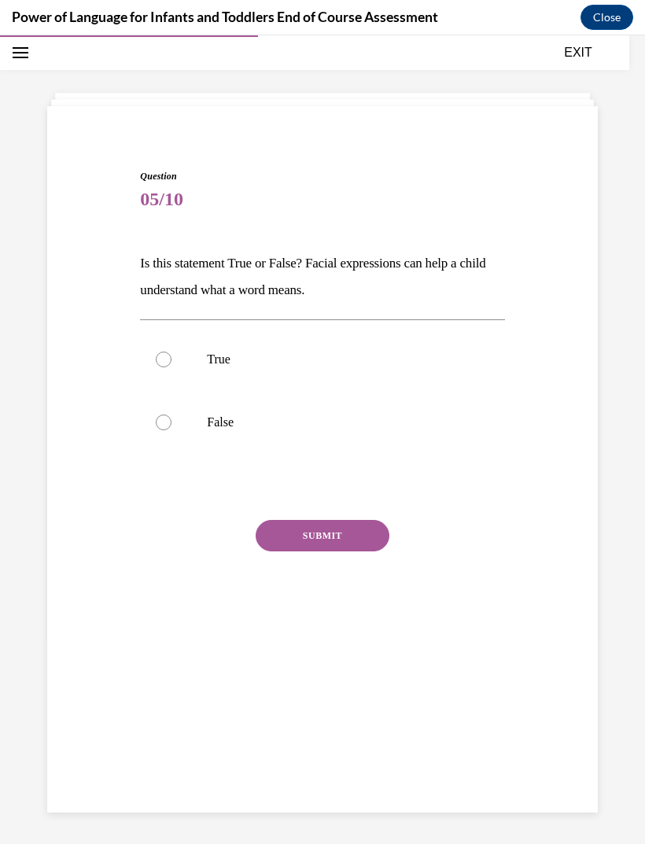
scroll to position [50, 0]
click at [195, 363] on label "True" at bounding box center [322, 359] width 364 height 63
click at [172, 363] on input "True" at bounding box center [164, 360] width 16 height 16
radio input "true"
click at [349, 534] on button "SUBMIT" at bounding box center [323, 535] width 134 height 31
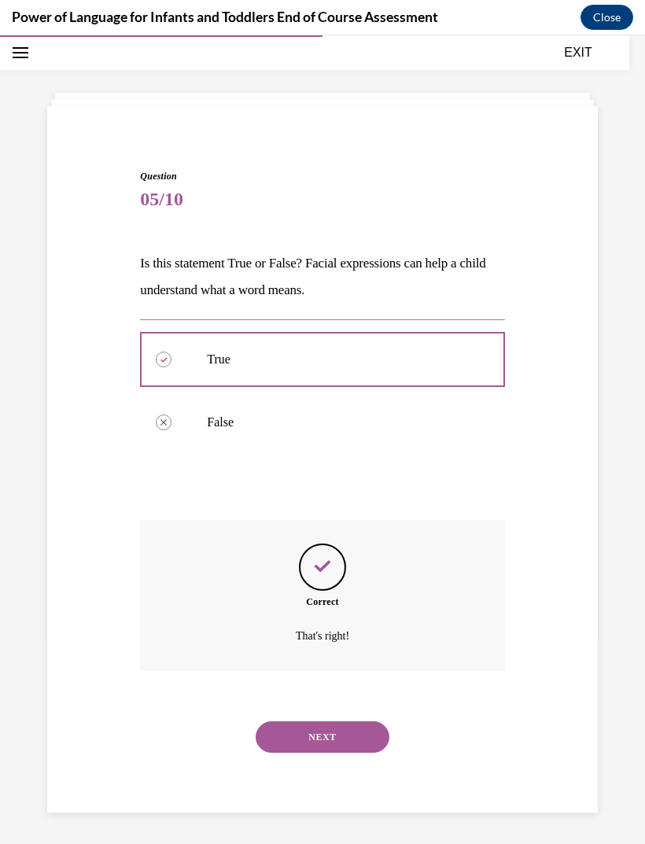
click at [345, 722] on button "NEXT" at bounding box center [323, 737] width 134 height 31
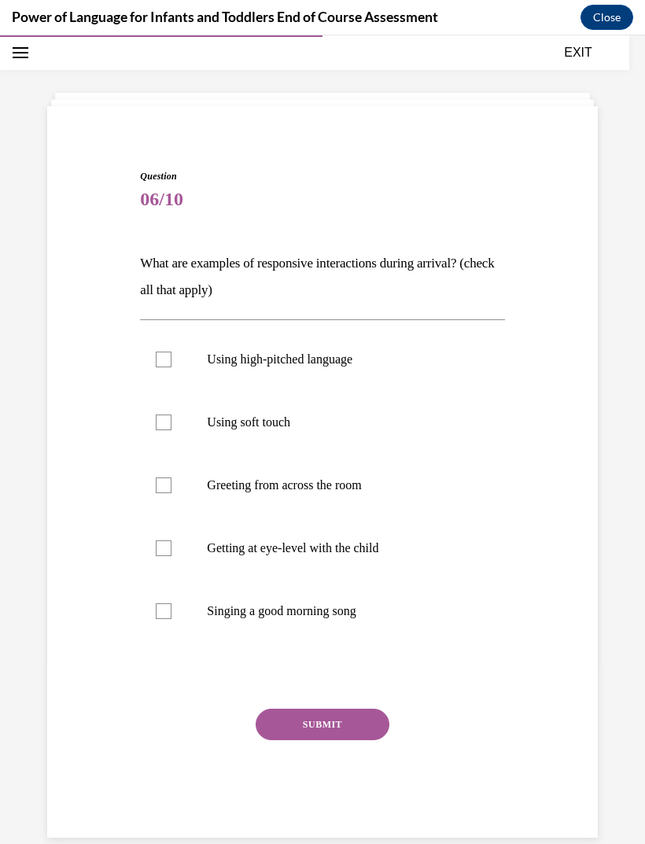
click at [290, 608] on p "Singing a good morning song" at bounding box center [336, 612] width 258 height 16
click at [172, 608] on input "Singing a good morning song" at bounding box center [164, 612] width 16 height 16
checkbox input "true"
click at [343, 360] on p "Using high-pitched language" at bounding box center [336, 360] width 258 height 16
click at [172, 360] on input "Using high-pitched language" at bounding box center [164, 360] width 16 height 16
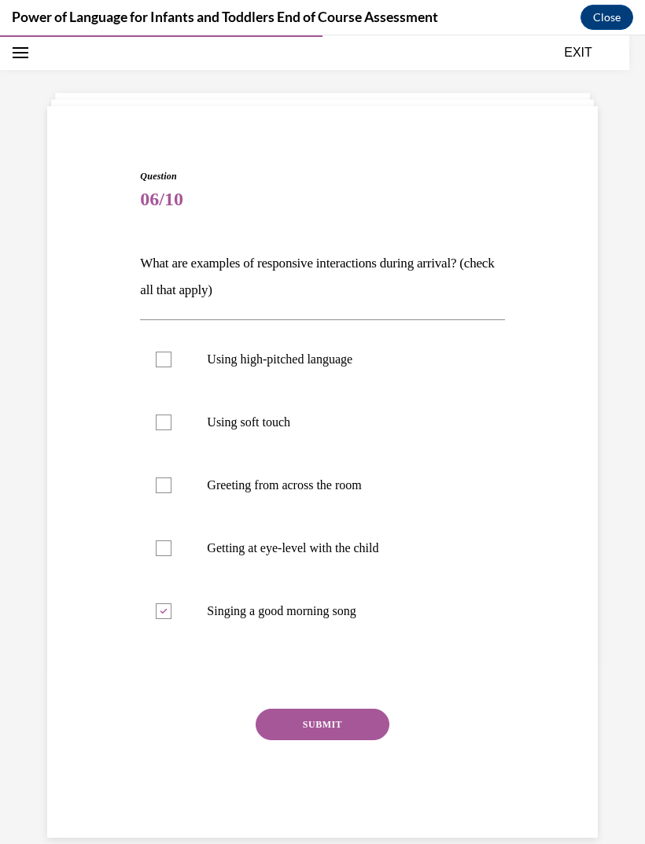
checkbox input "true"
click at [317, 433] on label "Using soft touch" at bounding box center [322, 422] width 364 height 63
click at [172, 431] on input "Using soft touch" at bounding box center [164, 423] width 16 height 16
checkbox input "true"
click at [363, 549] on p "Getting at eye-level with the child" at bounding box center [336, 549] width 258 height 16
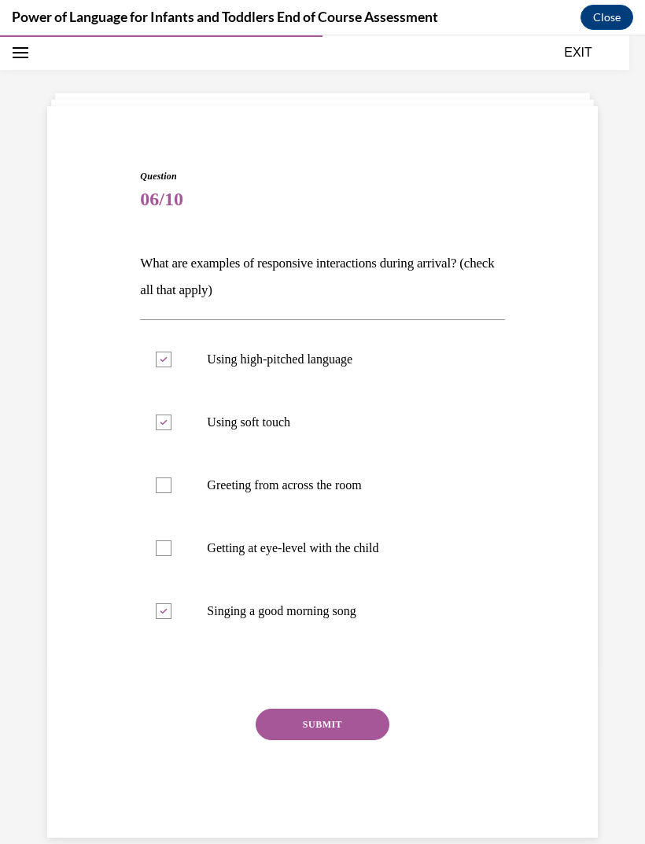
click at [172, 549] on input "Getting at eye-level with the child" at bounding box center [164, 549] width 16 height 16
checkbox input "true"
click at [342, 729] on button "SUBMIT" at bounding box center [323, 724] width 134 height 31
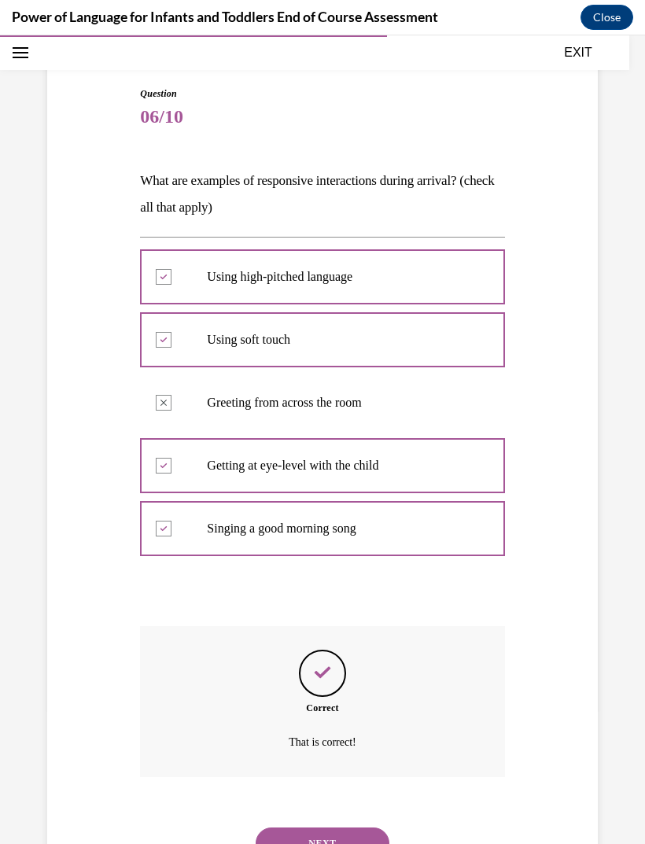
click at [347, 828] on button "NEXT" at bounding box center [323, 843] width 134 height 31
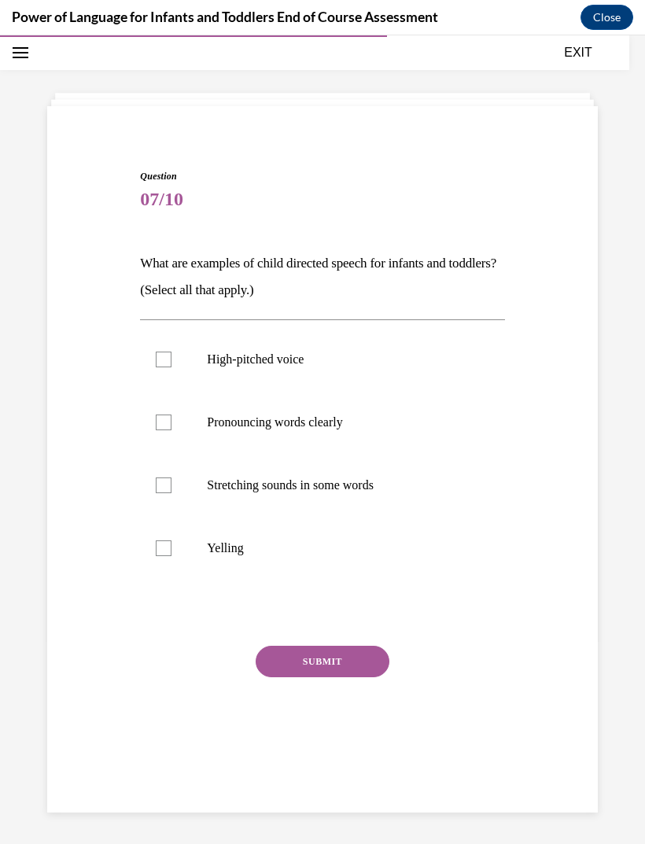
click at [295, 360] on p "High-pitched voice" at bounding box center [336, 360] width 258 height 16
click at [172, 360] on input "High-pitched voice" at bounding box center [164, 360] width 16 height 16
checkbox input "true"
click at [314, 490] on p "Stretching sounds in some words" at bounding box center [336, 486] width 258 height 16
click at [172, 490] on input "Stretching sounds in some words" at bounding box center [164, 486] width 16 height 16
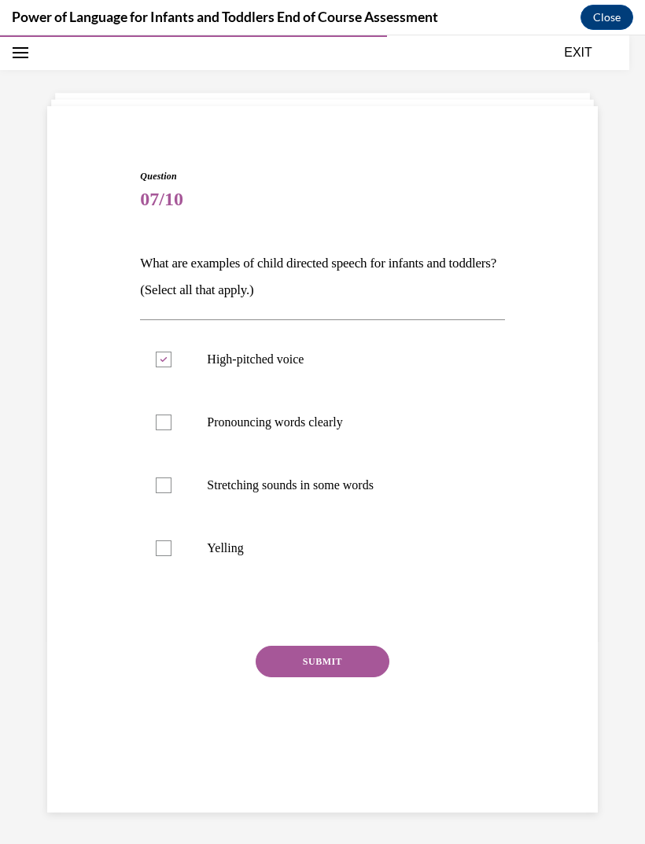
checkbox input "true"
click at [329, 421] on p "Pronouncing words clearly" at bounding box center [336, 423] width 258 height 16
click at [172, 421] on input "Pronouncing words clearly" at bounding box center [164, 423] width 16 height 16
checkbox input "true"
click at [339, 662] on button "SUBMIT" at bounding box center [323, 661] width 134 height 31
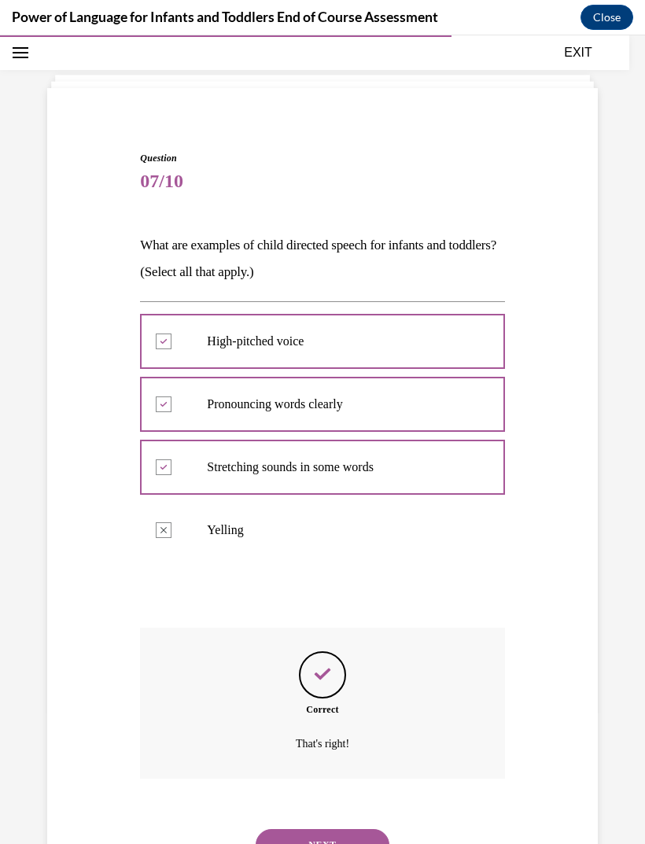
scroll to position [69, 0]
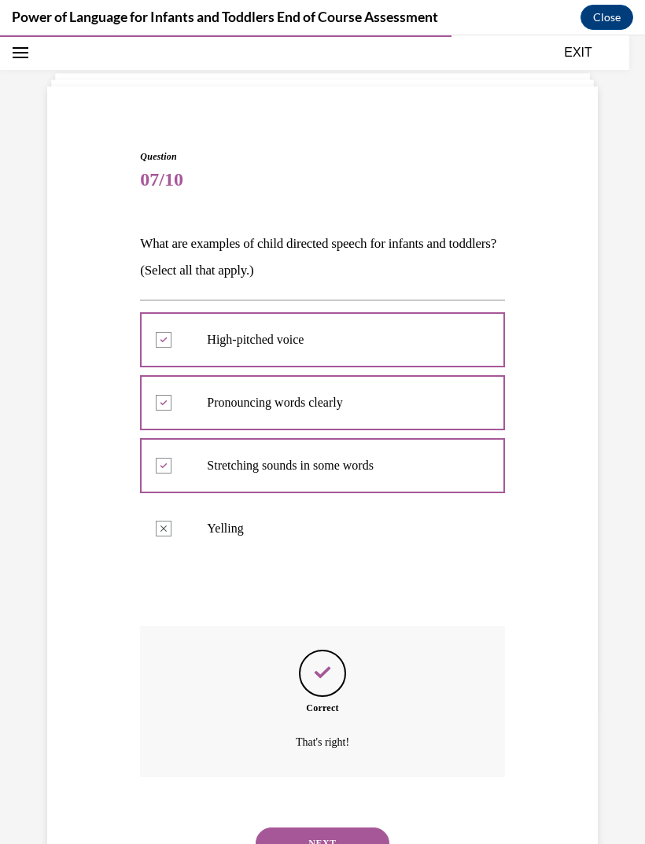
click at [353, 828] on button "NEXT" at bounding box center [323, 843] width 134 height 31
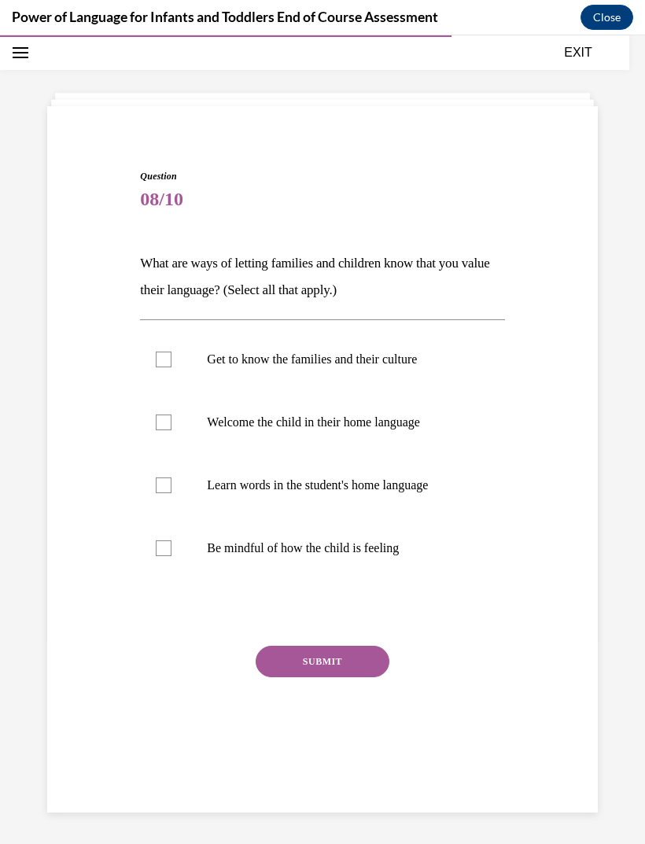
scroll to position [50, 0]
click at [397, 362] on p "Get to know the families and their culture" at bounding box center [336, 360] width 258 height 16
click at [172, 362] on input "Get to know the families and their culture" at bounding box center [164, 360] width 16 height 16
checkbox input "true"
click at [398, 422] on p "Welcome the child in their home language" at bounding box center [336, 423] width 258 height 16
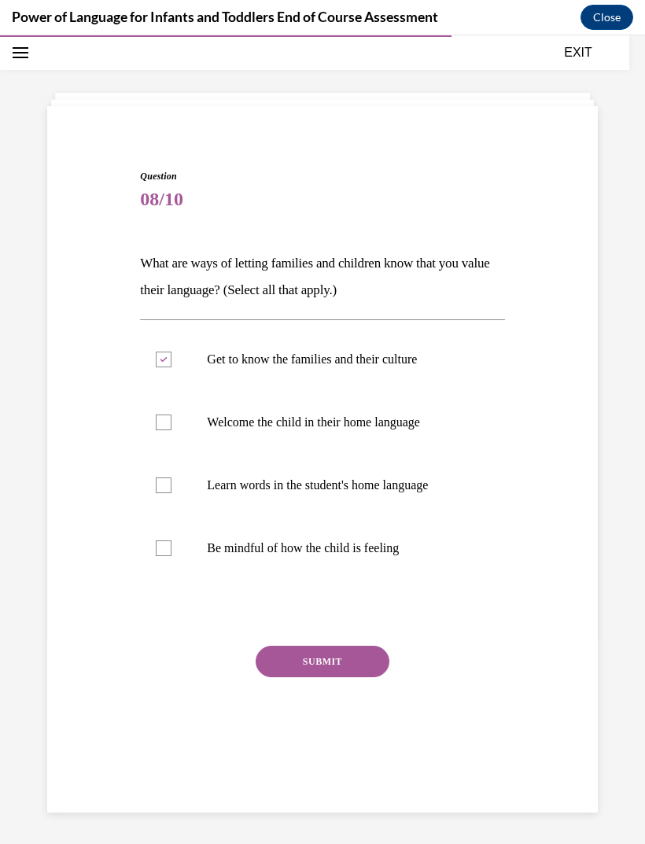
click at [172, 422] on input "Welcome the child in their home language" at bounding box center [164, 423] width 16 height 16
checkbox input "true"
click at [429, 484] on p "Learn words in the student's home language" at bounding box center [336, 486] width 258 height 16
click at [172, 484] on input "Learn words in the student's home language" at bounding box center [164, 486] width 16 height 16
checkbox input "true"
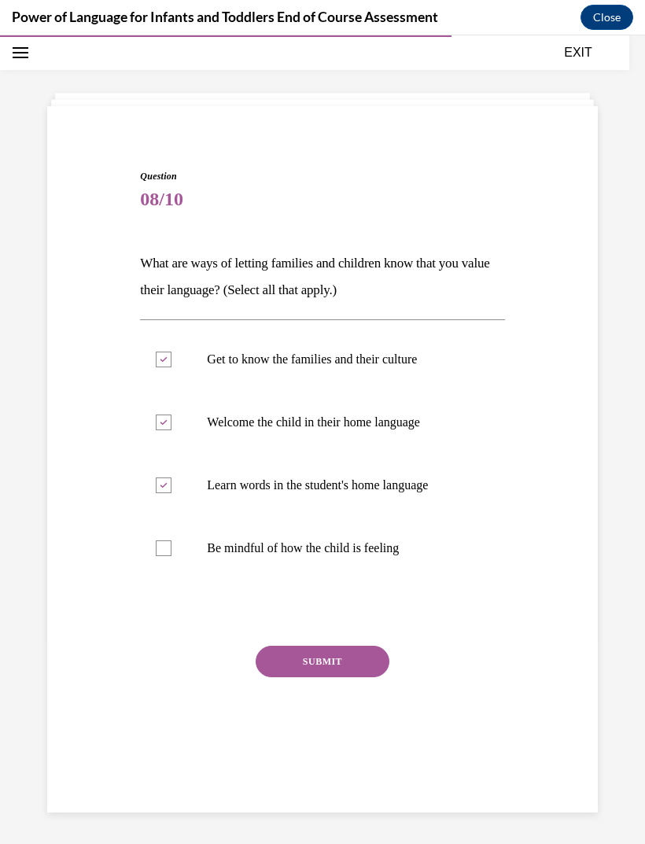
click at [353, 661] on button "SUBMIT" at bounding box center [323, 661] width 134 height 31
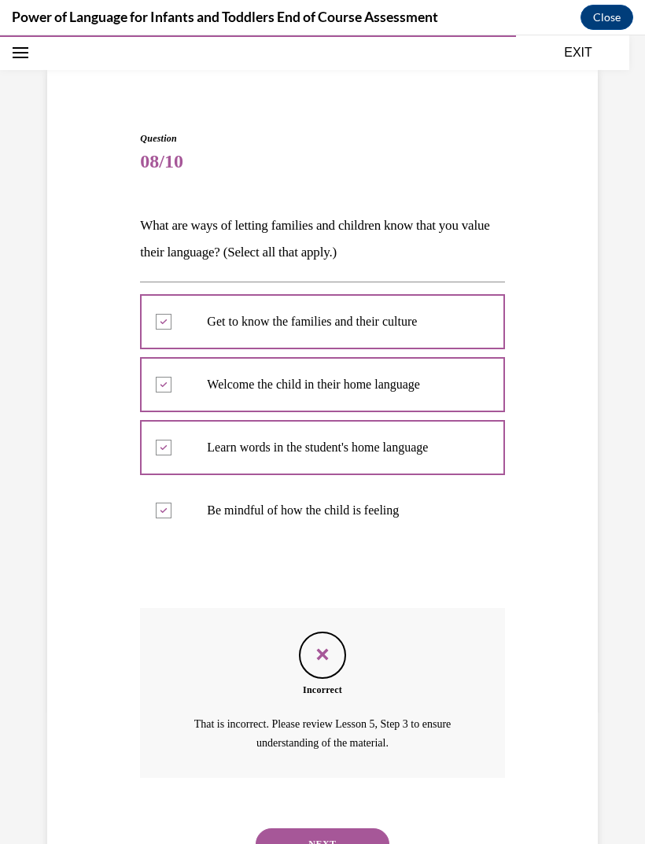
click at [368, 829] on button "NEXT" at bounding box center [323, 844] width 134 height 31
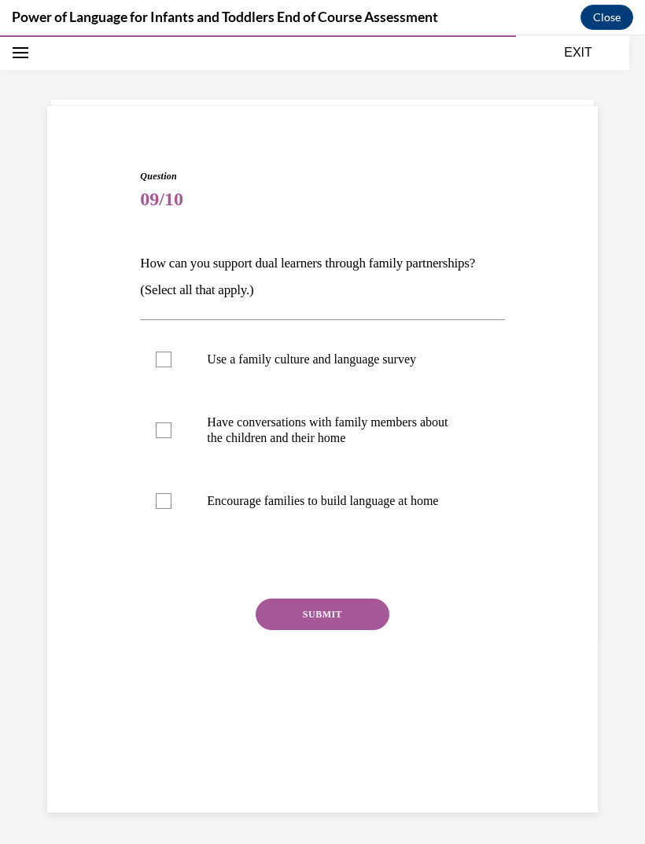
click at [381, 434] on p "Have conversations with family members about the children and their home" at bounding box center [336, 430] width 258 height 31
click at [172, 434] on input "Have conversations with family members about the children and their home" at bounding box center [164, 431] width 16 height 16
checkbox input "true"
click at [394, 361] on p "Use a family culture and language survey" at bounding box center [336, 360] width 258 height 16
click at [172, 361] on input "Use a family culture and language survey" at bounding box center [164, 360] width 16 height 16
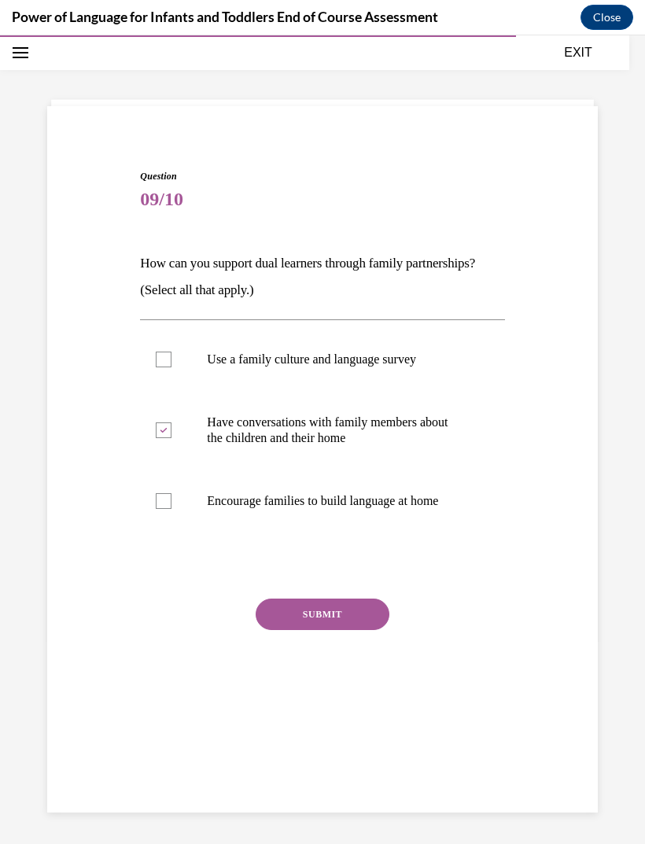
checkbox input "true"
click at [346, 502] on p "Encourage families to build language at home" at bounding box center [336, 501] width 258 height 16
click at [172, 502] on input "Encourage families to build language at home" at bounding box center [164, 501] width 16 height 16
checkbox input "true"
click at [330, 612] on button "SUBMIT" at bounding box center [323, 614] width 134 height 31
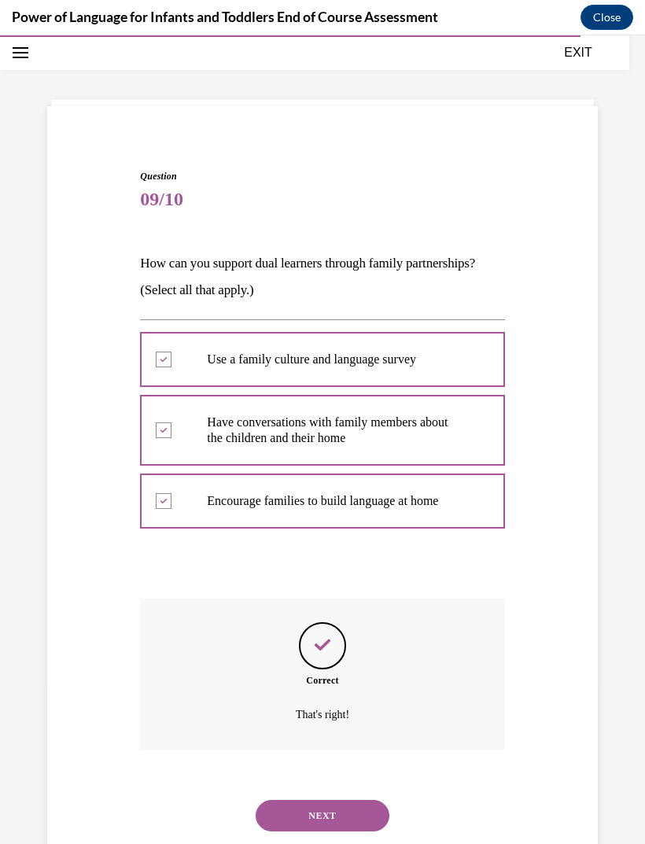
click at [353, 800] on button "NEXT" at bounding box center [323, 815] width 134 height 31
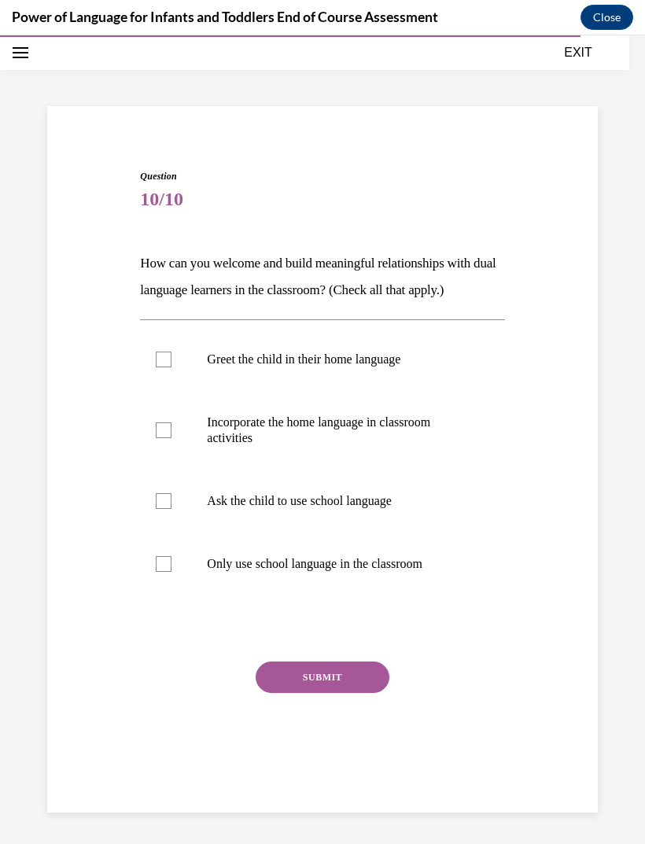
click at [391, 355] on p "Greet the child in their home language" at bounding box center [336, 360] width 258 height 16
click at [172, 355] on input "Greet the child in their home language" at bounding box center [164, 360] width 16 height 16
checkbox input "true"
click at [365, 426] on p "Incorporate the home language in classroom activities" at bounding box center [336, 430] width 258 height 31
click at [172, 426] on input "Incorporate the home language in classroom activities" at bounding box center [164, 431] width 16 height 16
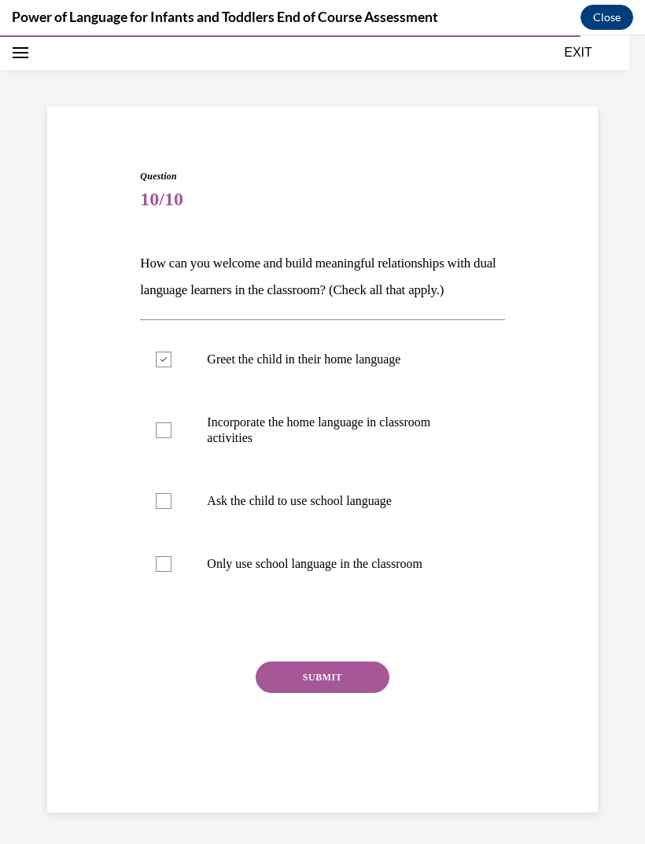
checkbox input "true"
click at [361, 685] on button "SUBMIT" at bounding box center [323, 677] width 134 height 31
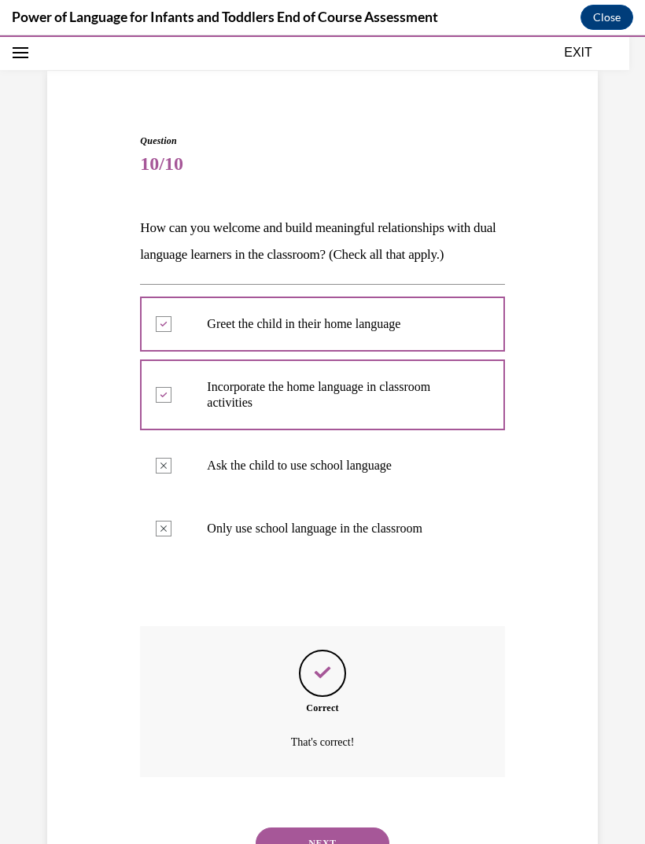
click at [365, 828] on button "NEXT" at bounding box center [323, 843] width 134 height 31
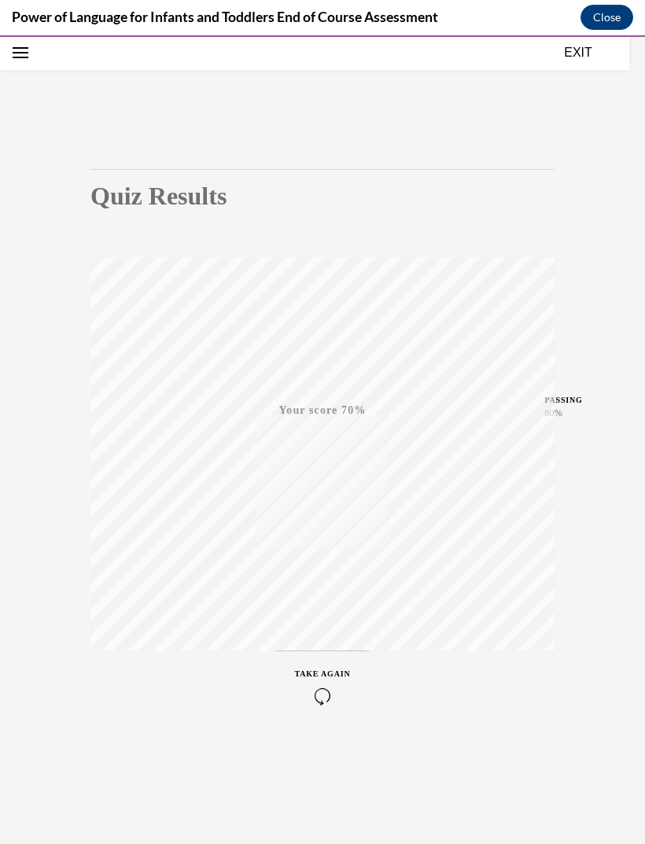
click at [327, 689] on icon "button" at bounding box center [323, 696] width 56 height 17
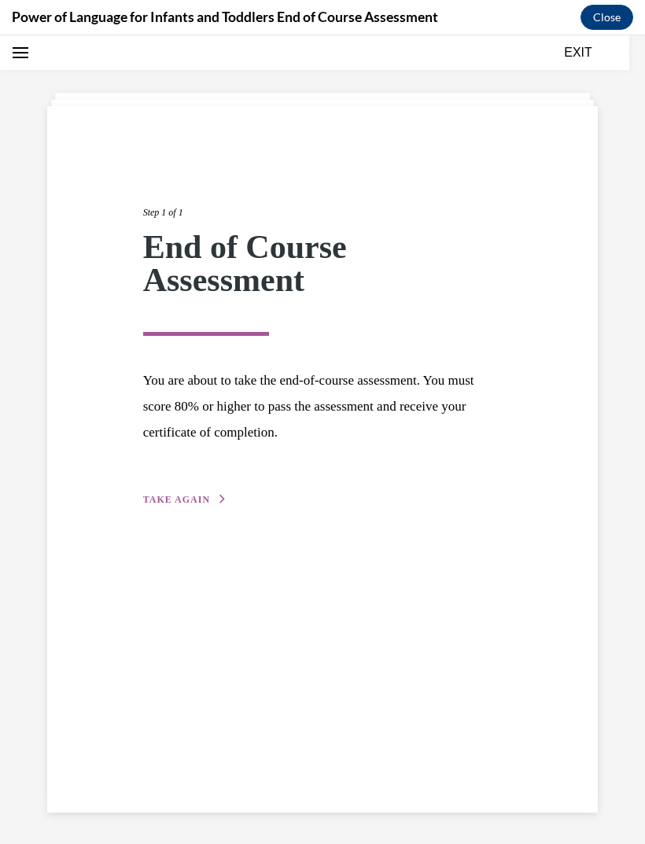
click at [206, 495] on span "TAKE AGAIN" at bounding box center [176, 499] width 67 height 11
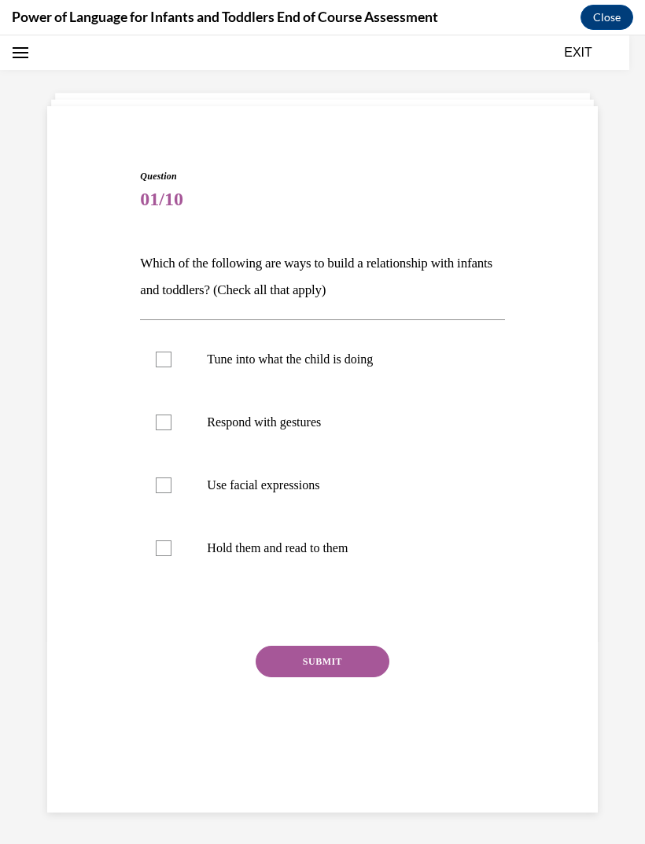
click at [309, 552] on p "Hold them and read to them" at bounding box center [336, 549] width 258 height 16
click at [172, 552] on input "Hold them and read to them" at bounding box center [164, 549] width 16 height 16
checkbox input "true"
click at [301, 487] on p "Use facial expressions" at bounding box center [336, 486] width 258 height 16
click at [172, 487] on input "Use facial expressions" at bounding box center [164, 486] width 16 height 16
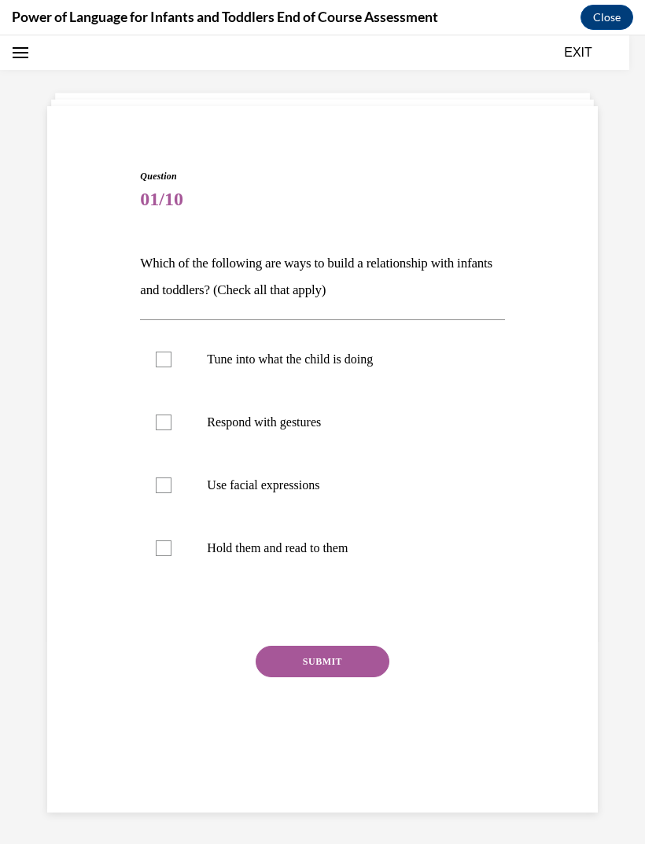
checkbox input "true"
click at [344, 347] on label "Tune into what the child is doing" at bounding box center [322, 359] width 364 height 63
click at [172, 352] on input "Tune into what the child is doing" at bounding box center [164, 360] width 16 height 16
checkbox input "true"
click at [301, 426] on p "Respond with gestures" at bounding box center [336, 423] width 258 height 16
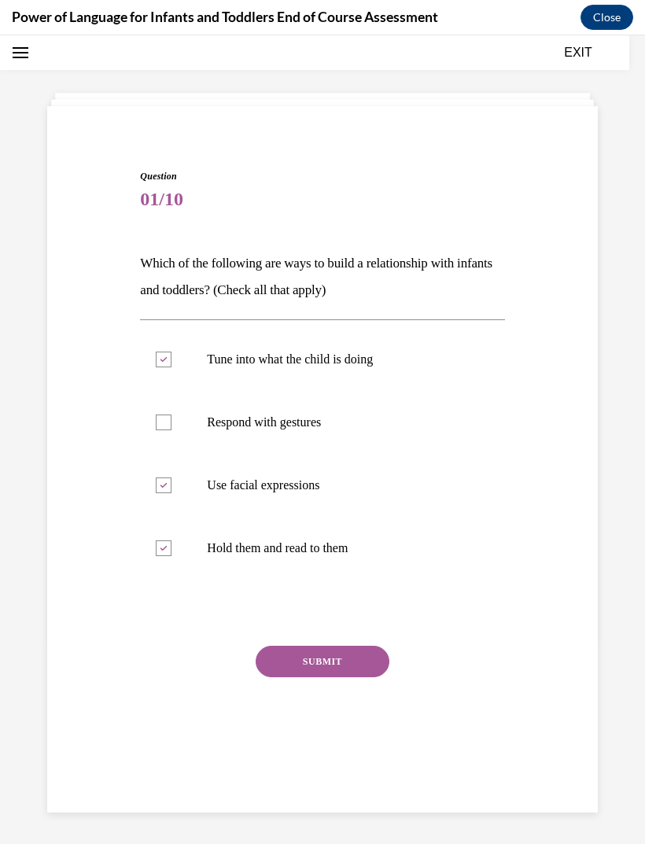
click at [172, 426] on input "Respond with gestures" at bounding box center [164, 423] width 16 height 16
checkbox input "true"
click at [327, 663] on button "SUBMIT" at bounding box center [323, 661] width 134 height 31
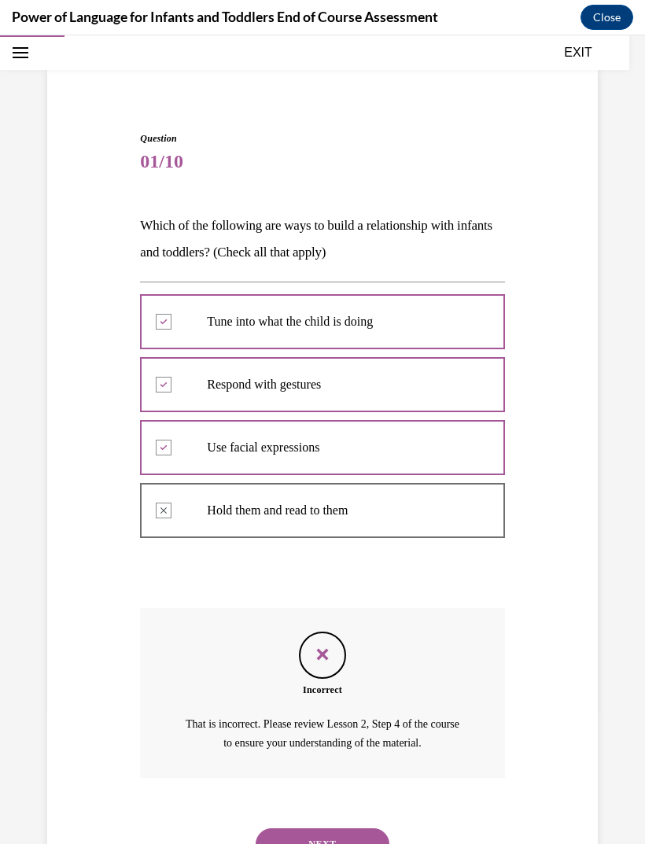
scroll to position [87, 0]
click at [349, 829] on button "NEXT" at bounding box center [323, 844] width 134 height 31
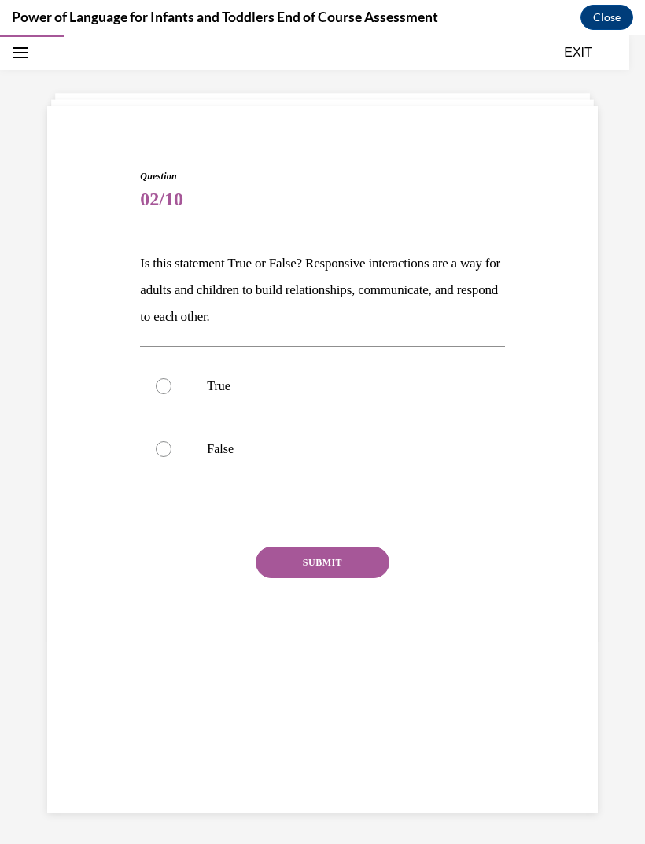
scroll to position [50, 0]
click at [205, 388] on label "True" at bounding box center [322, 386] width 364 height 63
click at [172, 388] on input "True" at bounding box center [164, 387] width 16 height 16
radio input "true"
click at [342, 555] on button "SUBMIT" at bounding box center [323, 562] width 134 height 31
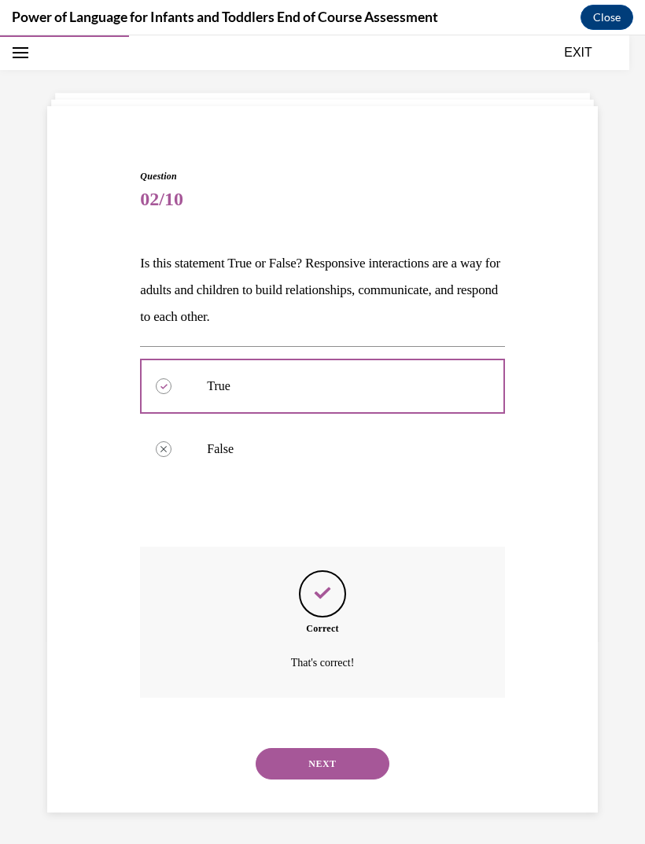
click at [356, 748] on button "NEXT" at bounding box center [323, 763] width 134 height 31
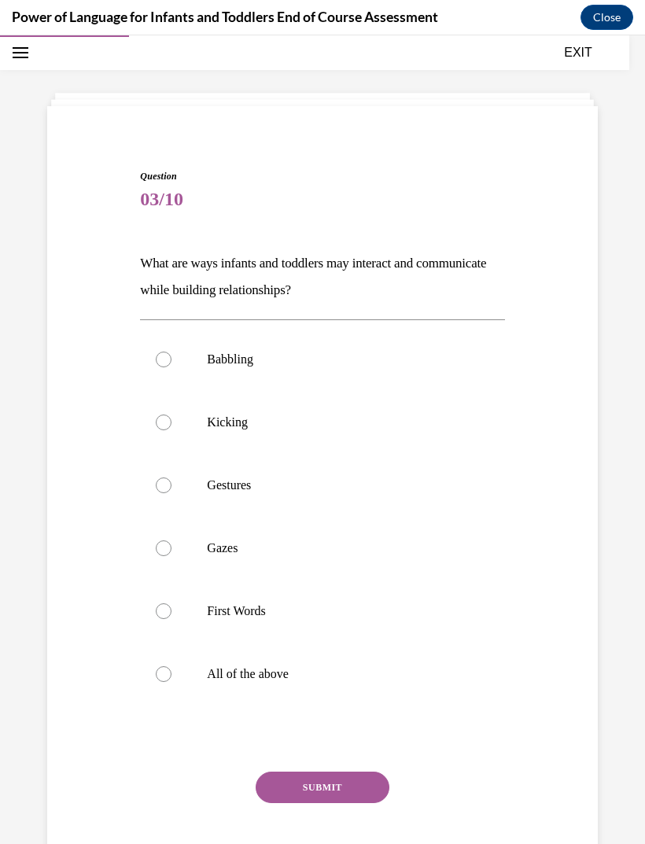
click at [279, 681] on p "All of the above" at bounding box center [336, 675] width 258 height 16
click at [172, 681] on input "All of the above" at bounding box center [164, 675] width 16 height 16
radio input "true"
click at [341, 789] on button "SUBMIT" at bounding box center [323, 787] width 134 height 31
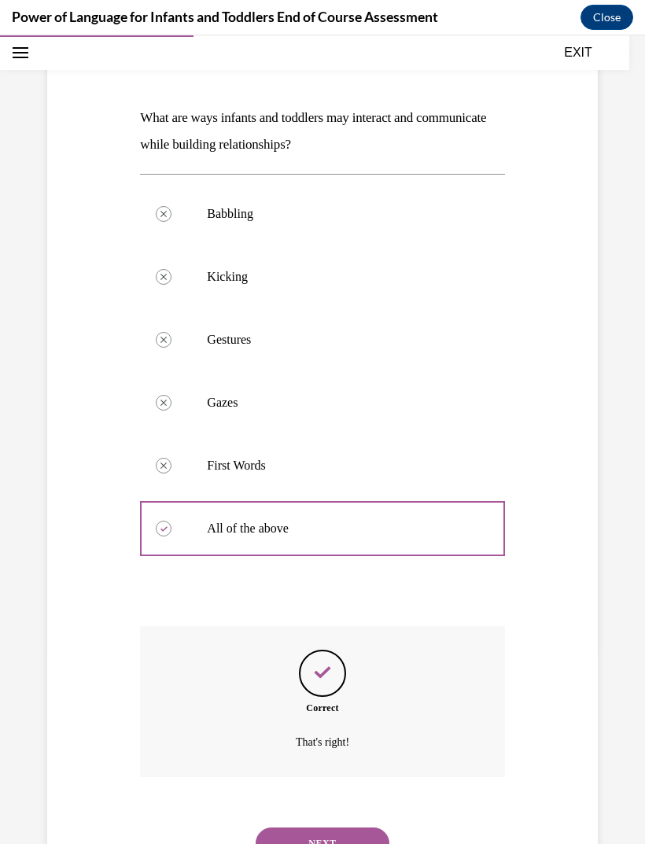
click at [358, 828] on button "NEXT" at bounding box center [323, 843] width 134 height 31
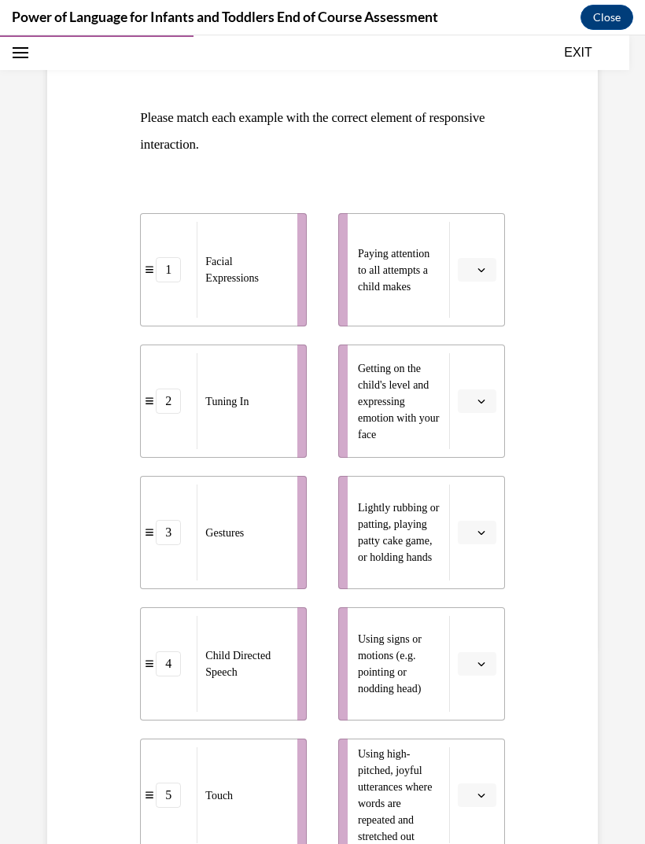
scroll to position [178, 0]
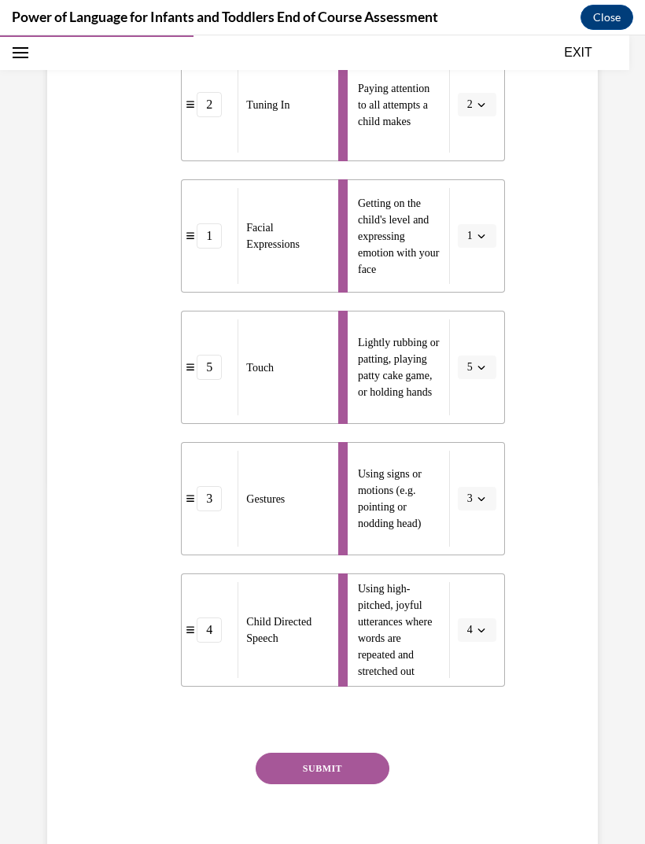
click at [357, 770] on button "SUBMIT" at bounding box center [323, 768] width 134 height 31
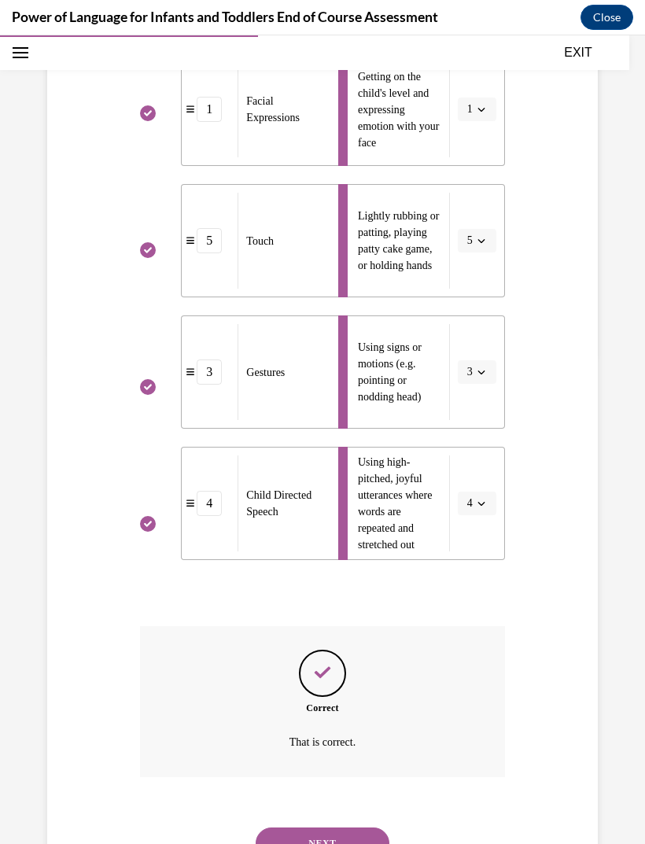
click at [342, 828] on button "NEXT" at bounding box center [323, 843] width 134 height 31
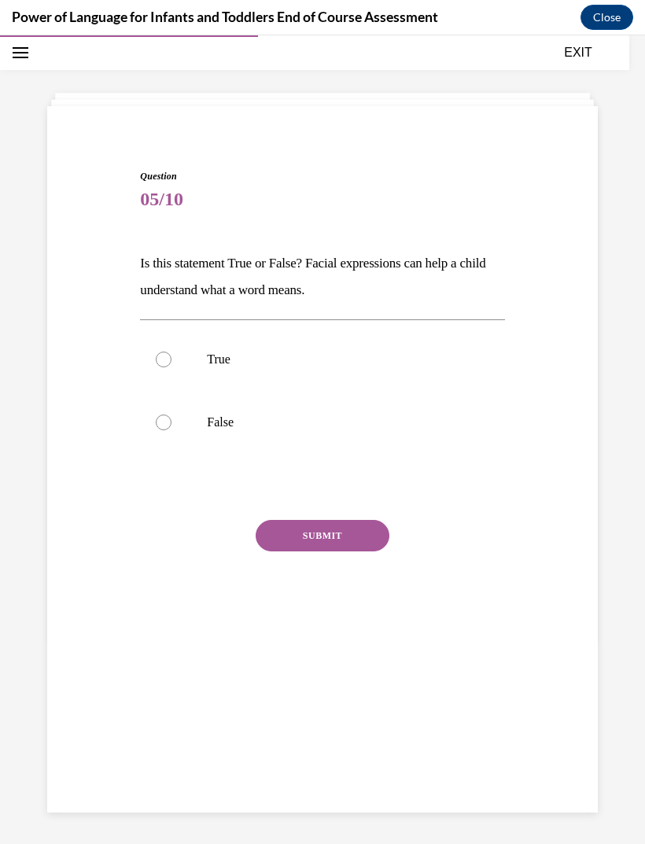
scroll to position [50, 0]
click at [220, 356] on p "True" at bounding box center [336, 360] width 258 height 16
click at [172, 356] on input "True" at bounding box center [164, 360] width 16 height 16
radio input "true"
click at [343, 517] on div "Question 05/10 Is this statement True or False? Facial expressions can help a c…" at bounding box center [322, 409] width 364 height 480
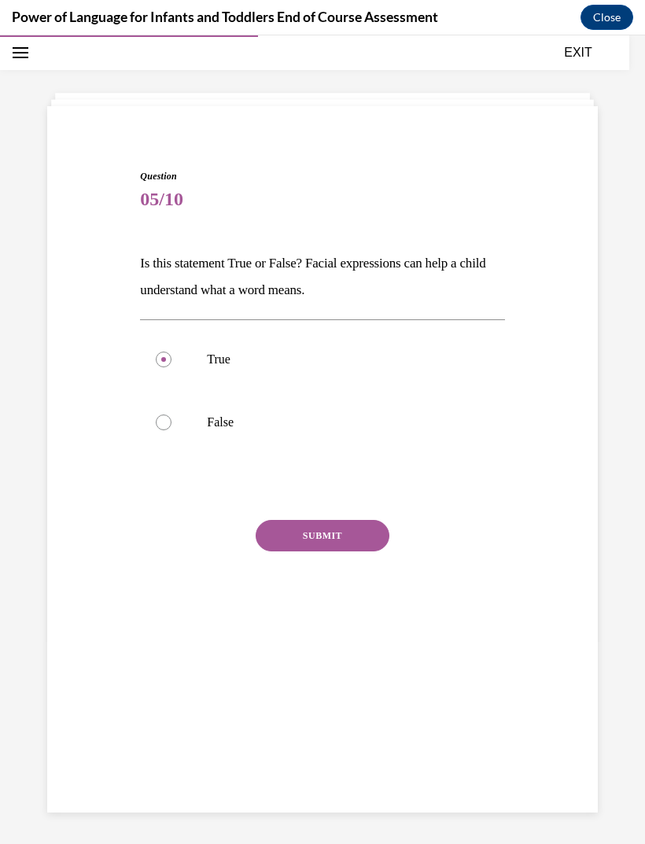
click at [360, 524] on button "SUBMIT" at bounding box center [323, 535] width 134 height 31
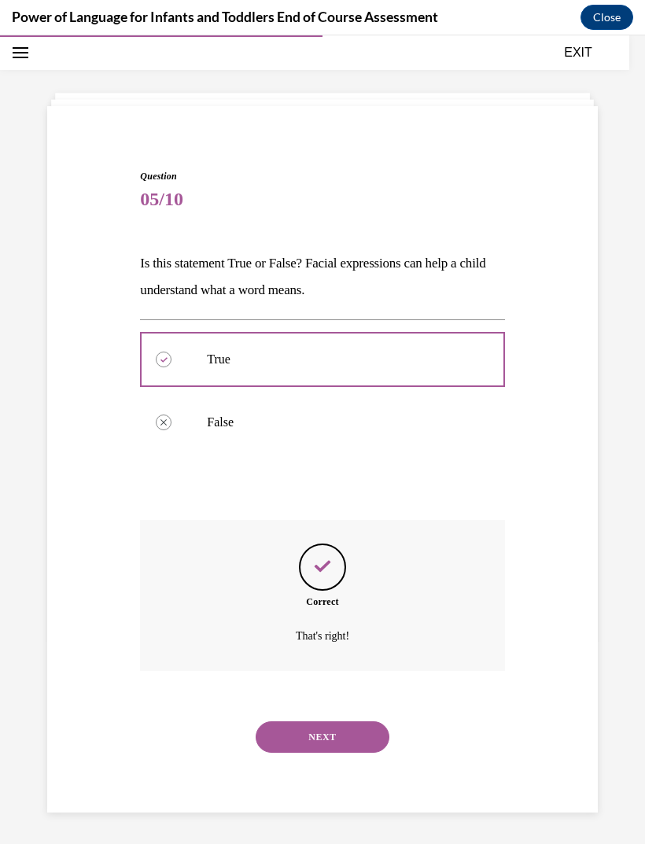
click at [354, 722] on button "NEXT" at bounding box center [323, 737] width 134 height 31
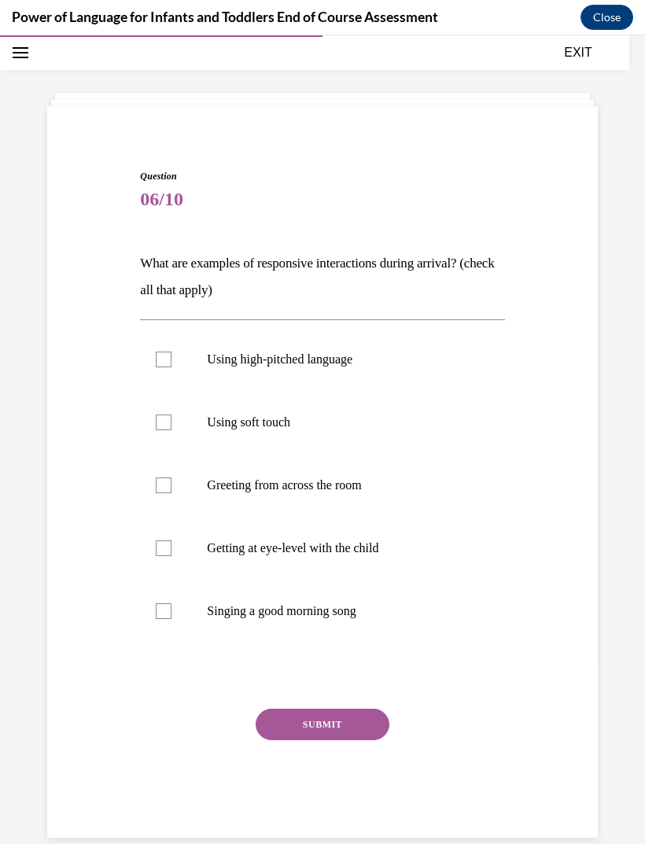
click at [331, 533] on label "Getting at eye-level with the child" at bounding box center [322, 548] width 364 height 63
click at [172, 541] on input "Getting at eye-level with the child" at bounding box center [164, 549] width 16 height 16
checkbox input "true"
click at [327, 417] on p "Using soft touch" at bounding box center [336, 423] width 258 height 16
click at [172, 417] on input "Using soft touch" at bounding box center [164, 423] width 16 height 16
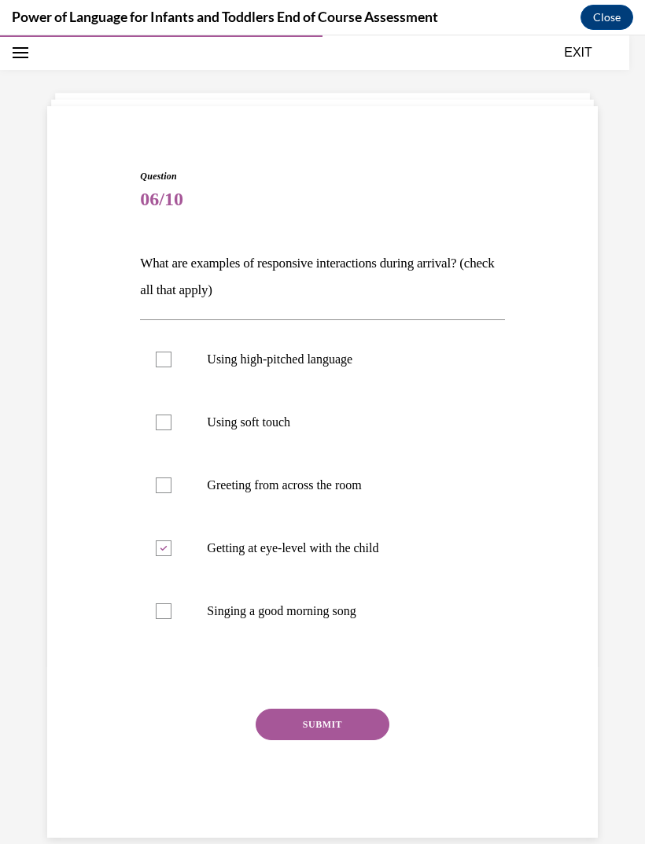
checkbox input "true"
click at [360, 343] on label "Using high-pitched language" at bounding box center [322, 359] width 364 height 63
click at [172, 352] on input "Using high-pitched language" at bounding box center [164, 360] width 16 height 16
checkbox input "true"
click at [348, 616] on p "Singing a good morning song" at bounding box center [336, 612] width 258 height 16
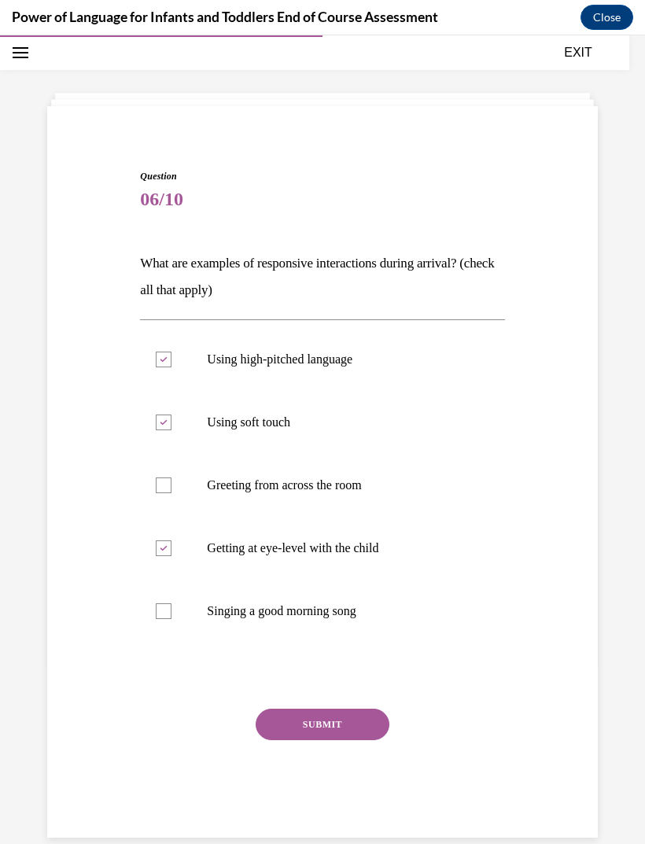
click at [172, 616] on input "Singing a good morning song" at bounding box center [164, 612] width 16 height 16
checkbox input "true"
click at [349, 719] on button "SUBMIT" at bounding box center [323, 724] width 134 height 31
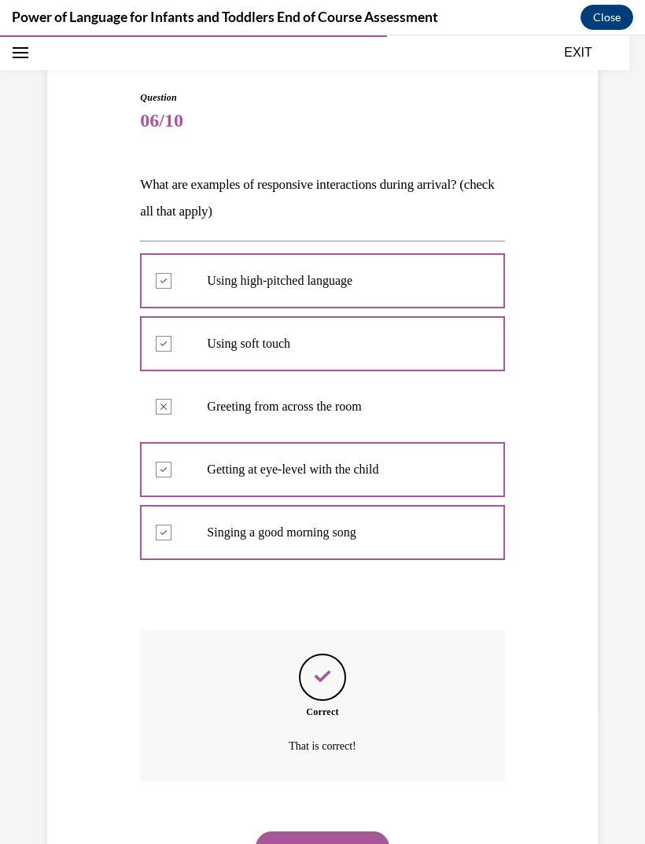
scroll to position [132, 0]
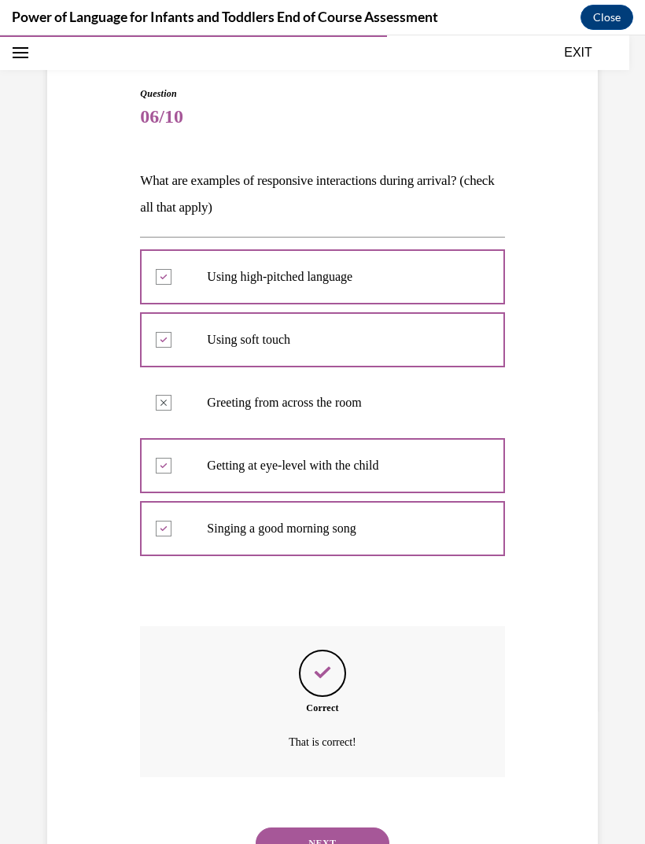
click at [361, 828] on button "NEXT" at bounding box center [323, 843] width 134 height 31
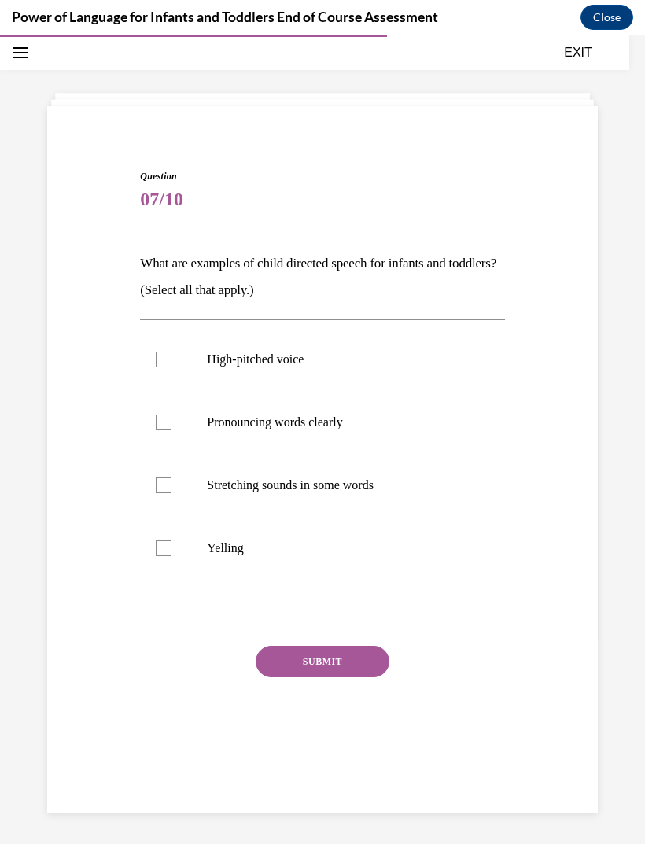
scroll to position [50, 0]
click at [332, 485] on p "Stretching sounds in some words" at bounding box center [336, 486] width 258 height 16
click at [172, 485] on input "Stretching sounds in some words" at bounding box center [164, 486] width 16 height 16
checkbox input "true"
click at [337, 428] on p "Pronouncing words clearly" at bounding box center [336, 423] width 258 height 16
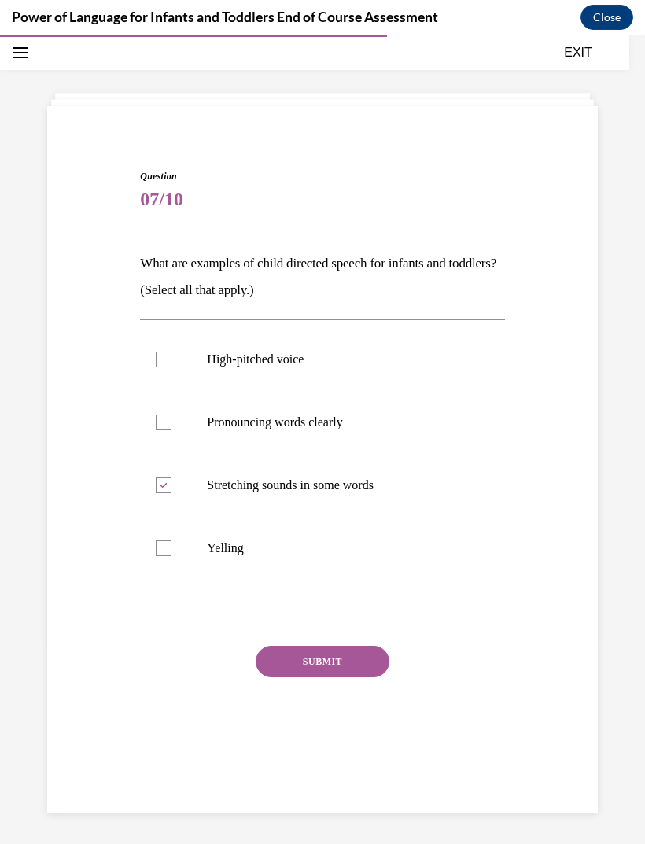
click at [172, 428] on input "Pronouncing words clearly" at bounding box center [164, 423] width 16 height 16
checkbox input "true"
click at [360, 359] on p "High-pitched voice" at bounding box center [336, 360] width 258 height 16
click at [172, 359] on input "High-pitched voice" at bounding box center [164, 360] width 16 height 16
checkbox input "true"
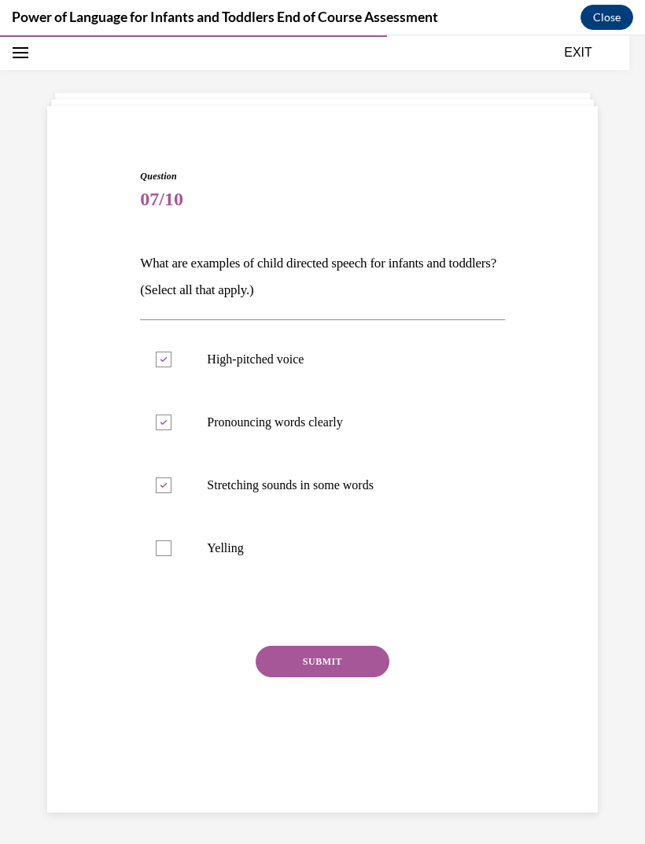
click at [361, 666] on button "SUBMIT" at bounding box center [323, 661] width 134 height 31
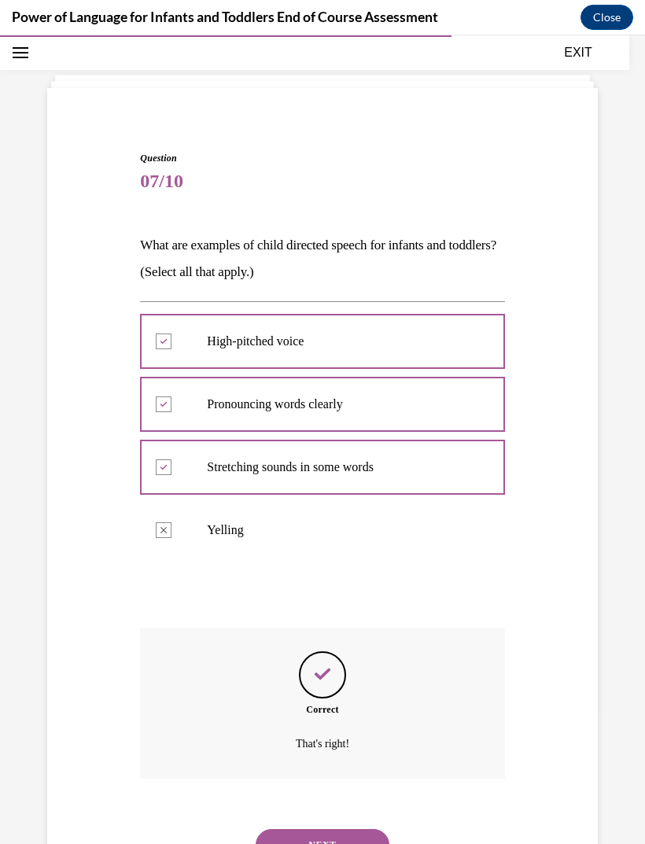
scroll to position [69, 0]
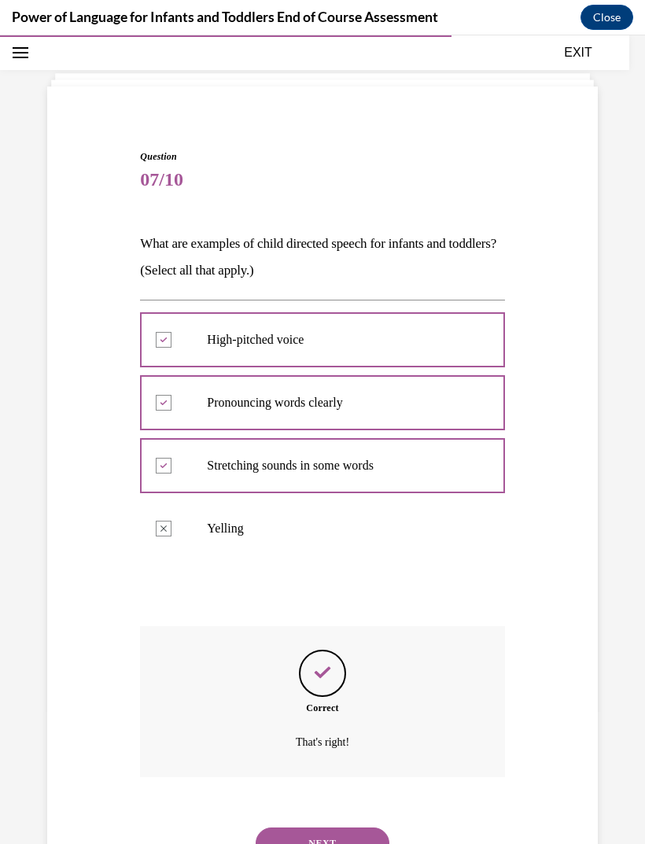
click at [356, 828] on button "NEXT" at bounding box center [323, 843] width 134 height 31
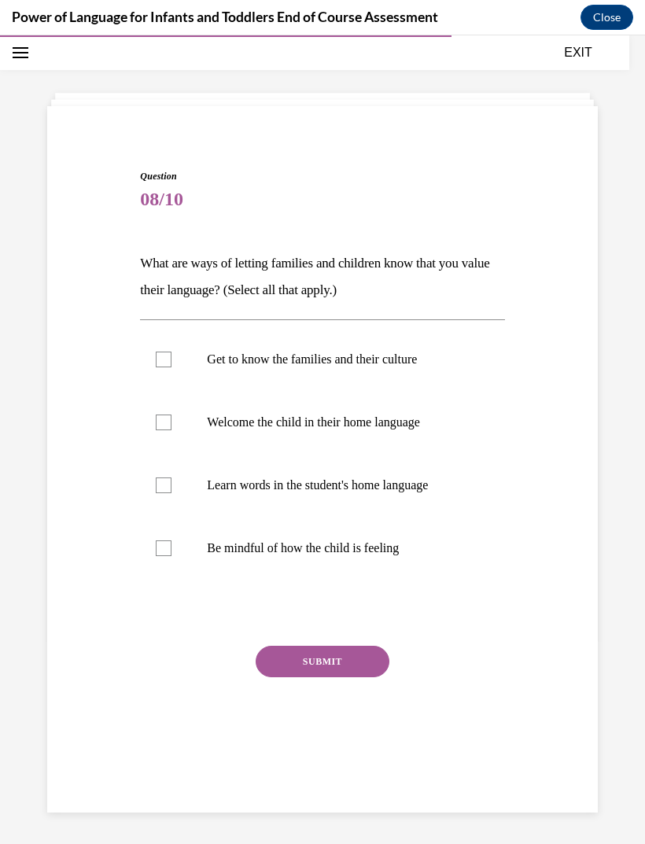
scroll to position [50, 0]
click at [394, 357] on p "Get to know the families and their culture" at bounding box center [336, 360] width 258 height 16
click at [172, 357] on input "Get to know the families and their culture" at bounding box center [164, 360] width 16 height 16
checkbox input "true"
click at [382, 425] on p "Welcome the child in their home language" at bounding box center [336, 423] width 258 height 16
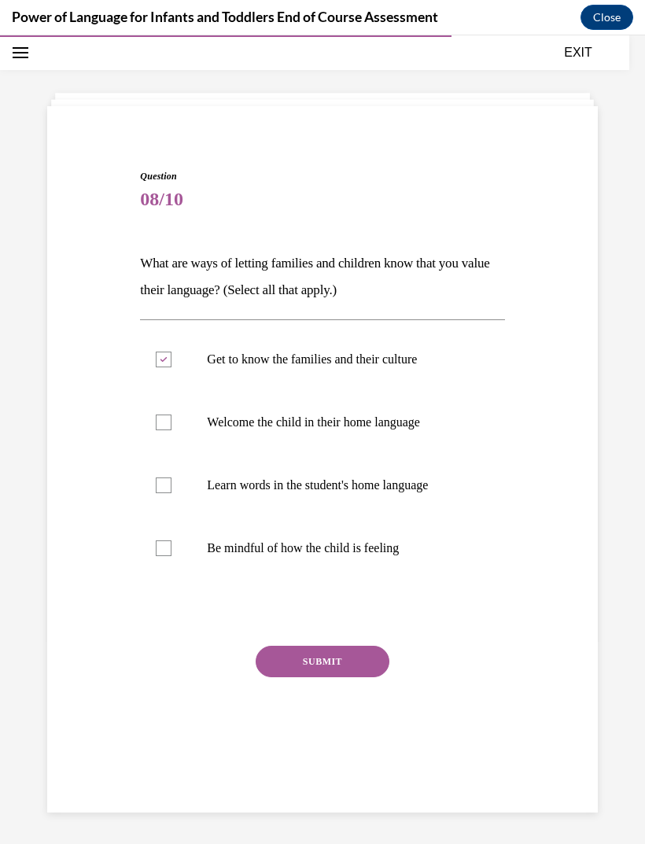
click at [172, 425] on input "Welcome the child in their home language" at bounding box center [164, 423] width 16 height 16
checkbox input "true"
click at [365, 467] on label "Learn words in the student's home language" at bounding box center [322, 485] width 364 height 63
click at [172, 478] on input "Learn words in the student's home language" at bounding box center [164, 486] width 16 height 16
checkbox input "true"
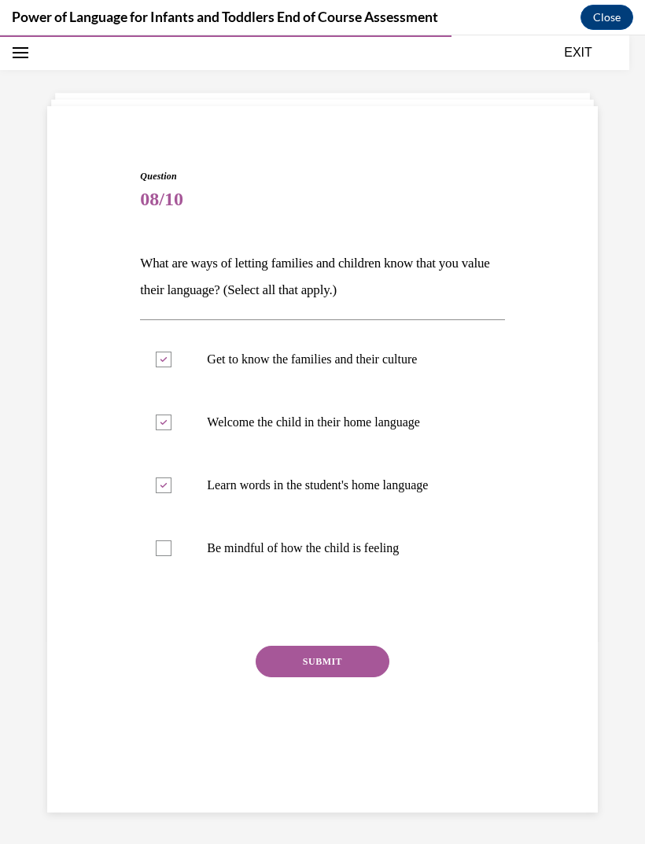
click at [353, 660] on button "SUBMIT" at bounding box center [323, 661] width 134 height 31
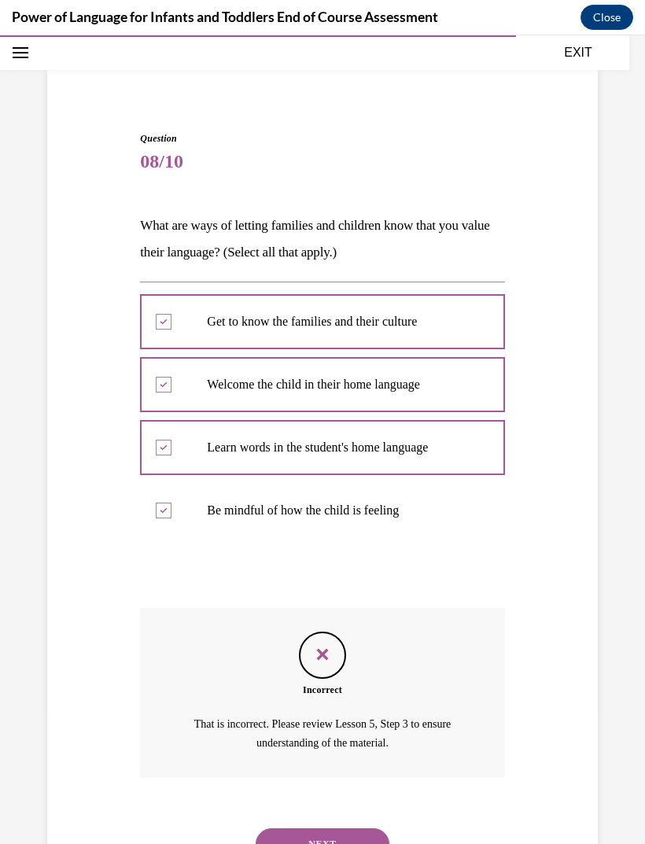
click at [347, 829] on button "NEXT" at bounding box center [323, 844] width 134 height 31
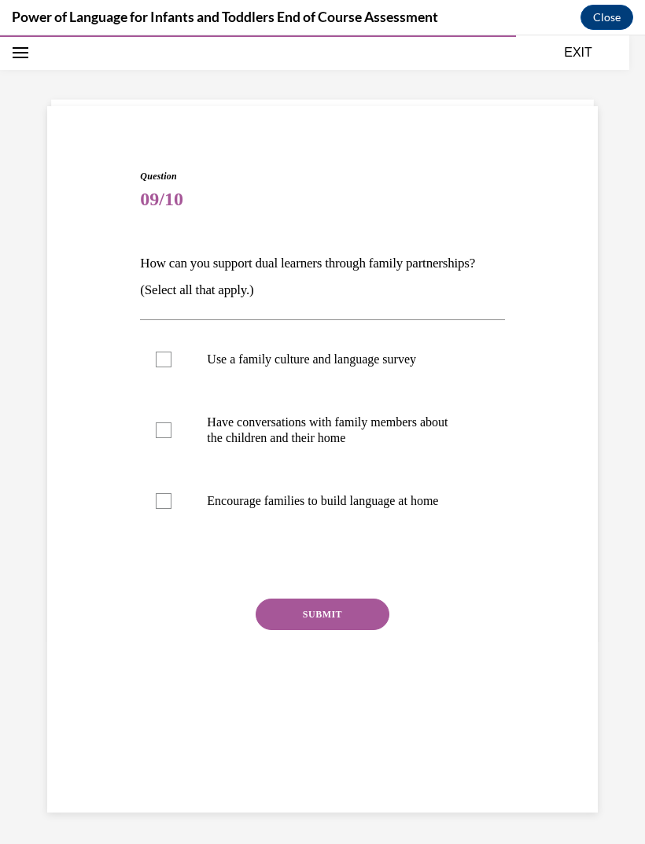
click at [400, 421] on p "Have conversations with family members about the children and their home" at bounding box center [336, 430] width 258 height 31
click at [172, 423] on input "Have conversations with family members about the children and their home" at bounding box center [164, 431] width 16 height 16
checkbox input "true"
click at [410, 362] on p "Use a family culture and language survey" at bounding box center [336, 360] width 258 height 16
click at [172, 362] on input "Use a family culture and language survey" at bounding box center [164, 360] width 16 height 16
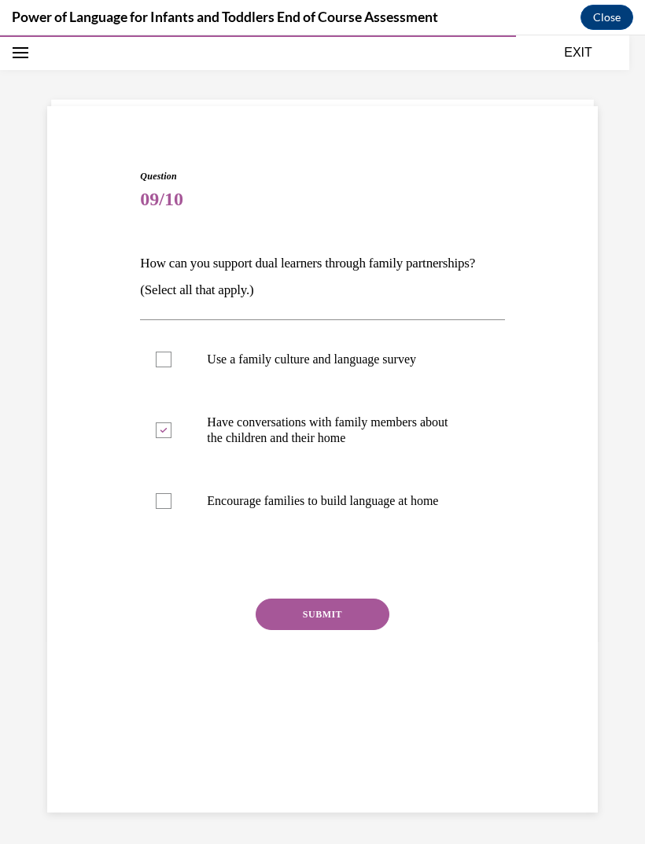
checkbox input "true"
click at [396, 508] on p "Encourage families to build language at home" at bounding box center [336, 501] width 258 height 16
click at [172, 508] on input "Encourage families to build language at home" at bounding box center [164, 501] width 16 height 16
checkbox input "true"
click at [354, 612] on button "SUBMIT" at bounding box center [323, 614] width 134 height 31
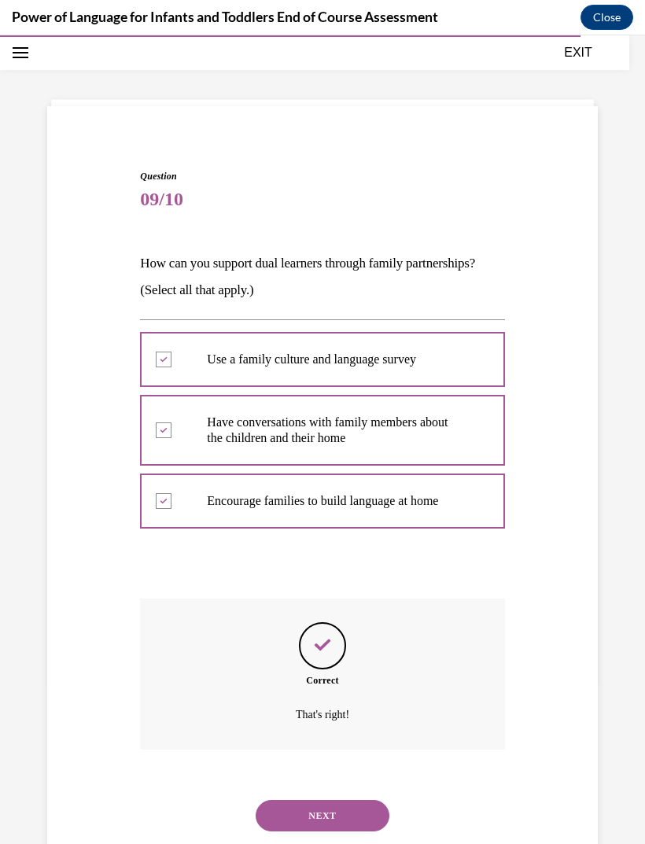
click at [357, 800] on button "NEXT" at bounding box center [323, 815] width 134 height 31
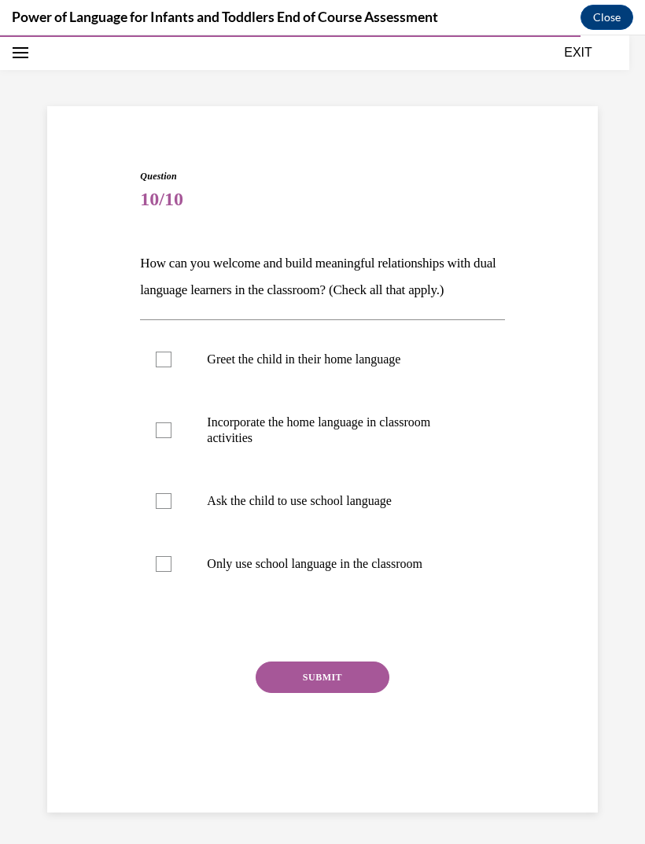
click at [399, 371] on label "Greet the child in their home language" at bounding box center [322, 359] width 364 height 63
click at [172, 368] on input "Greet the child in their home language" at bounding box center [164, 360] width 16 height 16
checkbox input "true"
click at [396, 424] on p "Incorporate the home language in classroom activities" at bounding box center [336, 430] width 258 height 31
click at [172, 424] on input "Incorporate the home language in classroom activities" at bounding box center [164, 431] width 16 height 16
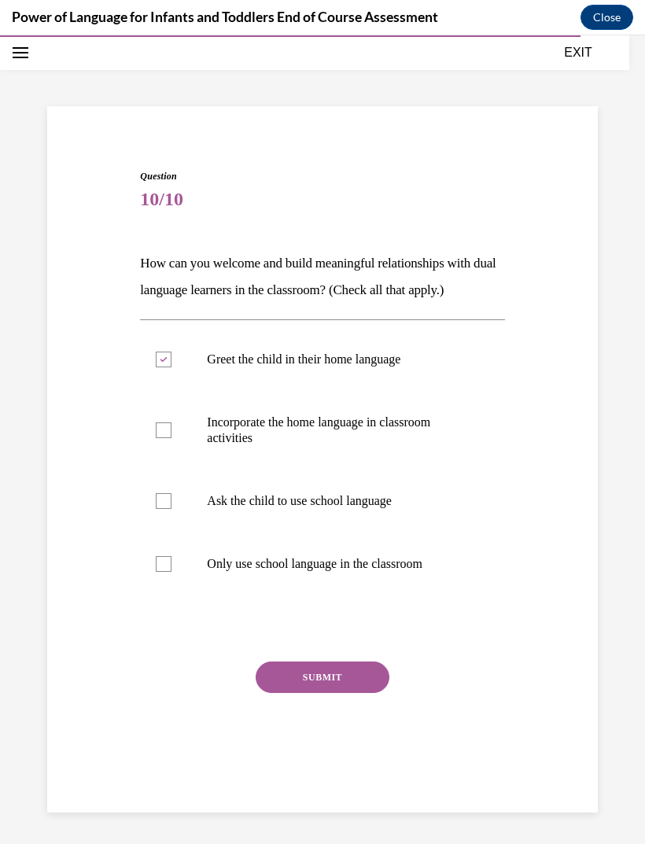
checkbox input "true"
click at [346, 673] on button "SUBMIT" at bounding box center [323, 677] width 134 height 31
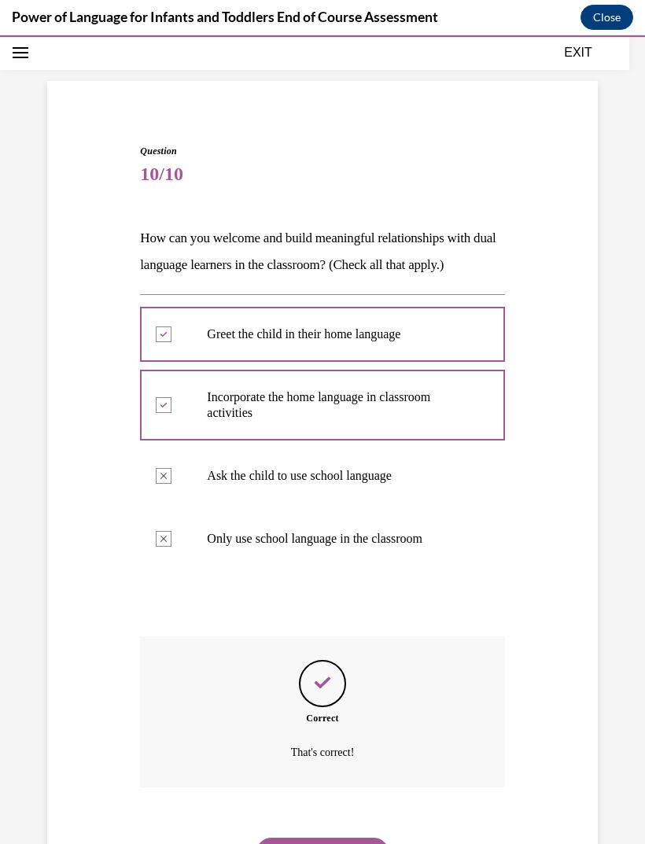
scroll to position [85, 0]
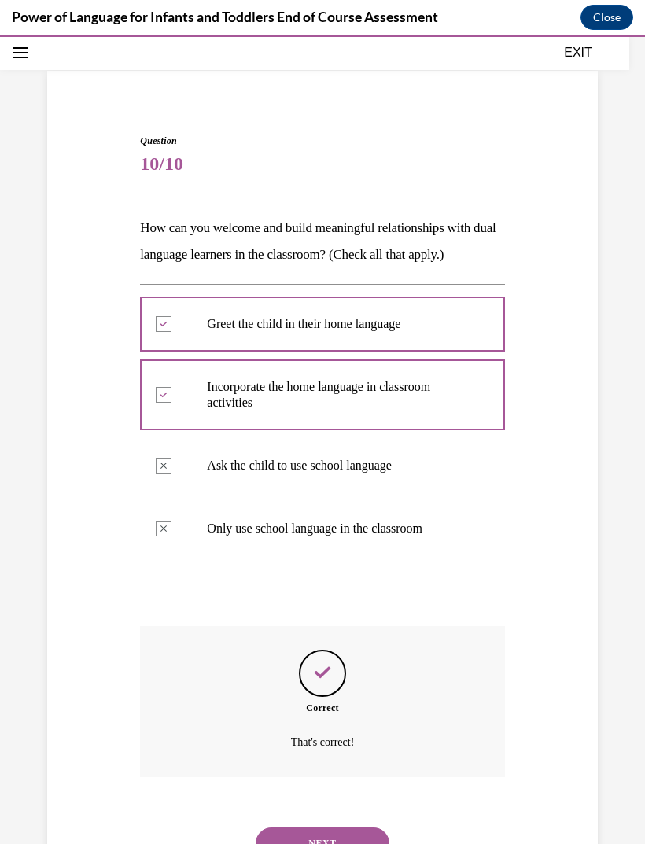
click at [352, 828] on button "NEXT" at bounding box center [323, 843] width 134 height 31
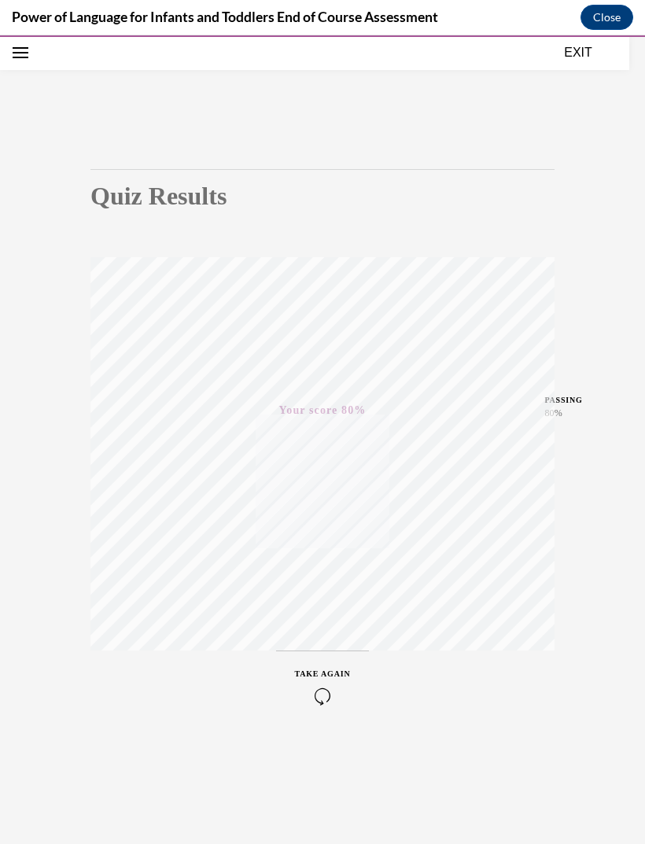
click at [573, 56] on button "EXIT" at bounding box center [578, 52] width 94 height 19
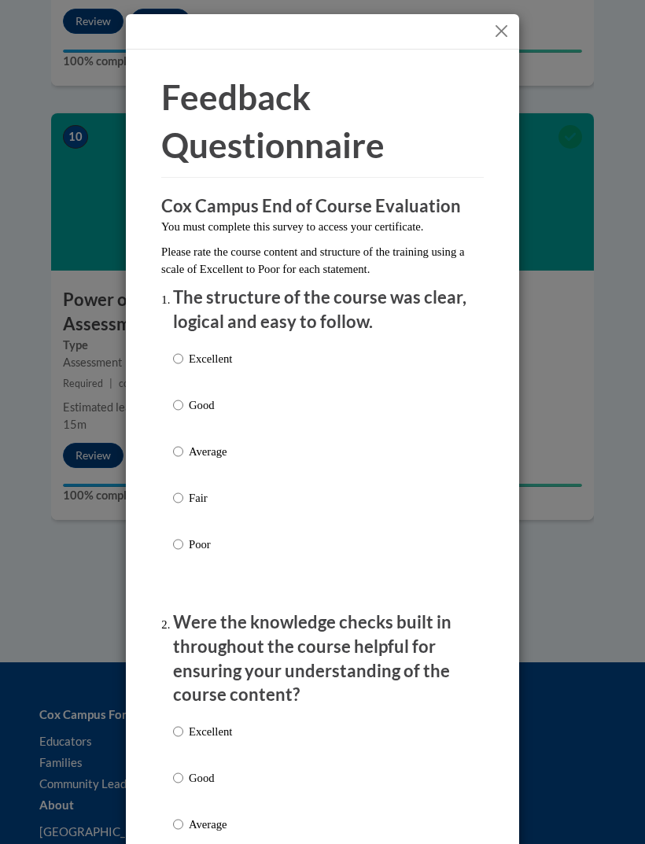
click at [231, 353] on p "Excellent" at bounding box center [210, 358] width 43 height 17
click at [183, 353] on input "Excellent" at bounding box center [178, 358] width 10 height 17
radio input "true"
click at [178, 715] on div "Excellent Good Average Fair Poor" at bounding box center [202, 837] width 59 height 244
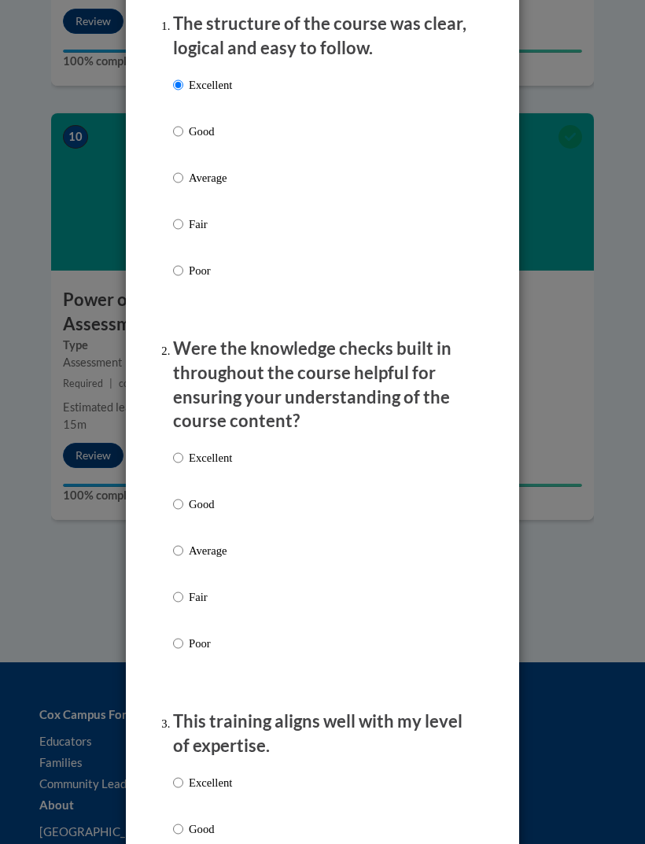
scroll to position [279, 0]
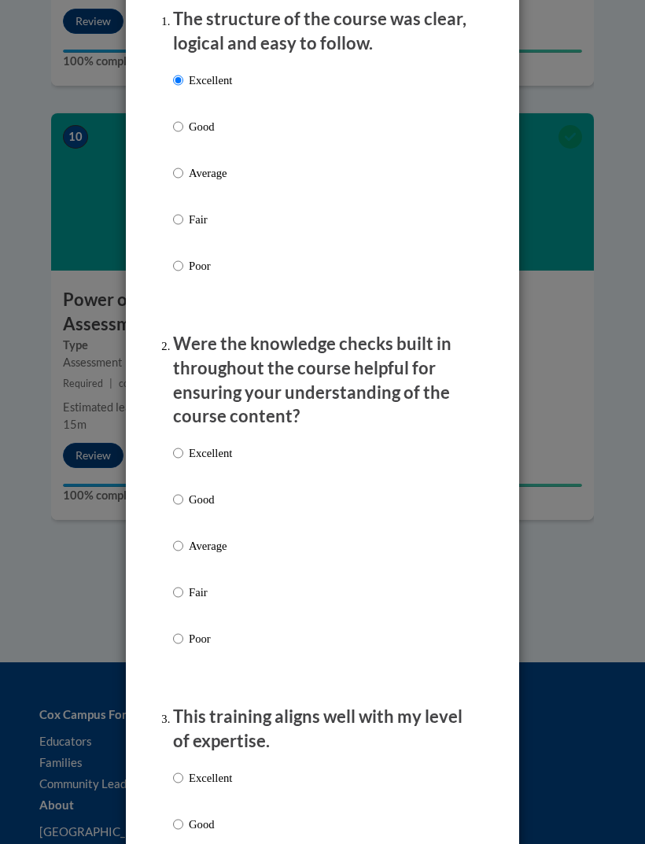
click at [187, 445] on label "Excellent" at bounding box center [202, 466] width 59 height 42
click at [183, 445] on input "Excellent" at bounding box center [178, 453] width 10 height 17
radio input "true"
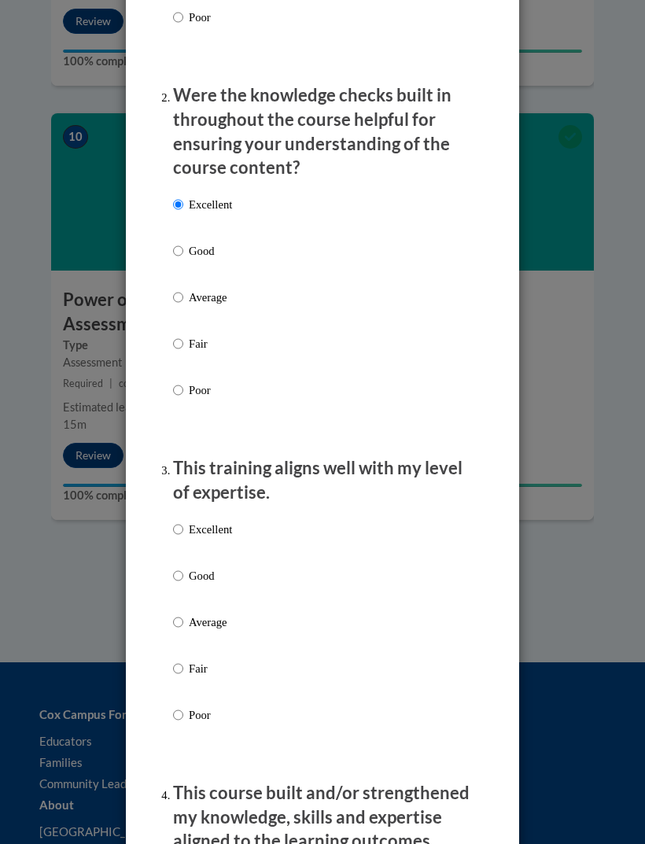
scroll to position [558, 0]
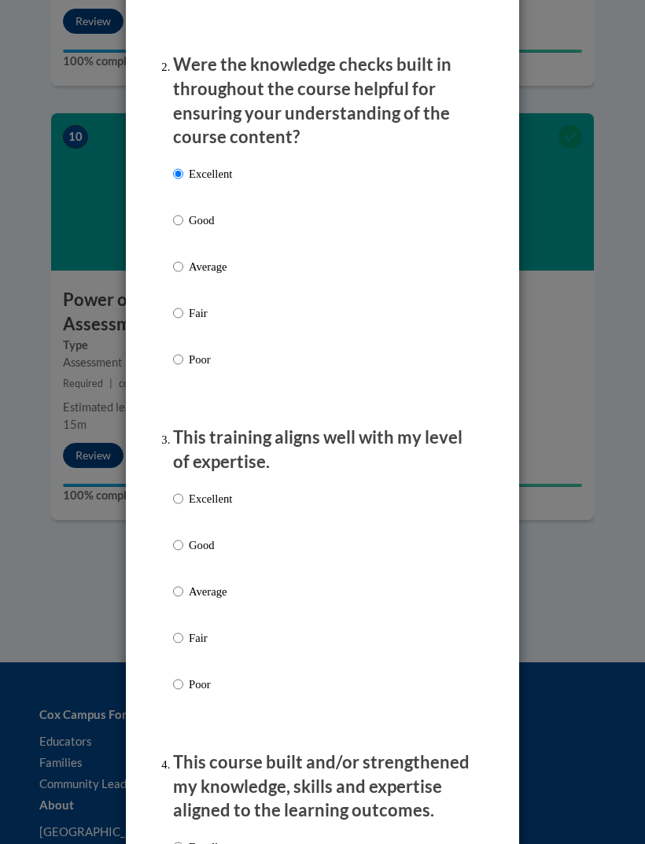
click at [183, 493] on input "Excellent" at bounding box center [178, 498] width 10 height 17
radio input "true"
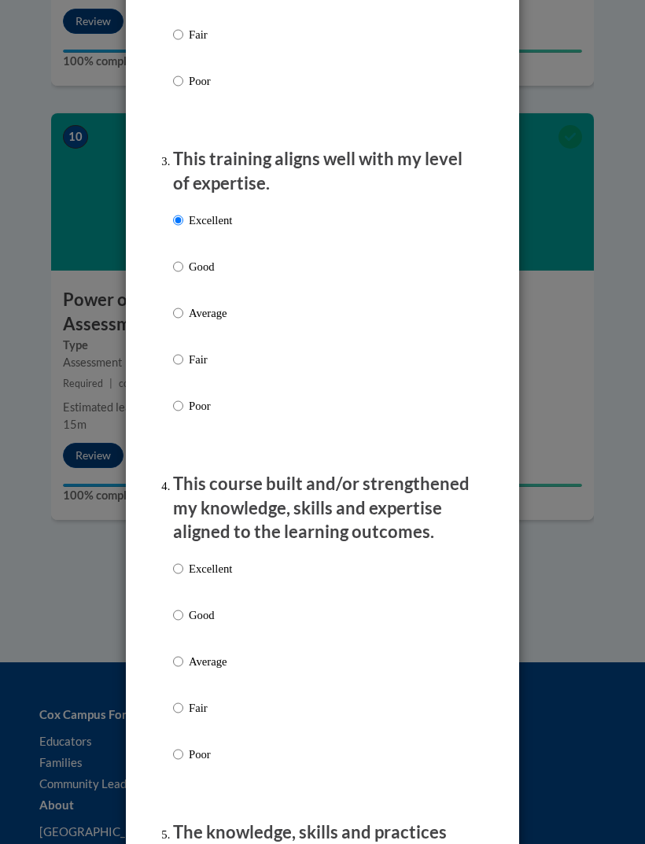
click at [181, 567] on input "Excellent" at bounding box center [178, 568] width 10 height 17
radio input "true"
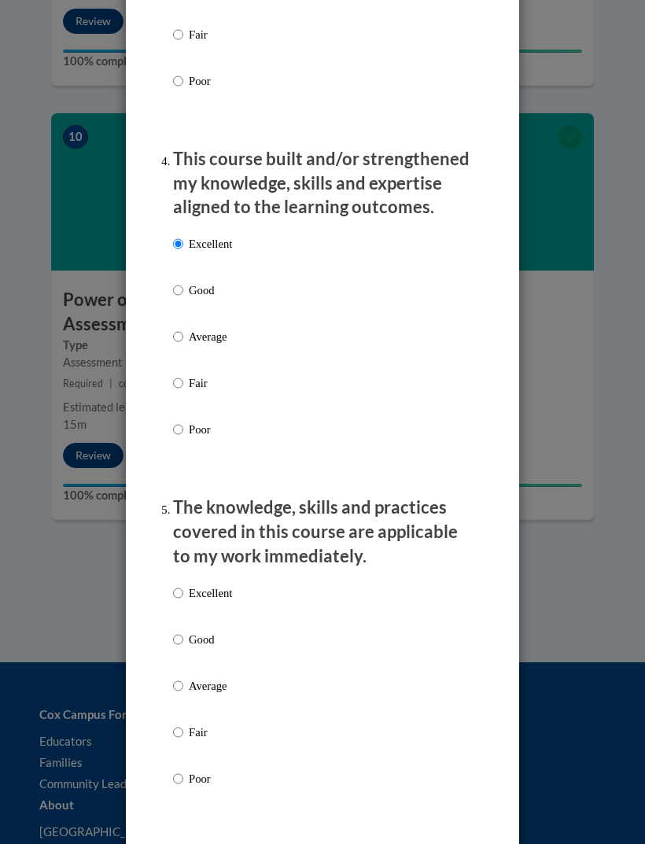
scroll to position [1194, 0]
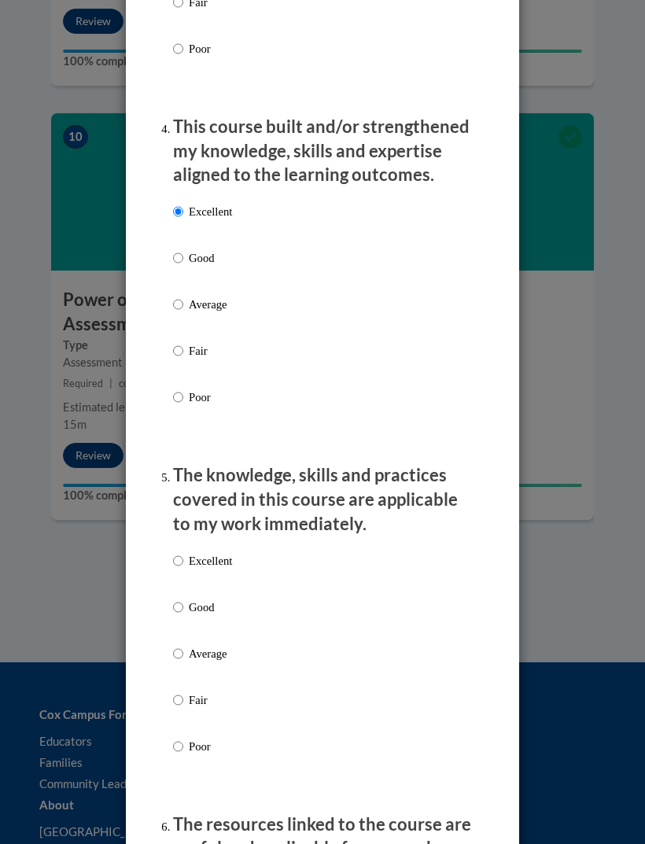
click at [183, 552] on input "Excellent" at bounding box center [178, 560] width 10 height 17
radio input "true"
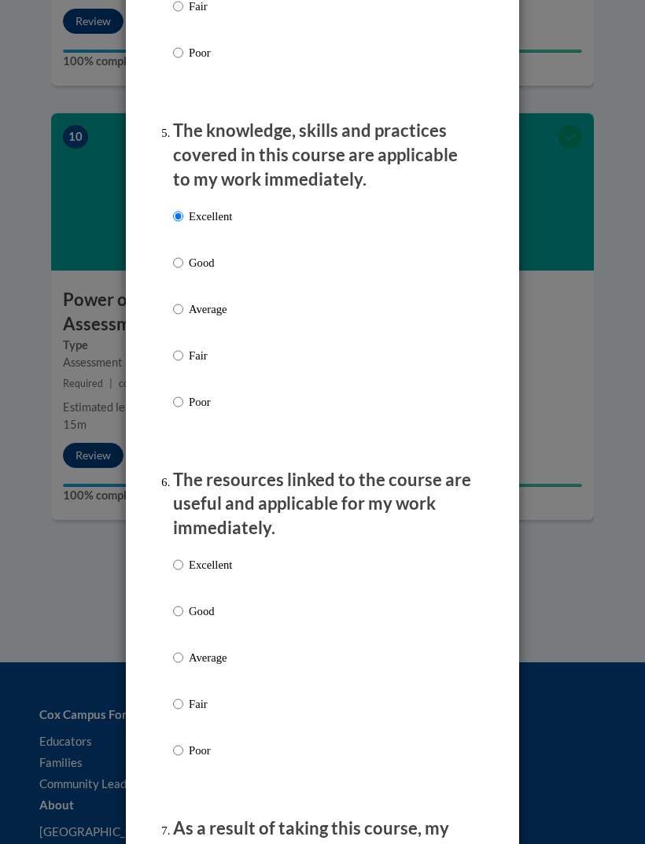
scroll to position [1542, 0]
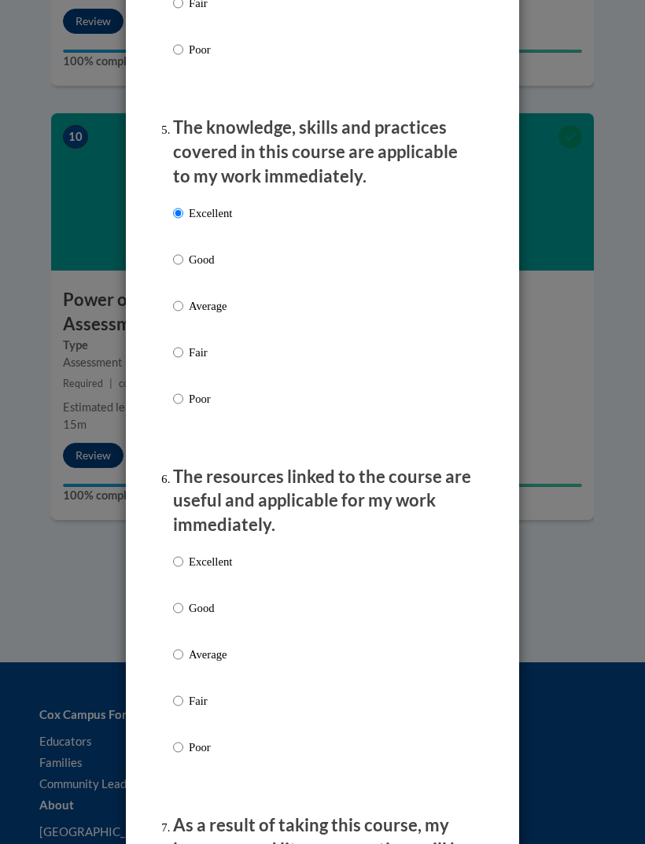
click at [183, 553] on input "Excellent" at bounding box center [178, 561] width 10 height 17
radio input "true"
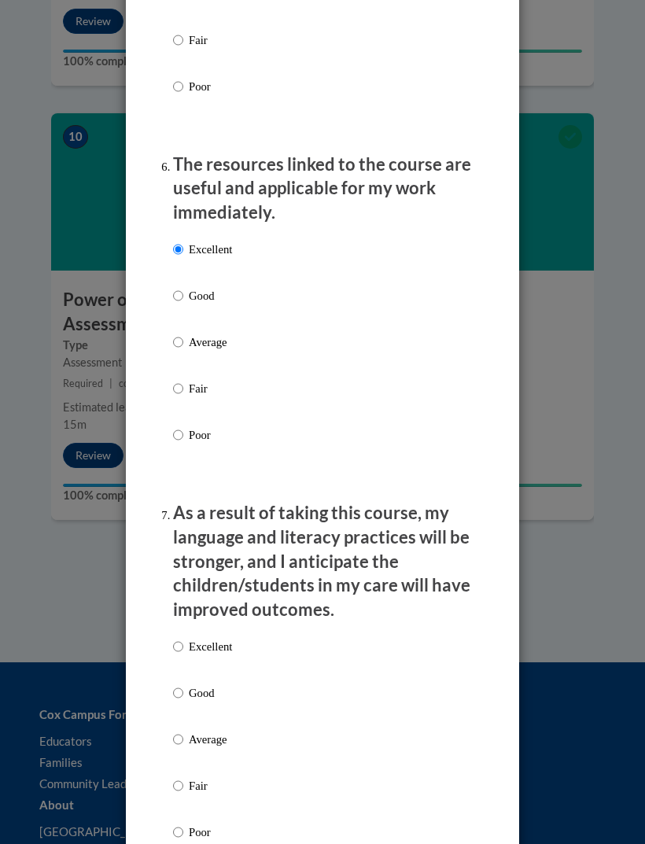
scroll to position [1890, 0]
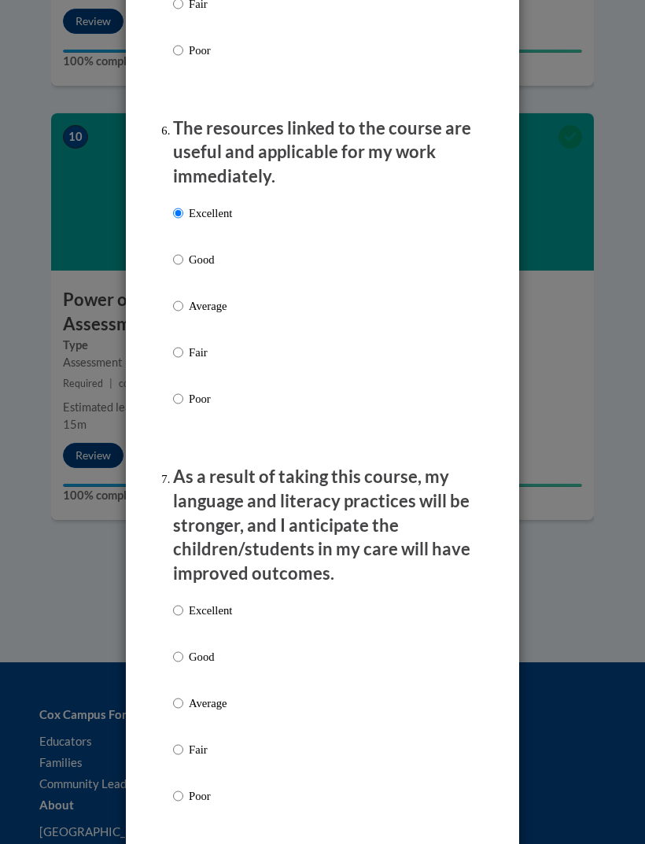
click at [183, 602] on input "Excellent" at bounding box center [178, 610] width 10 height 17
radio input "true"
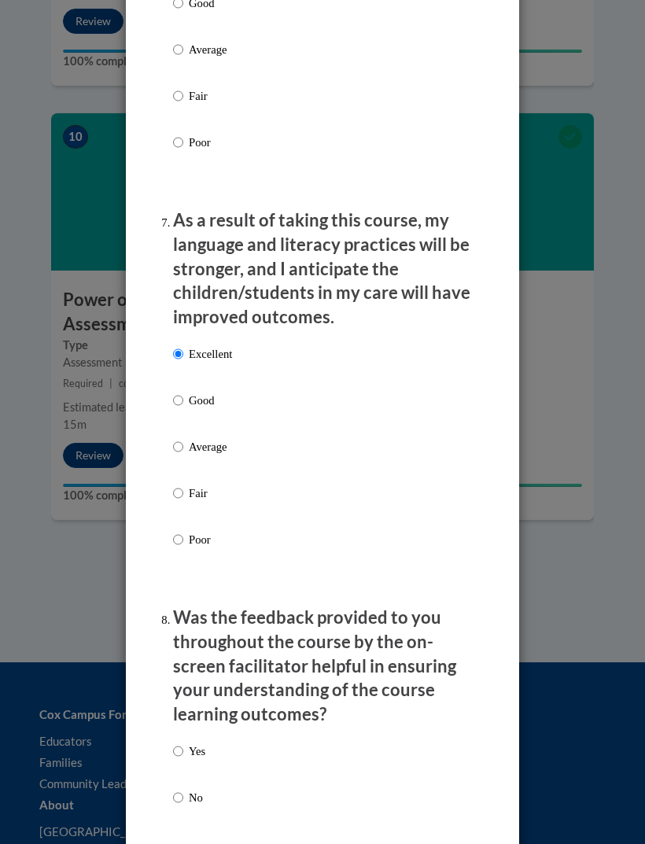
scroll to position [2195, 0]
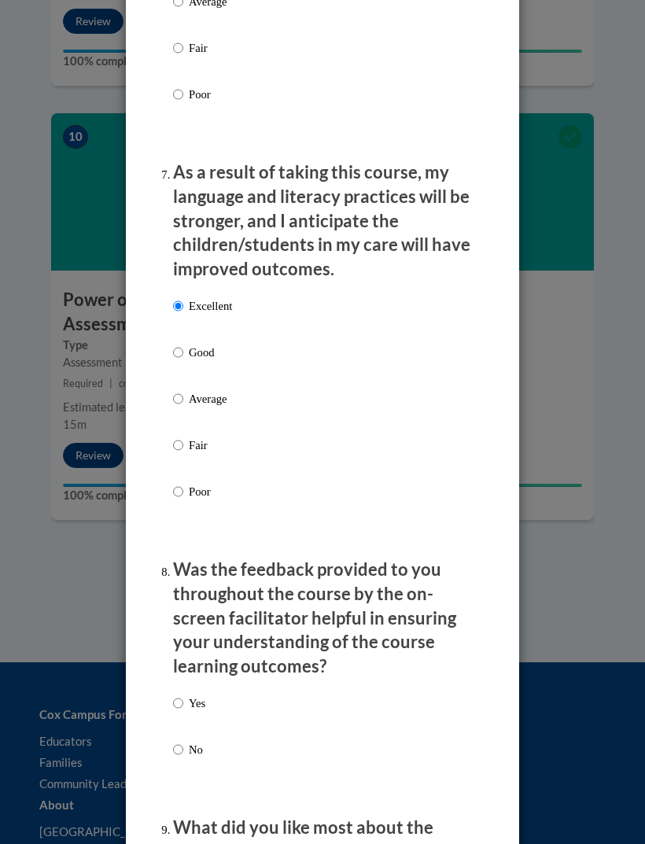
click at [183, 695] on input "Yes" at bounding box center [178, 703] width 10 height 17
radio input "true"
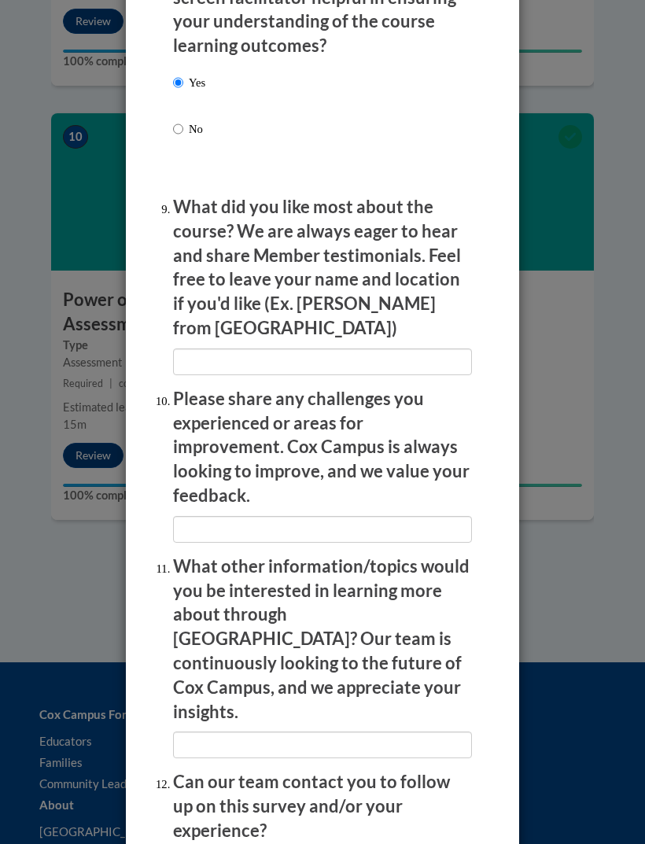
scroll to position [2815, 0]
radio input "true"
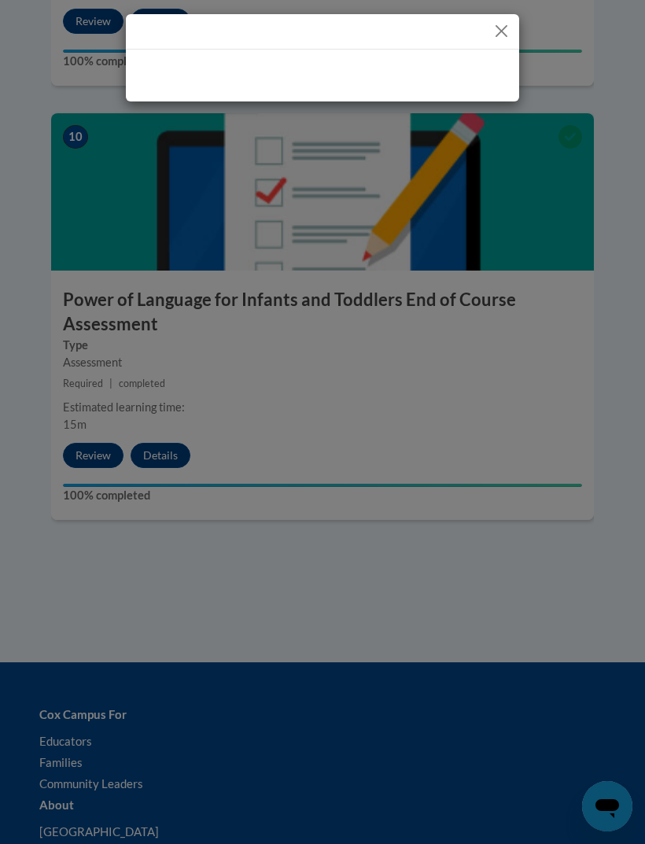
scroll to position [0, 0]
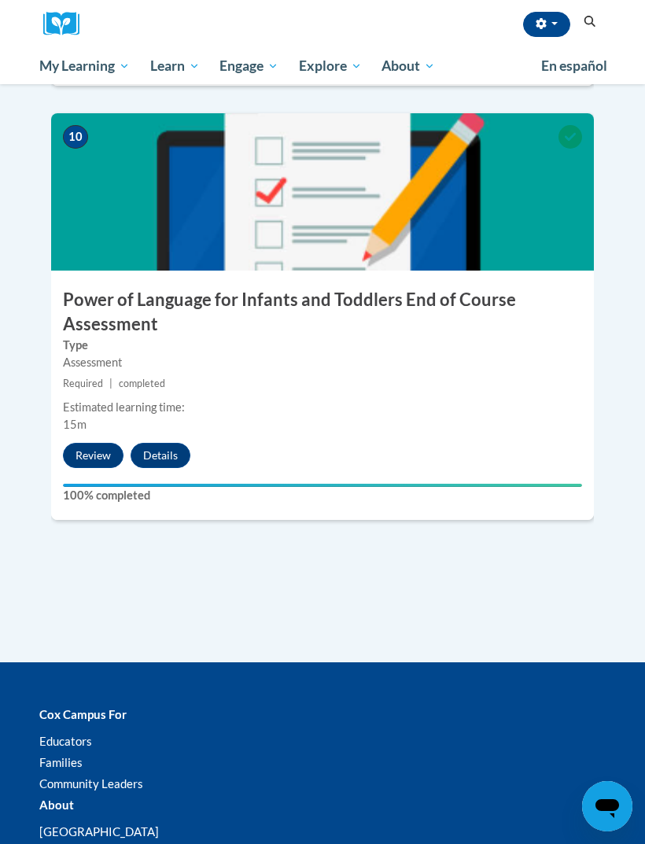
click at [0, 0] on link "Certificates" at bounding box center [0, 0] width 0 height 0
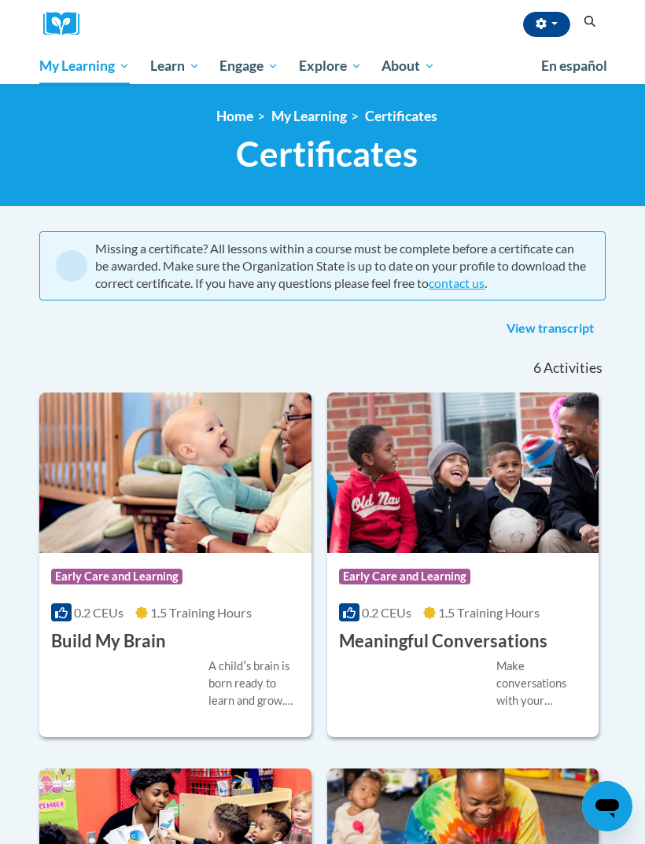
click at [590, 334] on link "View transcript" at bounding box center [550, 328] width 111 height 25
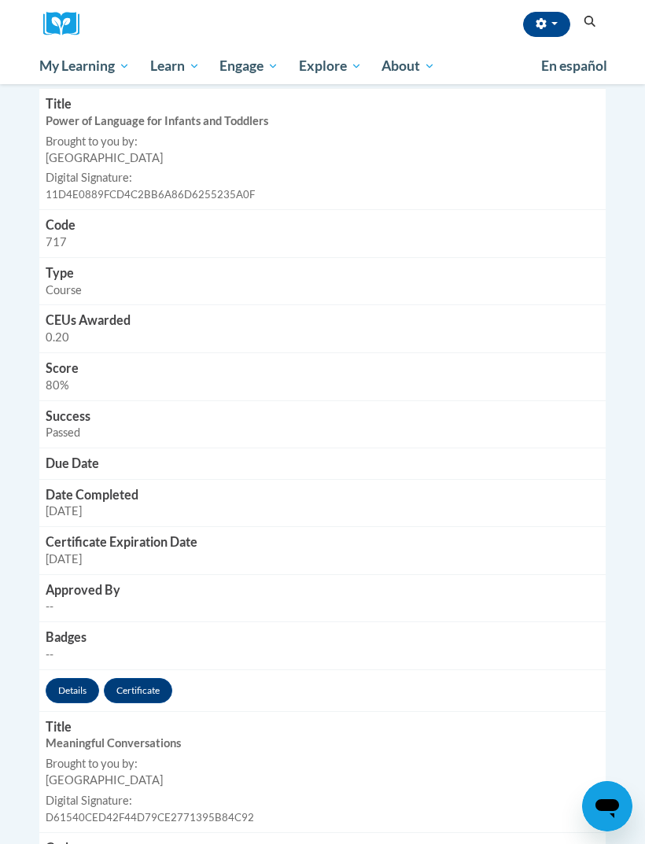
scroll to position [500, 0]
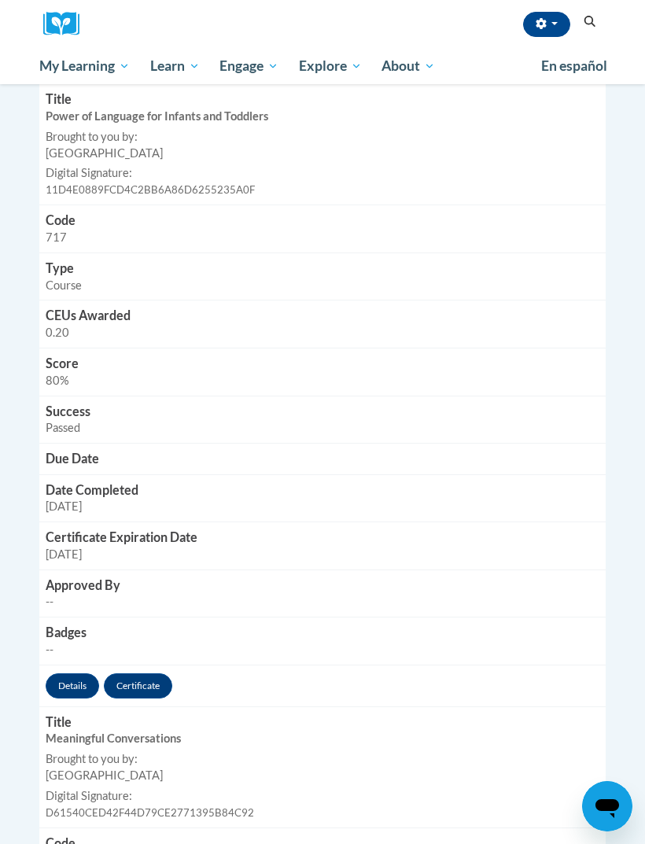
click at [154, 674] on link "Certificate" at bounding box center [138, 686] width 68 height 25
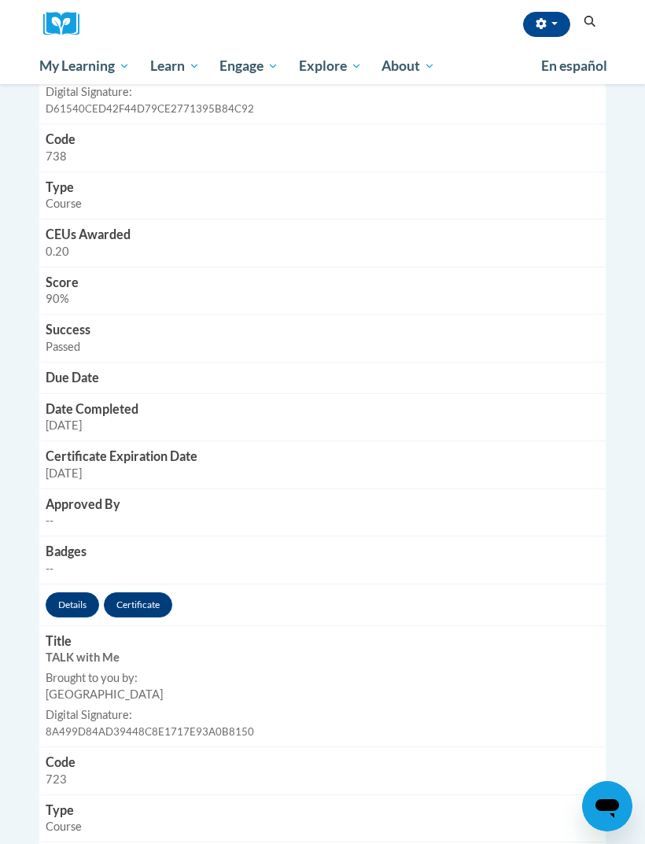
scroll to position [1199, 0]
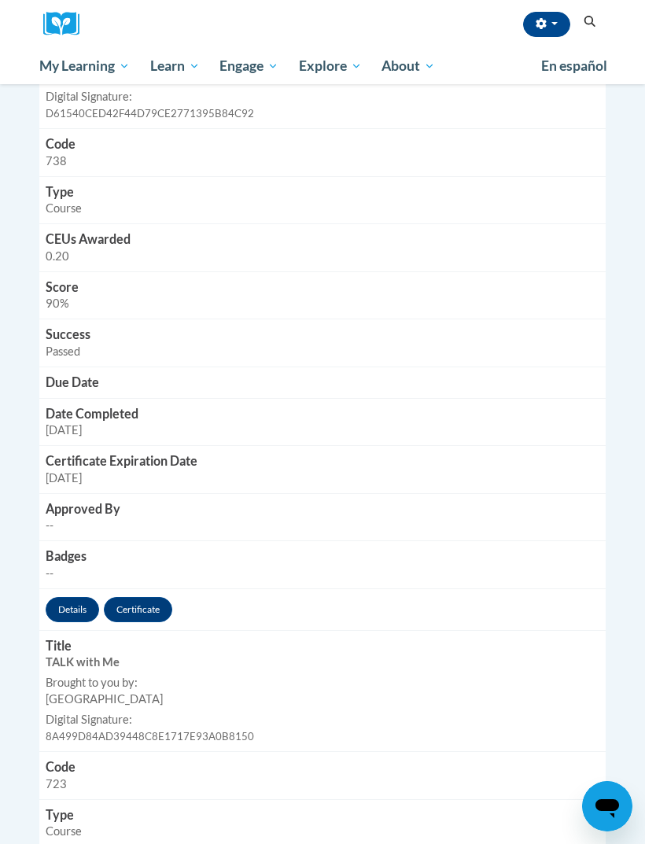
click at [149, 597] on link "Certificate" at bounding box center [138, 609] width 68 height 25
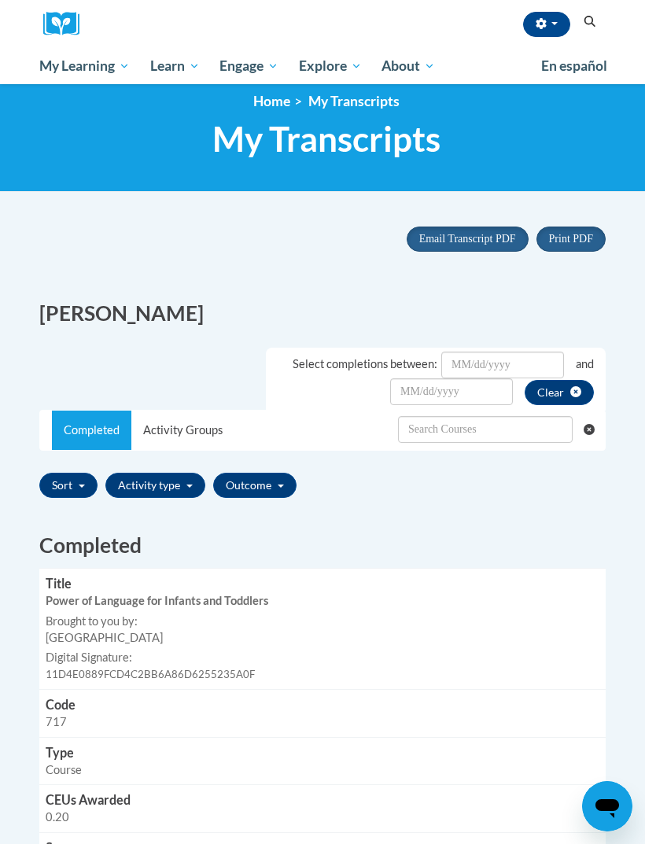
scroll to position [0, 0]
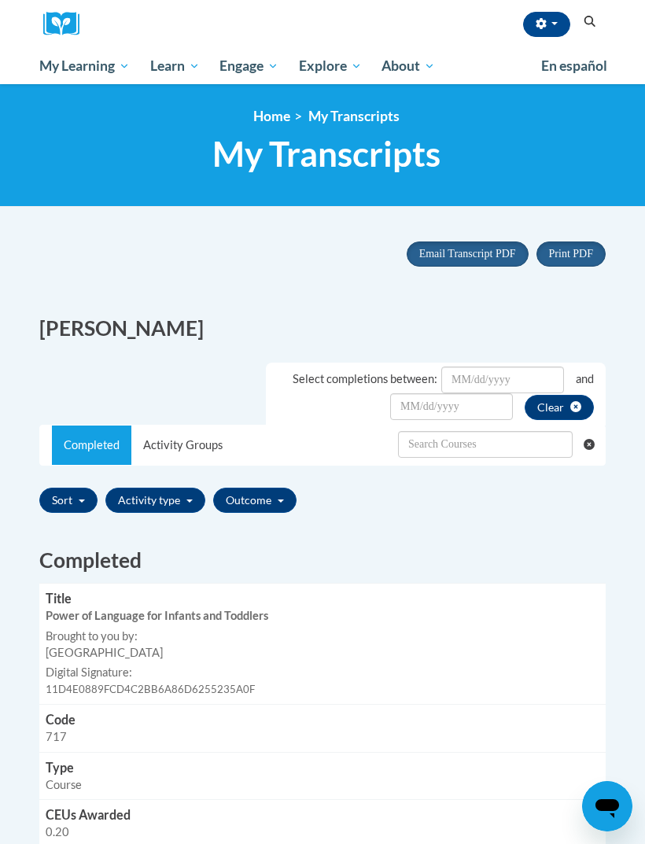
click at [0, 0] on span "Early Care and Learning" at bounding box center [0, 0] width 0 height 0
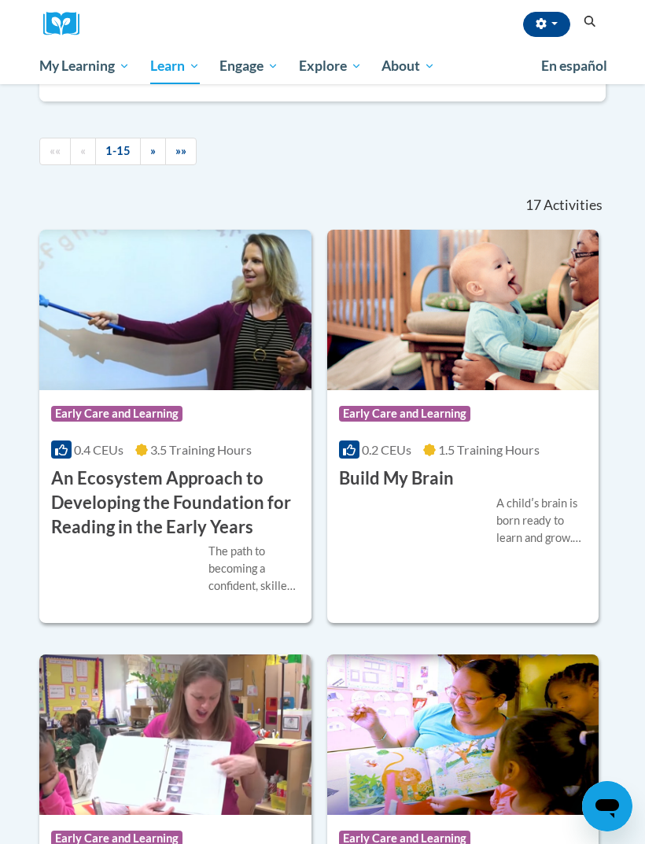
scroll to position [741, 0]
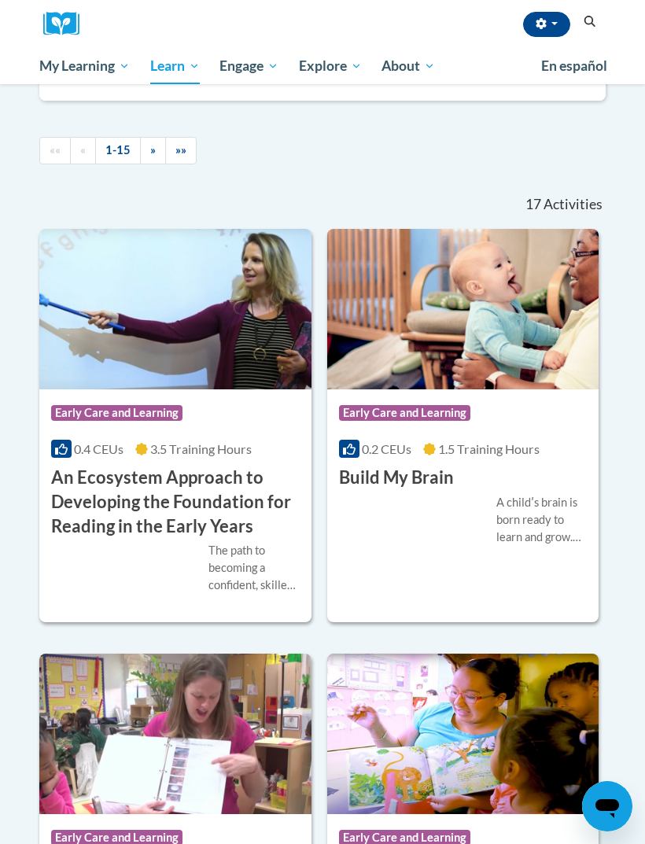
click at [227, 594] on div "The path to becoming a confident, skilled reader begins very early in life- in …" at bounding box center [254, 568] width 91 height 52
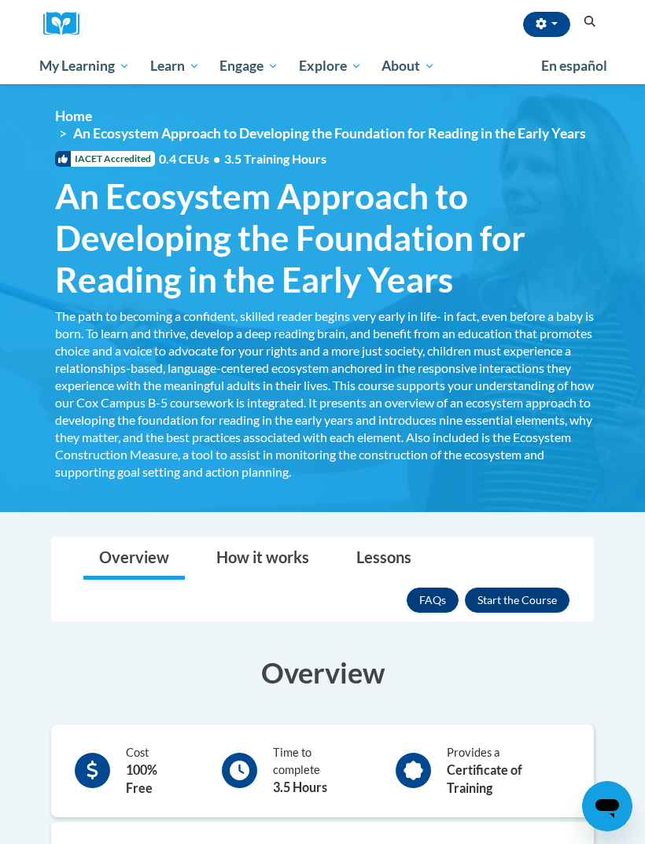
click at [0, 0] on link "Certificates" at bounding box center [0, 0] width 0 height 0
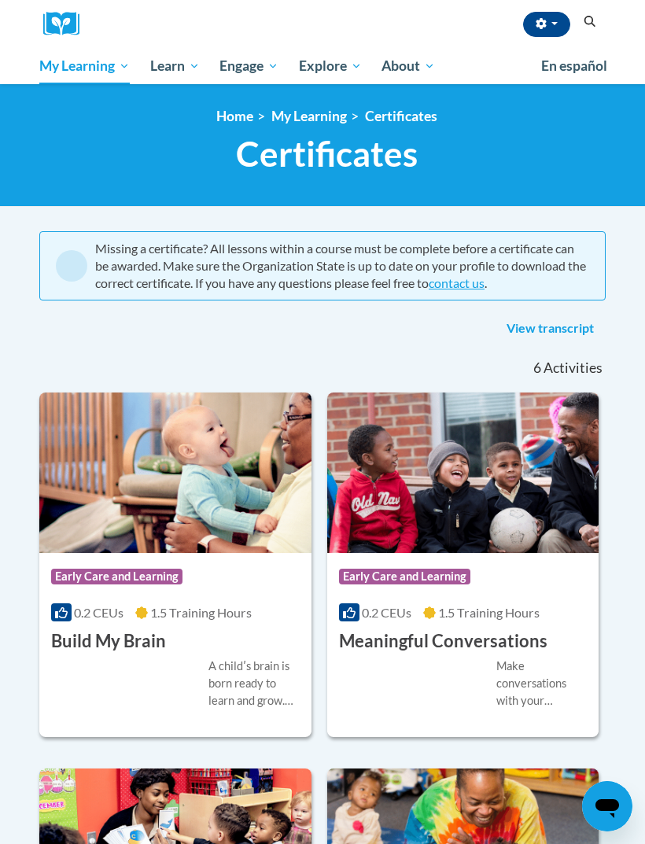
click at [0, 0] on link "Certificates" at bounding box center [0, 0] width 0 height 0
click at [589, 331] on link "View transcript" at bounding box center [550, 328] width 111 height 25
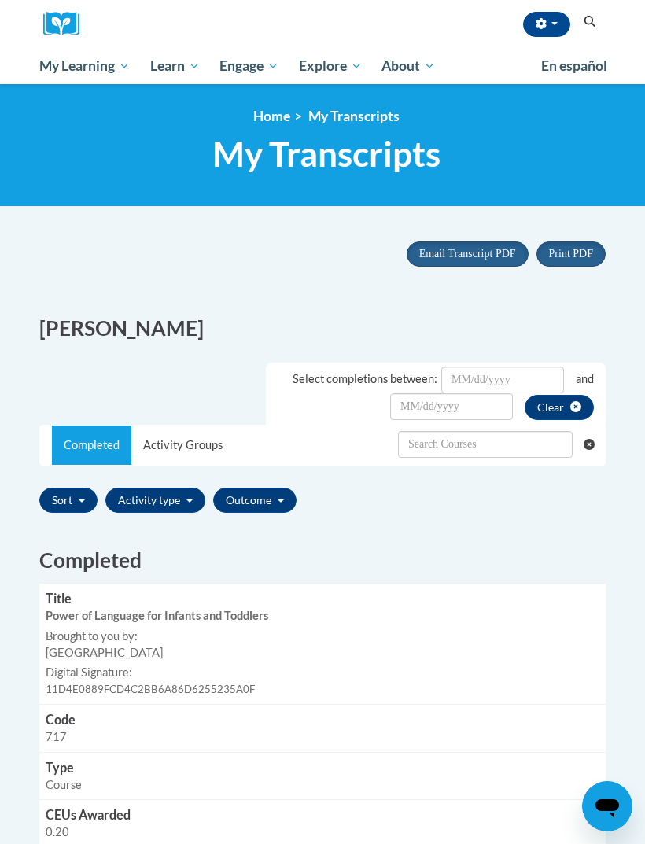
click at [485, 249] on span "Email Transcript PDF" at bounding box center [467, 254] width 97 height 12
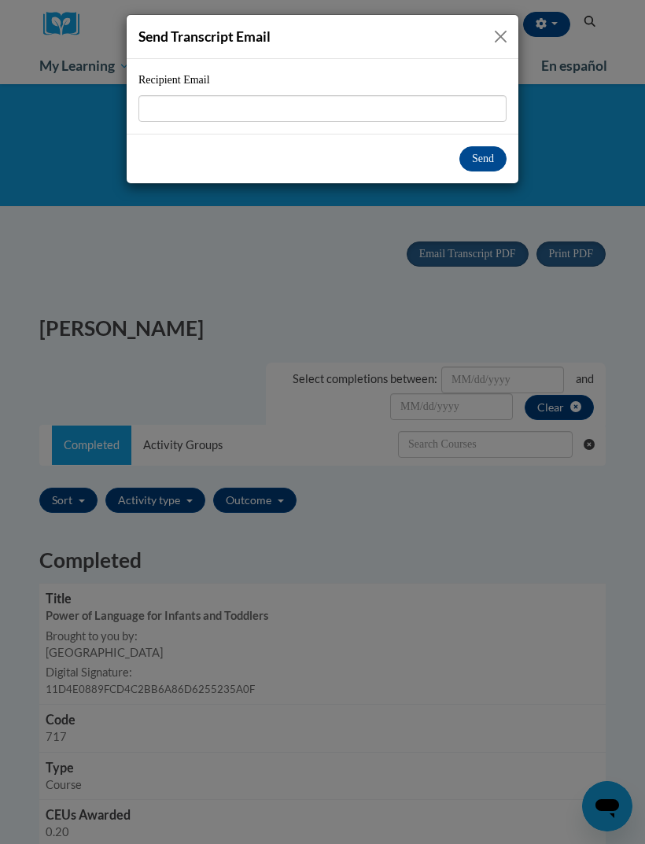
click at [497, 36] on button "Close" at bounding box center [501, 37] width 20 height 20
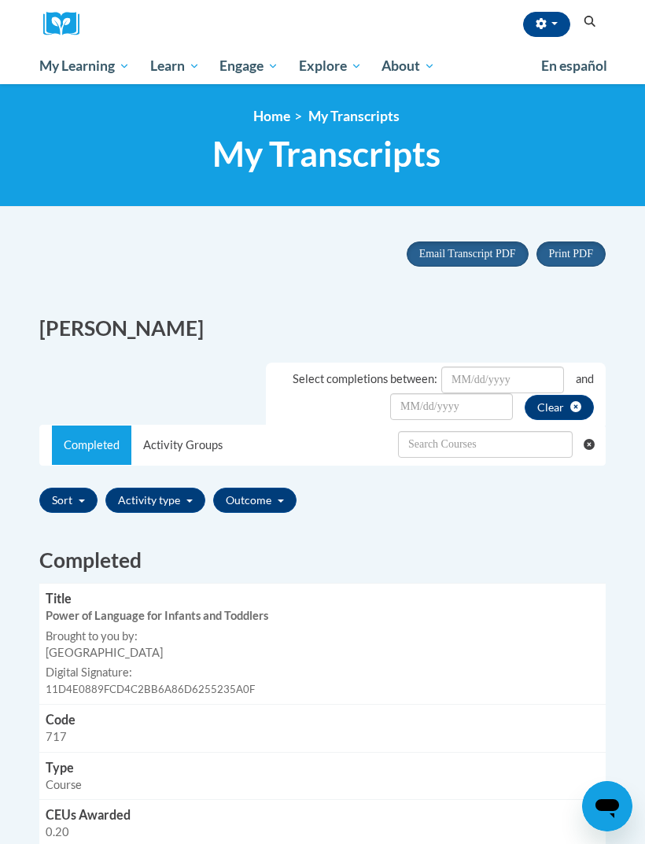
click at [272, 496] on button "Outcome" at bounding box center [254, 500] width 83 height 25
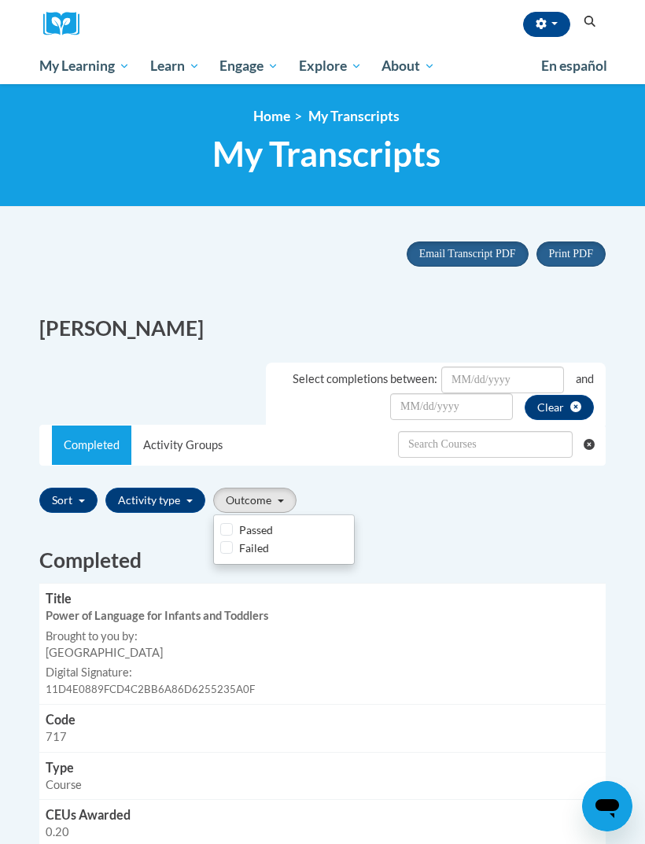
click at [274, 493] on div at bounding box center [322, 422] width 645 height 844
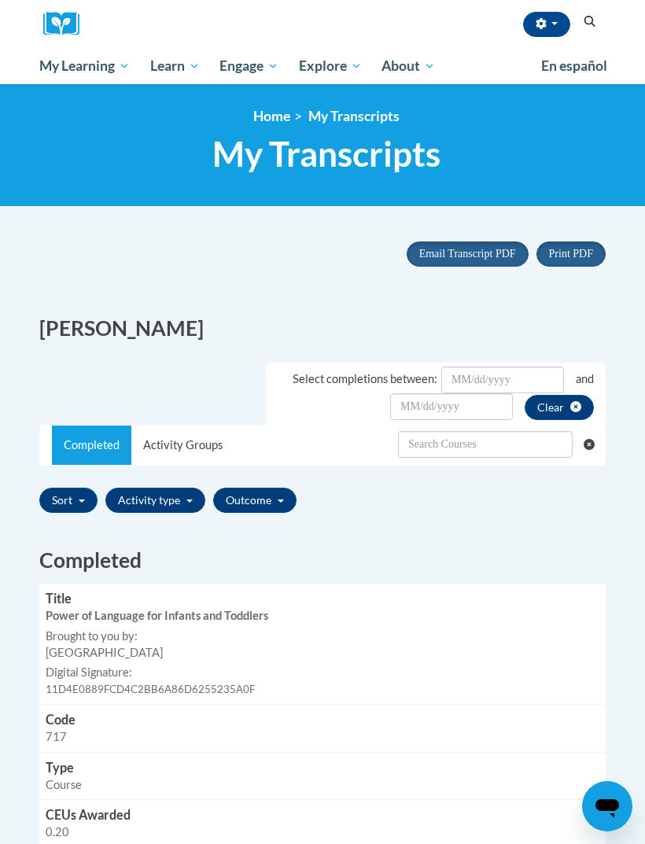
click at [195, 498] on button "Activity type" at bounding box center [155, 500] width 100 height 25
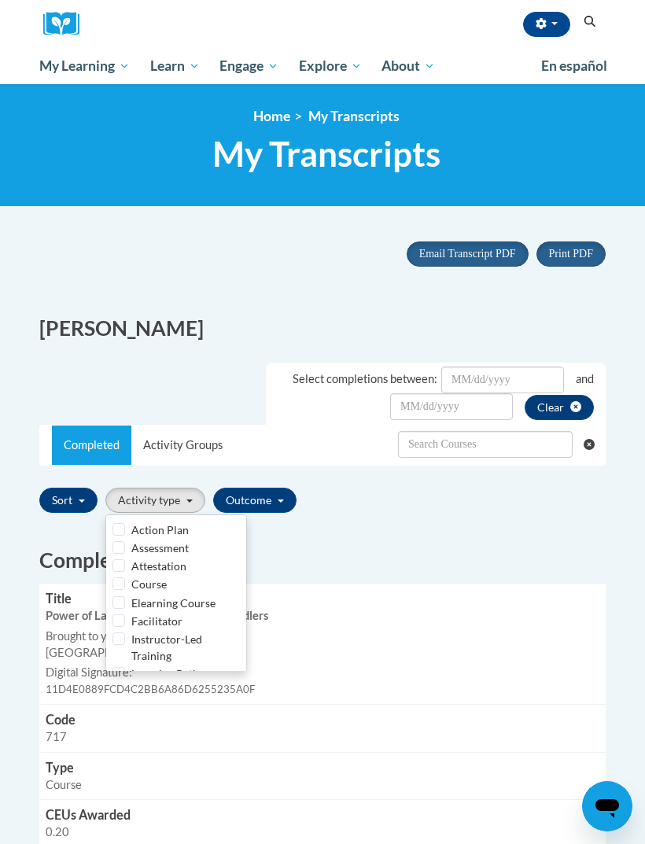
click at [186, 494] on div at bounding box center [322, 422] width 645 height 844
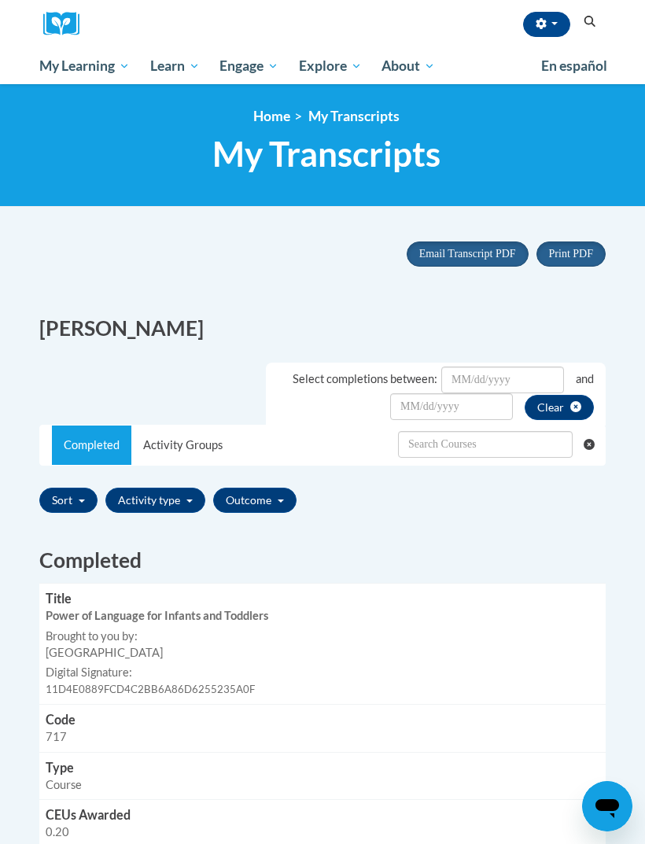
click at [87, 505] on button "Sort" at bounding box center [68, 500] width 58 height 25
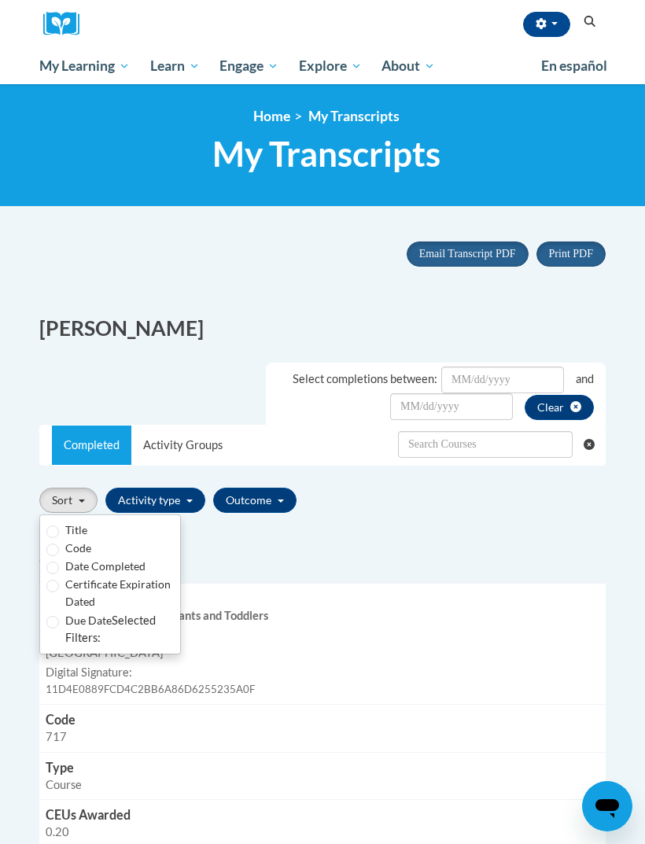
click at [88, 497] on div at bounding box center [322, 422] width 645 height 844
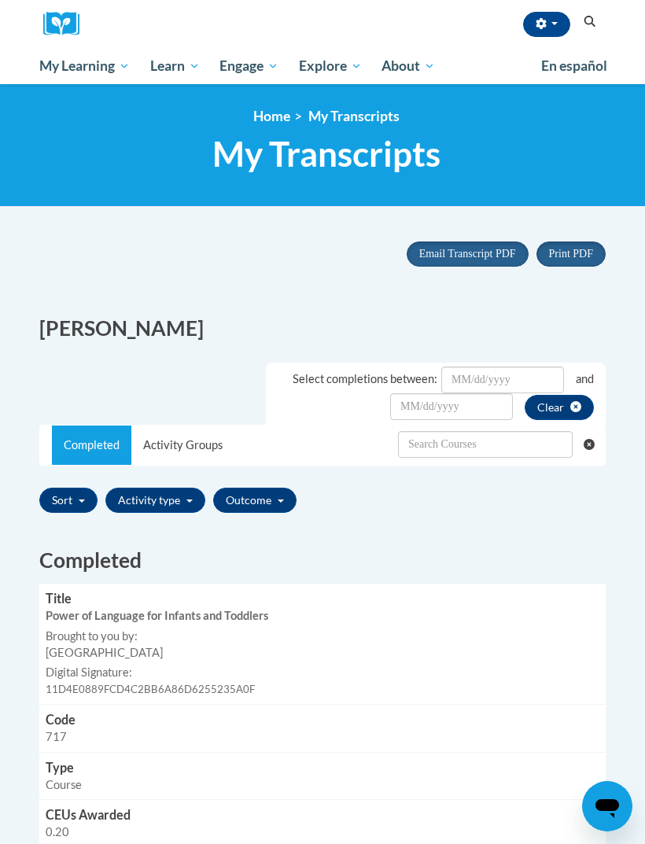
click at [0, 0] on span "My Course Progress" at bounding box center [0, 0] width 0 height 0
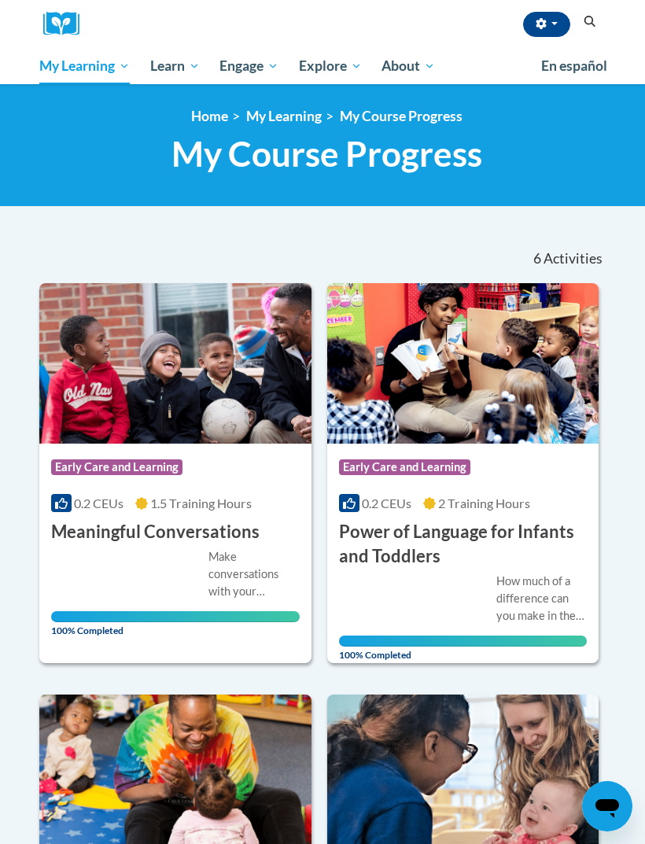
click at [0, 0] on link "Certificates" at bounding box center [0, 0] width 0 height 0
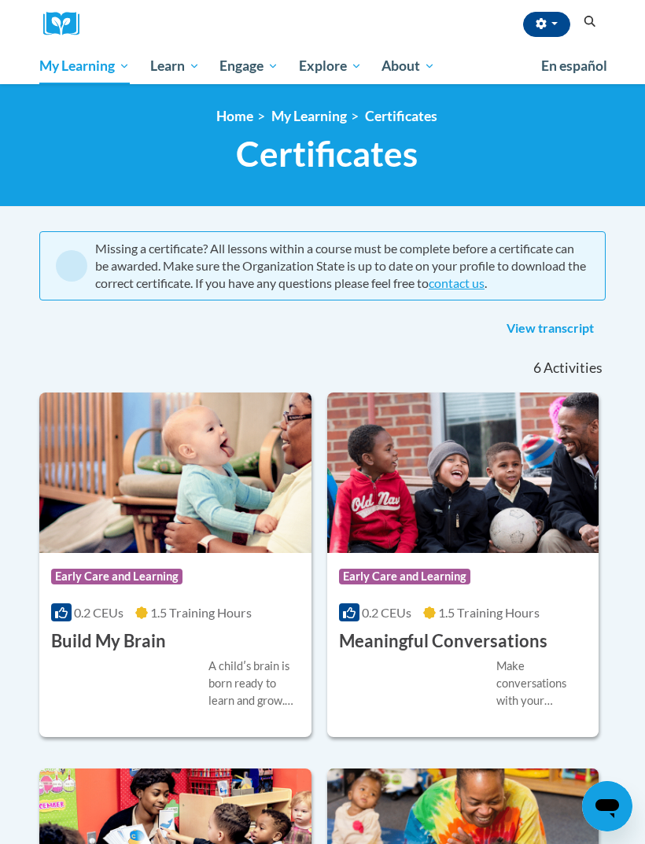
click at [592, 325] on link "View transcript" at bounding box center [550, 328] width 111 height 25
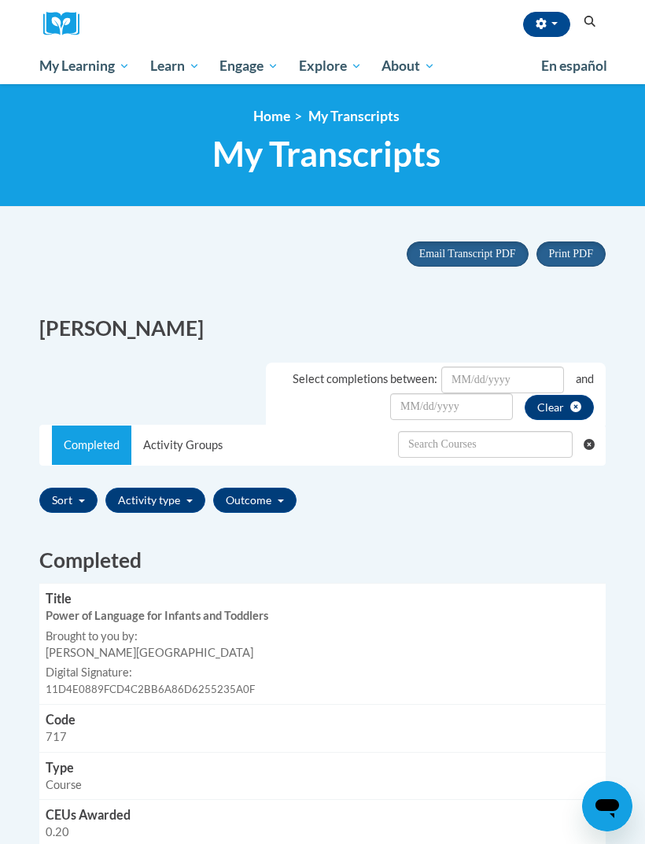
click at [511, 264] on button "Email Transcript PDF" at bounding box center [468, 254] width 122 height 25
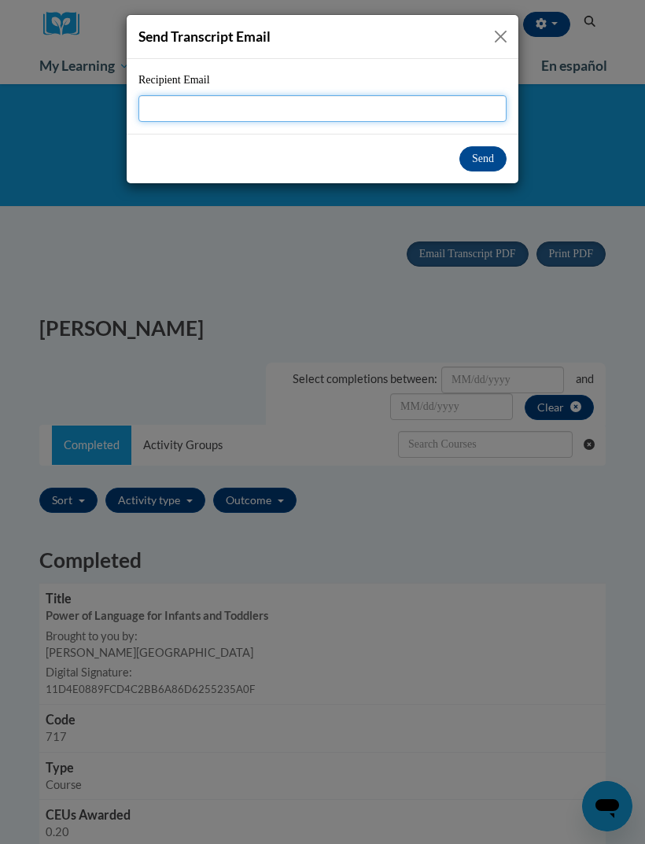
click at [335, 104] on input "Recipient Email" at bounding box center [323, 108] width 368 height 27
type input "[PERSON_NAME][EMAIL_ADDRESS][PERSON_NAME][DOMAIN_NAME]"
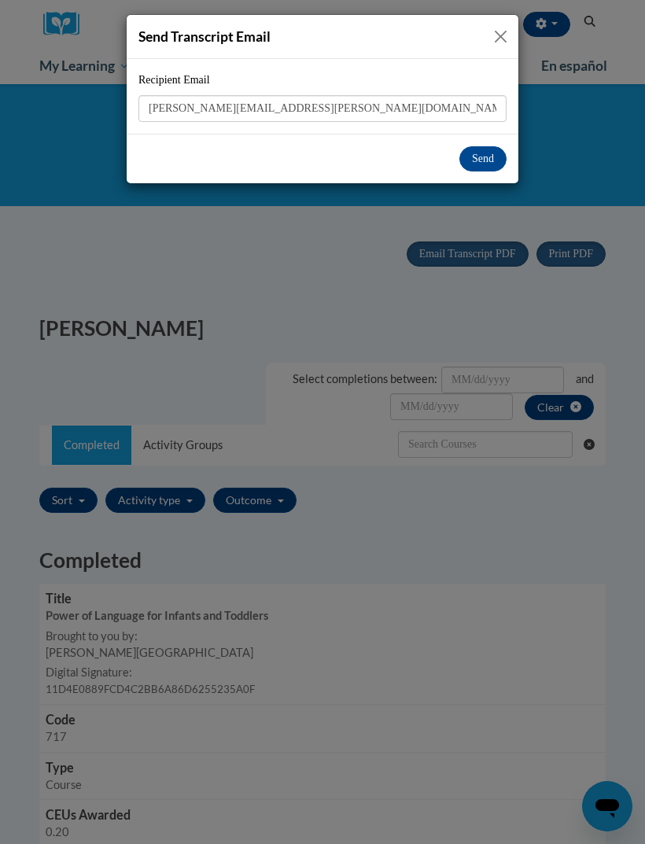
click at [486, 168] on button "Send" at bounding box center [483, 158] width 47 height 25
click at [490, 165] on button "Send" at bounding box center [483, 158] width 47 height 25
click at [489, 157] on button "Send" at bounding box center [483, 158] width 47 height 25
click at [477, 161] on button "Send" at bounding box center [483, 158] width 47 height 25
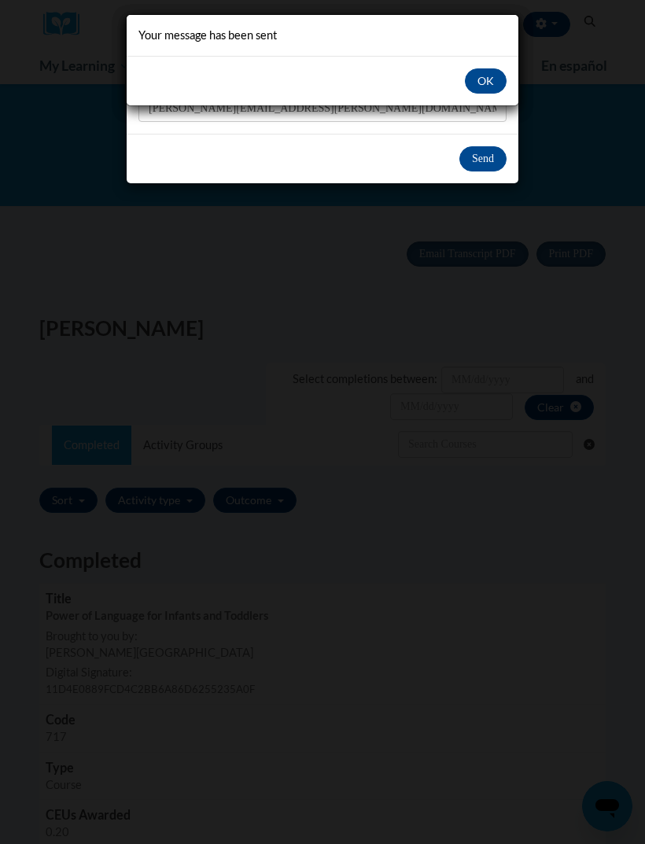
click at [486, 82] on button "OK" at bounding box center [486, 80] width 42 height 25
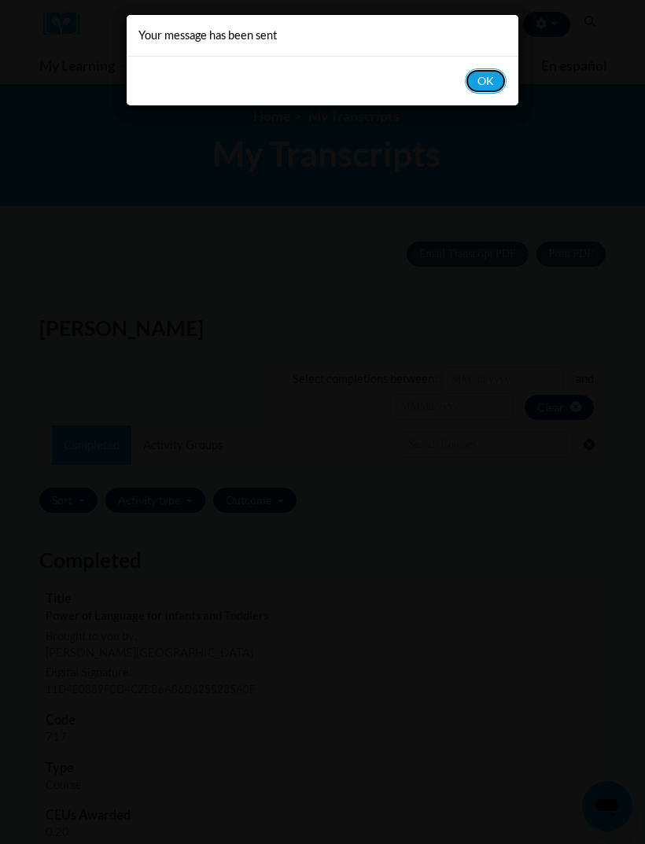
click at [501, 89] on button "OK" at bounding box center [486, 80] width 42 height 25
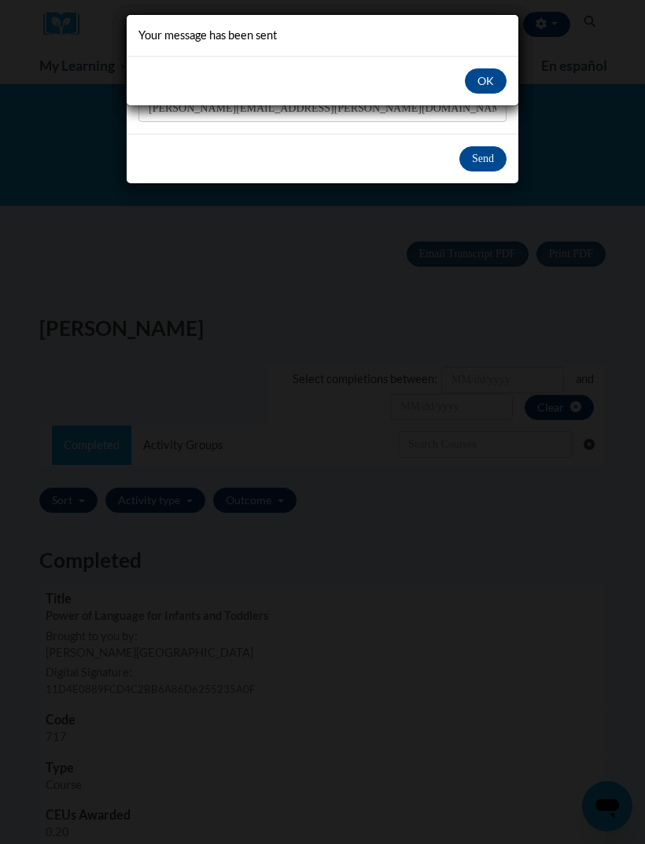
click at [490, 89] on button "OK" at bounding box center [486, 80] width 42 height 25
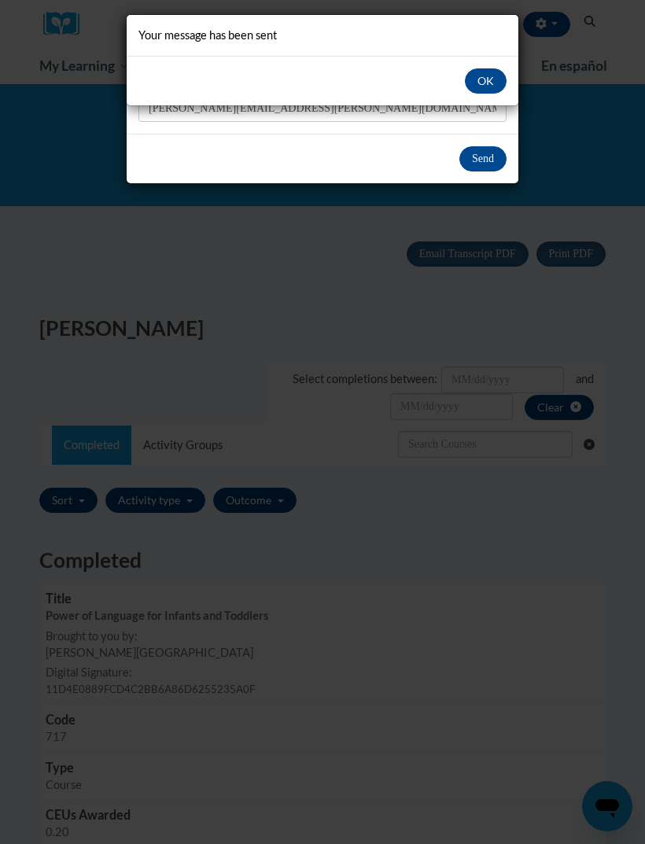
click at [492, 83] on button "OK" at bounding box center [486, 80] width 42 height 25
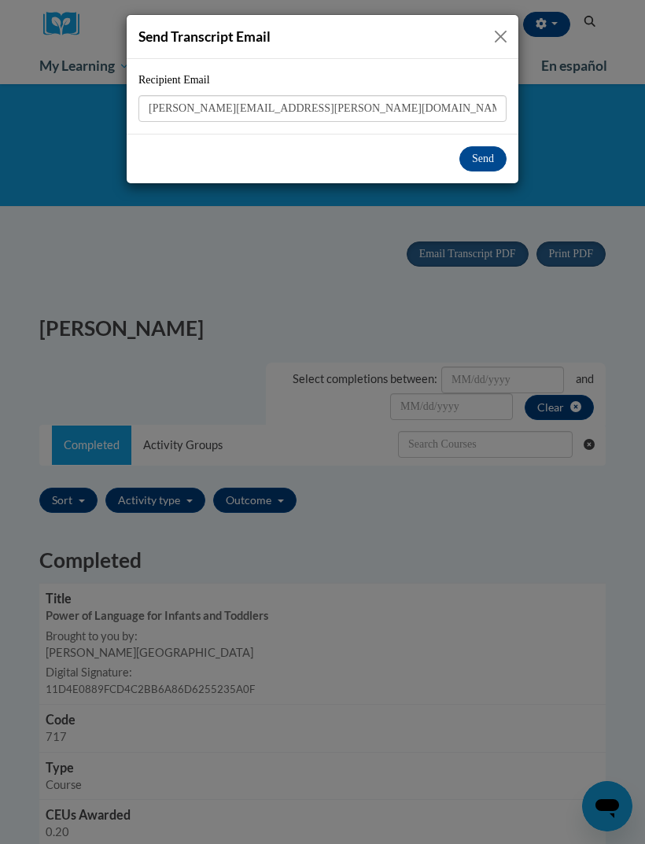
click at [497, 33] on button "Close" at bounding box center [501, 37] width 20 height 20
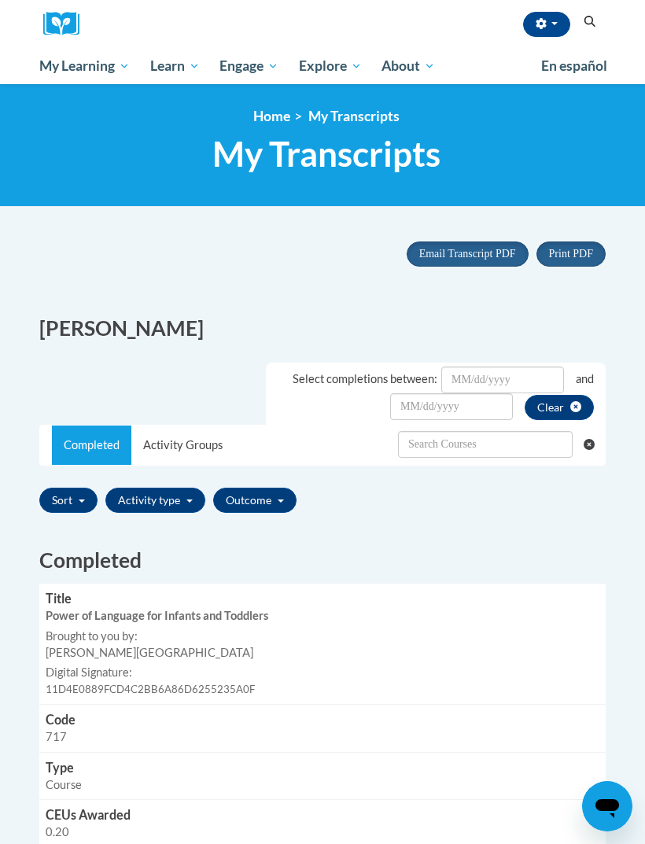
click at [0, 0] on span "Certificates" at bounding box center [0, 0] width 0 height 0
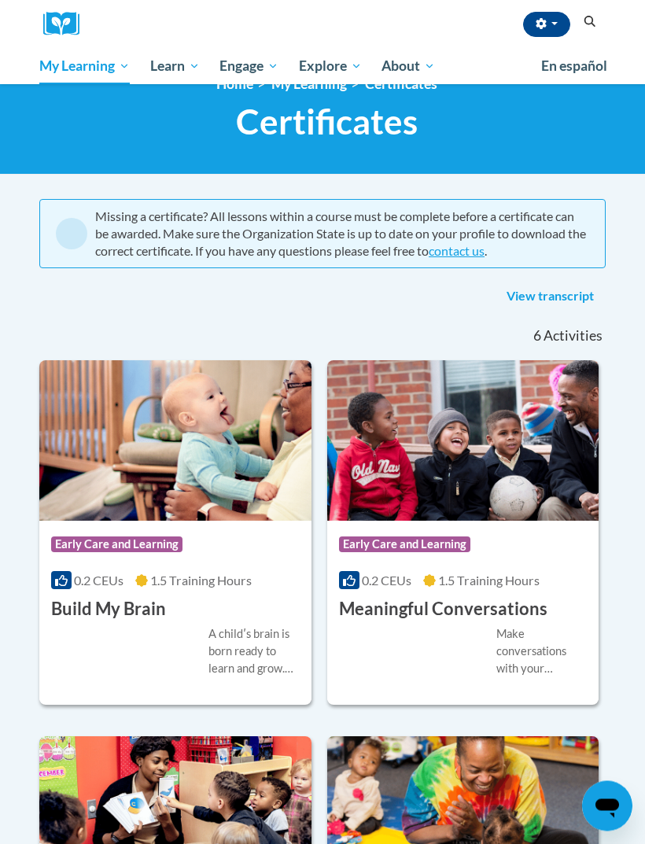
scroll to position [41, 0]
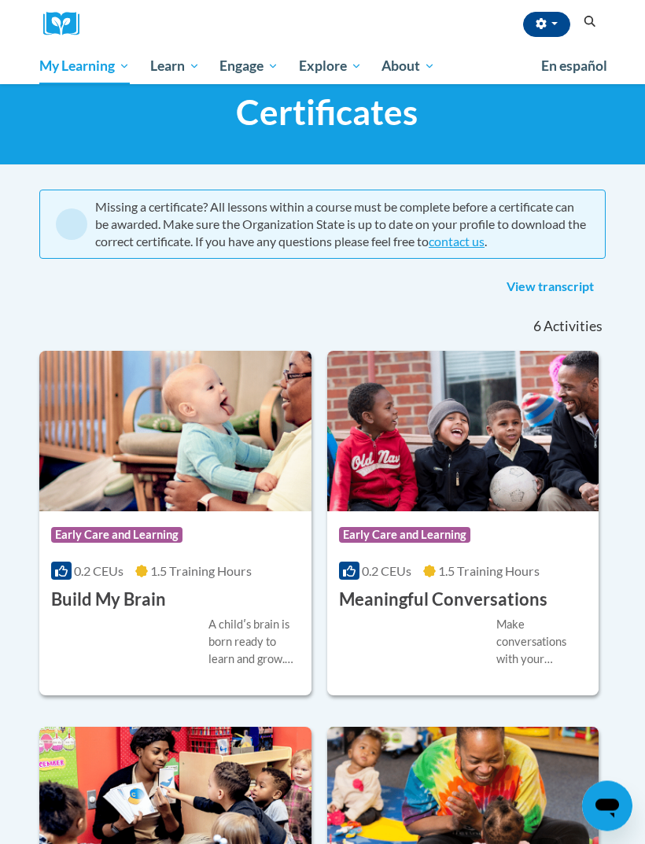
click at [191, 619] on div "A childʹs brain is born ready to learn and grow. We all have a role to play in …" at bounding box center [175, 643] width 249 height 52
